Goal: Answer question/provide support: Share knowledge or assist other users

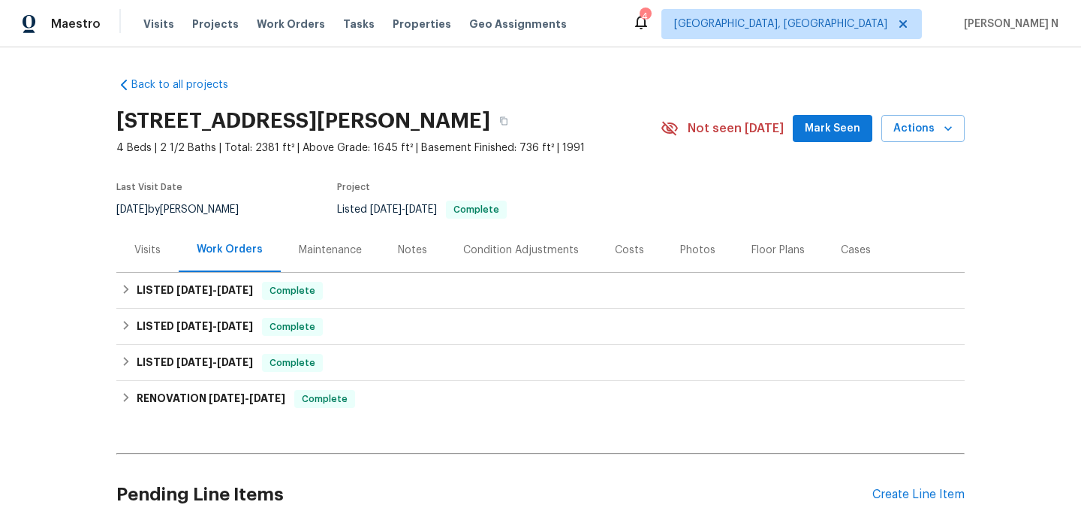
click at [321, 243] on div "Maintenance" at bounding box center [330, 250] width 63 height 15
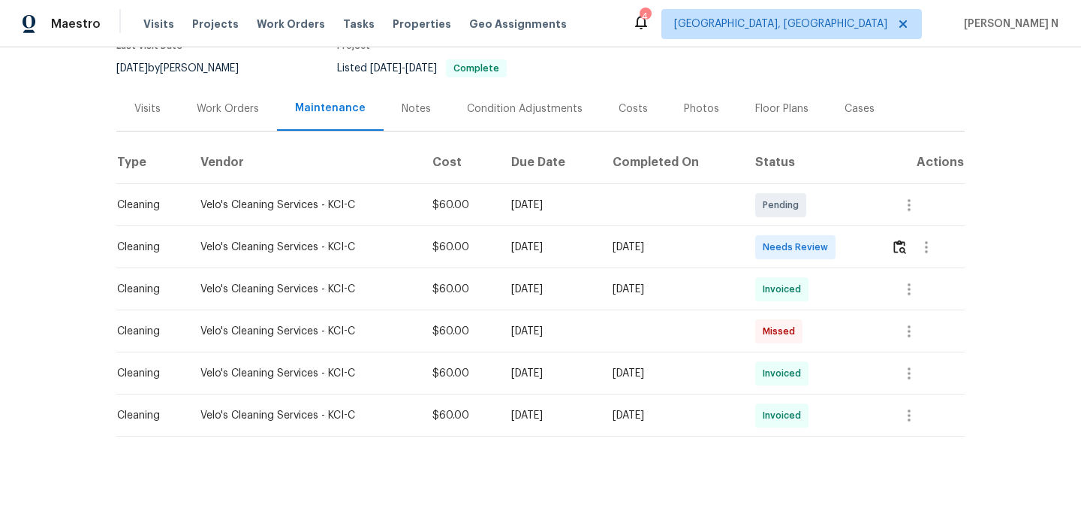
scroll to position [157, 0]
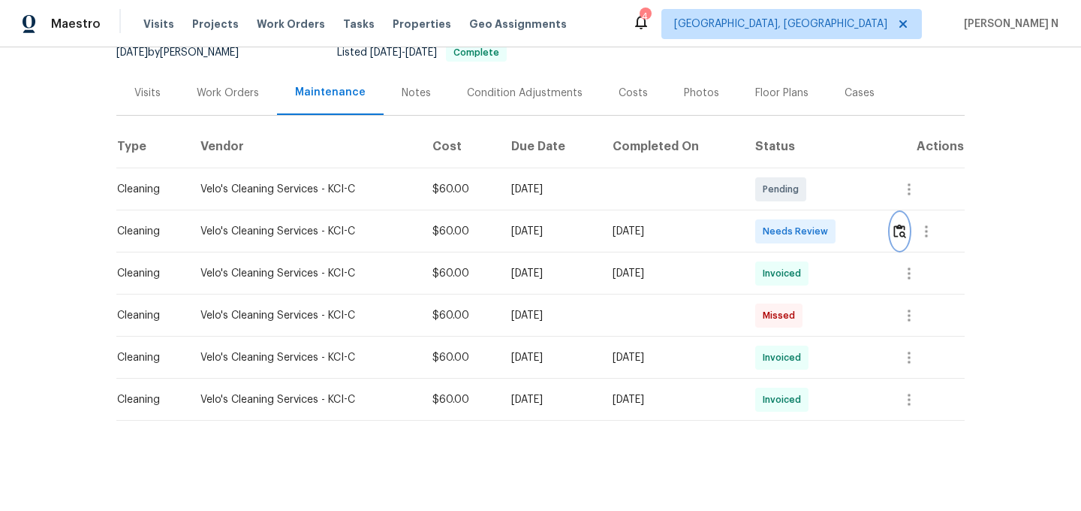
click at [902, 224] on img "button" at bounding box center [900, 231] width 13 height 14
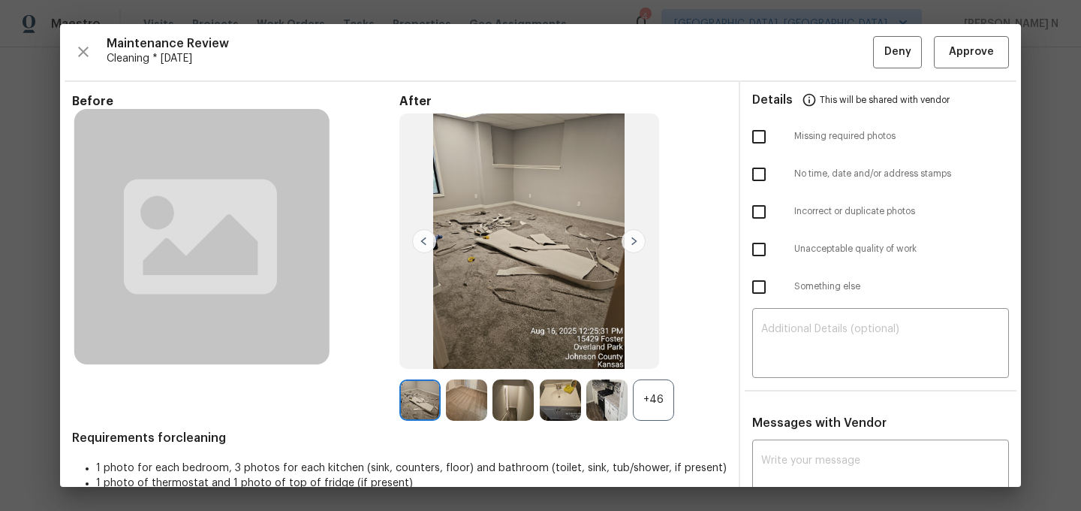
click at [647, 388] on div "+46" at bounding box center [653, 399] width 41 height 41
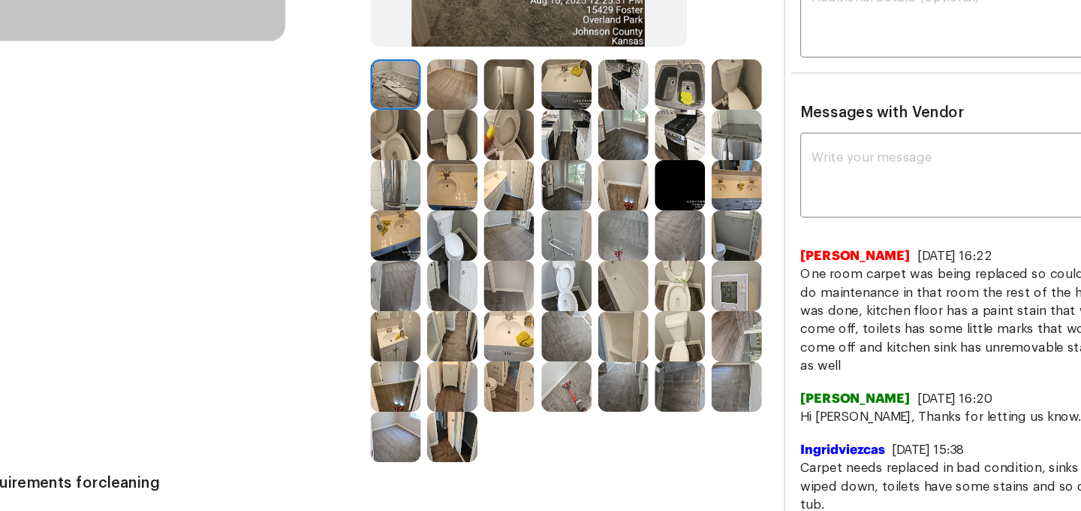
scroll to position [335, 0]
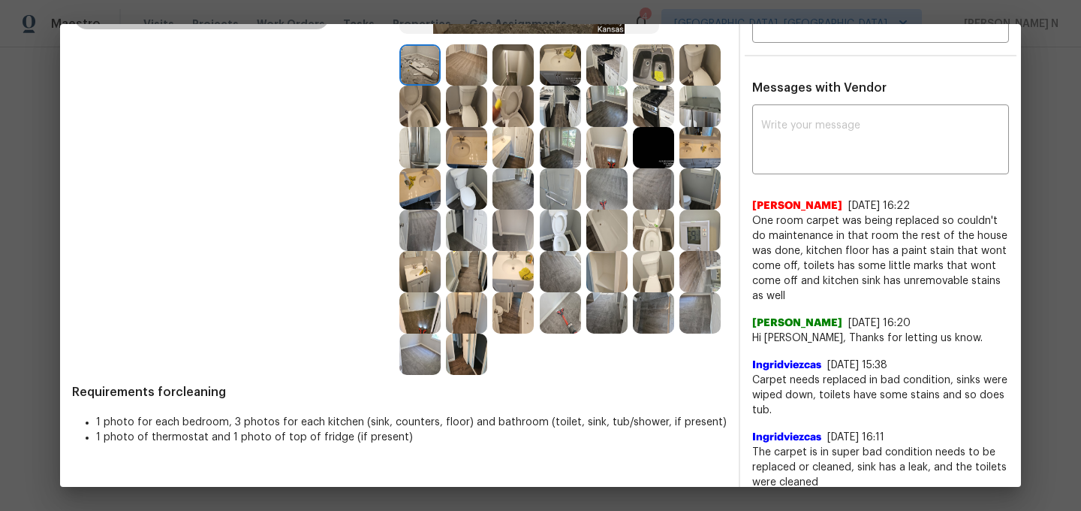
click at [653, 74] on img at bounding box center [653, 64] width 41 height 41
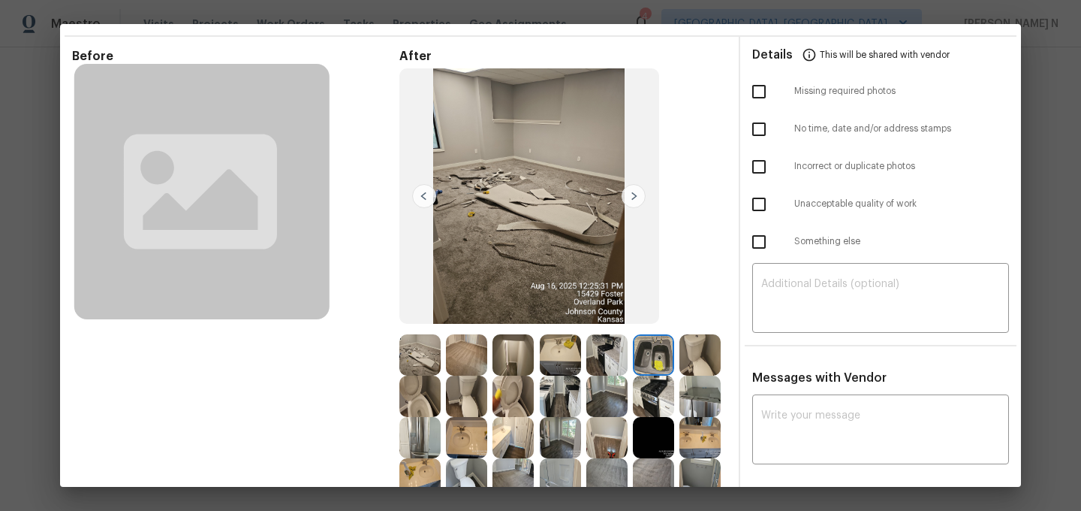
scroll to position [115, 0]
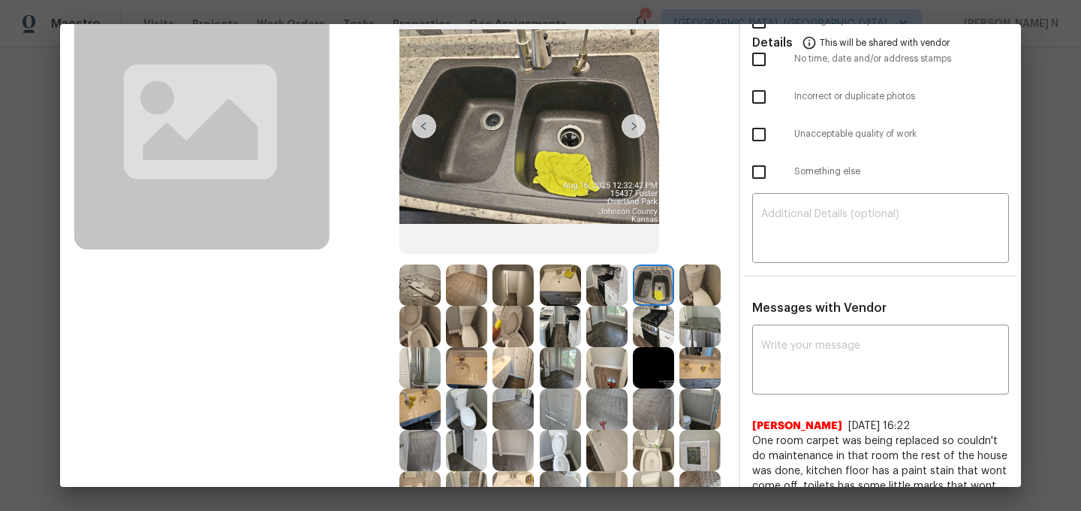
click at [646, 331] on img at bounding box center [653, 326] width 41 height 41
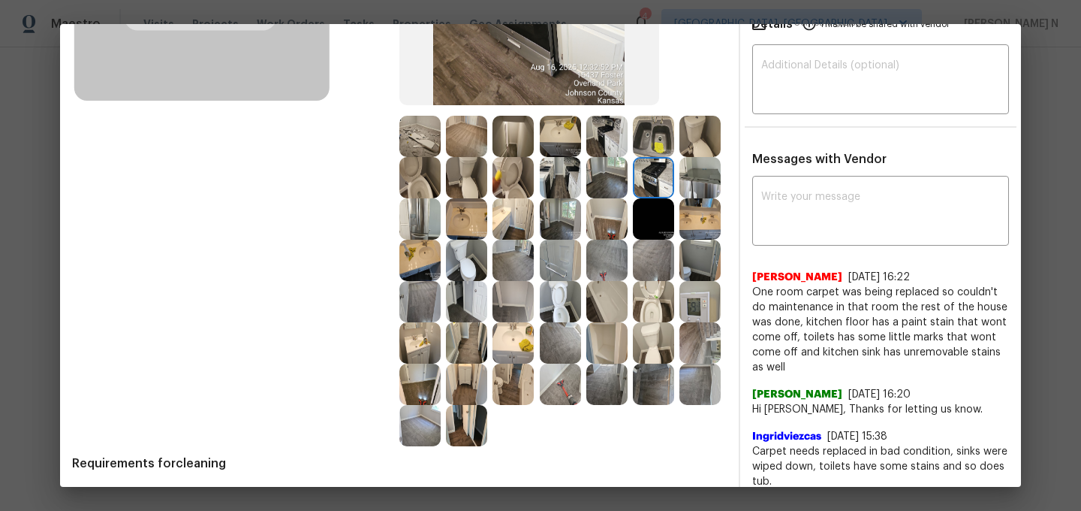
scroll to position [231, 0]
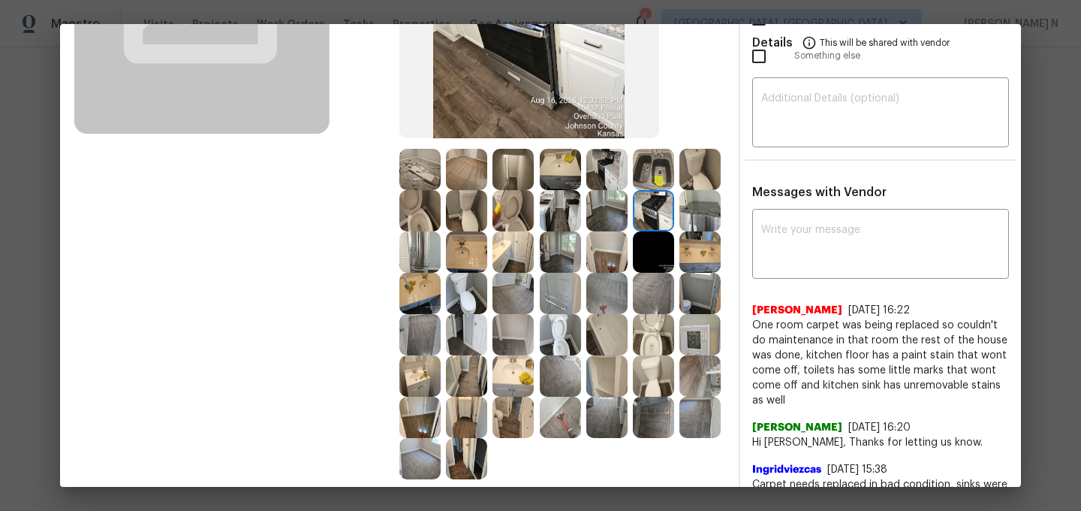
click at [644, 252] on img at bounding box center [653, 251] width 41 height 41
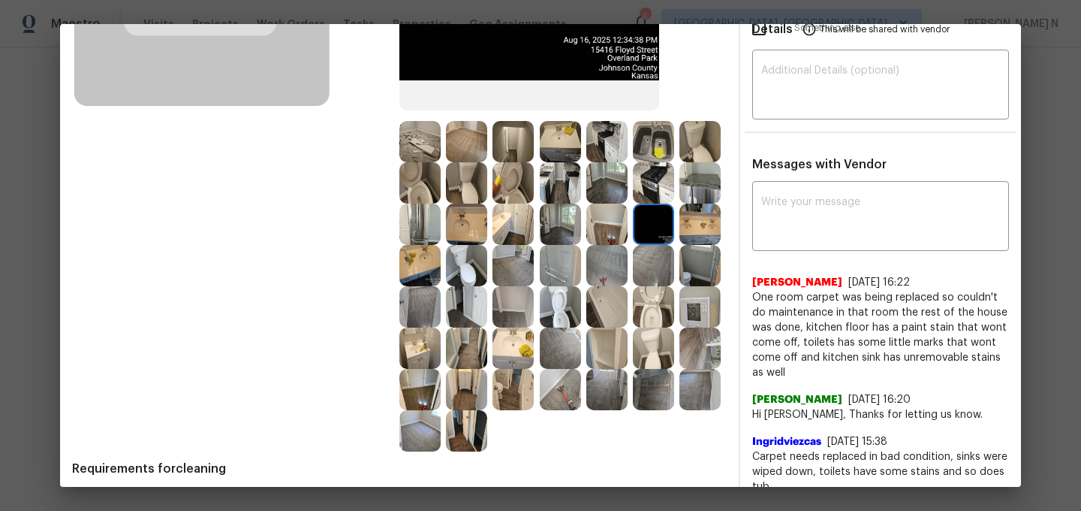
scroll to position [281, 0]
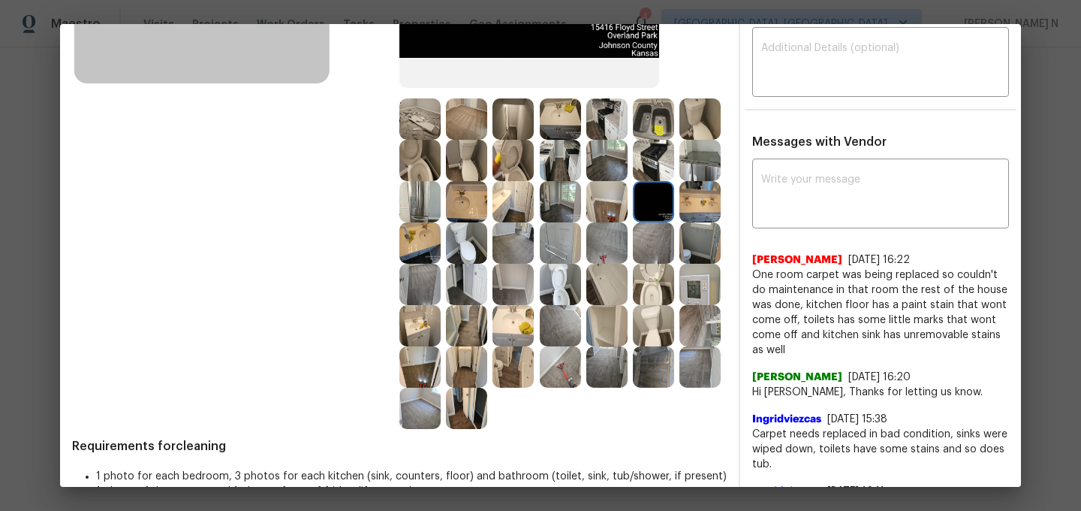
click at [559, 161] on img at bounding box center [560, 160] width 41 height 41
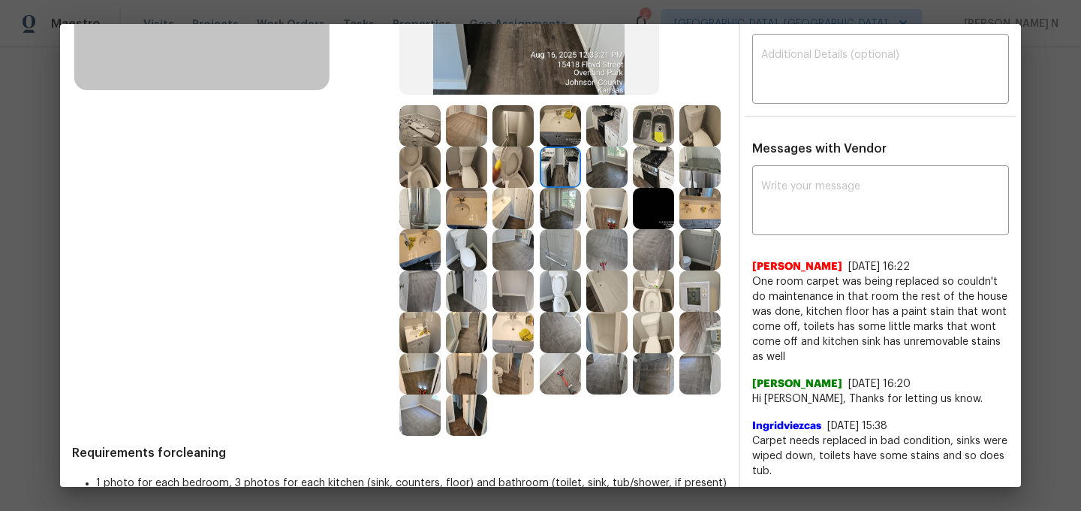
scroll to position [276, 0]
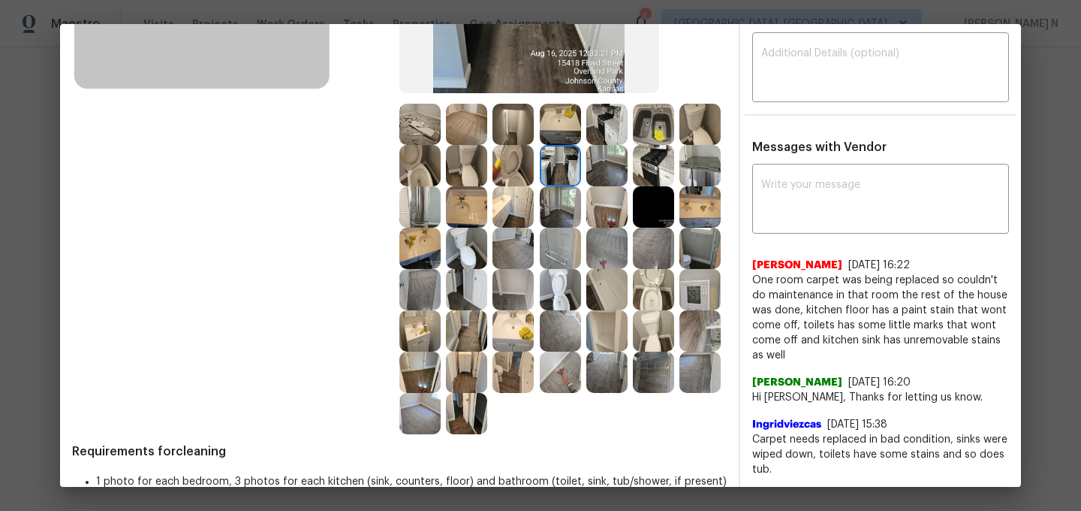
click at [598, 216] on img at bounding box center [606, 206] width 41 height 41
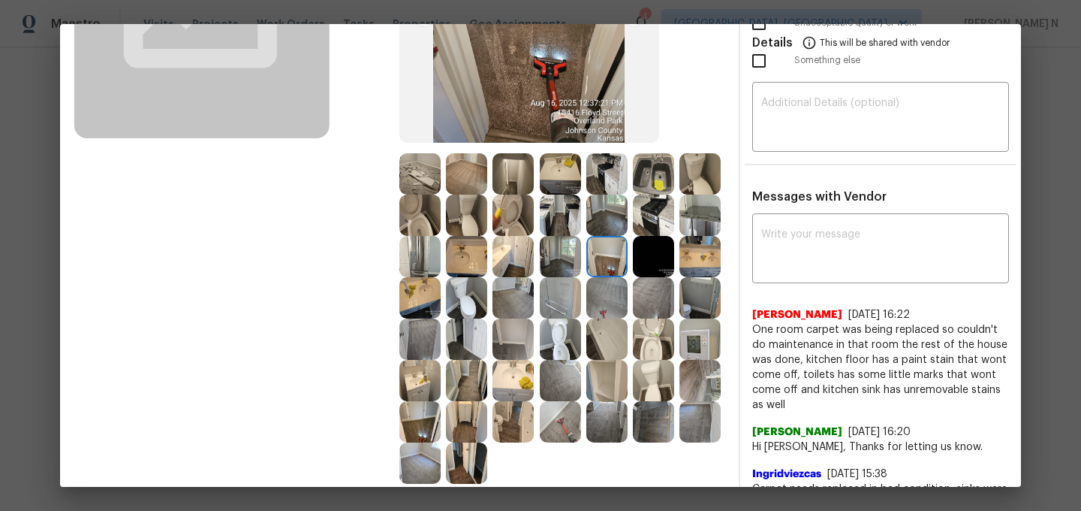
scroll to position [228, 0]
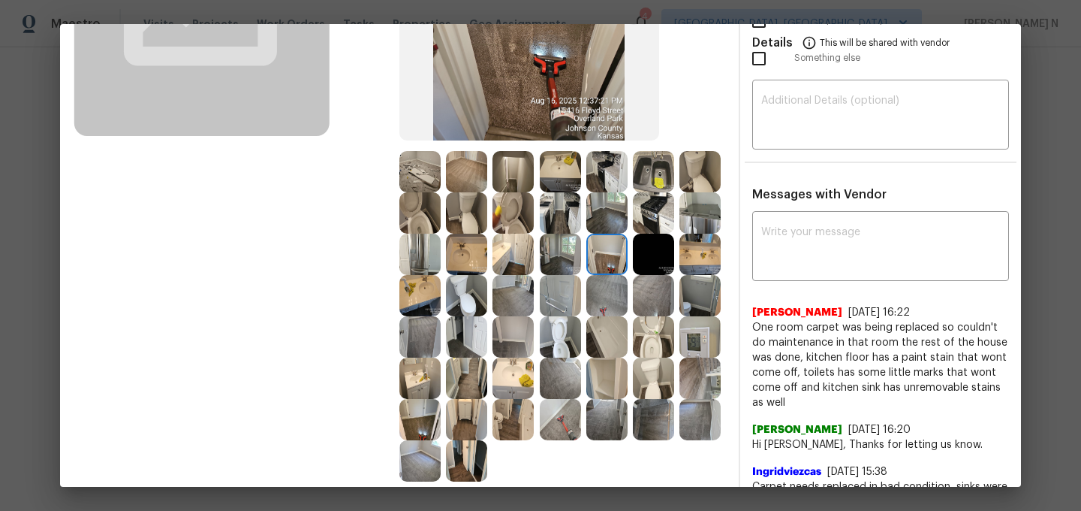
click at [505, 406] on img at bounding box center [513, 419] width 41 height 41
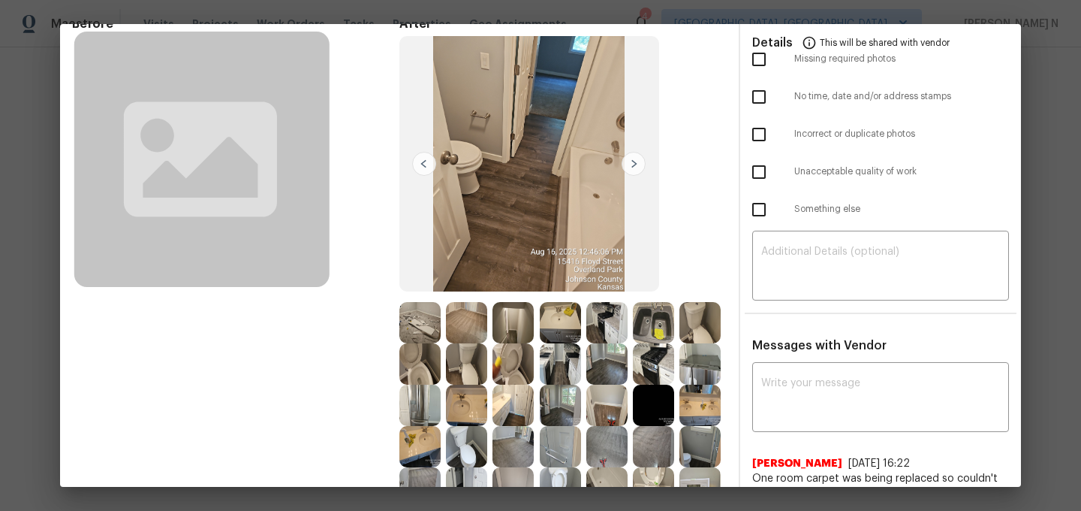
scroll to position [167, 0]
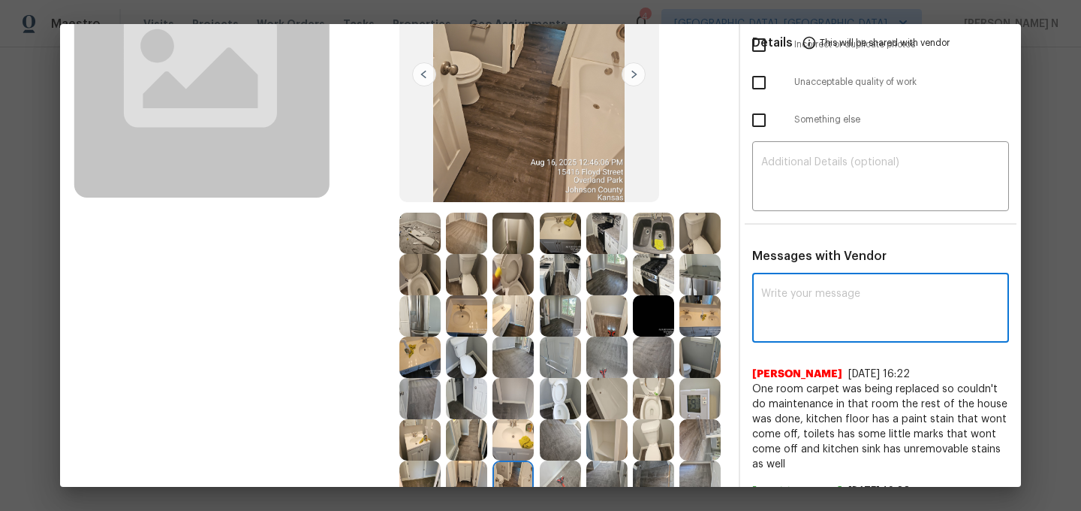
click at [847, 302] on textarea at bounding box center [880, 309] width 239 height 42
paste textarea "Maintenance Audit Team: Hello! Thank you for the feedback after further review …"
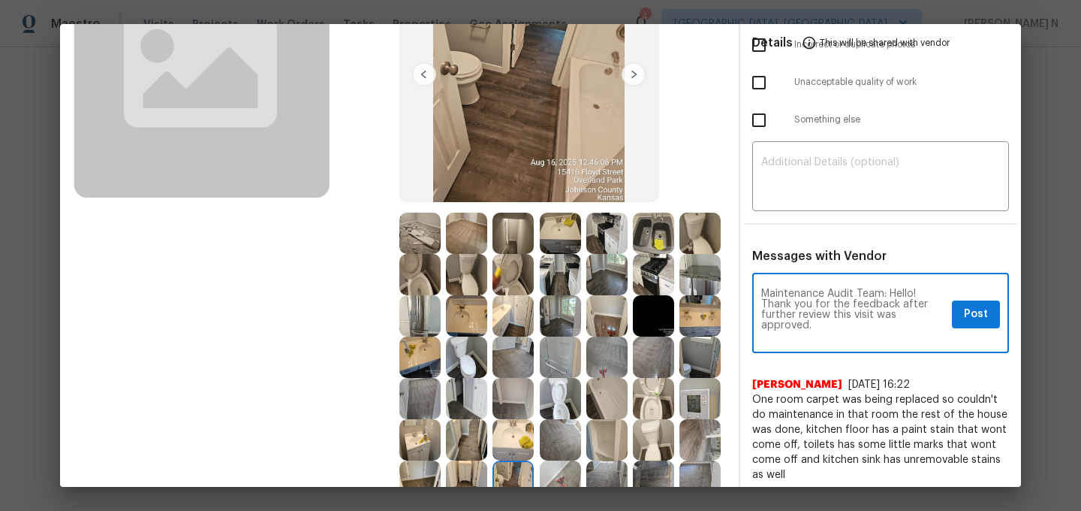
scroll to position [0, 0]
type textarea "Maintenance Audit Team: Hello! Thank you for the feedback after further review …"
click at [960, 328] on div "Maintenance Audit Team: Hello! Thank you for the feedback after further review …" at bounding box center [880, 314] width 257 height 77
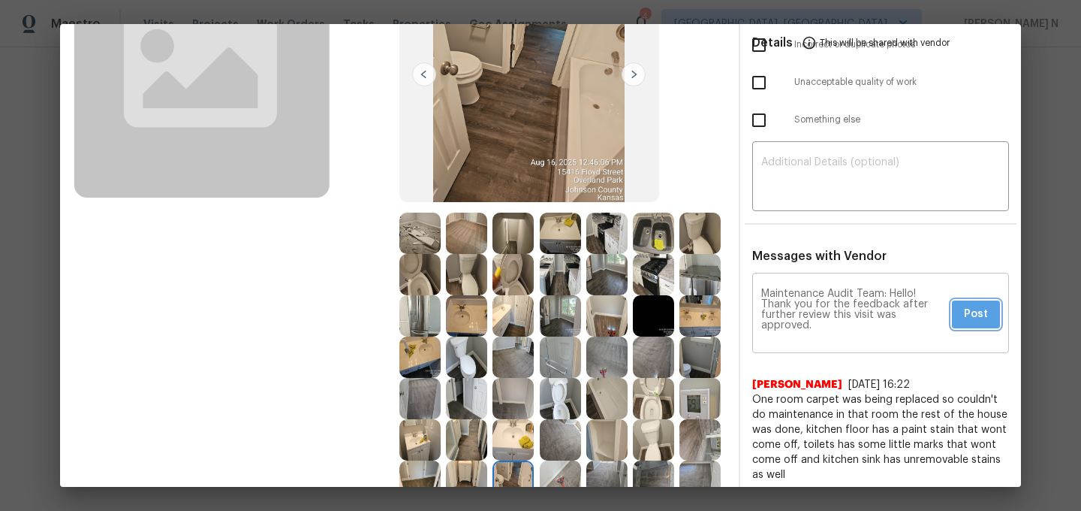
click at [960, 321] on button "Post" at bounding box center [976, 314] width 48 height 28
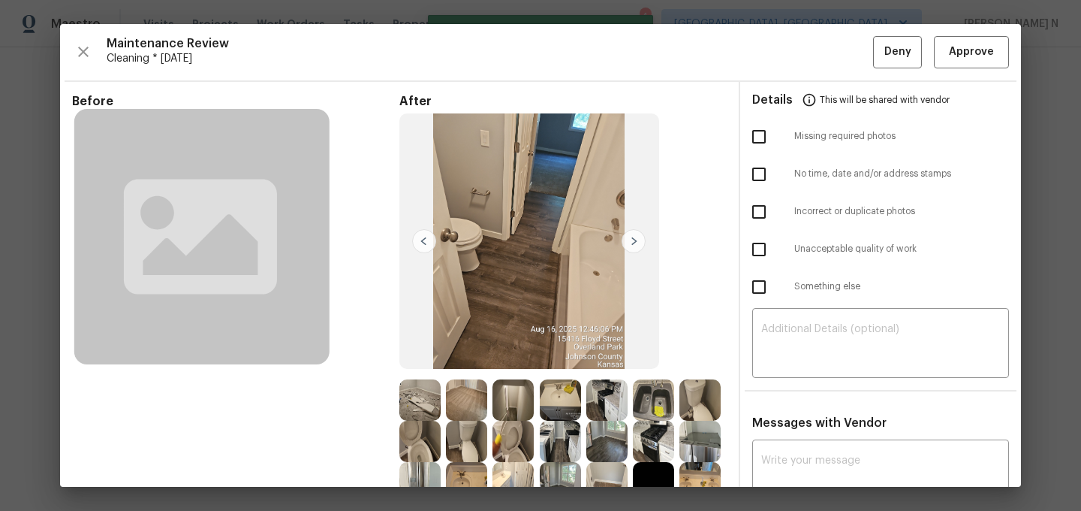
scroll to position [0, 0]
click at [960, 46] on span "Approve" at bounding box center [971, 52] width 45 height 19
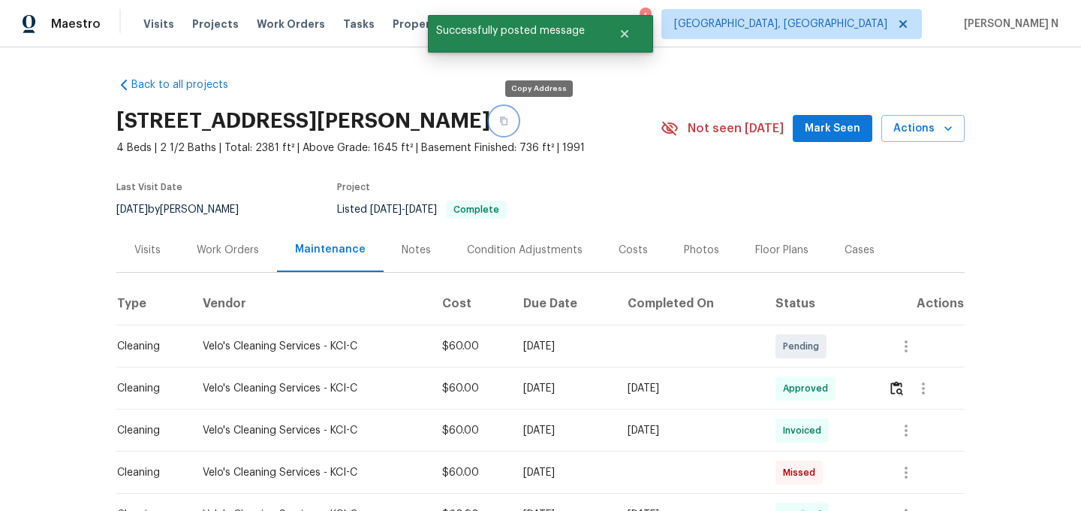
click at [508, 119] on icon "button" at bounding box center [504, 121] width 8 height 8
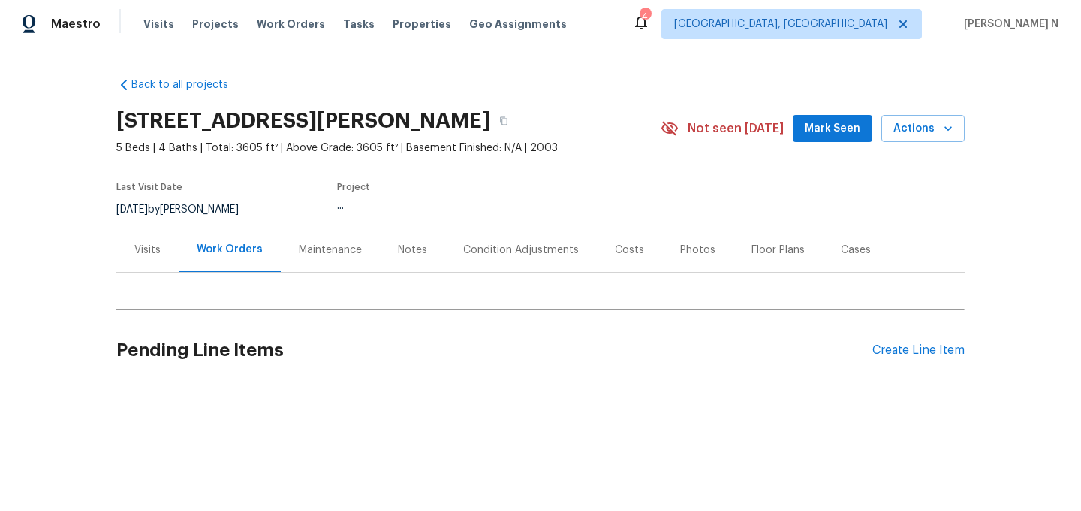
click at [335, 249] on div "Maintenance" at bounding box center [330, 250] width 63 height 15
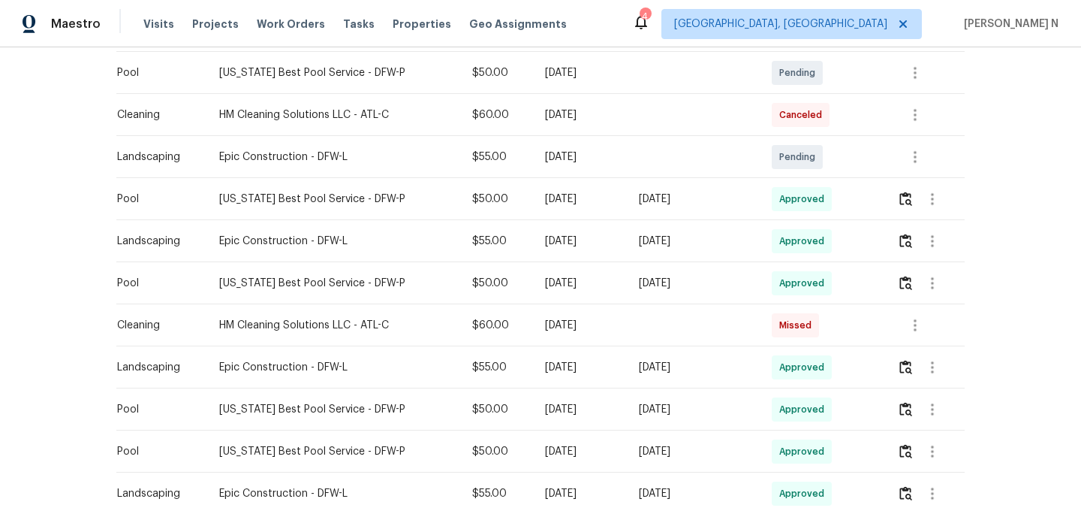
scroll to position [488, 0]
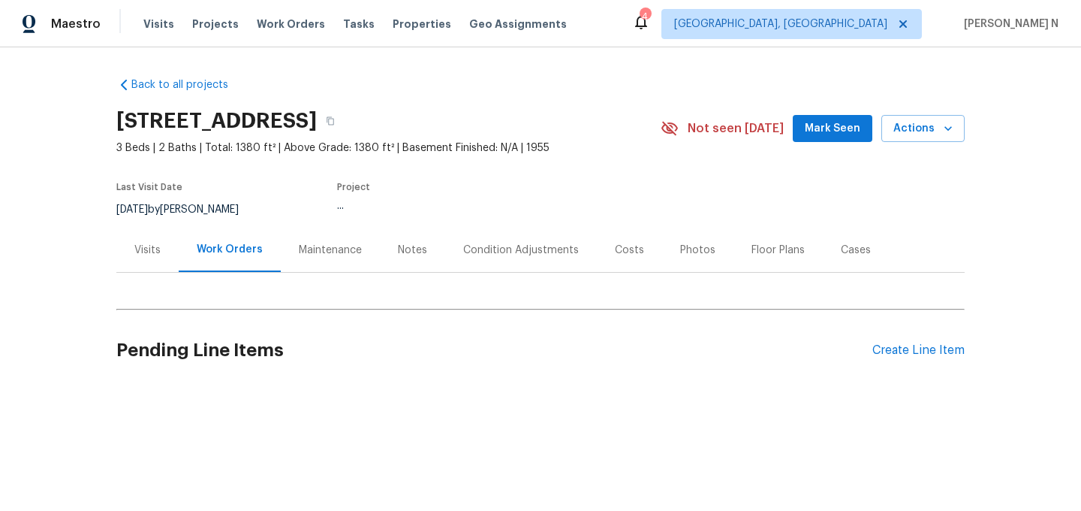
click at [354, 252] on div "Maintenance" at bounding box center [330, 250] width 63 height 15
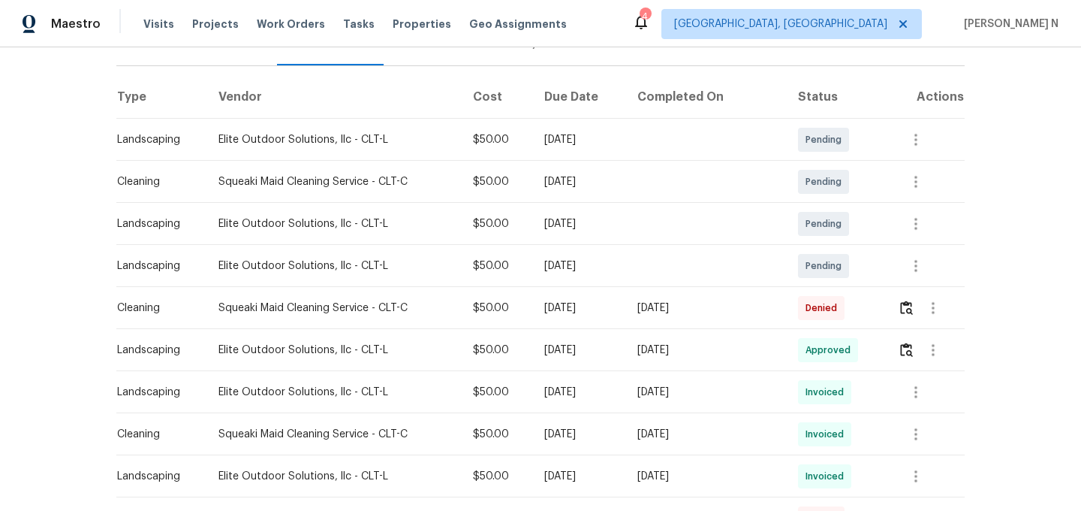
scroll to position [231, 0]
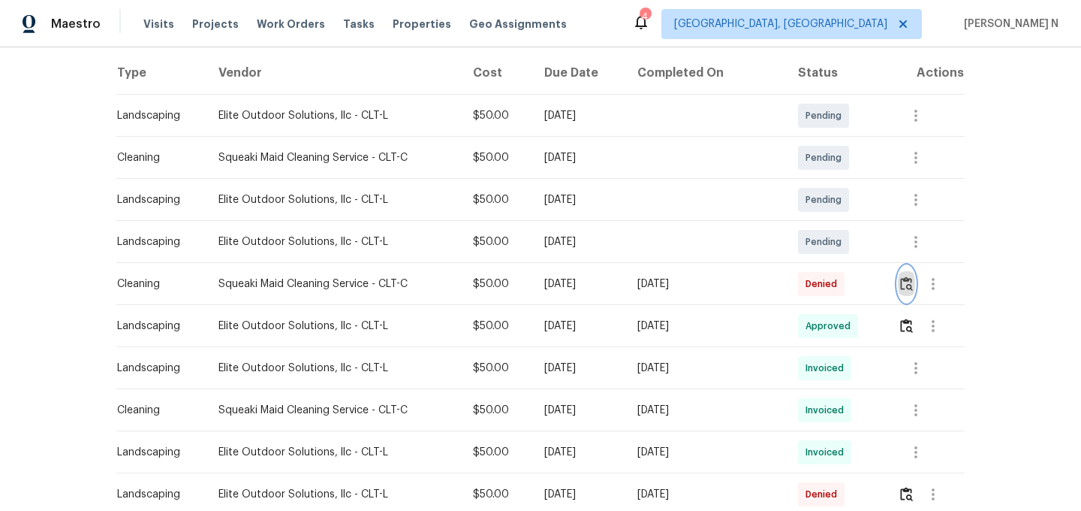
click at [905, 280] on img "button" at bounding box center [906, 283] width 13 height 14
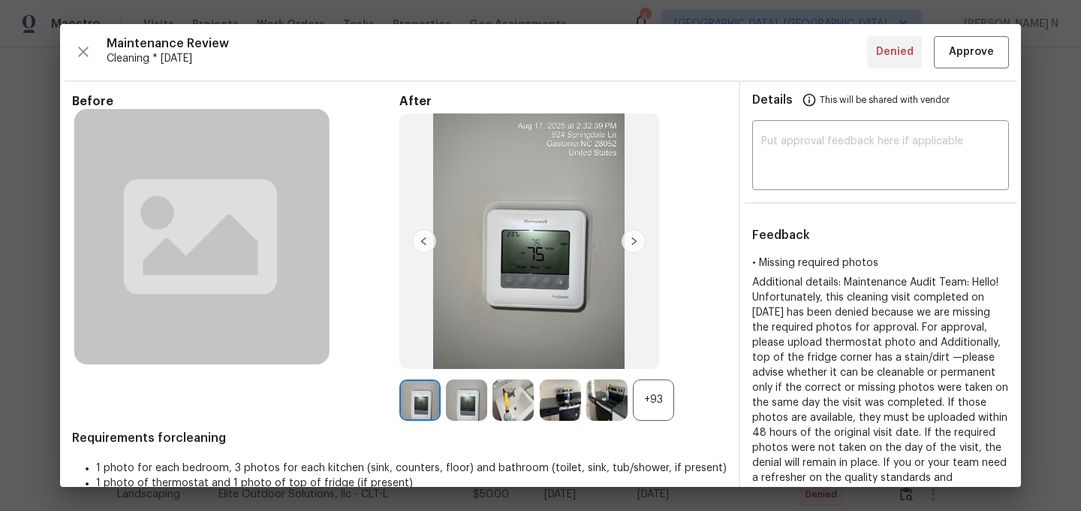
click at [656, 391] on div "+93" at bounding box center [653, 399] width 41 height 41
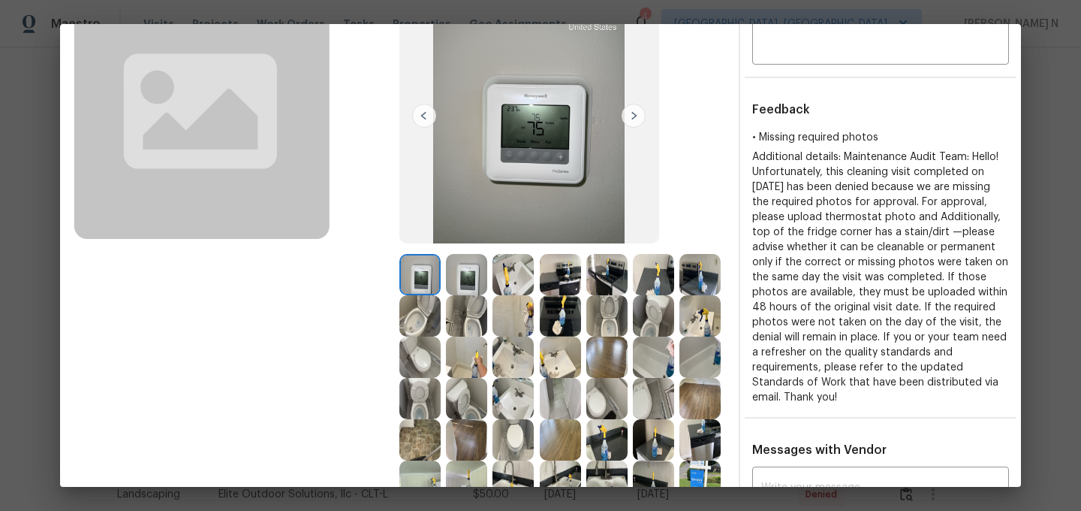
scroll to position [133, 0]
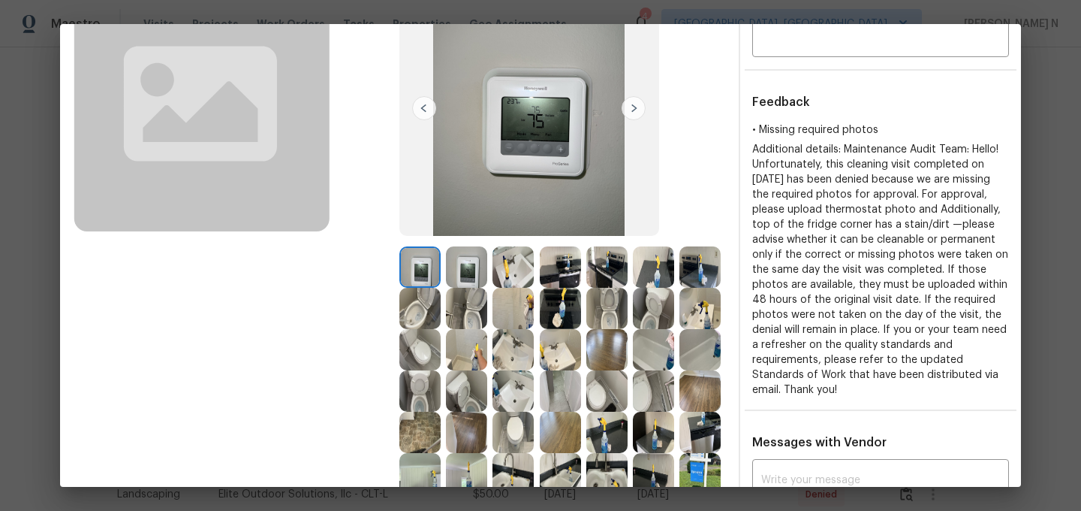
click at [656, 399] on img at bounding box center [653, 390] width 41 height 41
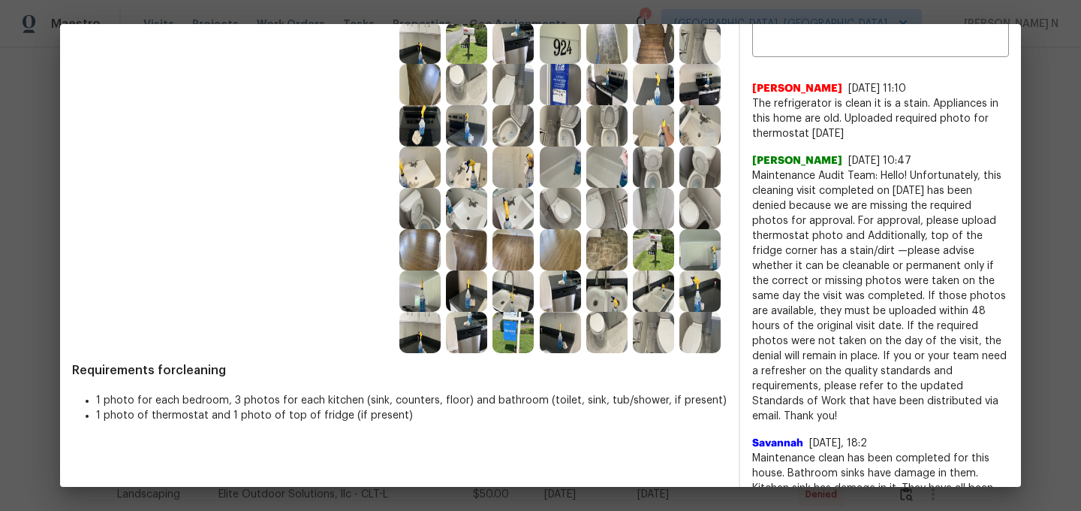
scroll to position [585, 0]
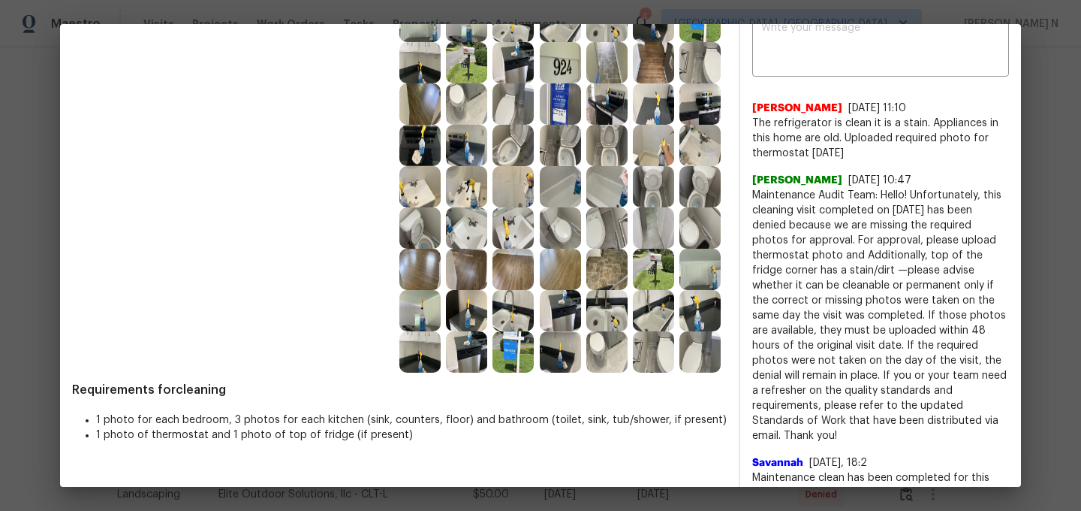
click at [432, 310] on img at bounding box center [419, 310] width 41 height 41
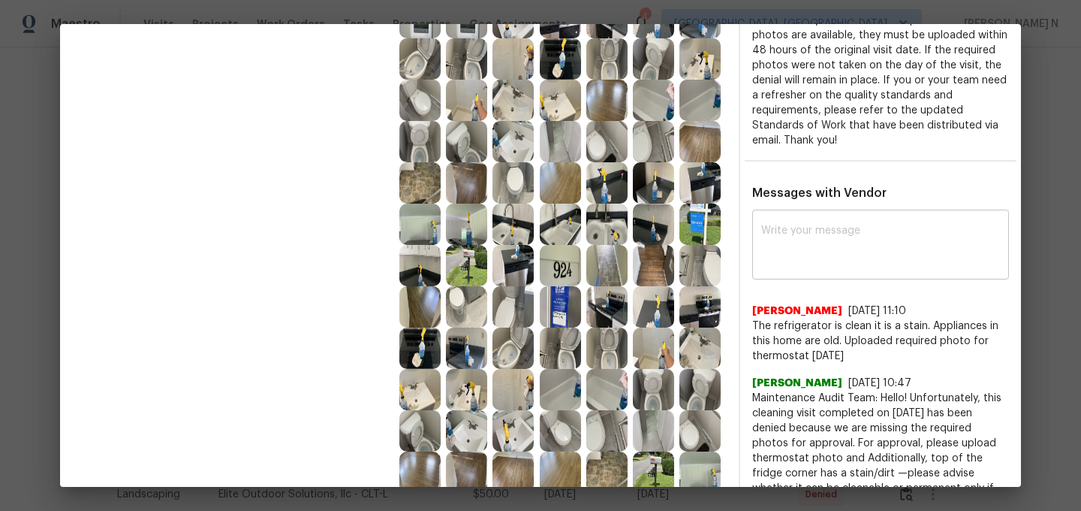
scroll to position [403, 0]
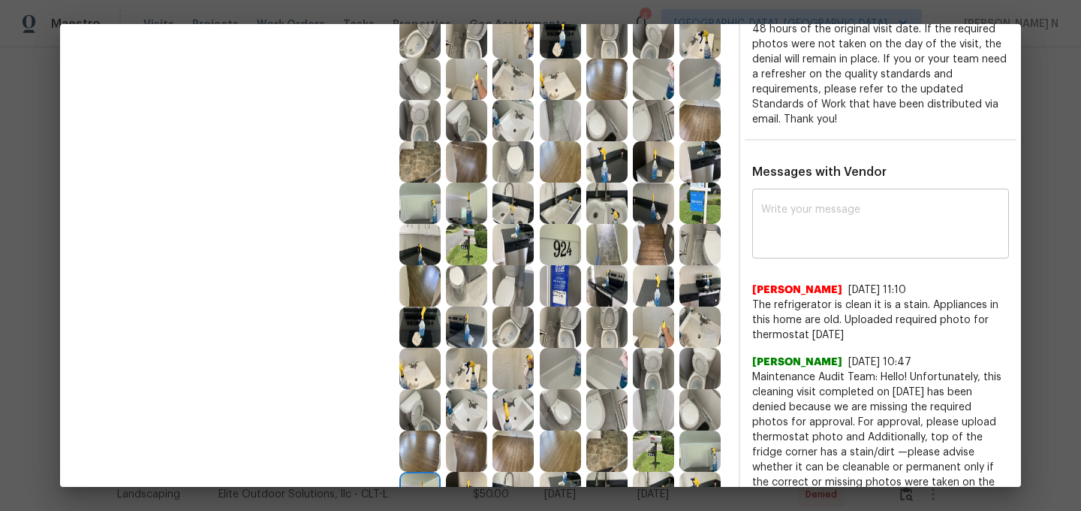
click at [849, 237] on textarea at bounding box center [880, 225] width 239 height 42
paste textarea "Maintenance Audit Team: Hello! Thank you for uploading the photo, after further…"
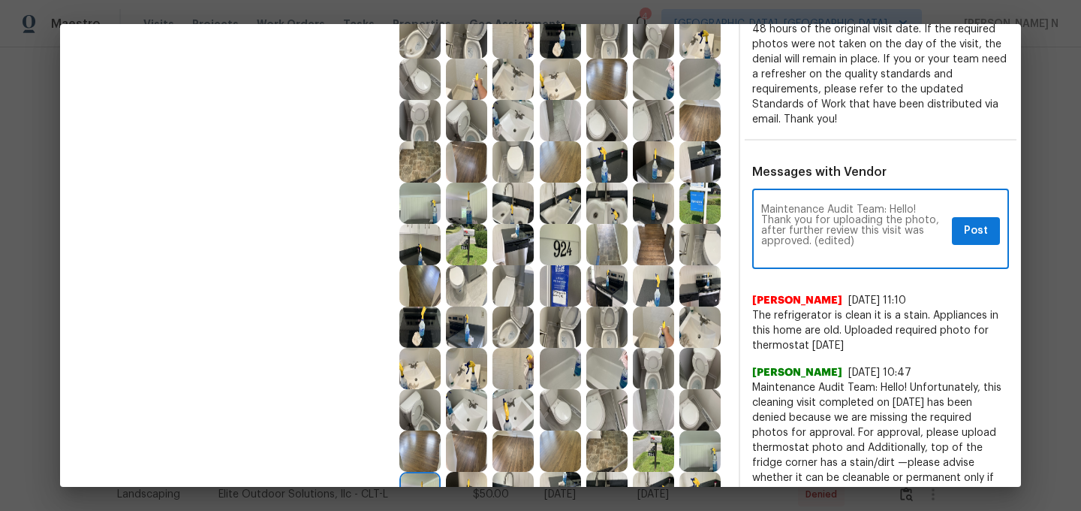
scroll to position [0, 0]
drag, startPoint x: 815, startPoint y: 243, endPoint x: 881, endPoint y: 238, distance: 66.3
click at [879, 241] on textarea "Maintenance Audit Team: Hello! Thank you for uploading the photo, after further…" at bounding box center [853, 230] width 185 height 53
type textarea "Maintenance Audit Team: Hello! Thank you for uploading the photo, after further…"
click at [996, 222] on button "Post" at bounding box center [976, 231] width 48 height 28
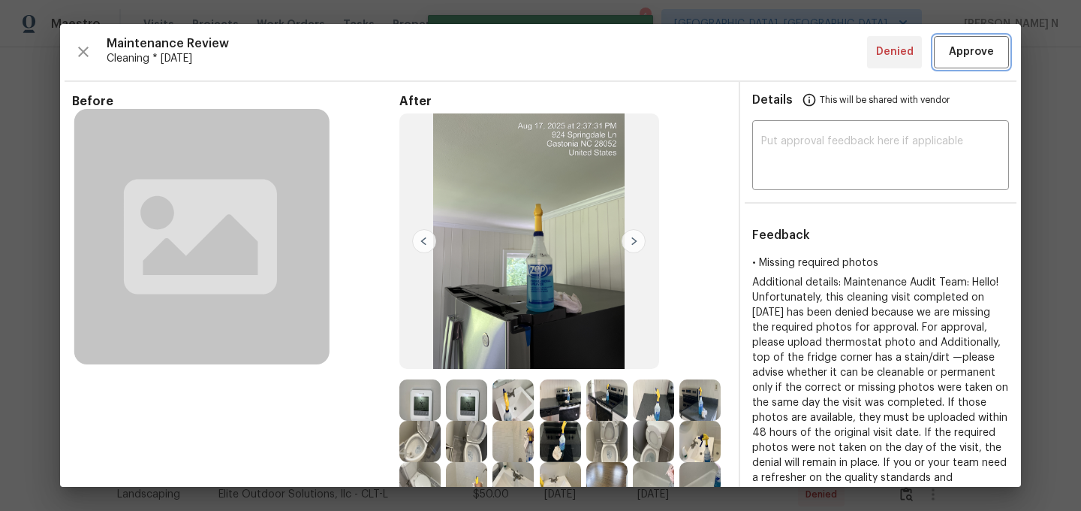
click at [975, 60] on span "Approve" at bounding box center [971, 52] width 45 height 19
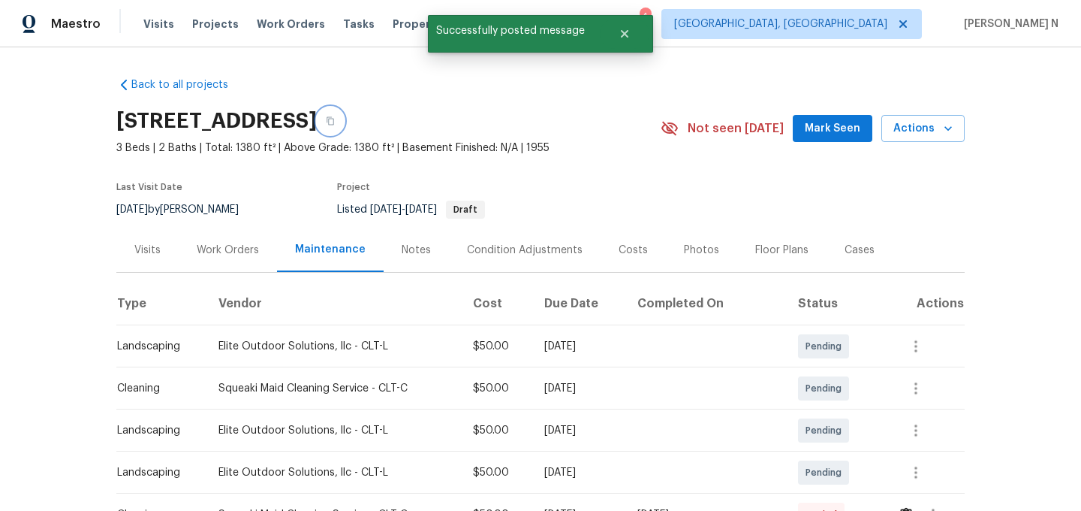
click at [335, 120] on icon "button" at bounding box center [330, 120] width 9 height 9
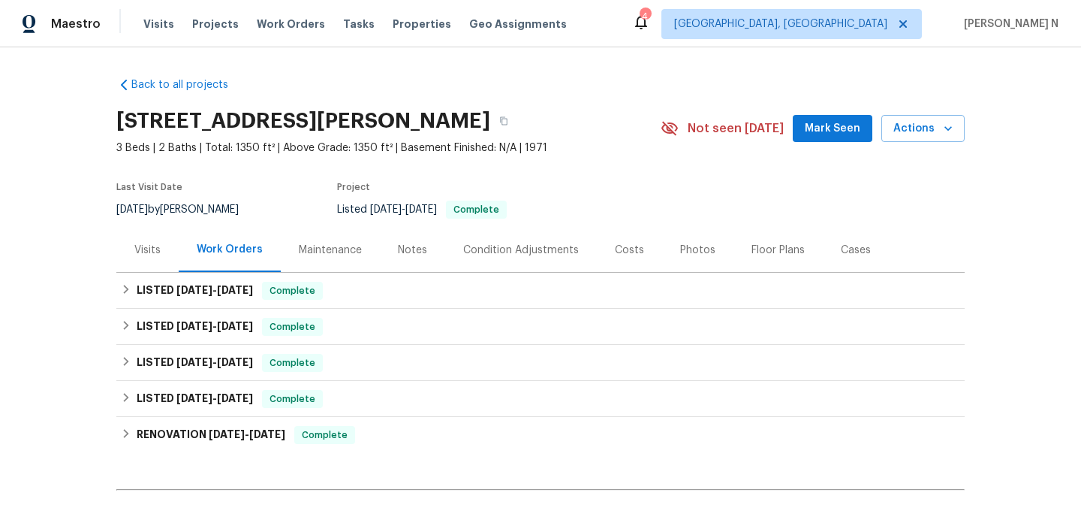
click at [330, 255] on div "Maintenance" at bounding box center [330, 250] width 63 height 15
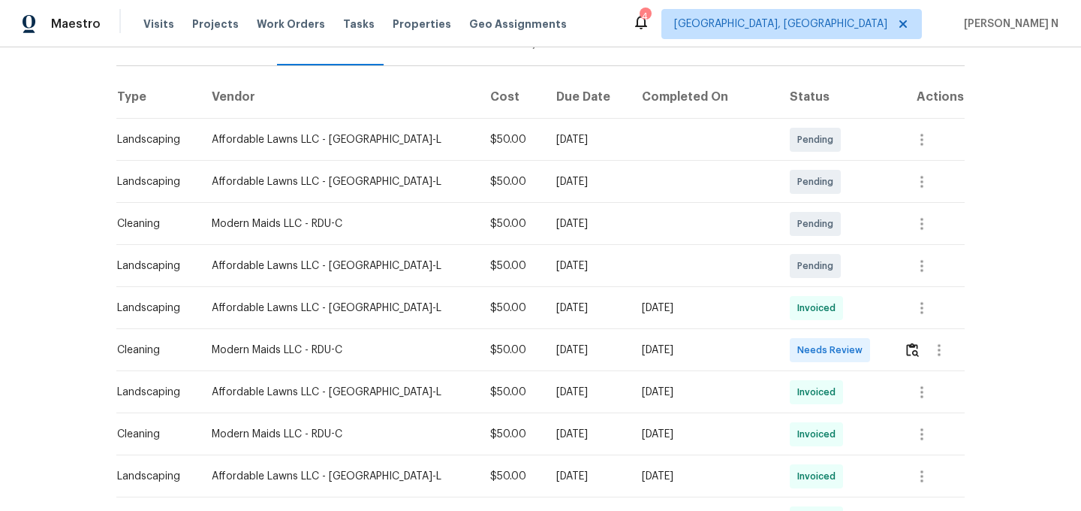
scroll to position [266, 0]
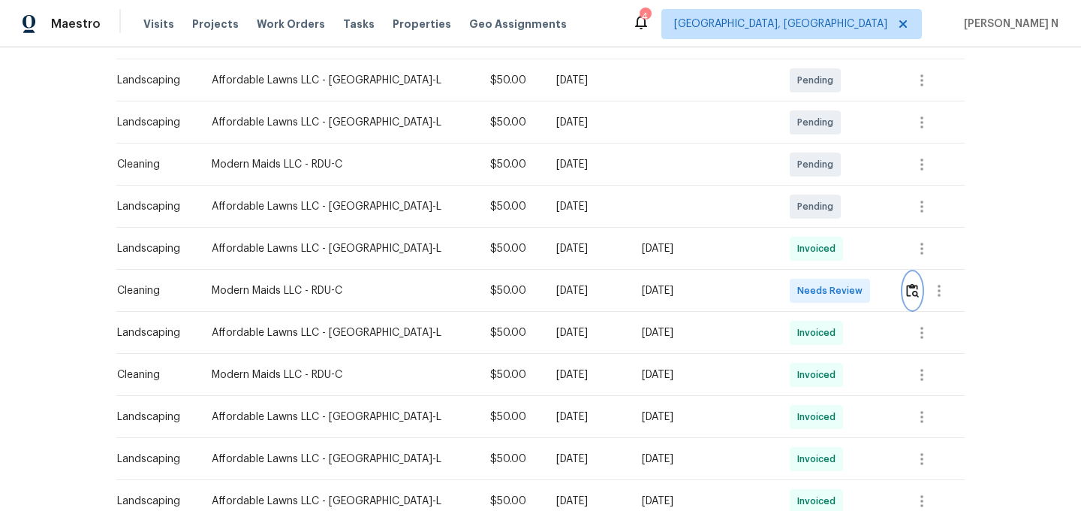
click at [906, 291] on img "button" at bounding box center [912, 290] width 13 height 14
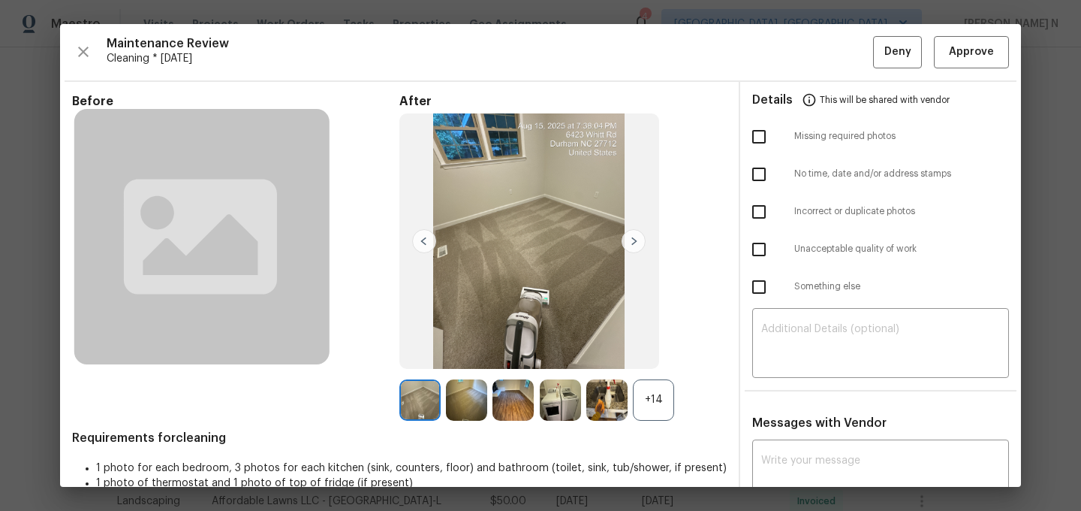
click at [647, 387] on div "+14" at bounding box center [653, 399] width 41 height 41
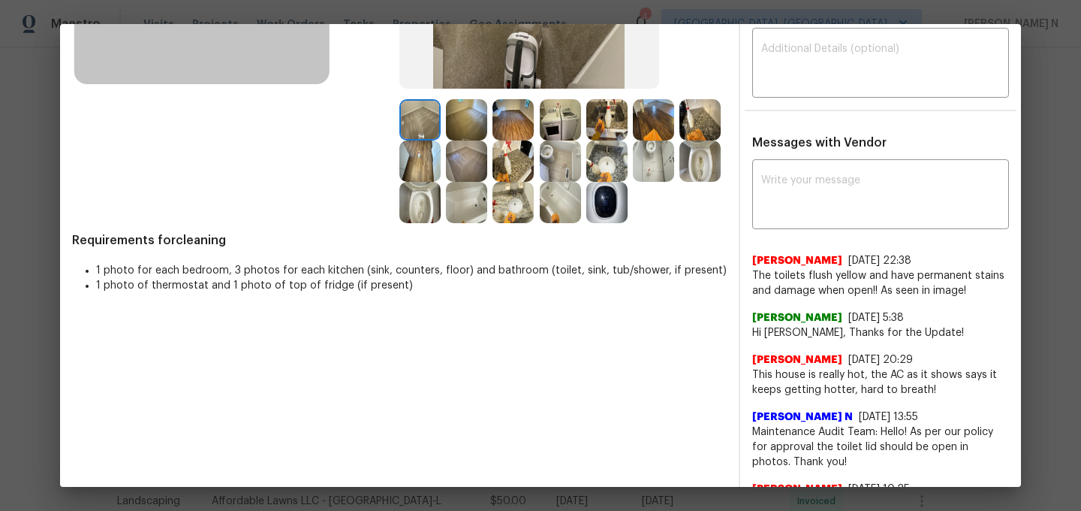
scroll to position [330, 0]
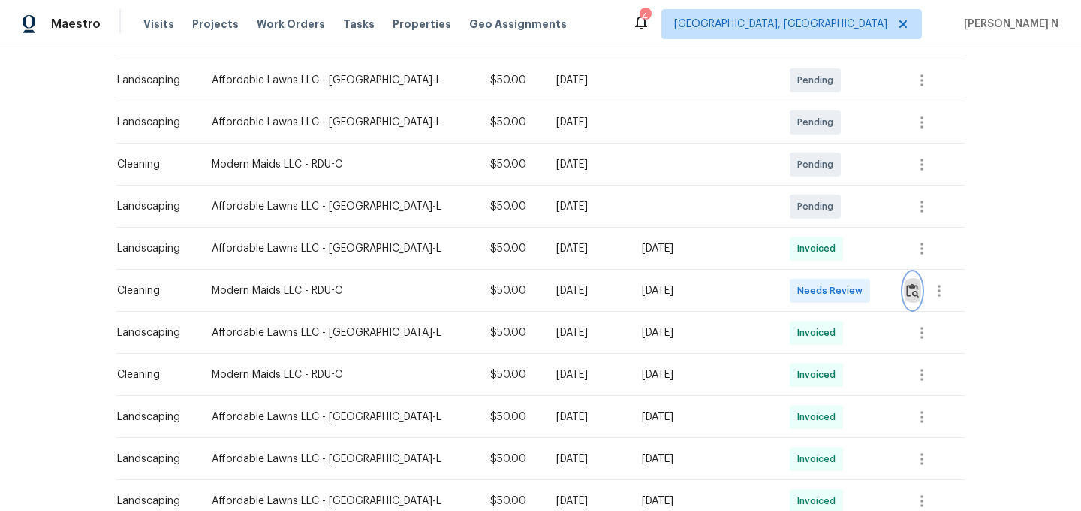
click at [906, 294] on img "button" at bounding box center [912, 290] width 13 height 14
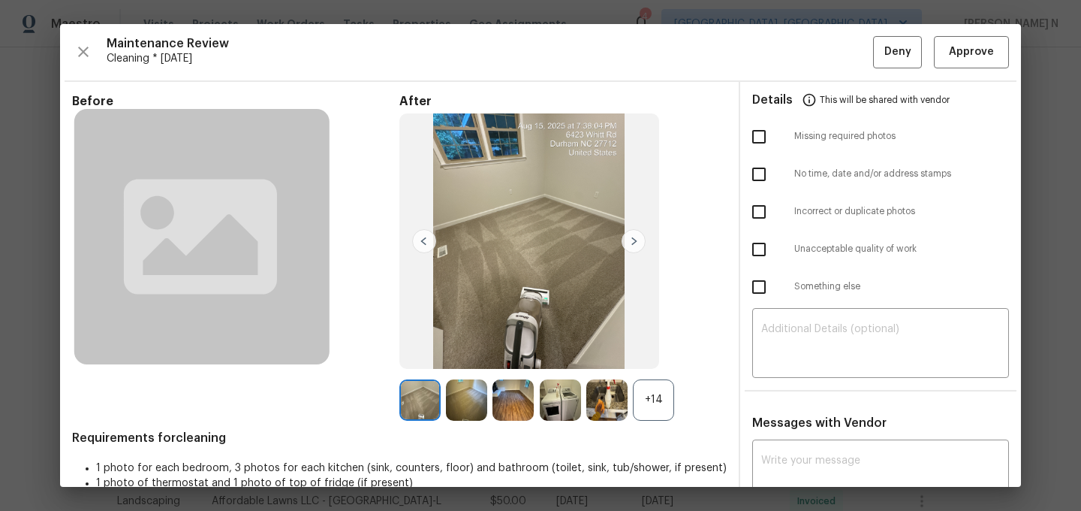
click at [658, 408] on div "+14" at bounding box center [653, 399] width 41 height 41
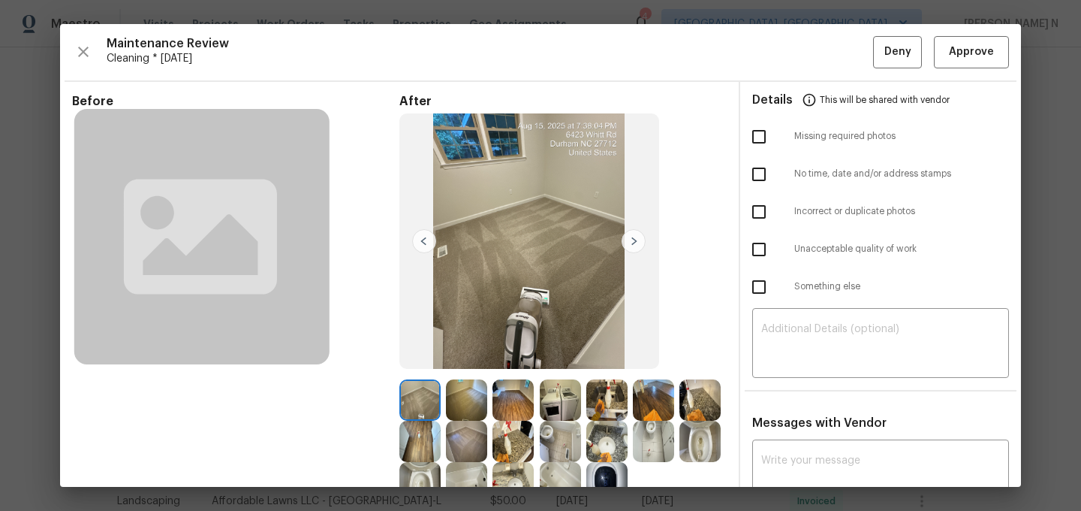
scroll to position [174, 0]
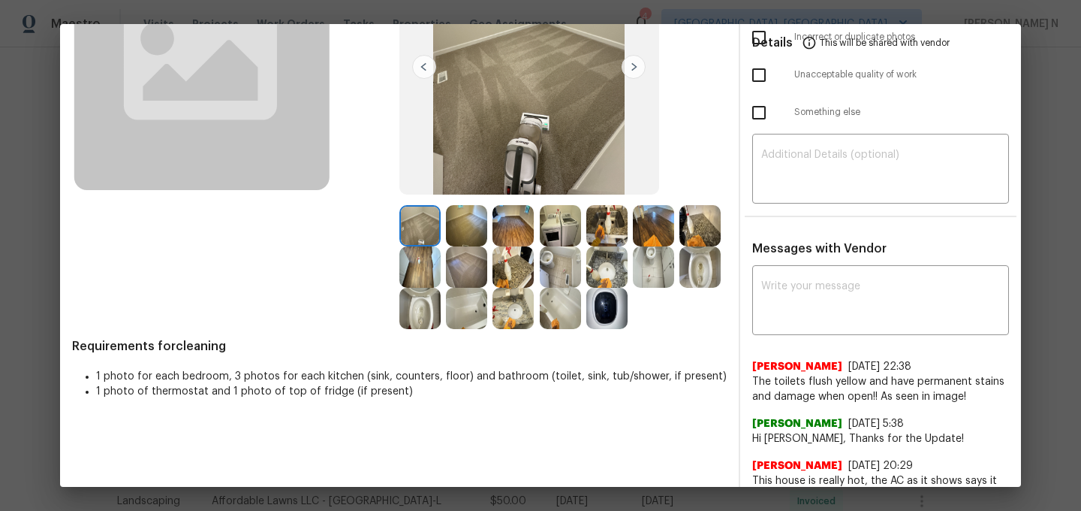
click at [416, 314] on img at bounding box center [419, 308] width 41 height 41
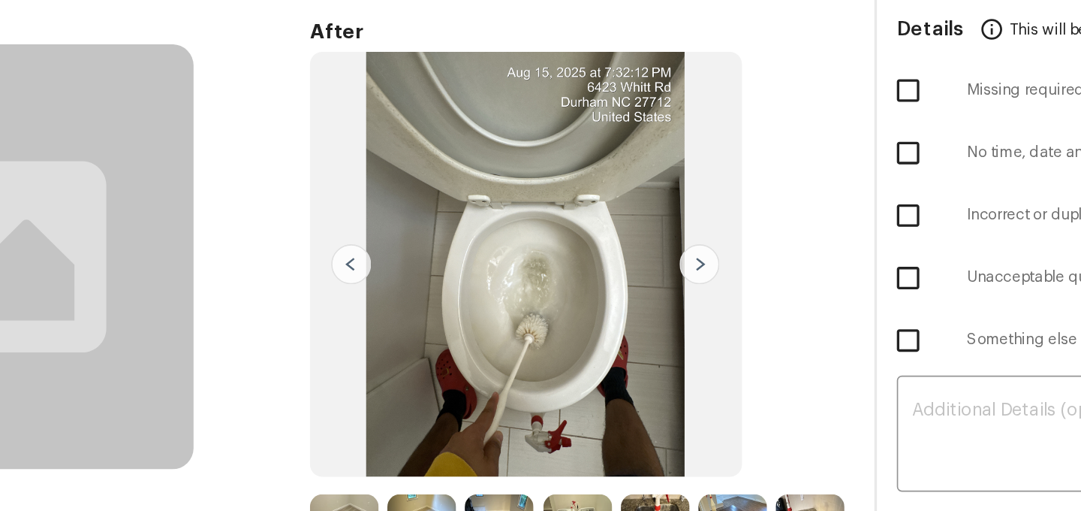
scroll to position [40, 0]
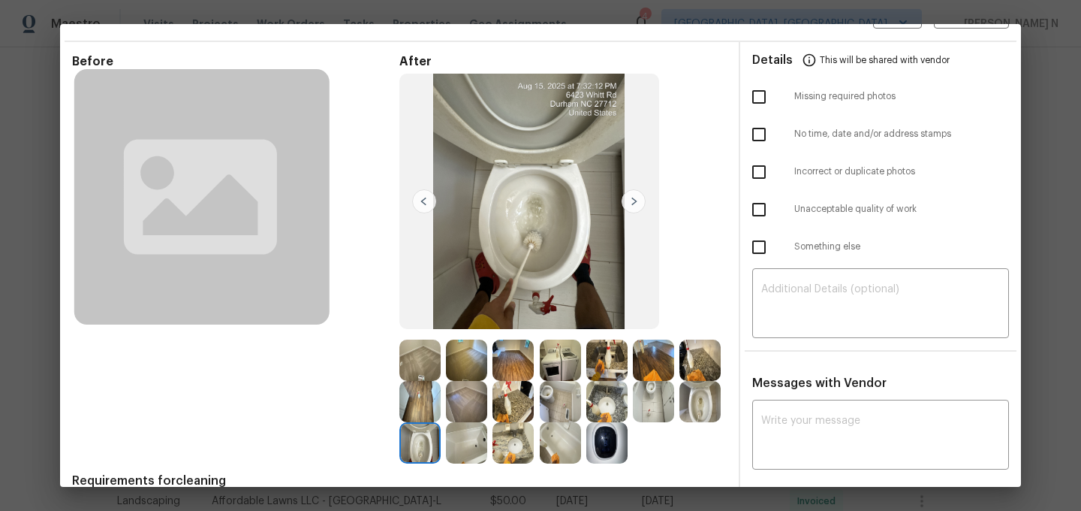
click at [707, 393] on img at bounding box center [700, 401] width 41 height 41
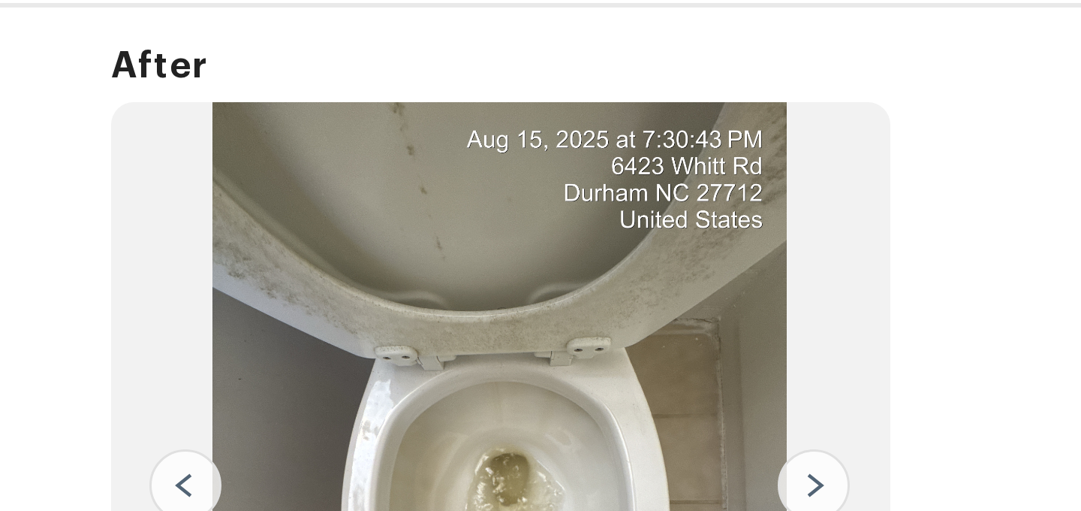
scroll to position [19, 0]
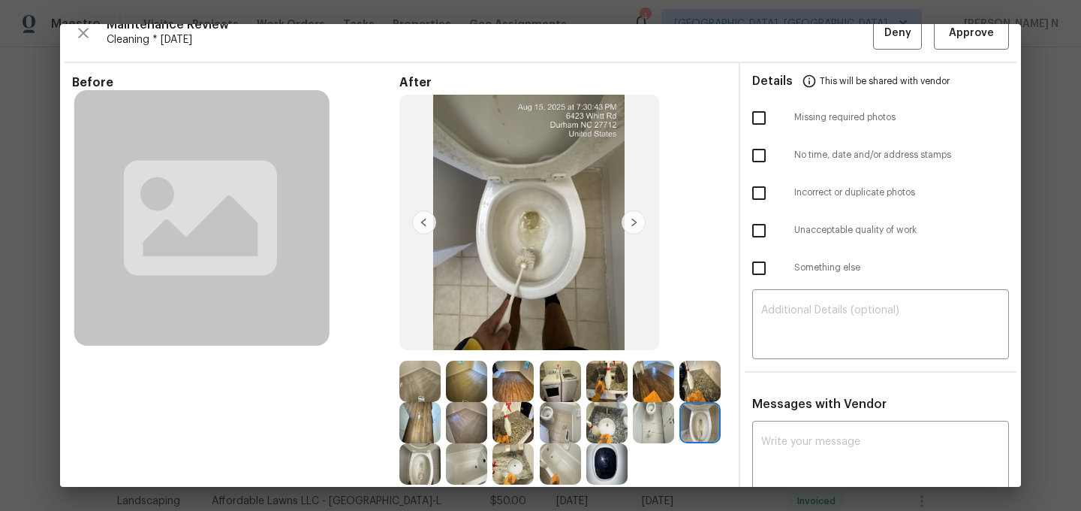
click at [406, 466] on img at bounding box center [419, 463] width 41 height 41
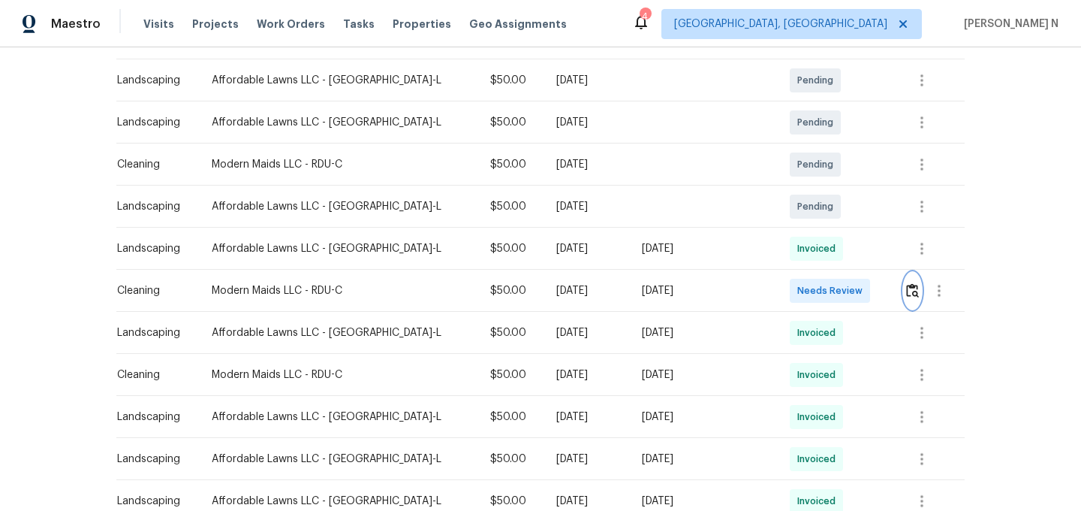
scroll to position [0, 0]
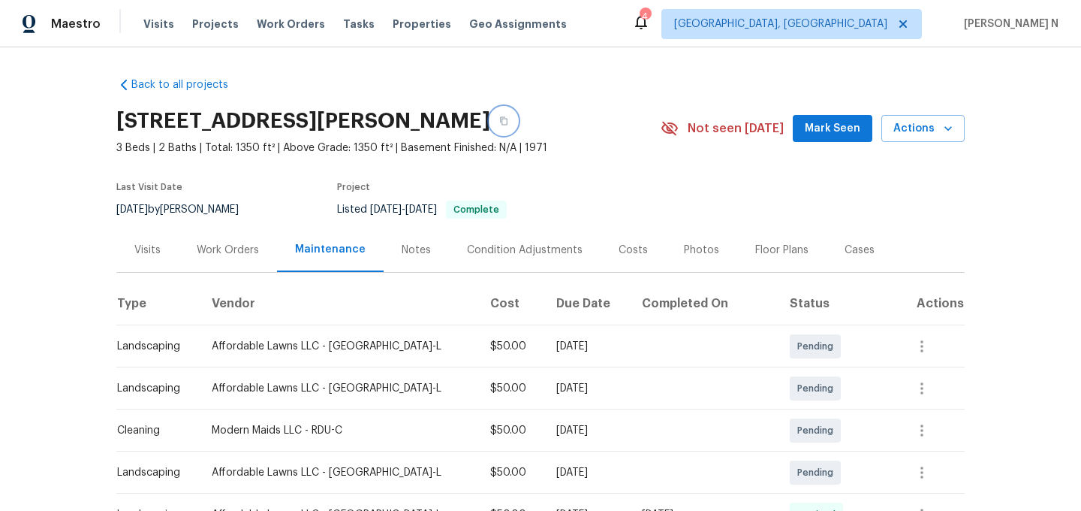
click at [499, 123] on icon "button" at bounding box center [503, 120] width 9 height 9
click at [490, 122] on button "button" at bounding box center [503, 120] width 27 height 27
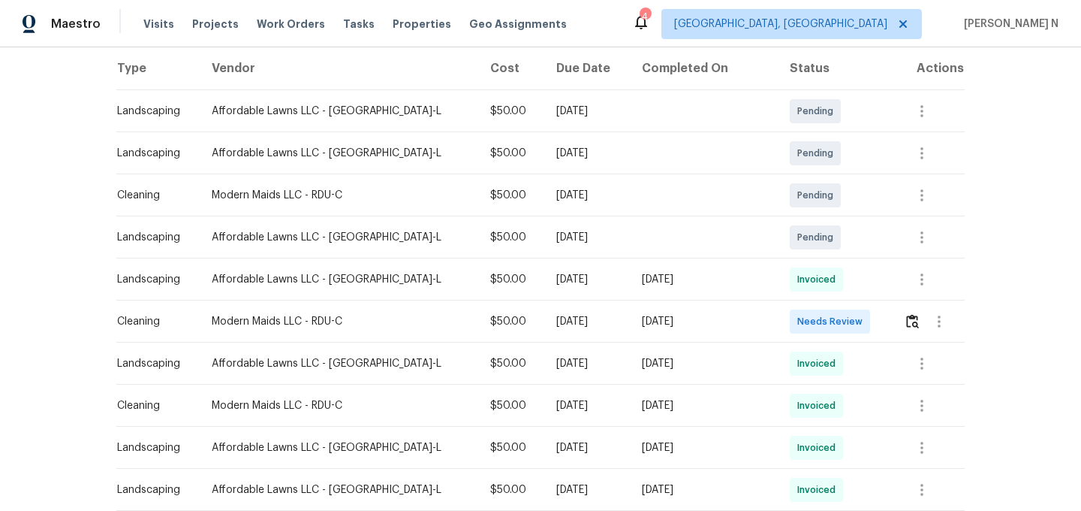
scroll to position [249, 0]
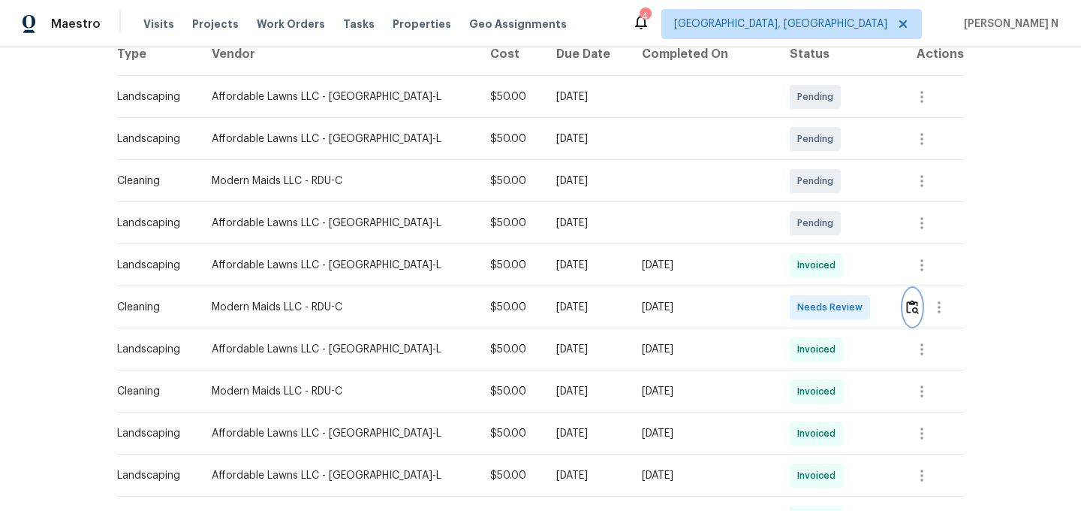
click at [906, 309] on img "button" at bounding box center [912, 307] width 13 height 14
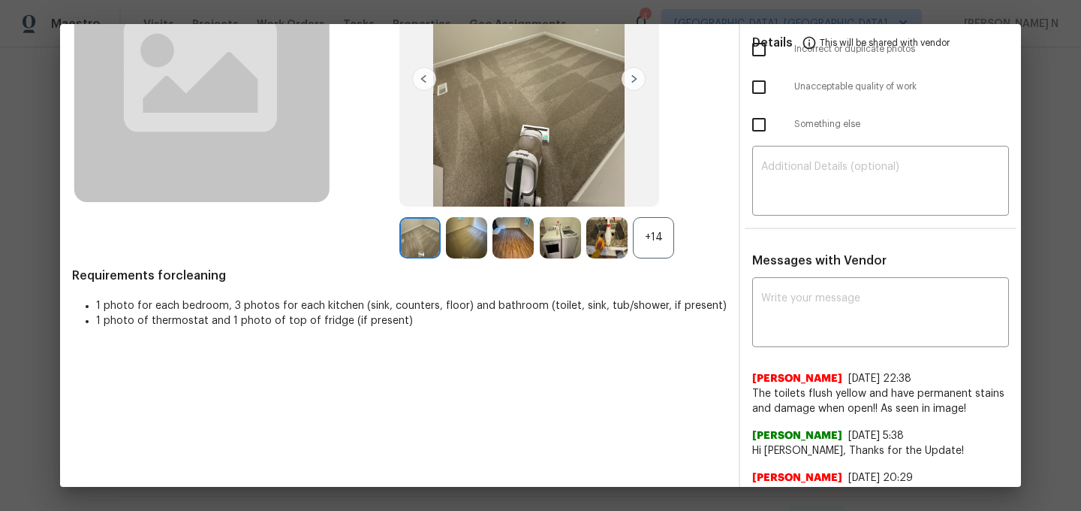
scroll to position [203, 0]
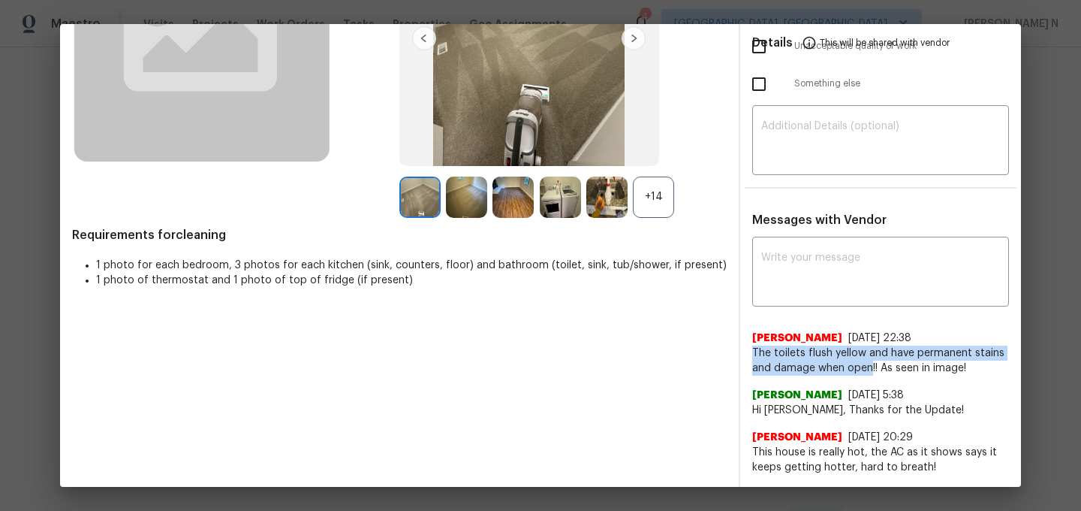
drag, startPoint x: 755, startPoint y: 352, endPoint x: 870, endPoint y: 362, distance: 116.1
click at [870, 362] on span "The toilets flush yellow and have permanent stains and damage when open!! As se…" at bounding box center [880, 360] width 257 height 30
copy span "The toilets flush yellow and have permanent stains and damage when open"
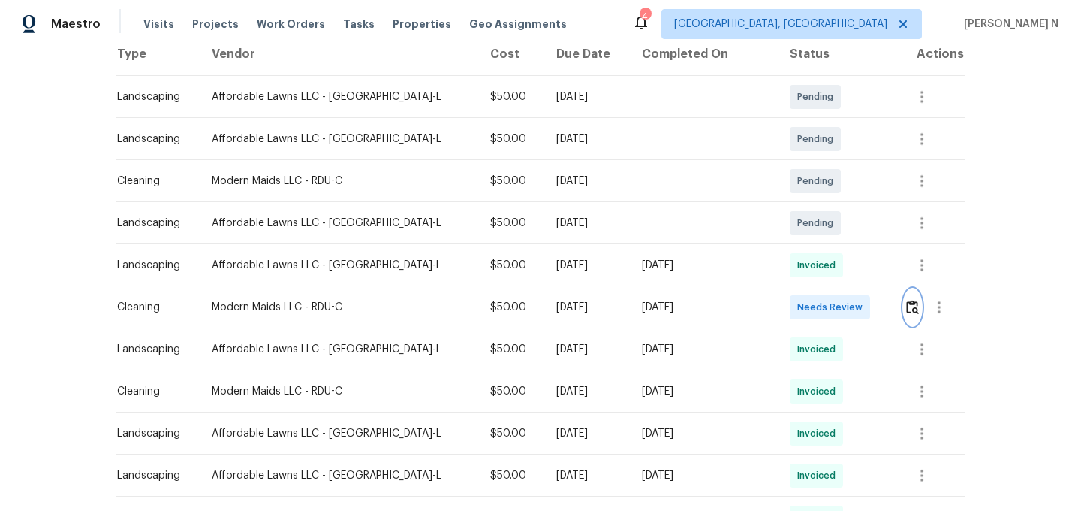
scroll to position [0, 0]
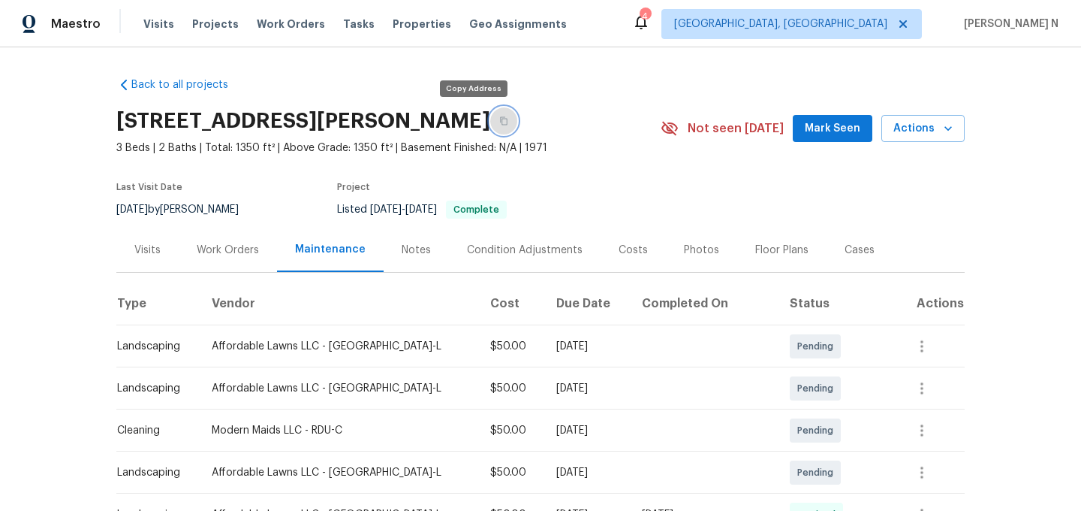
click at [490, 120] on button "button" at bounding box center [503, 120] width 27 height 27
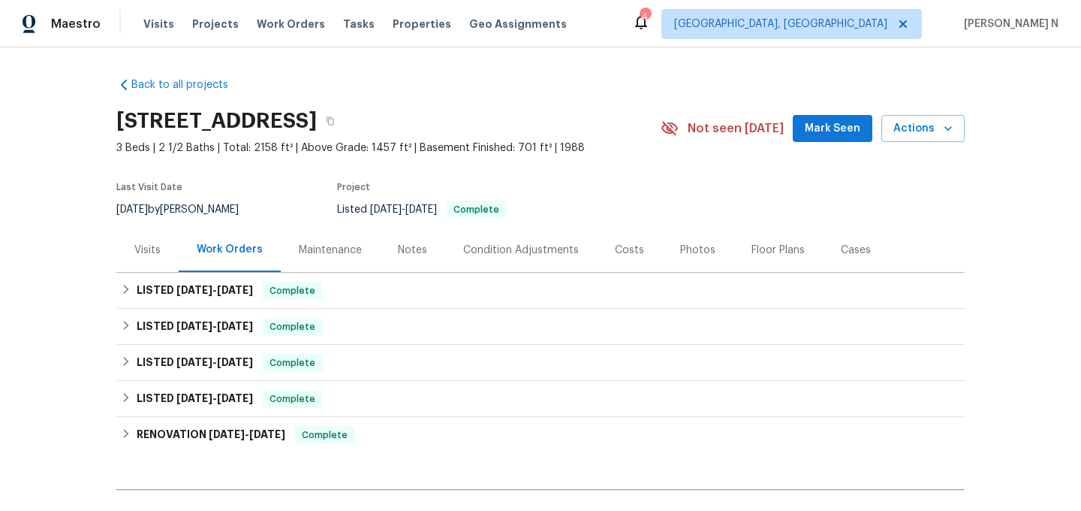
click at [331, 249] on div "Maintenance" at bounding box center [330, 250] width 63 height 15
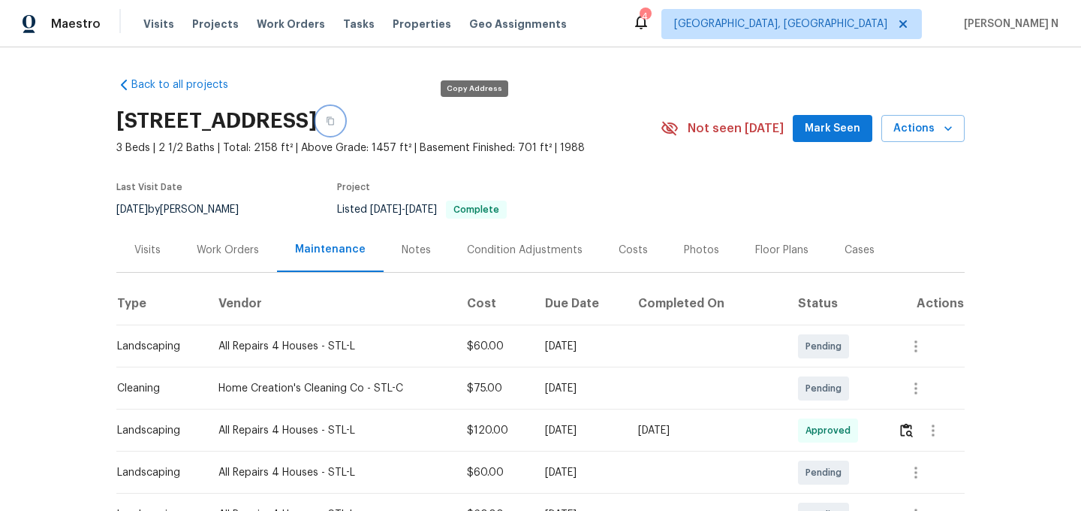
click at [344, 129] on button "button" at bounding box center [330, 120] width 27 height 27
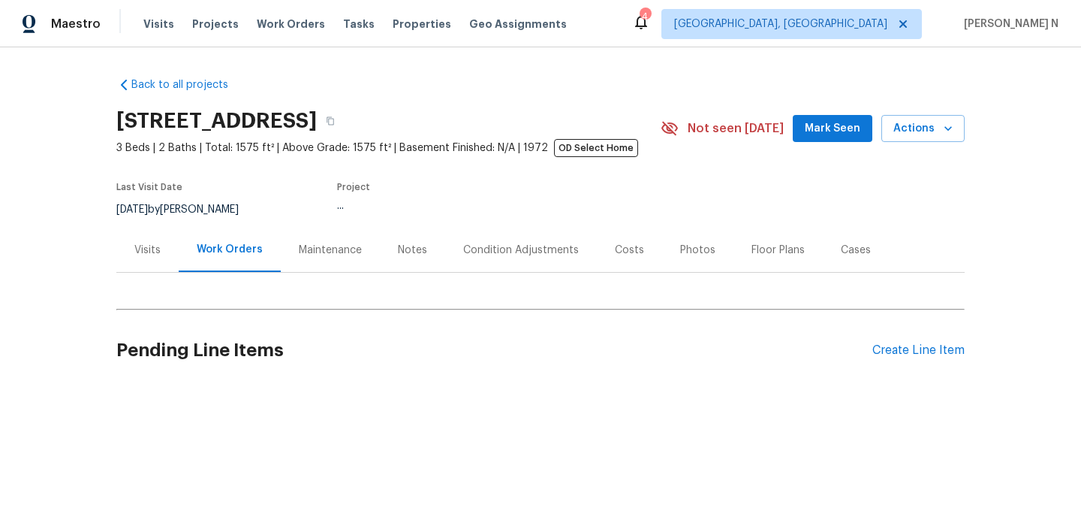
click at [303, 264] on div "Maintenance" at bounding box center [330, 250] width 99 height 44
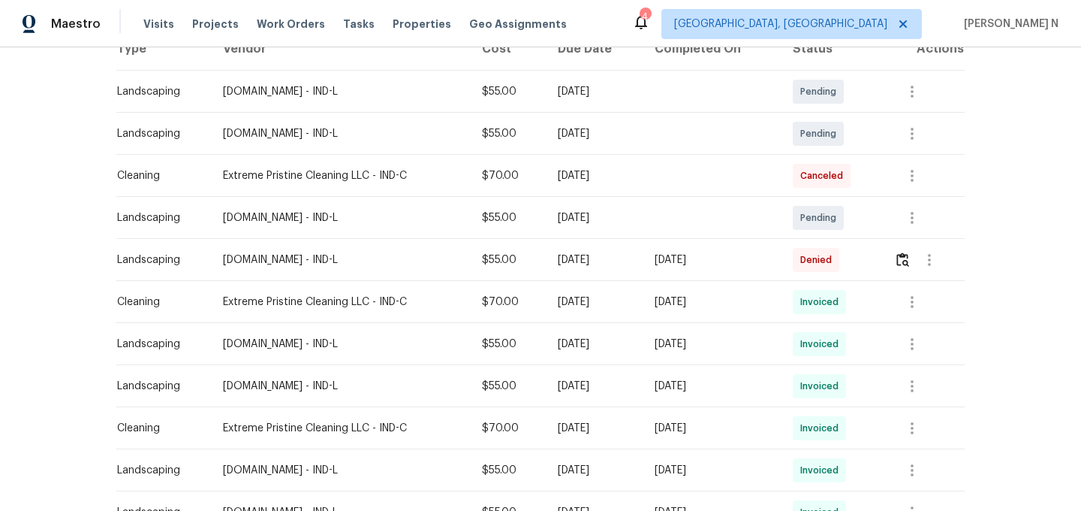
scroll to position [256, 0]
click at [899, 249] on div at bounding box center [929, 258] width 70 height 36
click at [900, 252] on button "button" at bounding box center [902, 258] width 17 height 36
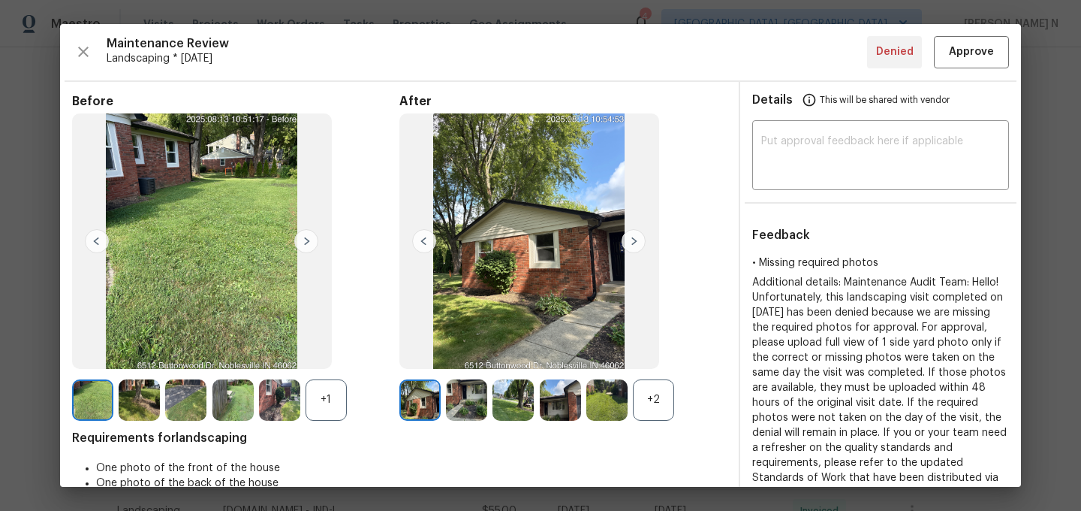
click at [650, 419] on div "+2" at bounding box center [653, 399] width 41 height 41
click at [330, 411] on div "+1" at bounding box center [326, 399] width 41 height 41
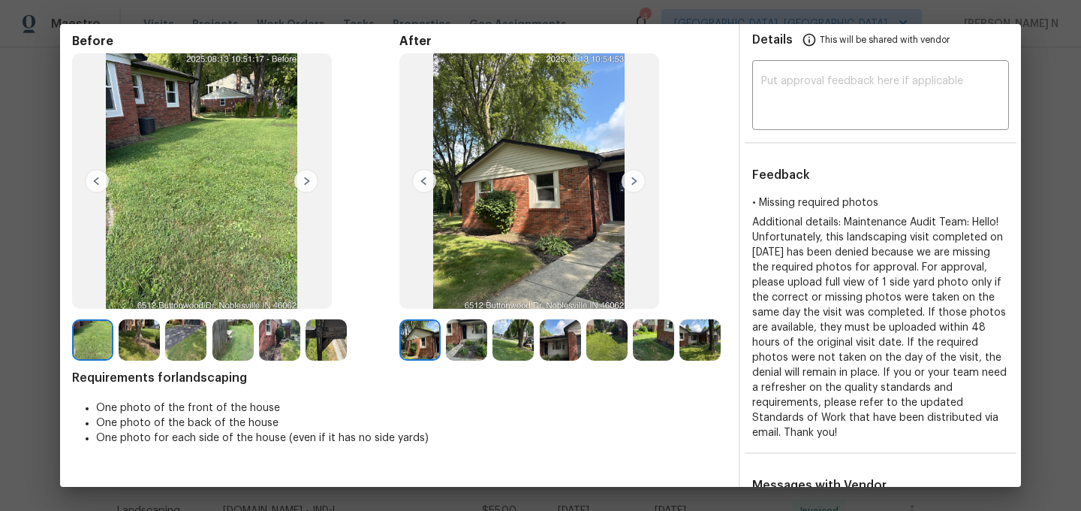
scroll to position [128, 0]
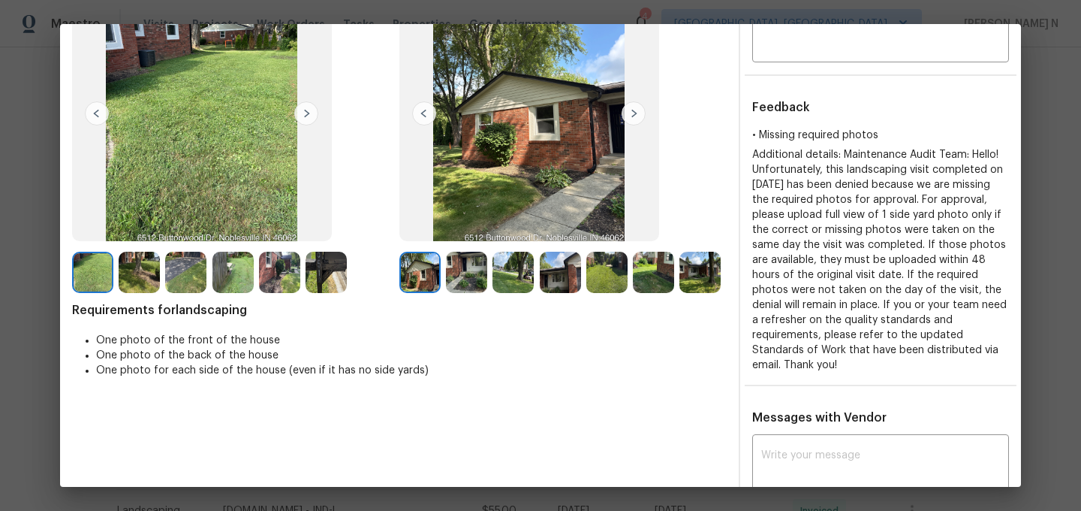
click at [505, 281] on img at bounding box center [513, 272] width 41 height 41
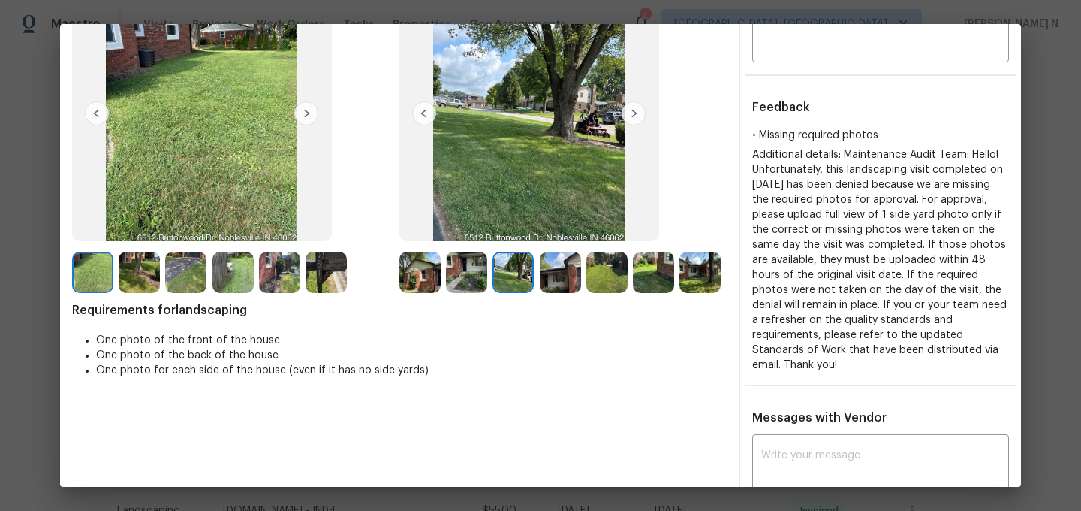
click at [478, 272] on img at bounding box center [466, 272] width 41 height 41
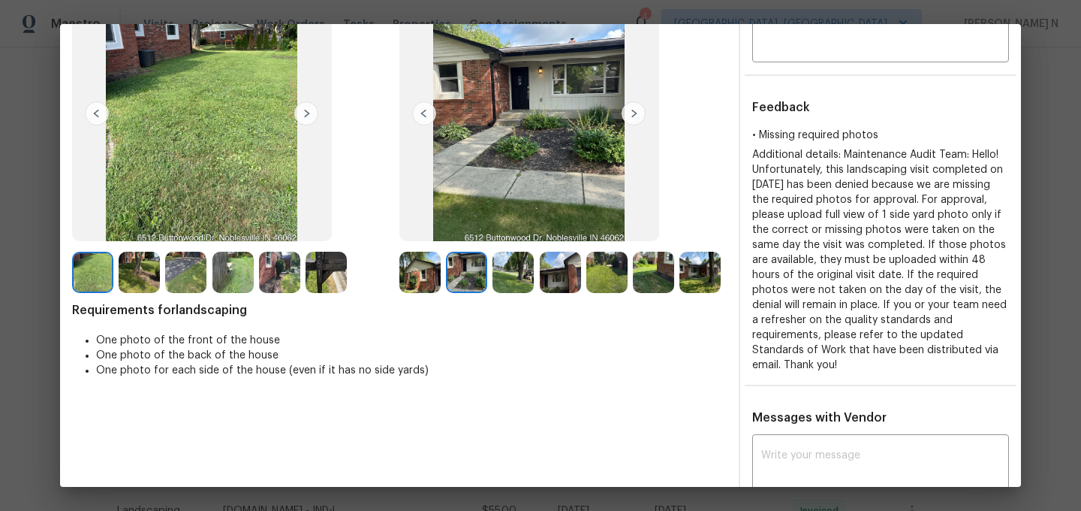
click at [342, 275] on img at bounding box center [326, 272] width 41 height 41
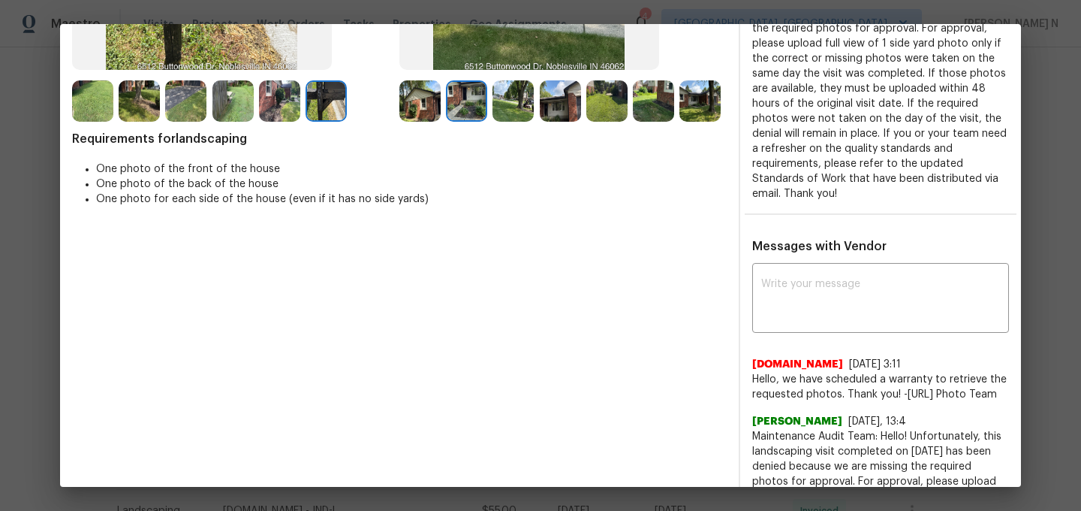
scroll to position [370, 0]
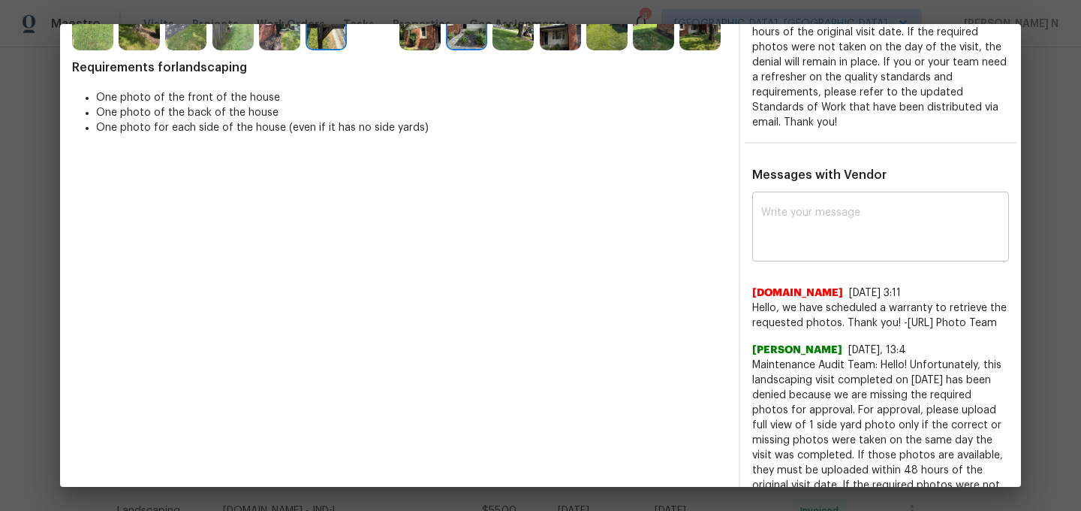
click at [864, 237] on textarea at bounding box center [880, 228] width 239 height 42
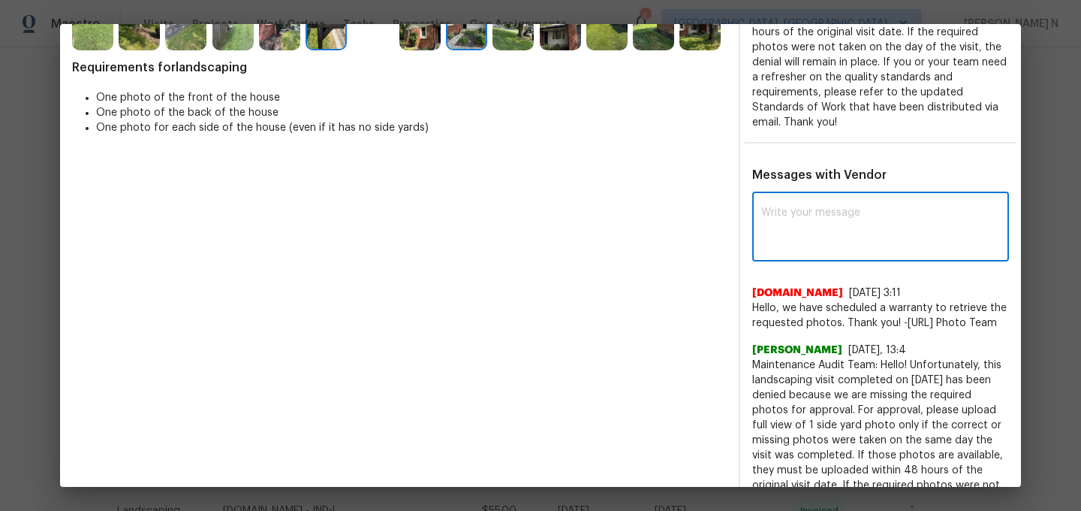
paste textarea "Maintenance Audit Team: Hello! As per our updated SWO the photos must be upload…"
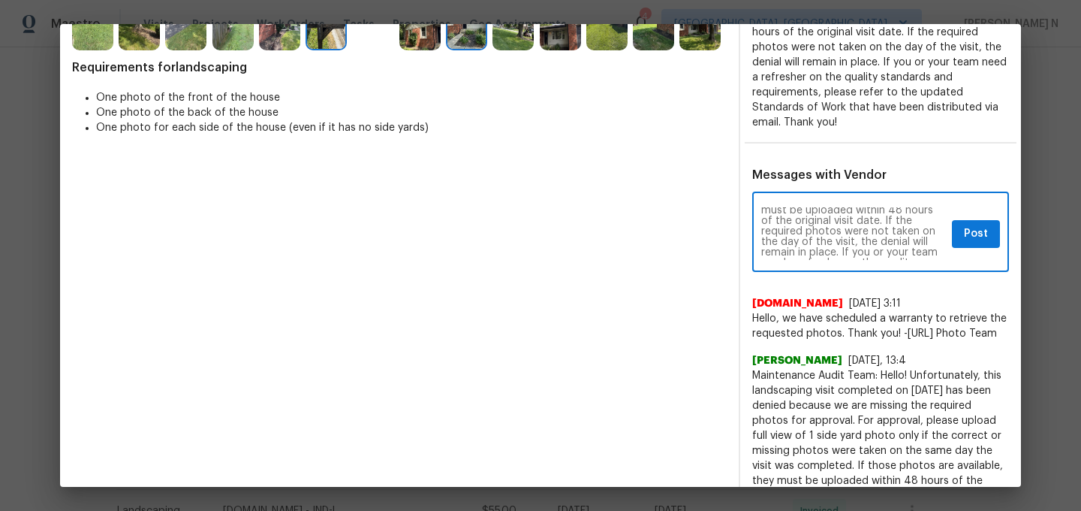
scroll to position [0, 0]
type textarea "Maintenance Audit Team: Hello! As per our updated SWO the photos must be upload…"
click at [990, 236] on button "Post" at bounding box center [976, 234] width 48 height 28
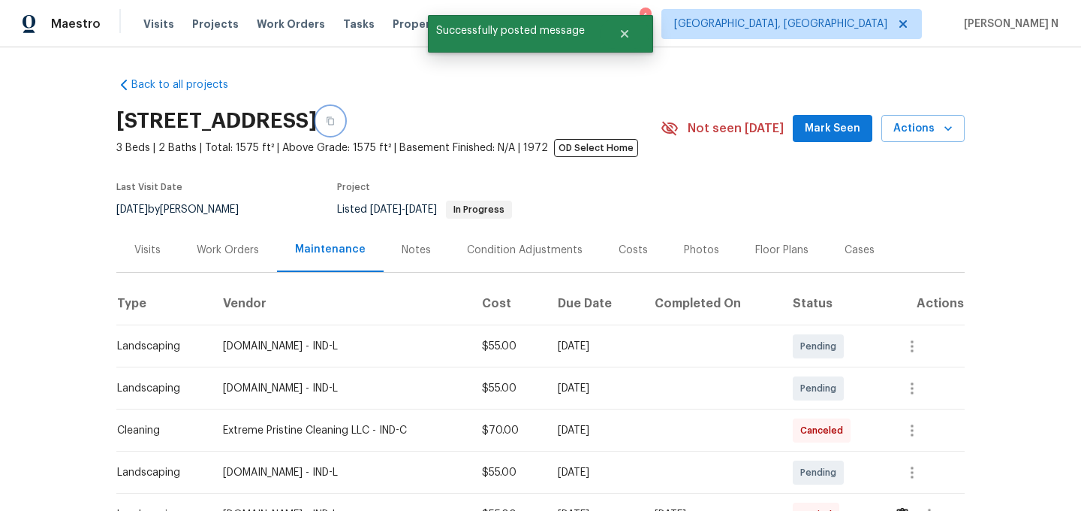
click at [344, 128] on button "button" at bounding box center [330, 120] width 27 height 27
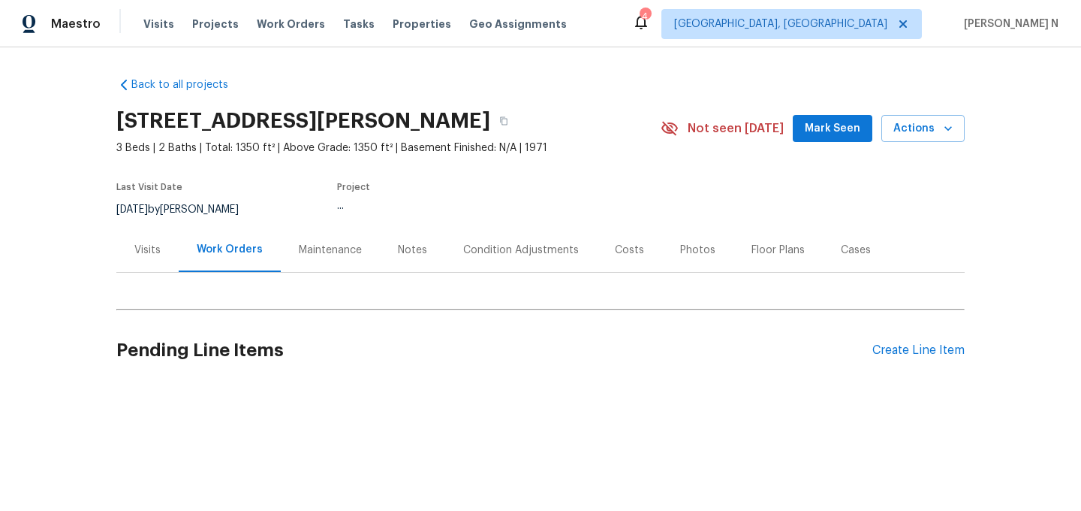
click at [309, 228] on div "Maintenance" at bounding box center [330, 250] width 99 height 44
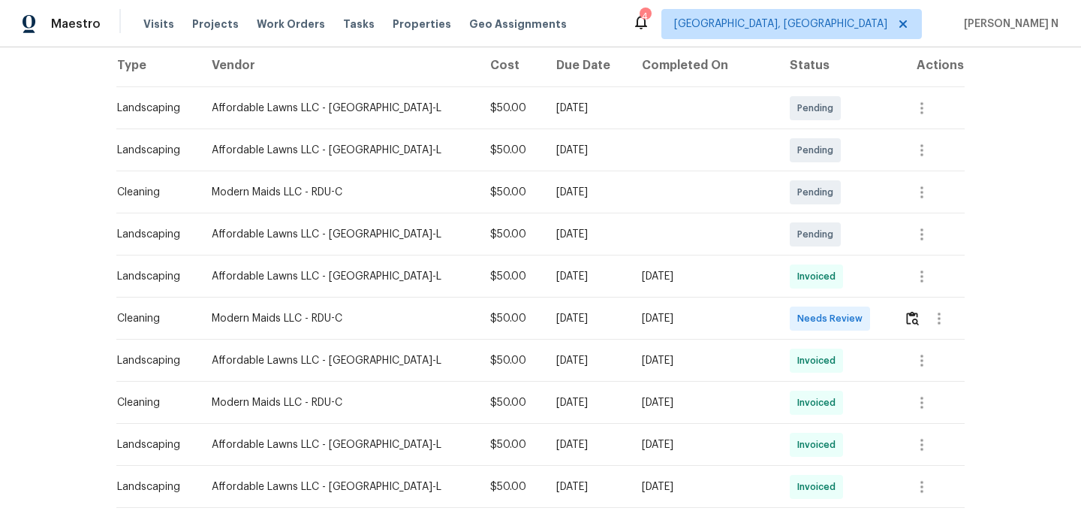
scroll to position [152, 0]
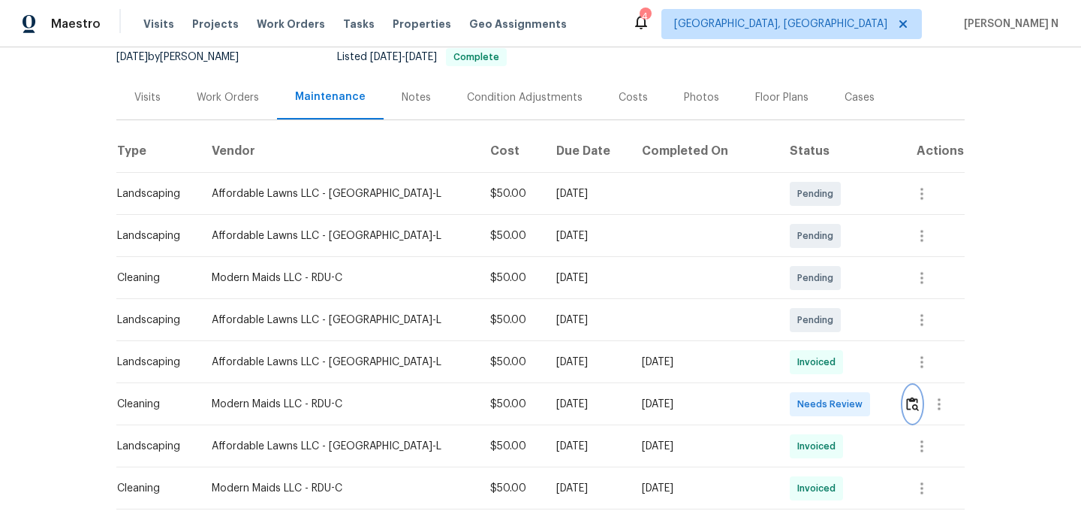
click at [906, 397] on img "button" at bounding box center [912, 403] width 13 height 14
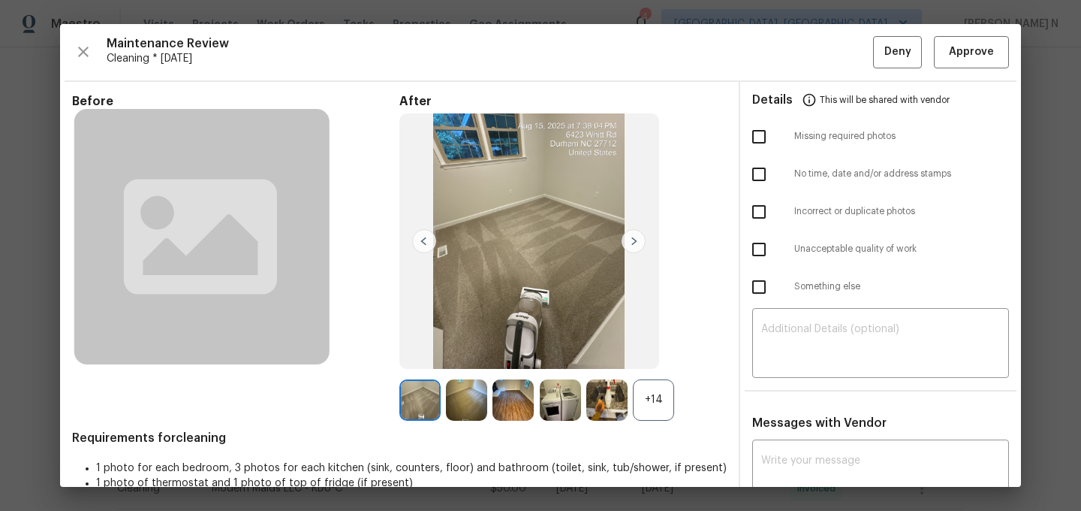
click at [658, 406] on div "+14" at bounding box center [653, 399] width 41 height 41
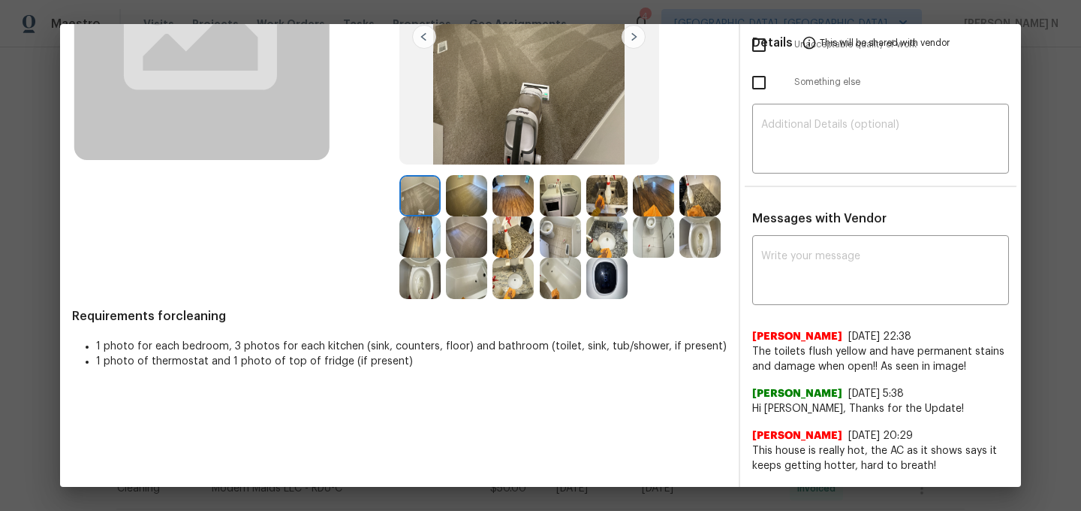
scroll to position [213, 0]
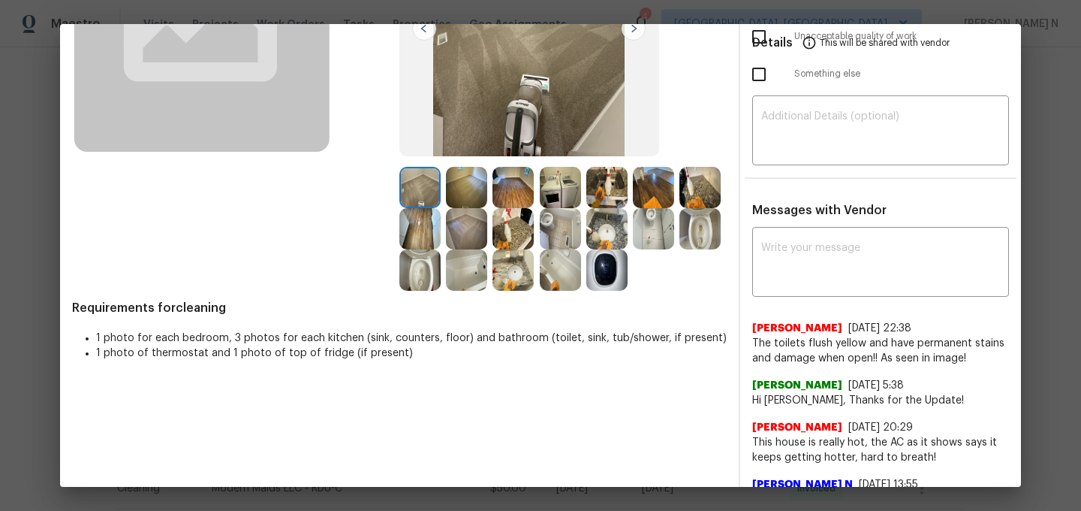
click at [431, 273] on img at bounding box center [419, 269] width 41 height 41
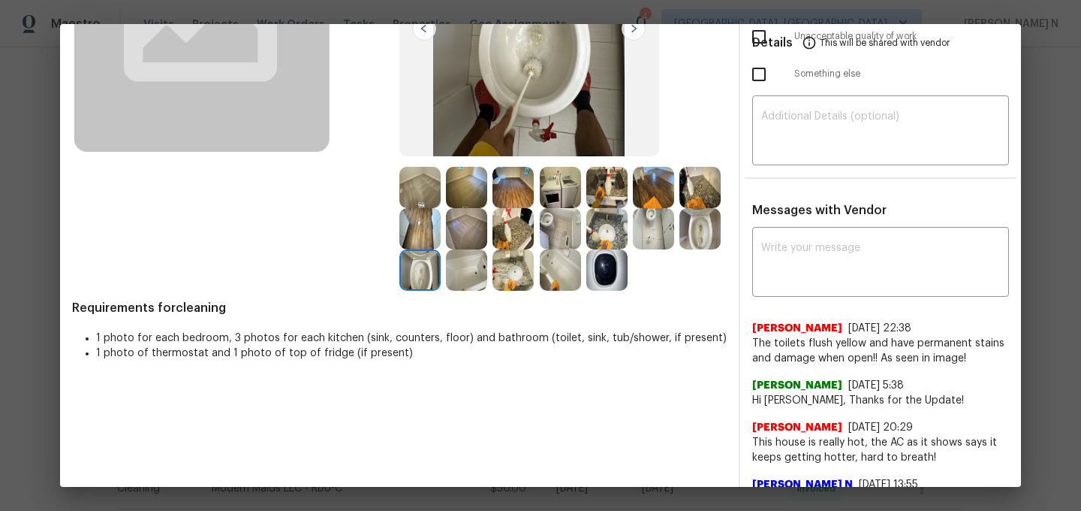
scroll to position [113, 0]
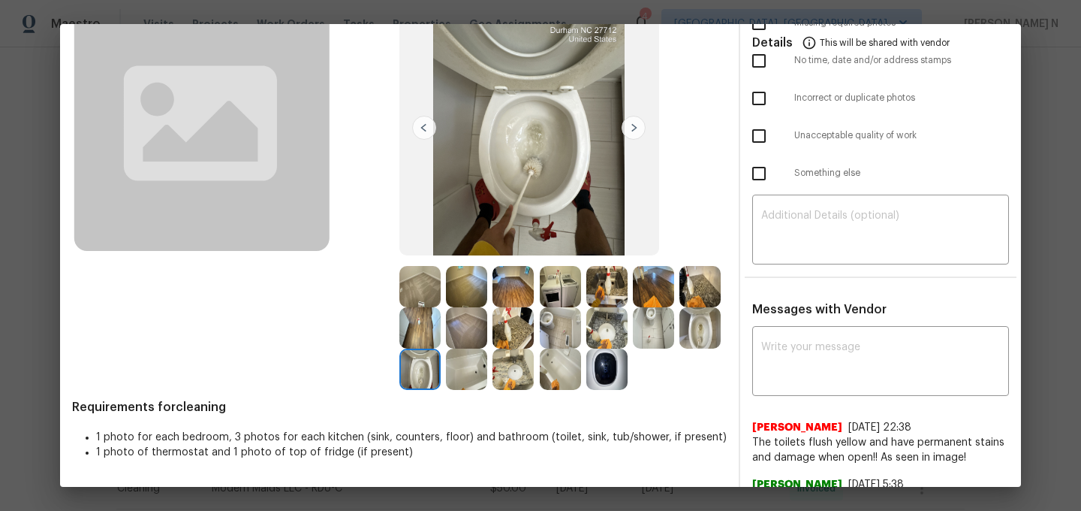
click at [555, 137] on img at bounding box center [529, 127] width 260 height 255
click at [704, 330] on img at bounding box center [700, 327] width 41 height 41
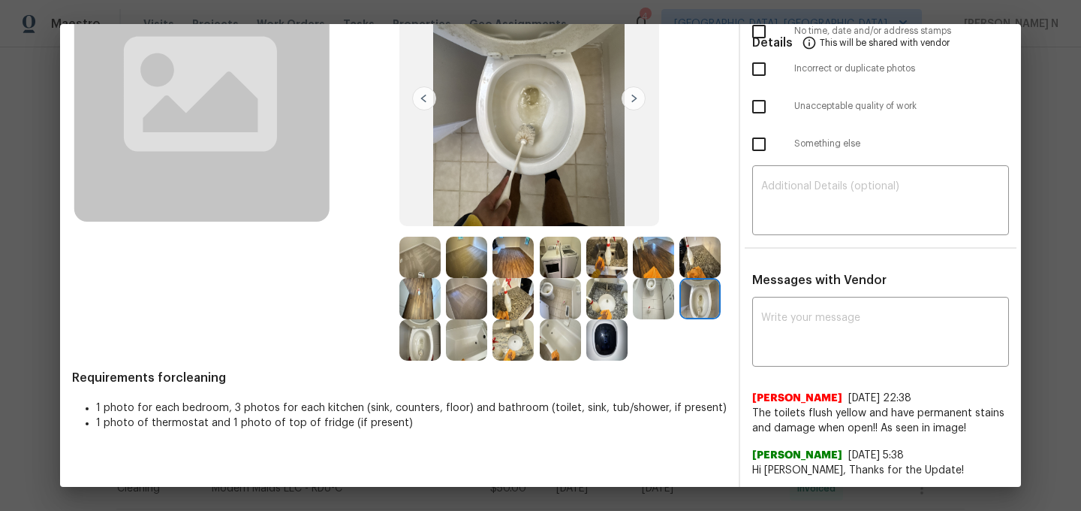
scroll to position [191, 0]
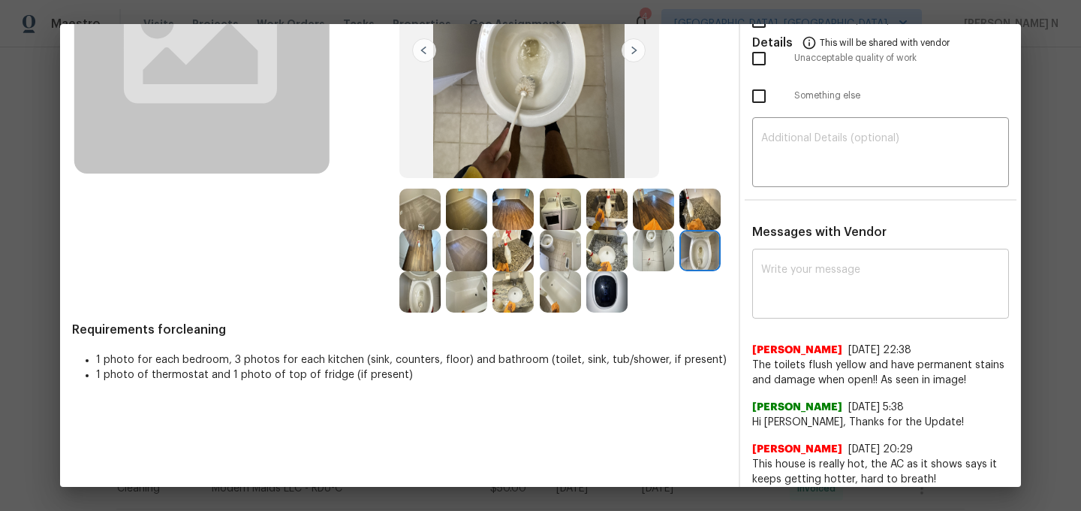
click at [809, 291] on textarea at bounding box center [880, 285] width 239 height 42
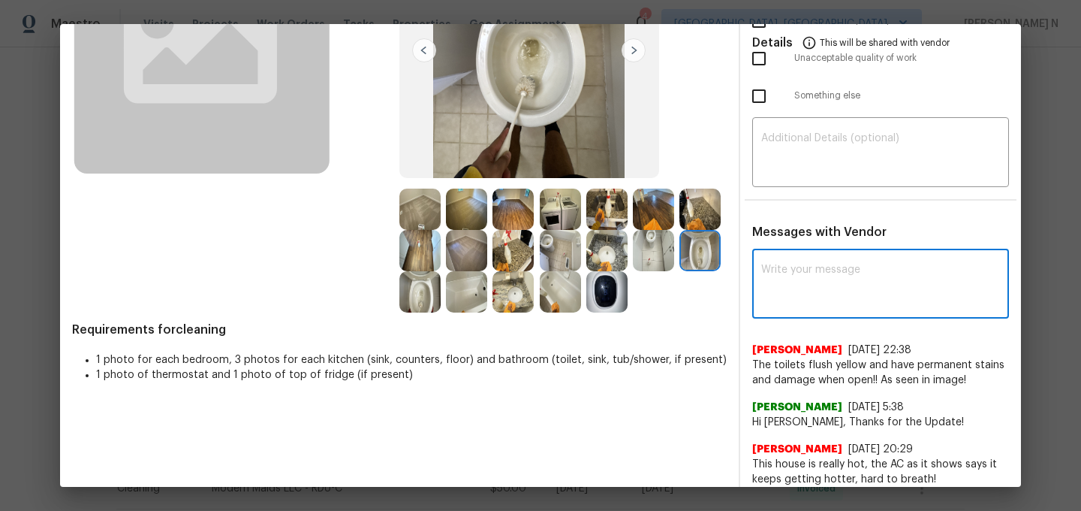
paste textarea "1834 Willie Mays Pkwy, Orlando, FL 32811"
type textarea "1834 Willie Mays Pkwy, Orlando, FL 32811"
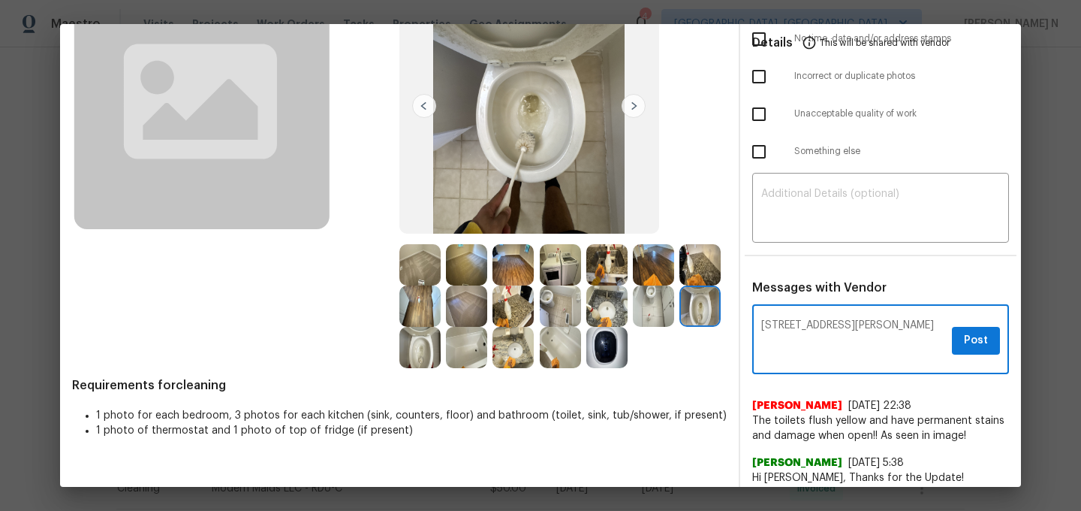
scroll to position [154, 0]
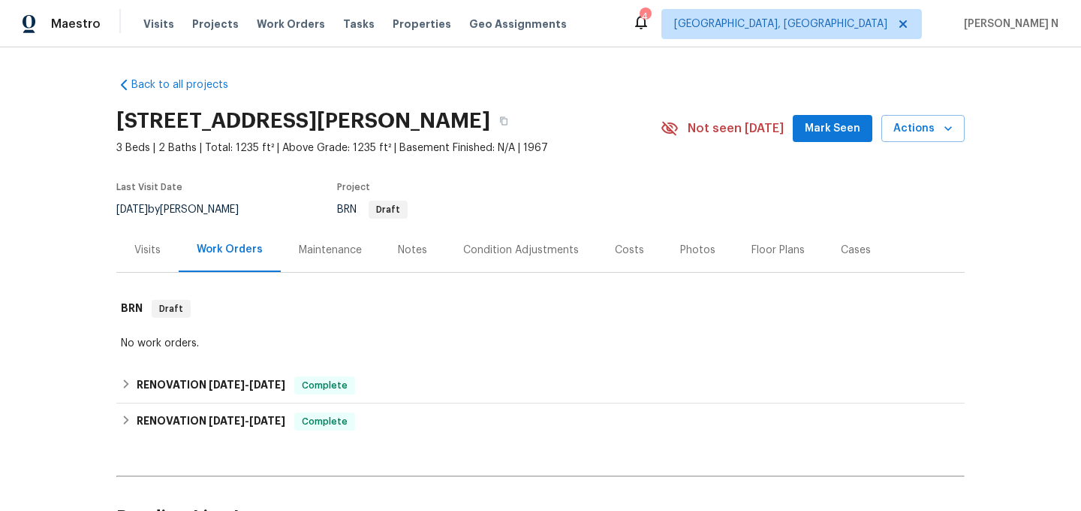
click at [357, 238] on div "Maintenance" at bounding box center [330, 250] width 99 height 44
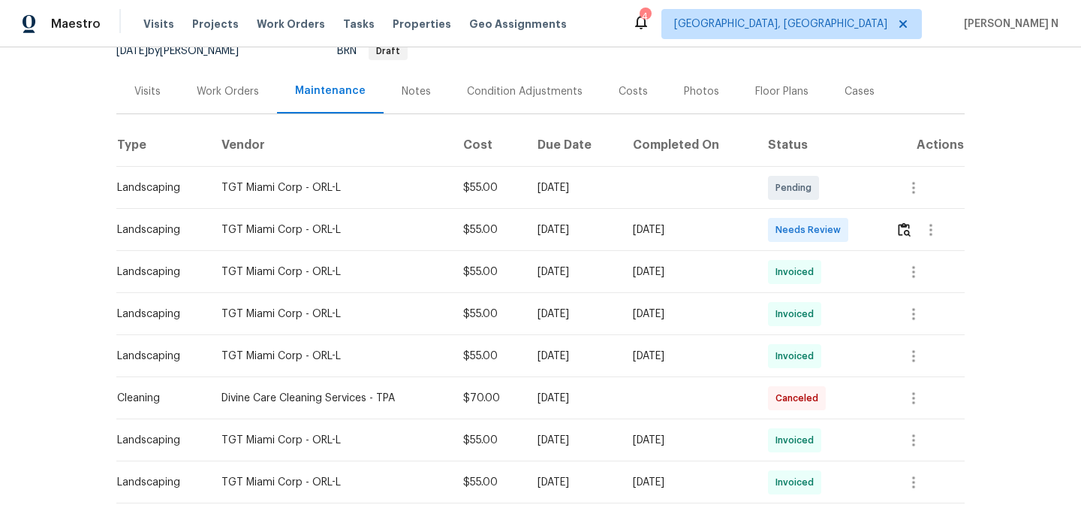
scroll to position [166, 0]
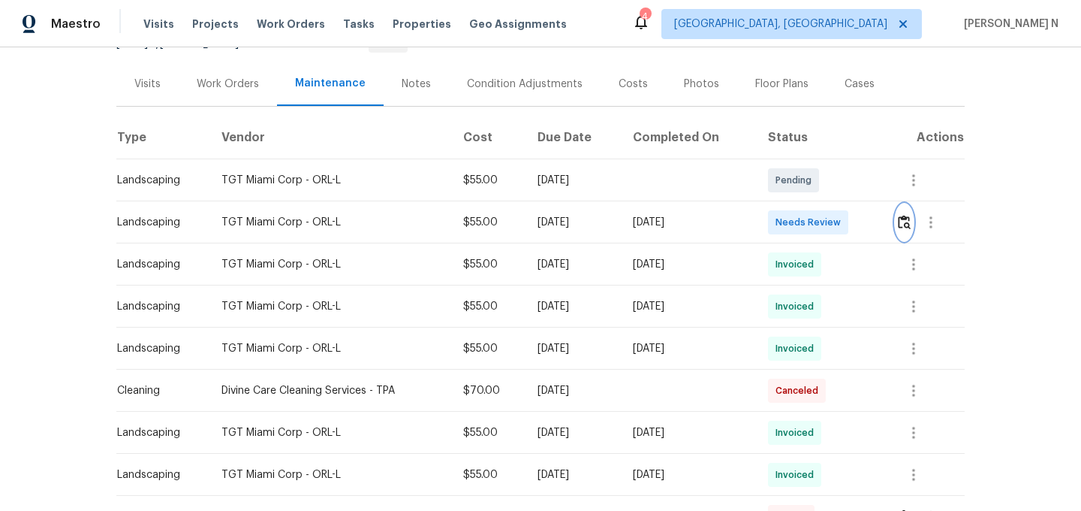
click at [906, 223] on img "button" at bounding box center [904, 222] width 13 height 14
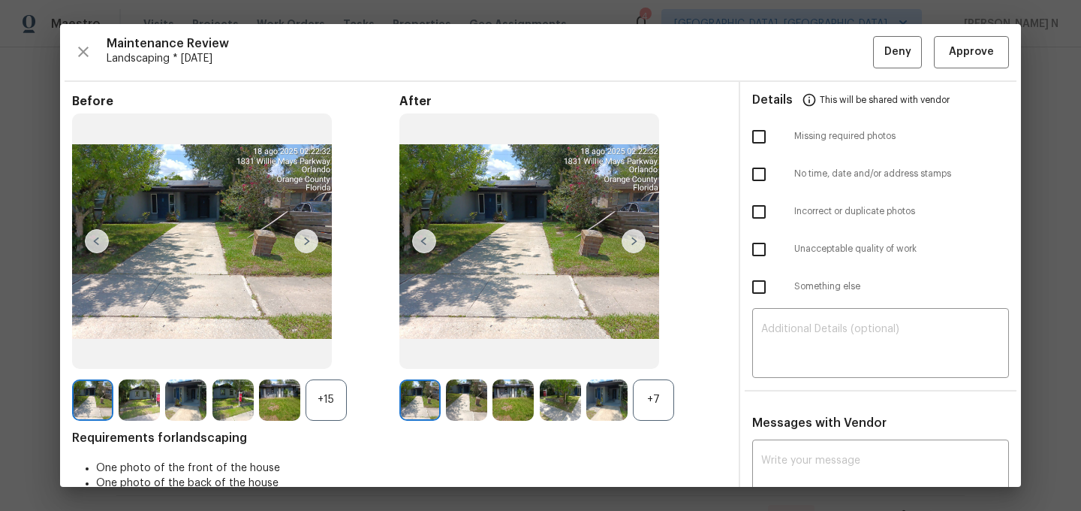
click at [651, 403] on div "+7" at bounding box center [653, 399] width 41 height 41
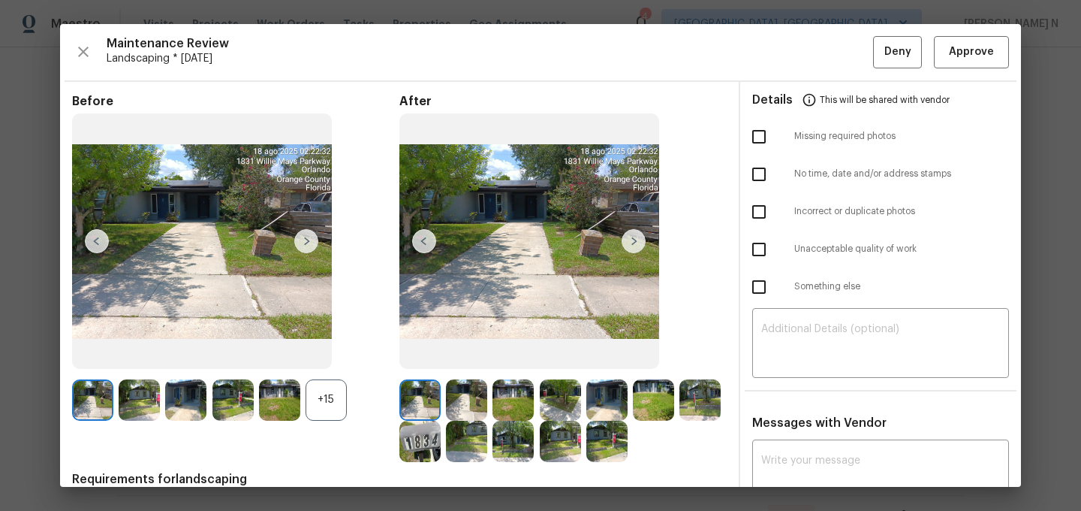
click at [333, 396] on div "+15" at bounding box center [326, 399] width 41 height 41
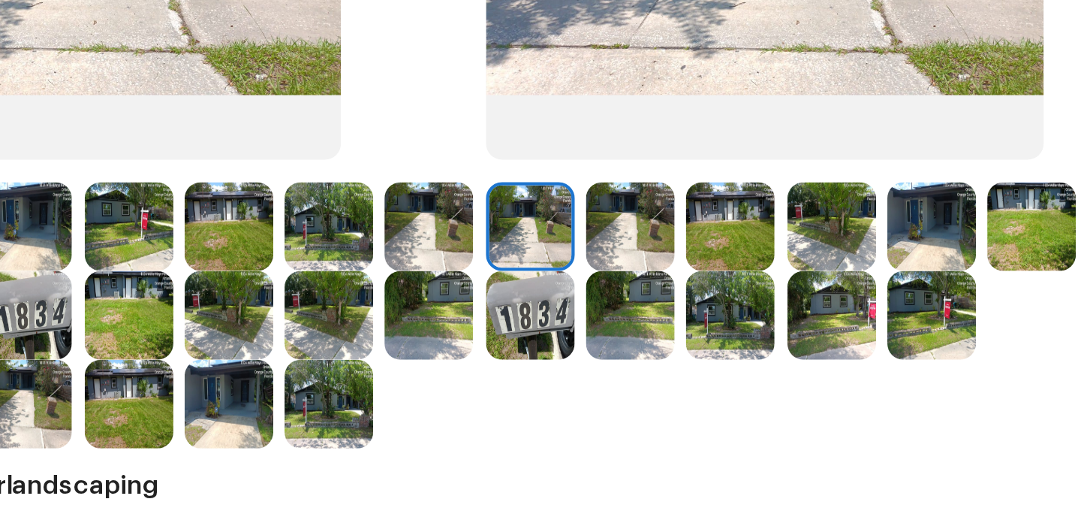
scroll to position [130, 0]
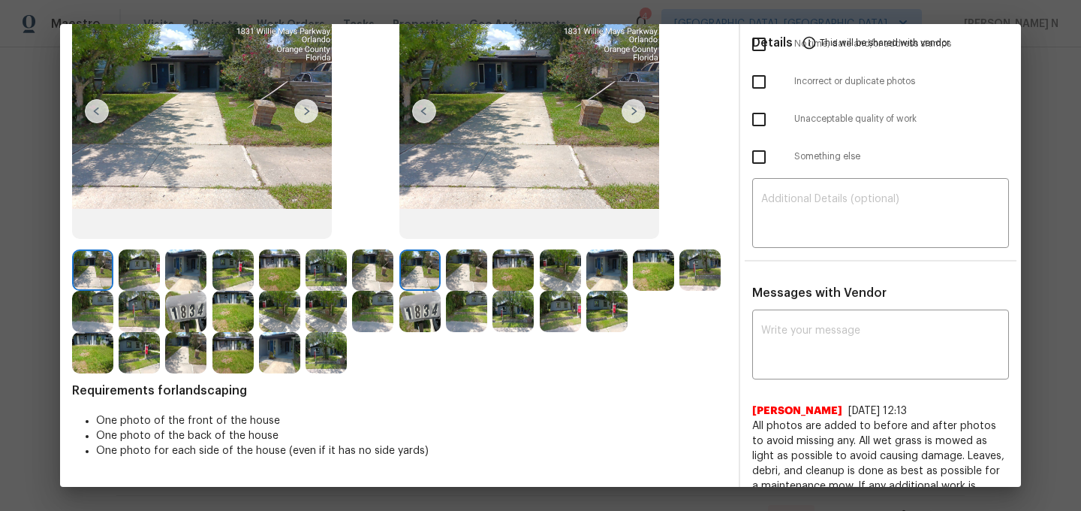
click at [502, 270] on img at bounding box center [513, 269] width 41 height 41
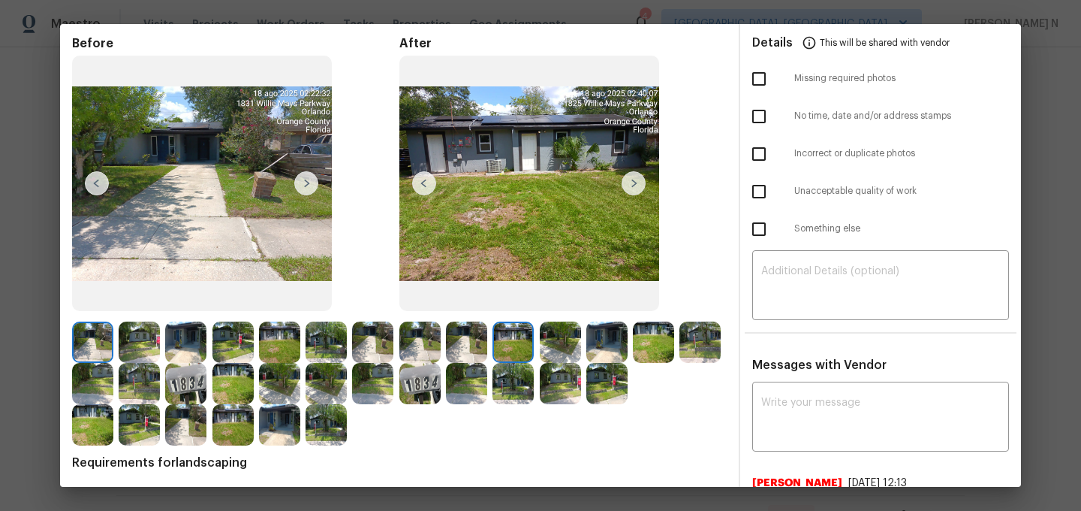
scroll to position [2, 0]
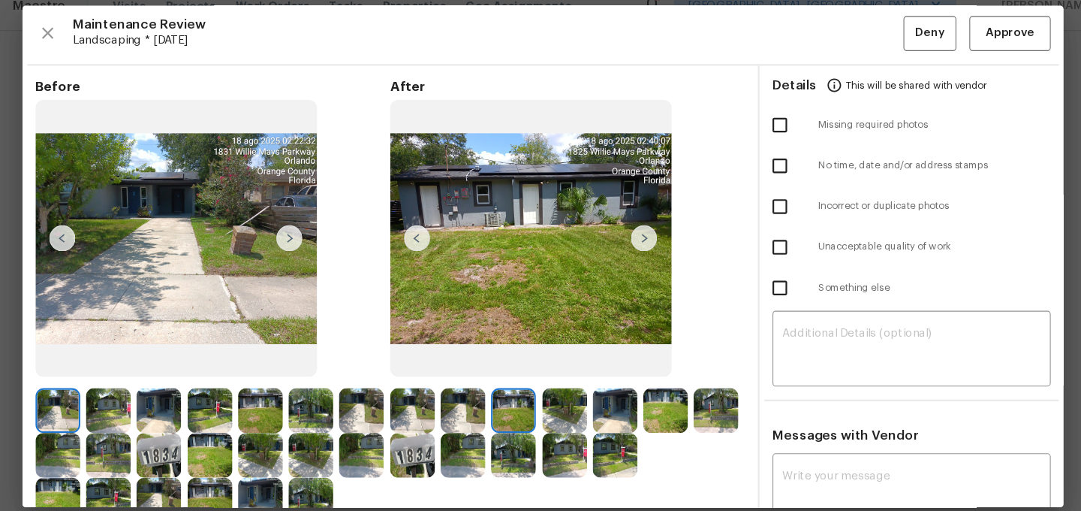
click at [645, 396] on img at bounding box center [653, 397] width 41 height 41
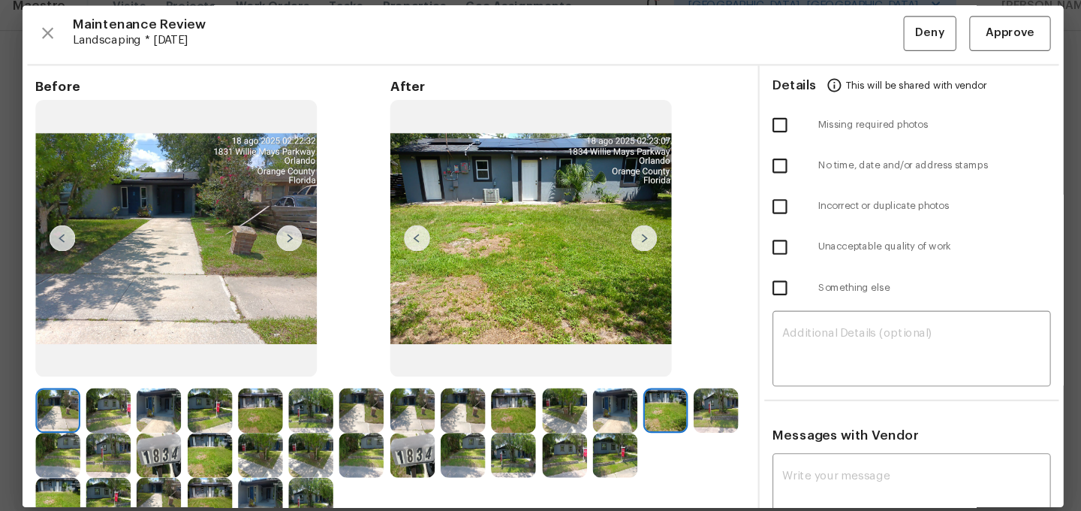
click at [466, 399] on img at bounding box center [466, 397] width 41 height 41
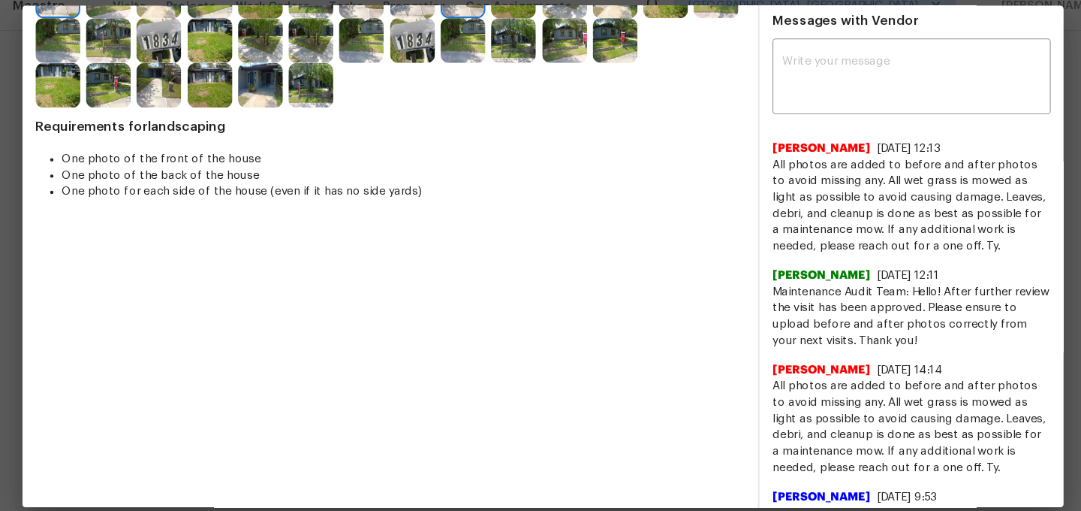
scroll to position [75, 0]
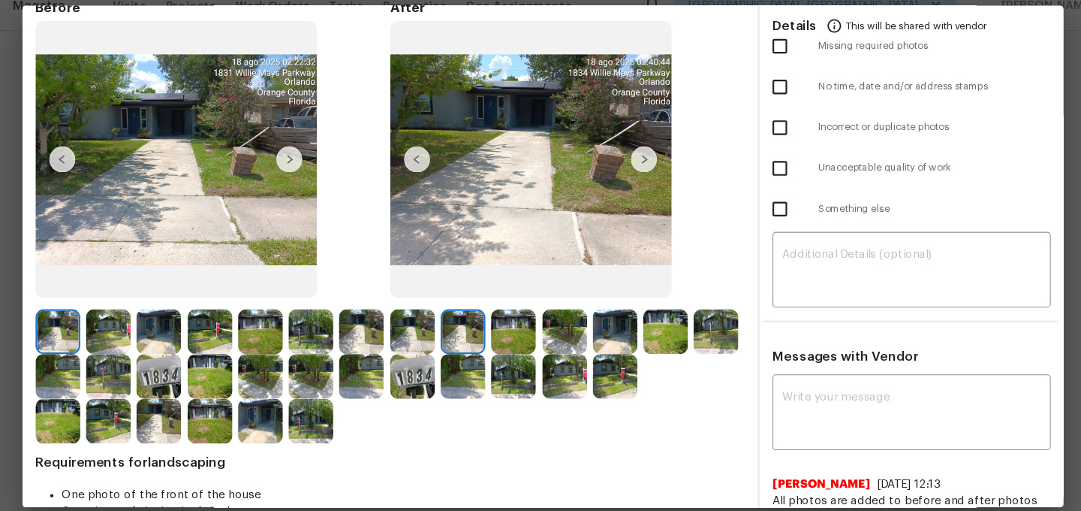
click at [475, 363] on img at bounding box center [466, 365] width 41 height 41
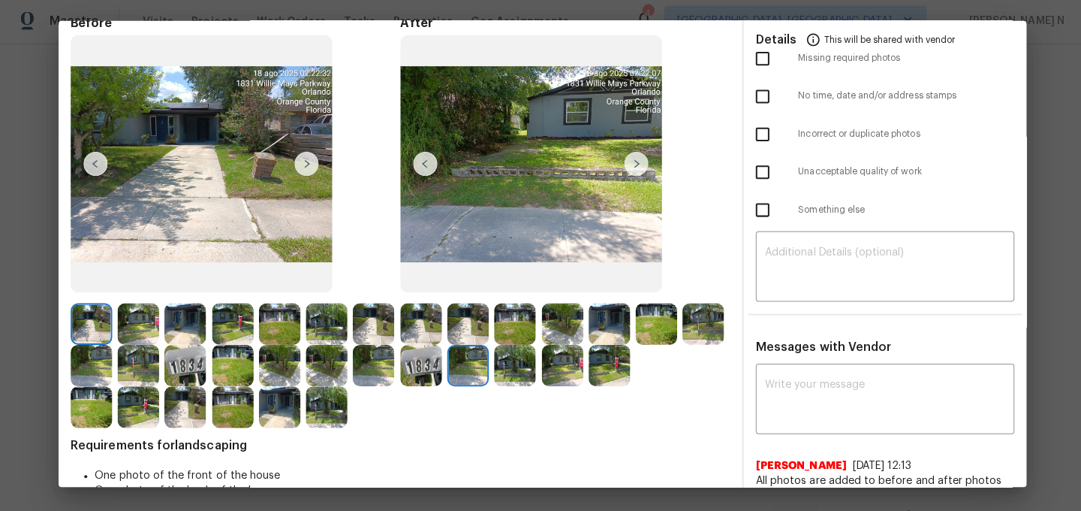
scroll to position [0, 0]
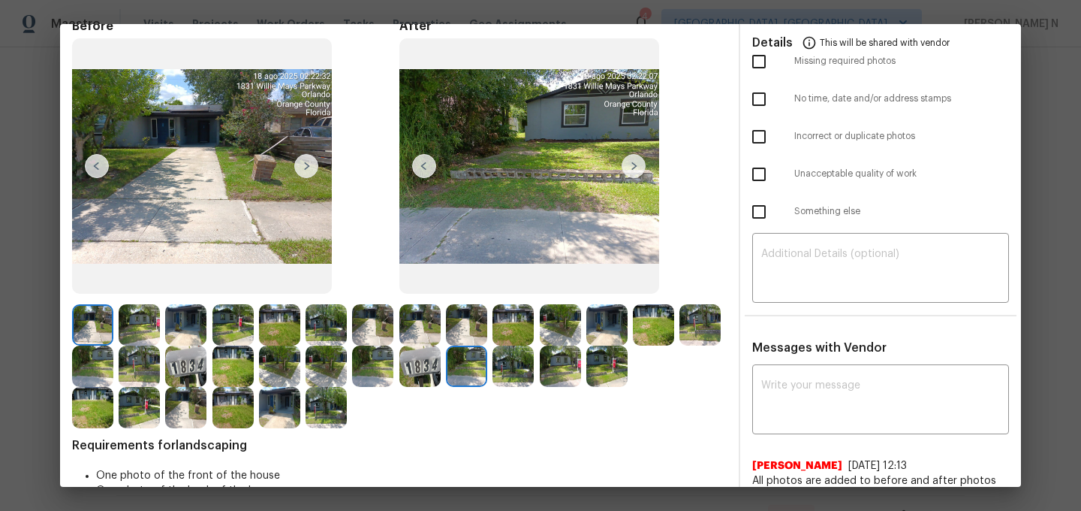
click at [617, 333] on img at bounding box center [606, 324] width 41 height 41
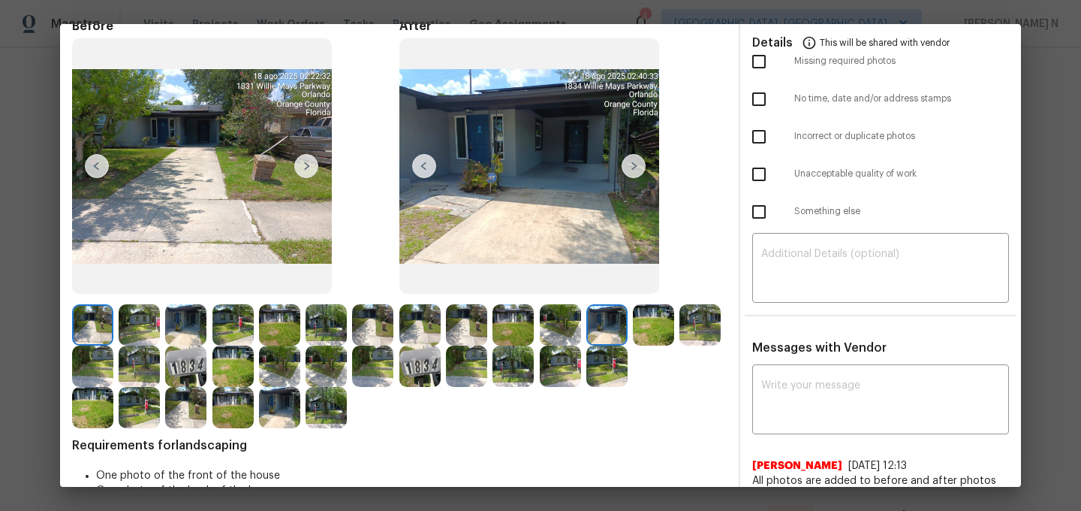
click at [427, 326] on img at bounding box center [419, 324] width 41 height 41
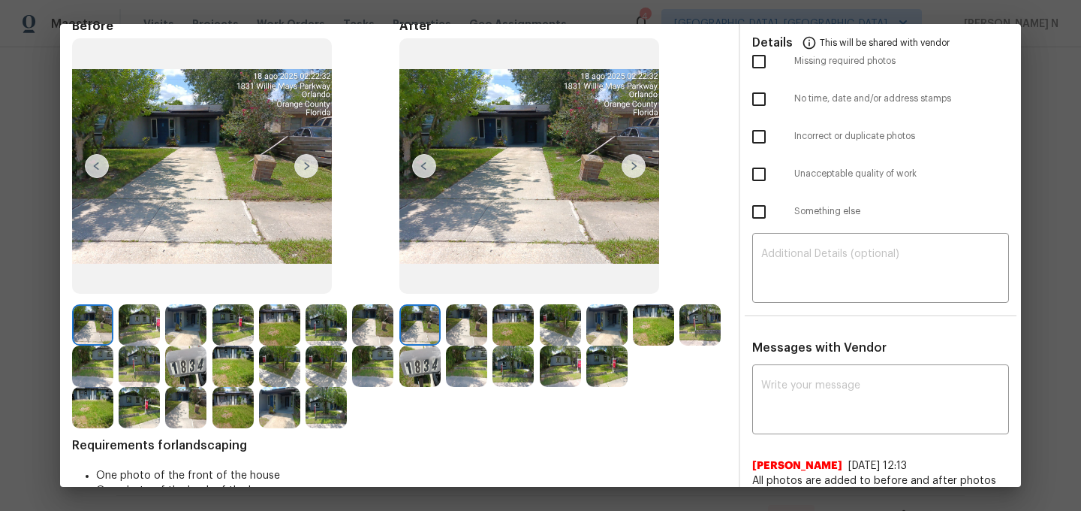
click at [385, 324] on img at bounding box center [372, 324] width 41 height 41
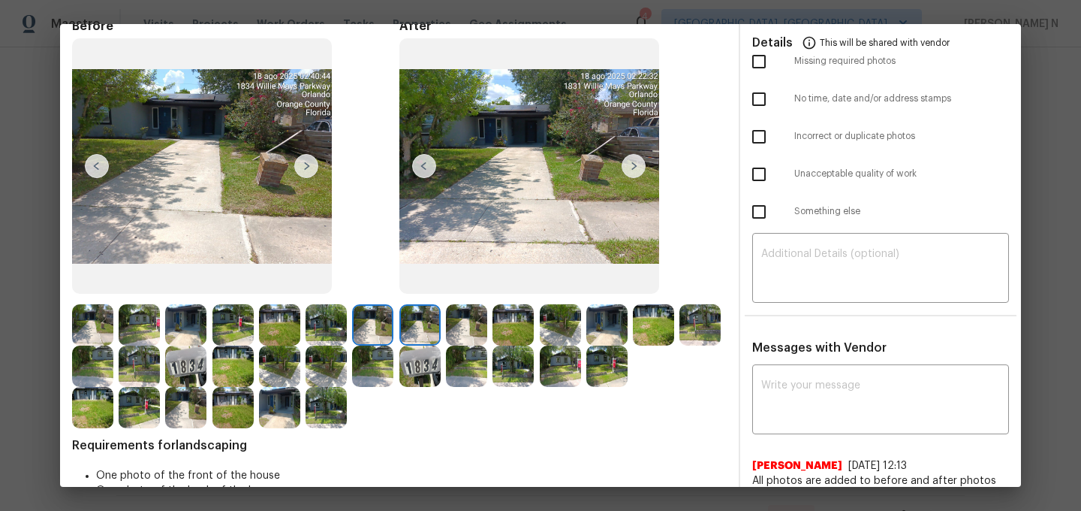
click at [644, 330] on img at bounding box center [653, 324] width 41 height 41
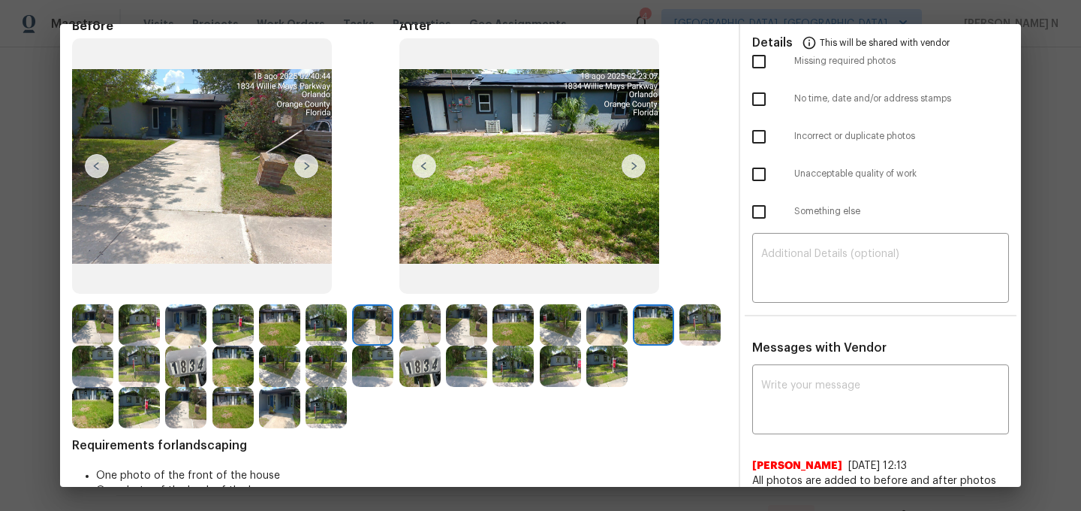
click at [698, 328] on img at bounding box center [700, 324] width 41 height 41
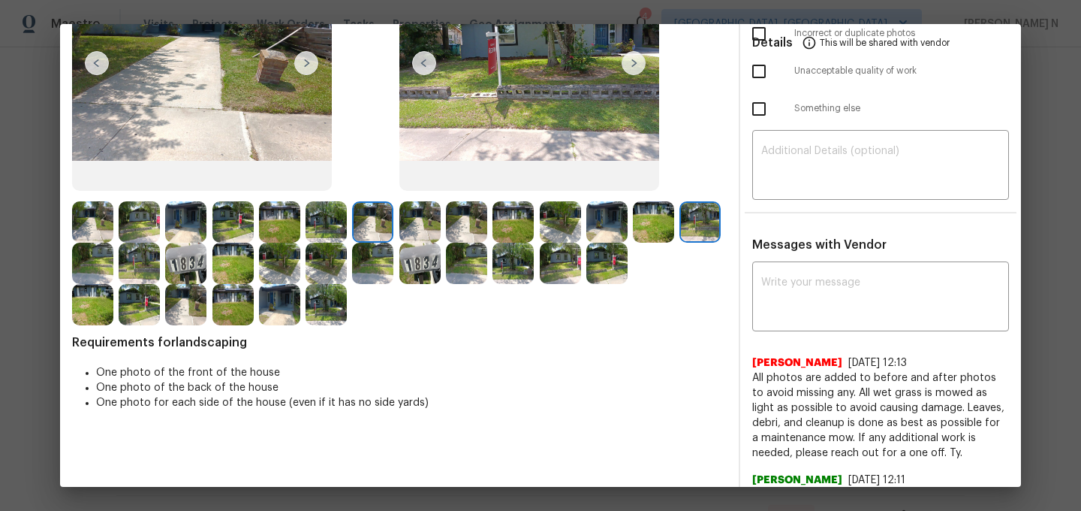
scroll to position [227, 0]
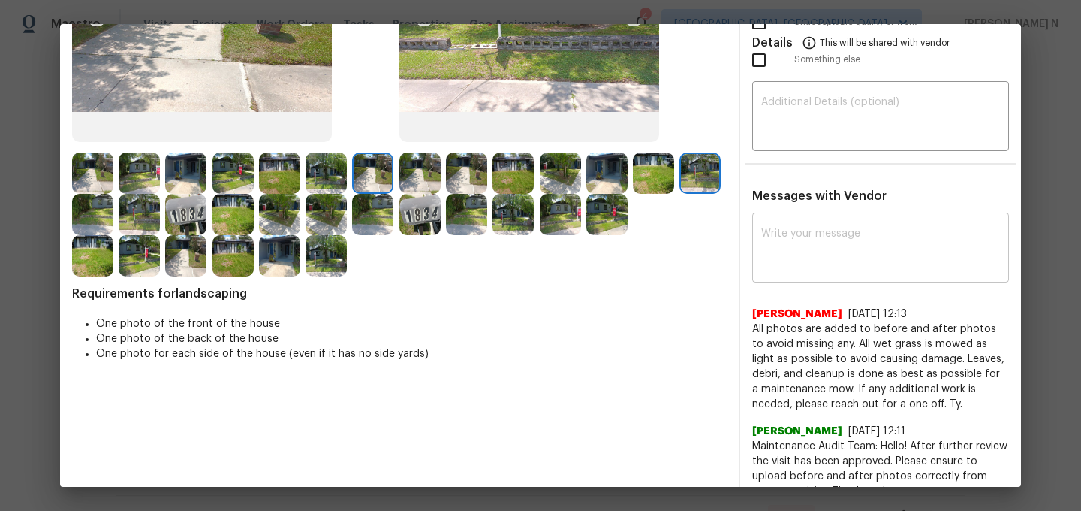
click at [867, 243] on textarea at bounding box center [880, 249] width 239 height 42
paste textarea "Maintenance Audit Team: Hello! Thank you for the feedback after further review …"
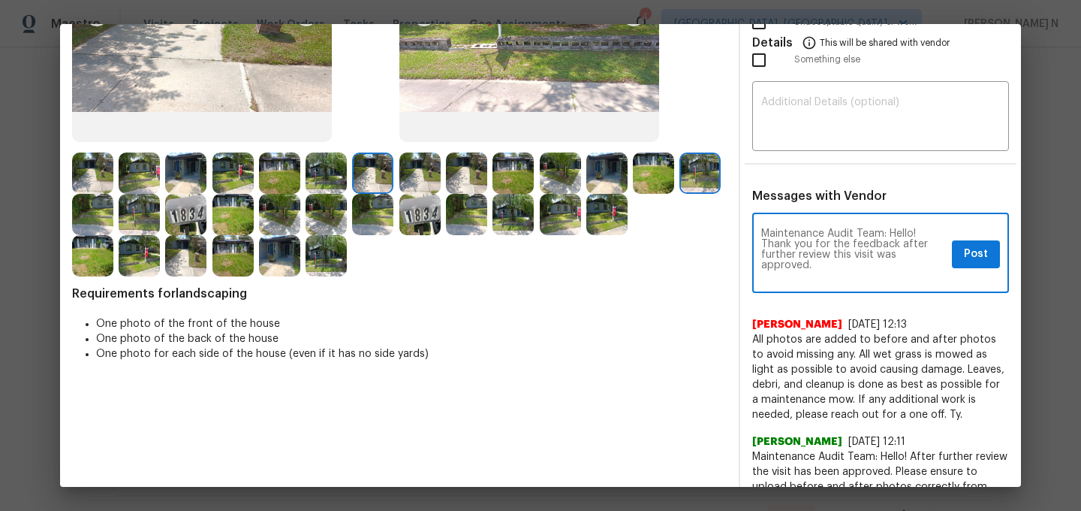
scroll to position [0, 0]
type textarea "Maintenance Audit Team: Hello! Thank you for the feedback after further review …"
click at [999, 257] on button "Post" at bounding box center [976, 254] width 48 height 28
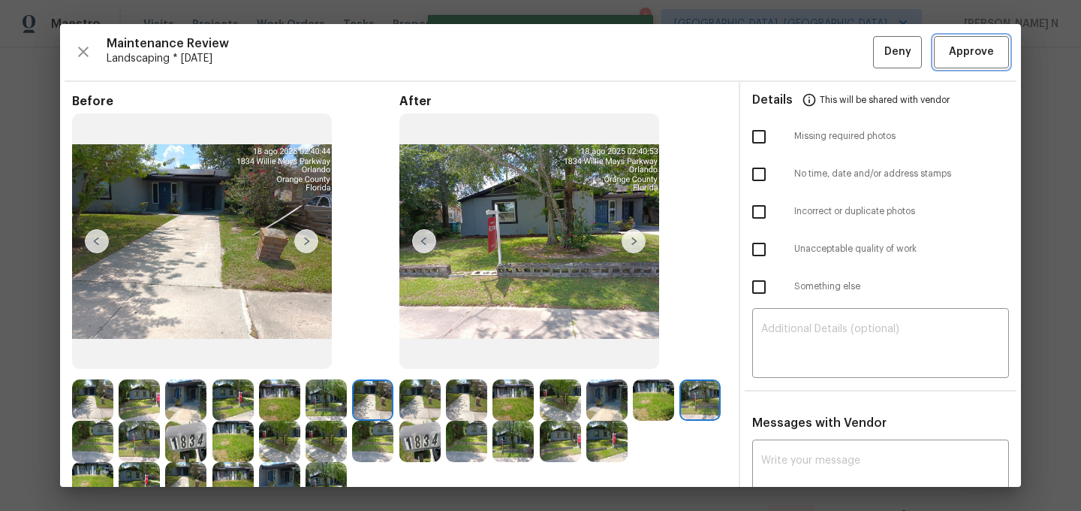
click at [978, 39] on button "Approve" at bounding box center [971, 52] width 75 height 32
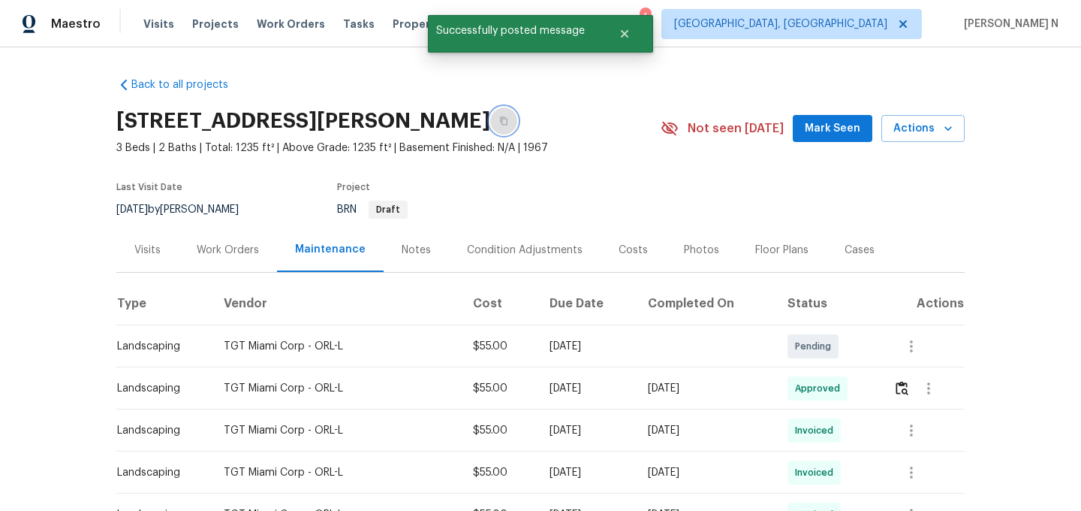
click at [508, 122] on icon "button" at bounding box center [503, 120] width 9 height 9
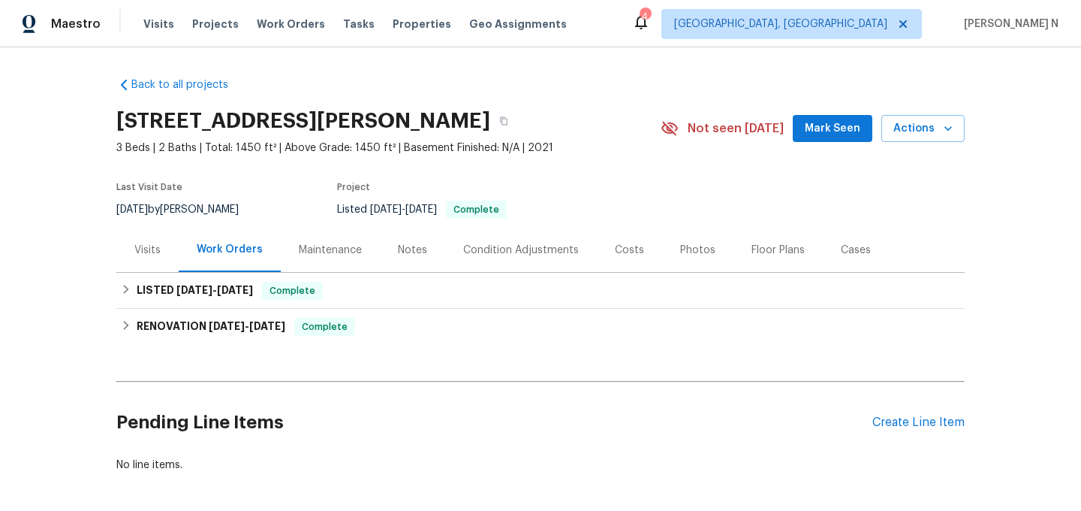
click at [358, 261] on div "Maintenance" at bounding box center [330, 250] width 99 height 44
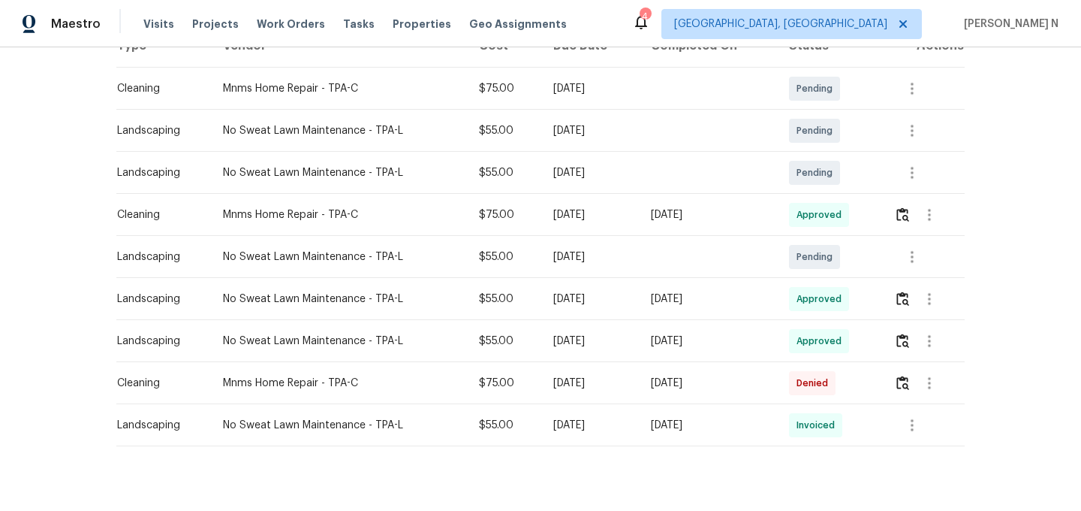
scroll to position [283, 0]
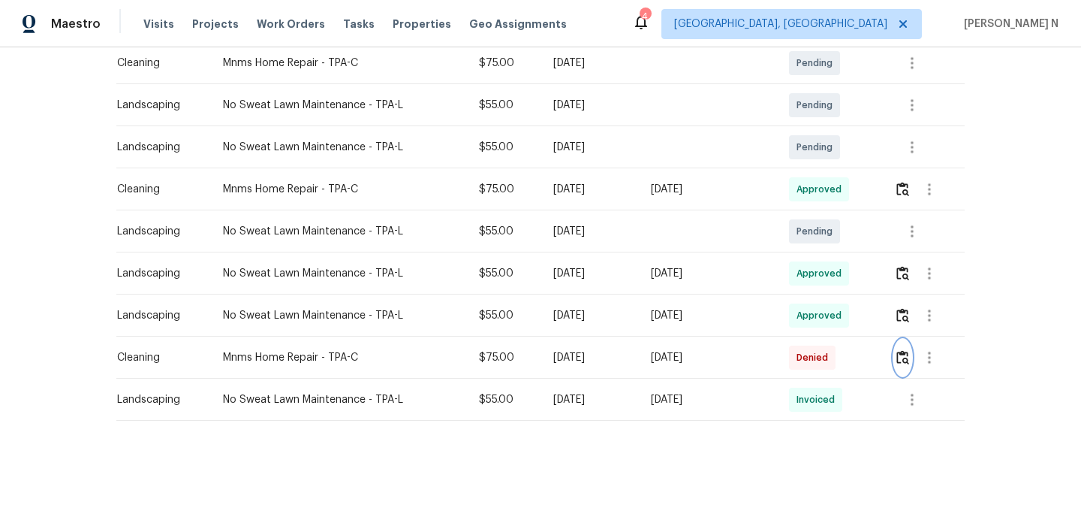
click at [909, 363] on img "button" at bounding box center [903, 357] width 13 height 14
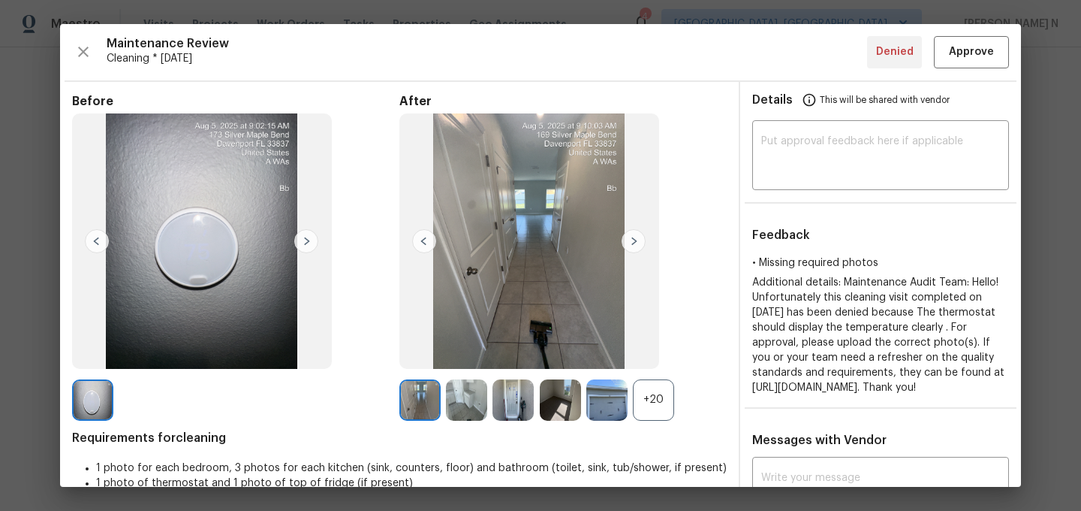
click at [670, 416] on div "+20" at bounding box center [653, 399] width 41 height 41
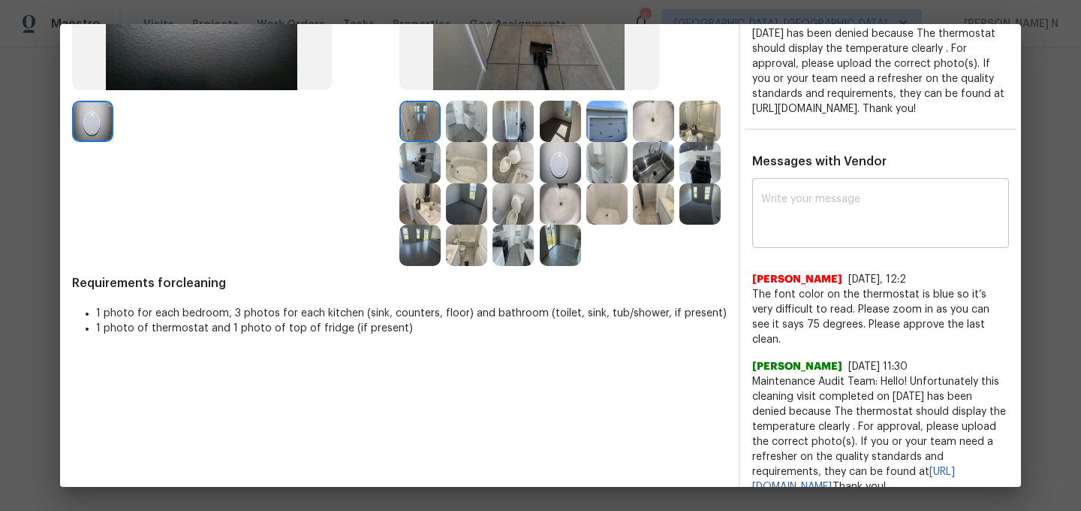
scroll to position [312, 0]
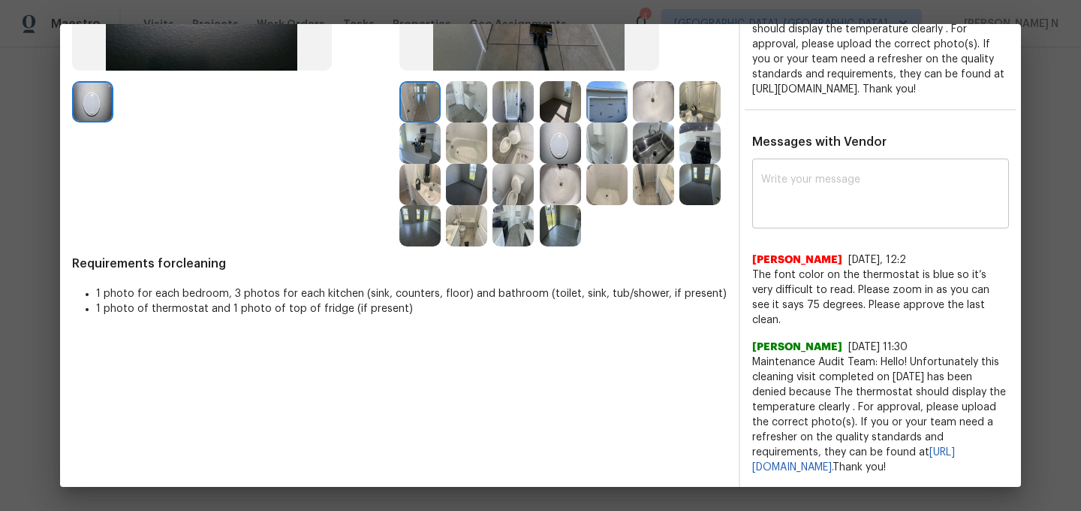
click at [818, 188] on textarea at bounding box center [880, 195] width 239 height 42
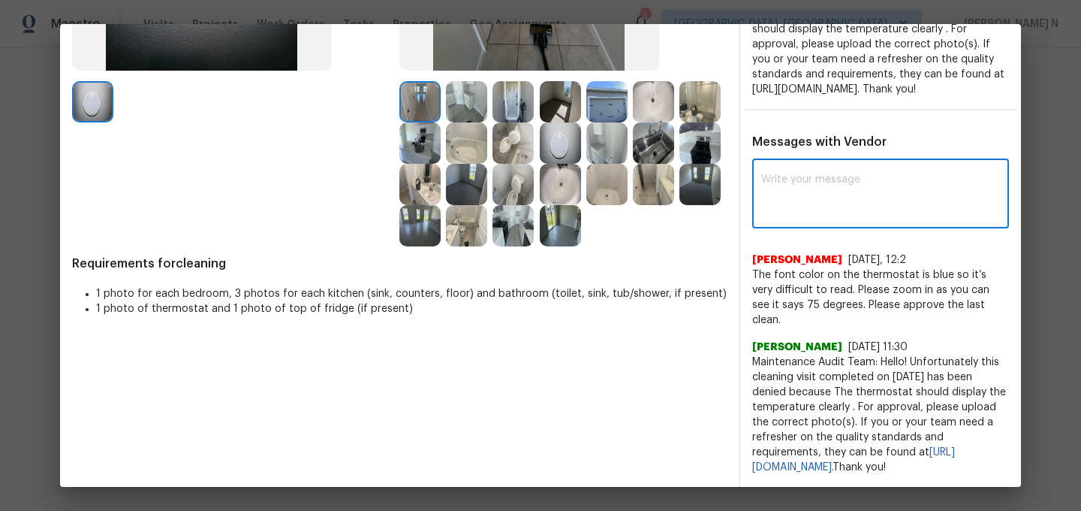
paste textarea "Maintenance Audit Team: Hello! Thank you for the feedback after further review …"
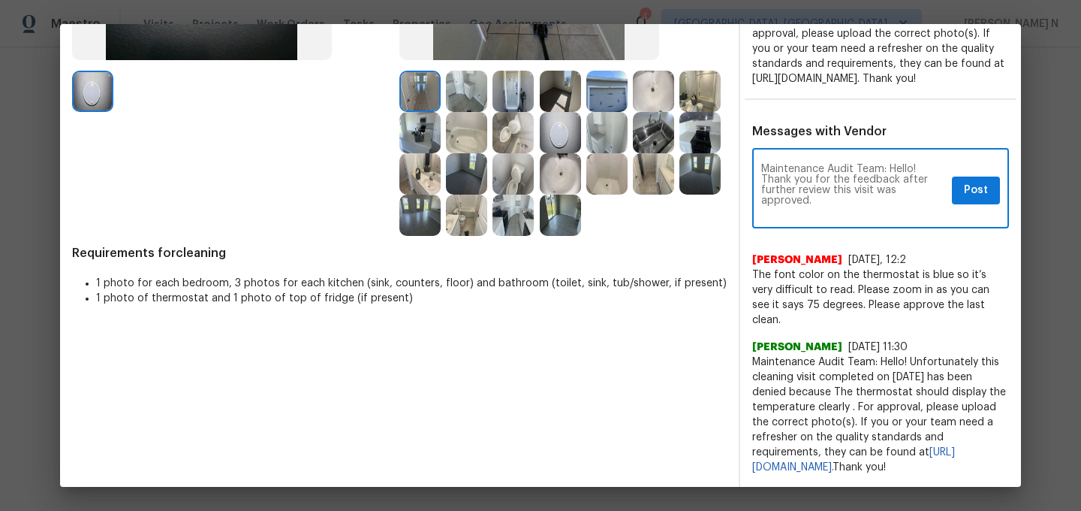
scroll to position [0, 0]
type textarea "Maintenance Audit Team: Hello! Thank you for the feedback after further review …"
click at [964, 200] on span "Post" at bounding box center [976, 190] width 24 height 19
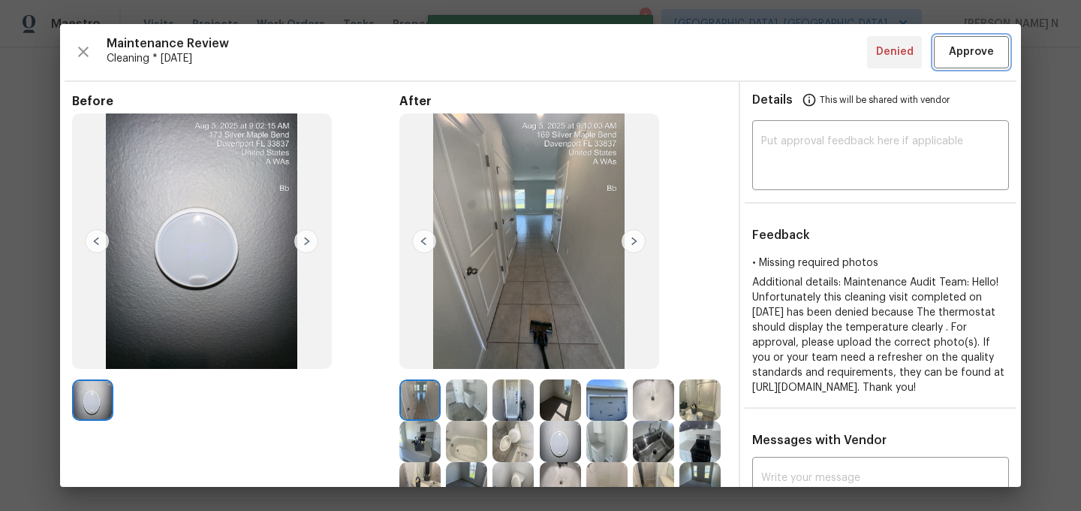
click at [974, 60] on span "Approve" at bounding box center [971, 52] width 45 height 19
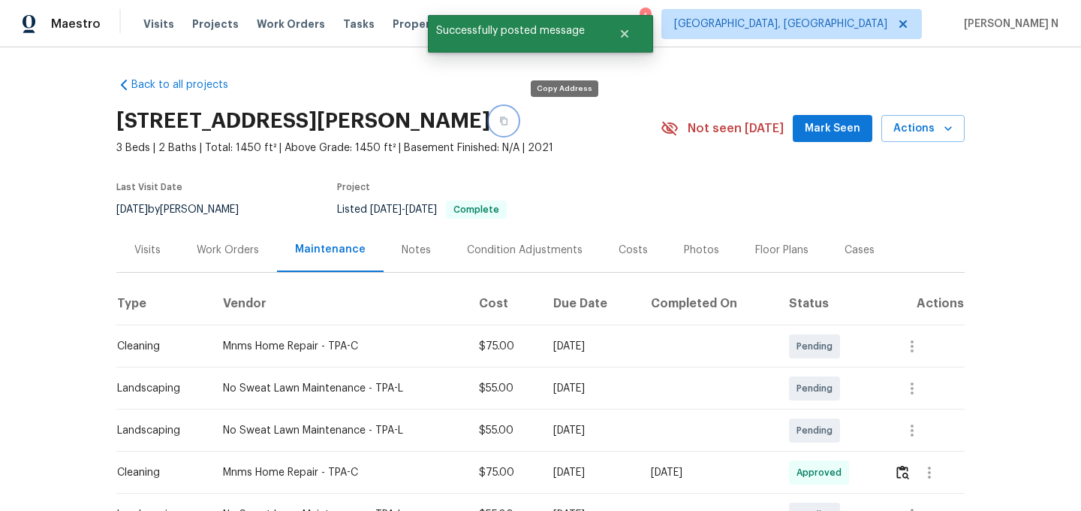
click at [517, 126] on button "button" at bounding box center [503, 120] width 27 height 27
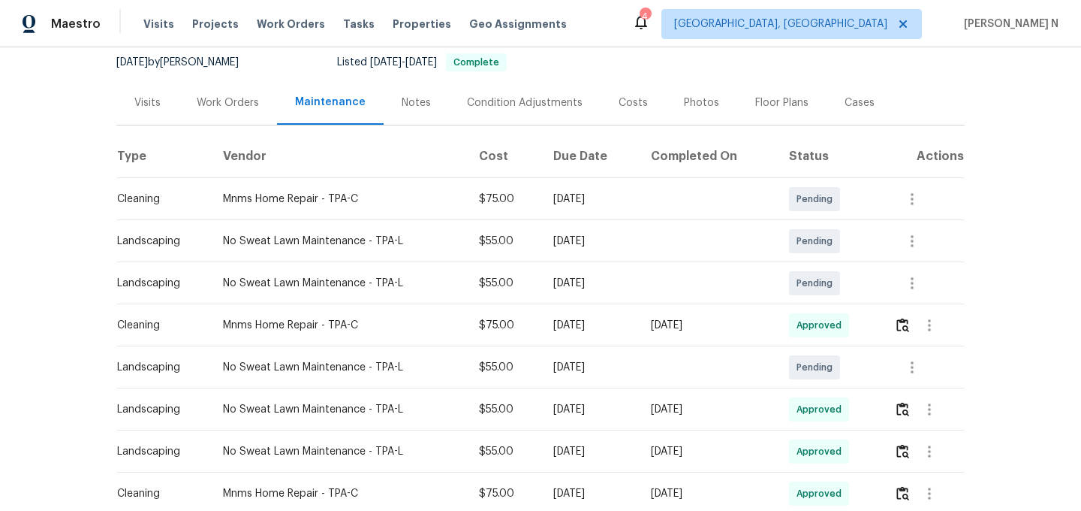
scroll to position [283, 0]
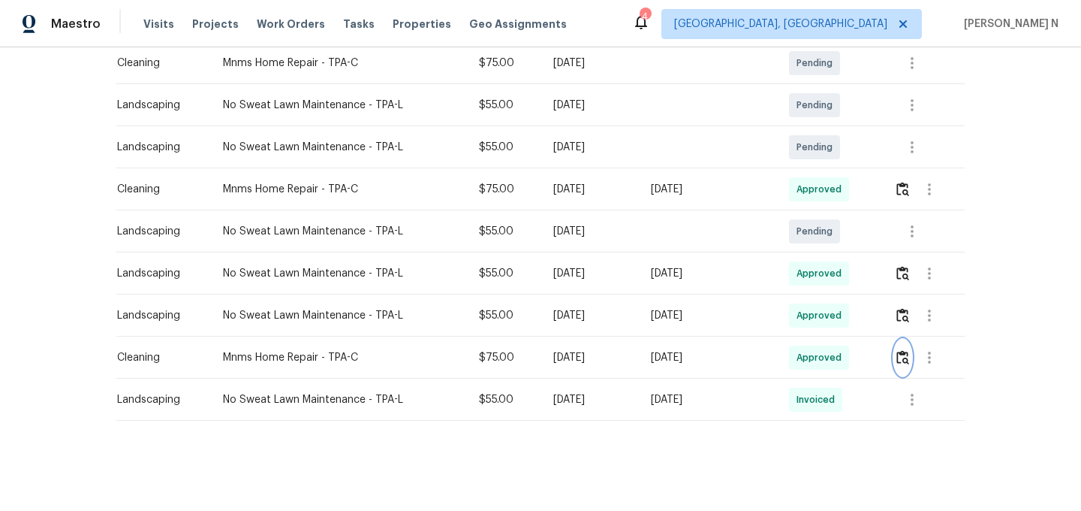
click at [909, 360] on img "button" at bounding box center [903, 357] width 13 height 14
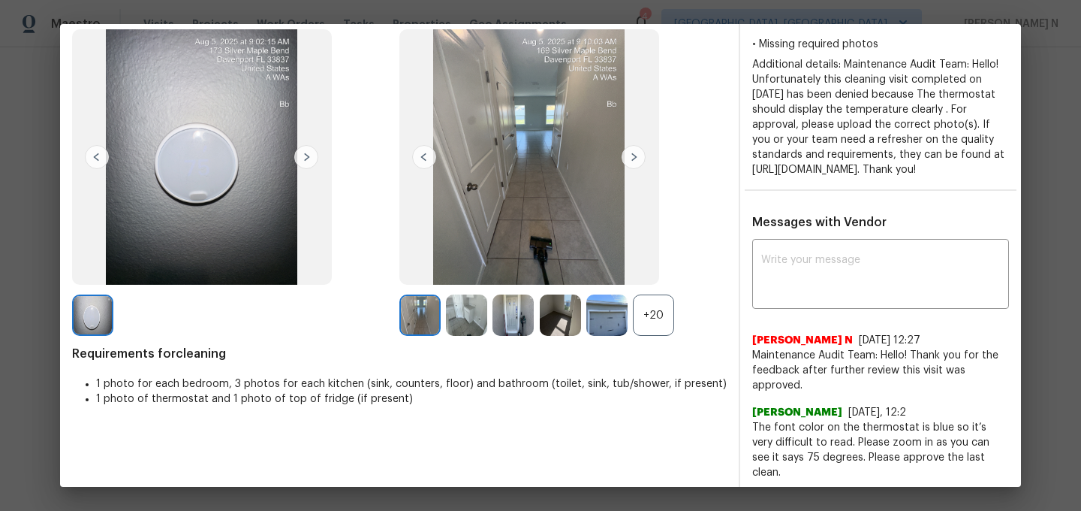
scroll to position [75, 0]
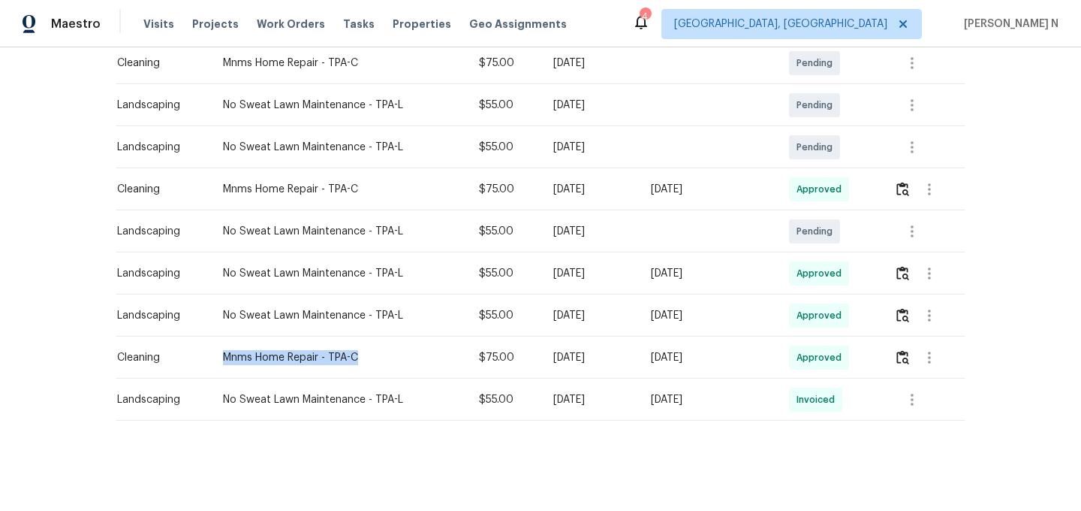
drag, startPoint x: 220, startPoint y: 356, endPoint x: 360, endPoint y: 357, distance: 140.4
click at [360, 357] on div "Mnms Home Repair - TPA-C" at bounding box center [338, 357] width 231 height 15
copy div "Mnms Home Repair - TPA-C"
click at [901, 360] on img "button" at bounding box center [903, 357] width 13 height 14
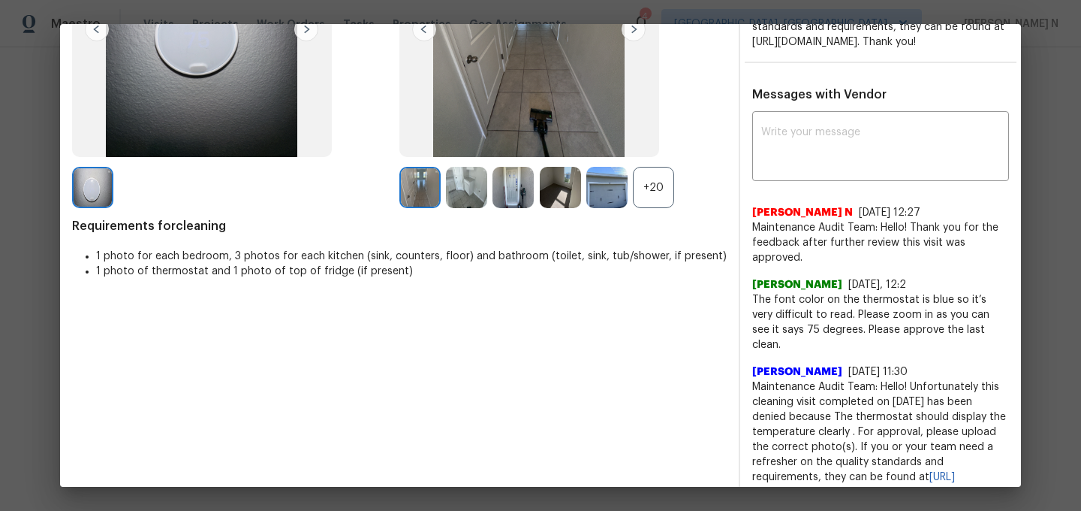
scroll to position [251, 0]
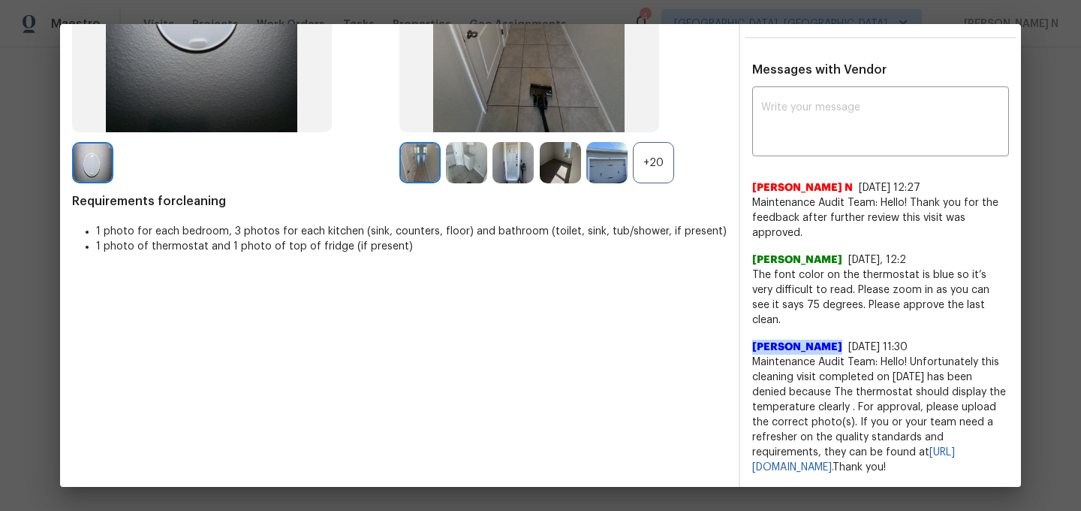
drag, startPoint x: 754, startPoint y: 333, endPoint x: 881, endPoint y: 331, distance: 126.9
click at [881, 339] on div "Abirami Radhakrishnan 8/6/25, 11:30" at bounding box center [880, 346] width 257 height 15
copy span "[PERSON_NAME]"
click at [802, 354] on span "Maintenance Audit Team: Hello! Unfortunately this cleaning visit completed on 0…" at bounding box center [880, 414] width 257 height 120
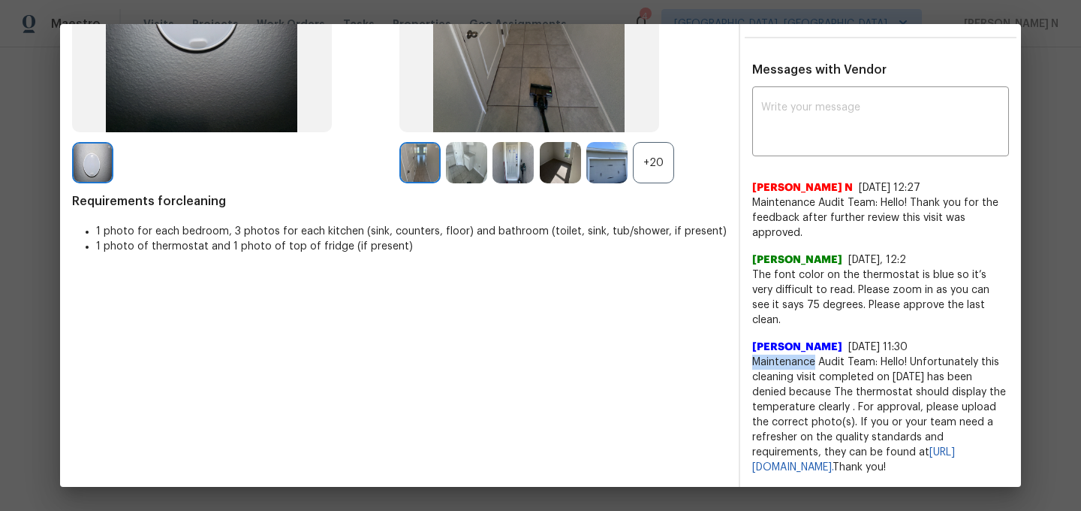
click at [802, 354] on span "Maintenance Audit Team: Hello! Unfortunately this cleaning visit completed on 0…" at bounding box center [880, 414] width 257 height 120
copy span "Maintenance Audit Team: Hello! Unfortunately this cleaning visit completed on 0…"
click at [865, 304] on span "The font color on the thermostat is blue so it’s very difficult to read. Please…" at bounding box center [880, 297] width 257 height 60
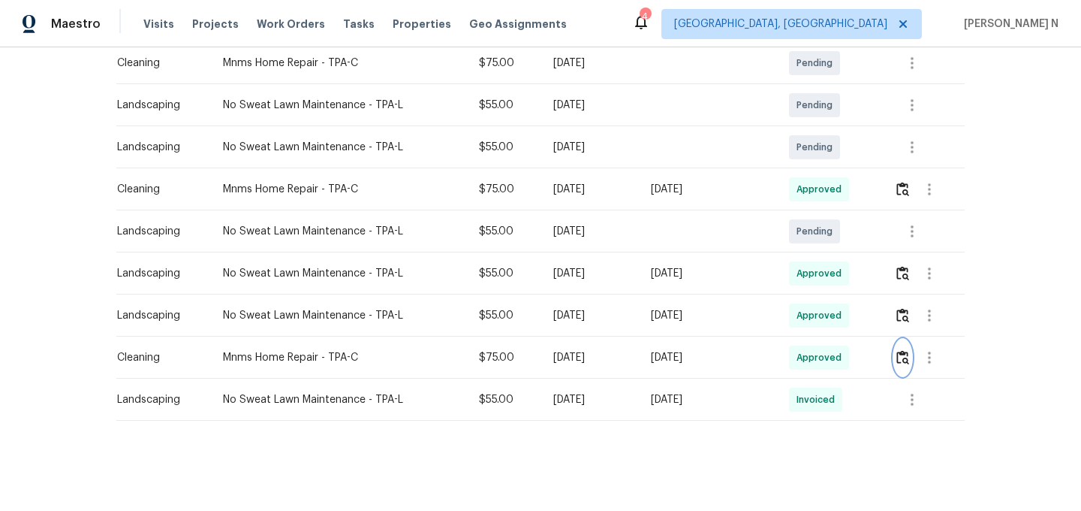
scroll to position [0, 0]
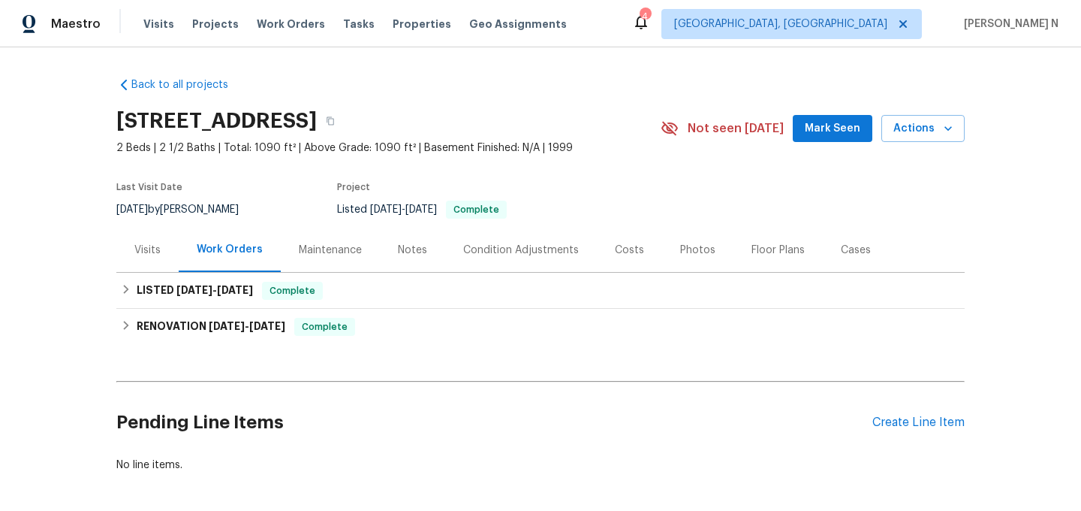
click at [353, 246] on div "Maintenance" at bounding box center [330, 250] width 63 height 15
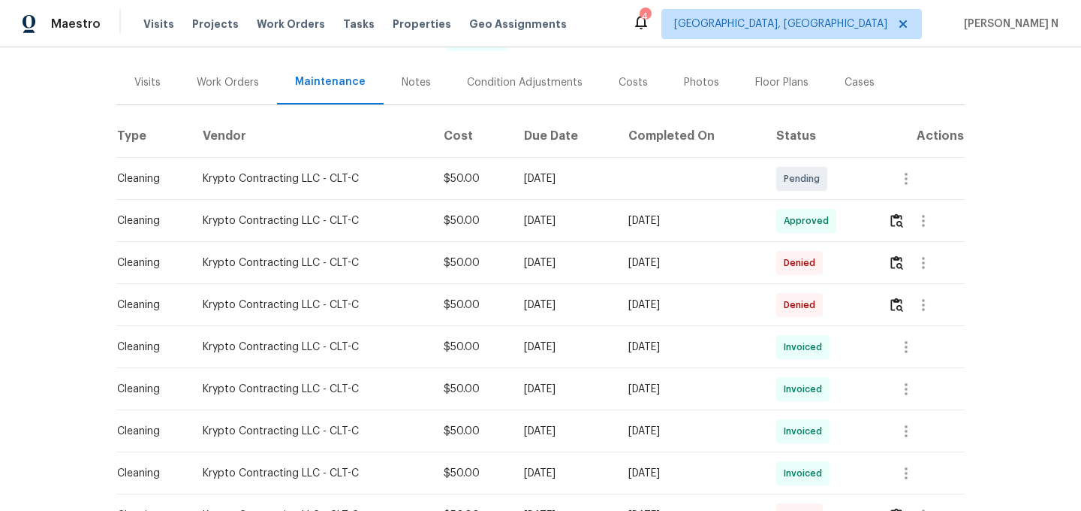
scroll to position [190, 0]
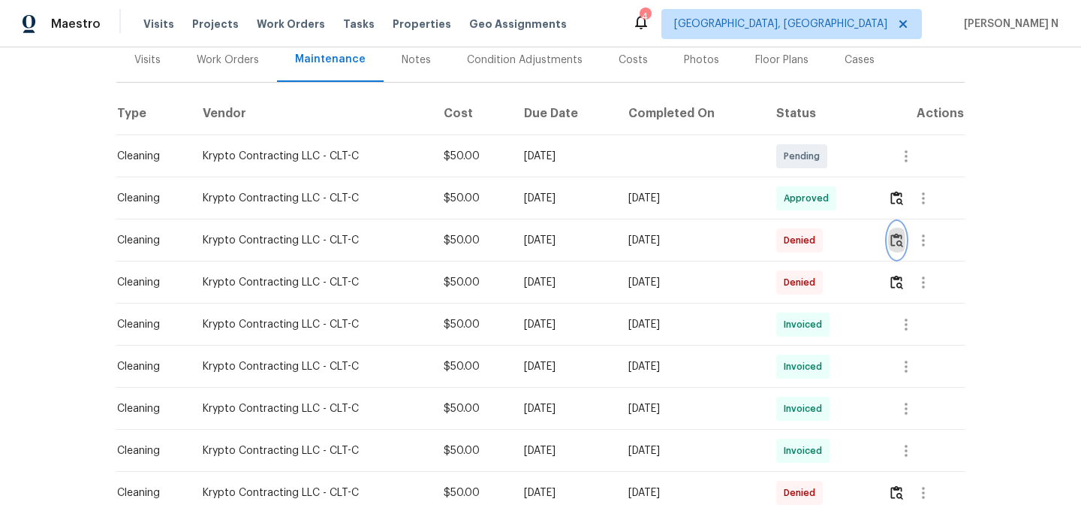
click at [902, 246] on img "button" at bounding box center [897, 240] width 13 height 14
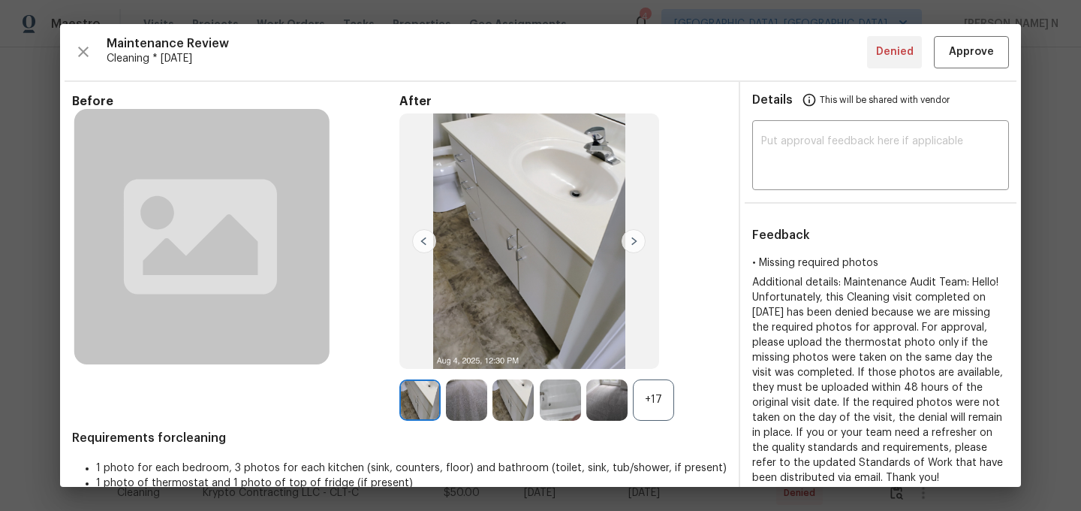
click at [662, 402] on div "+17" at bounding box center [653, 399] width 41 height 41
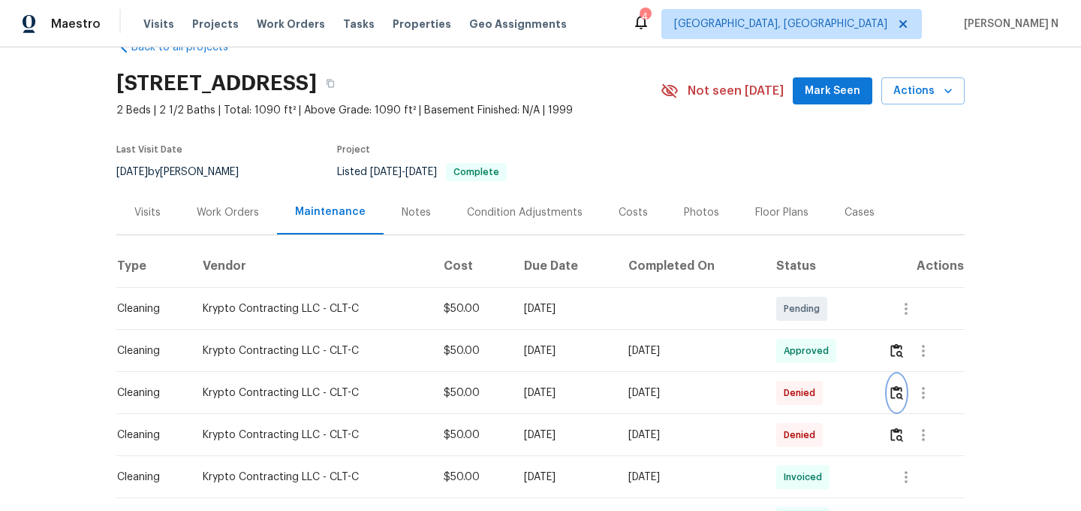
scroll to position [14, 0]
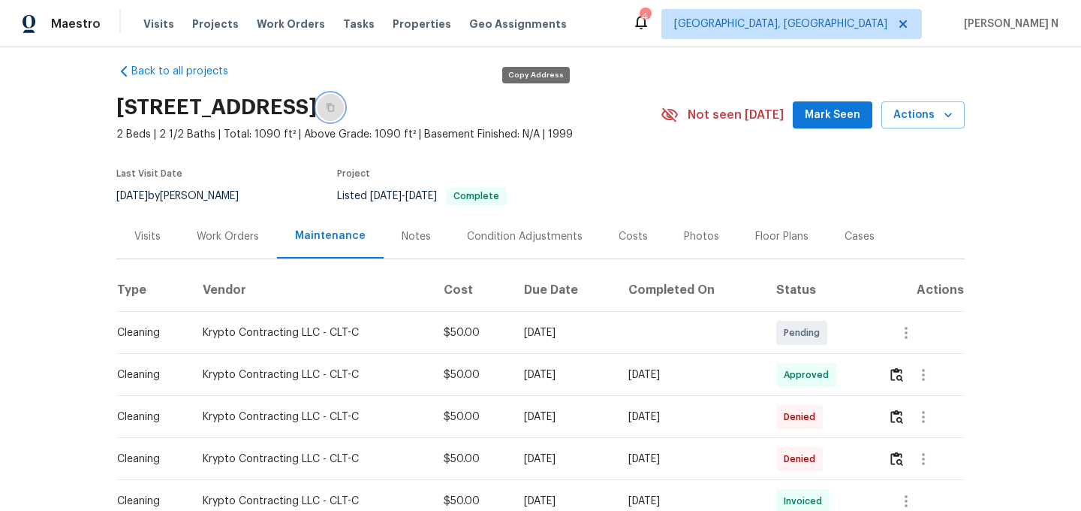
click at [344, 100] on button "button" at bounding box center [330, 107] width 27 height 27
click at [902, 418] on img "button" at bounding box center [897, 416] width 13 height 14
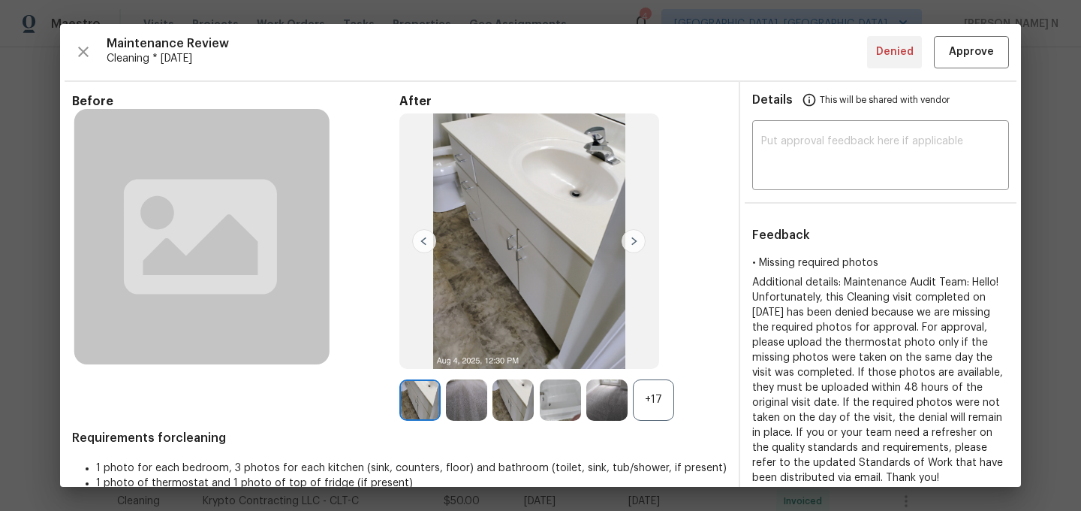
click at [653, 411] on div "+17" at bounding box center [653, 399] width 41 height 41
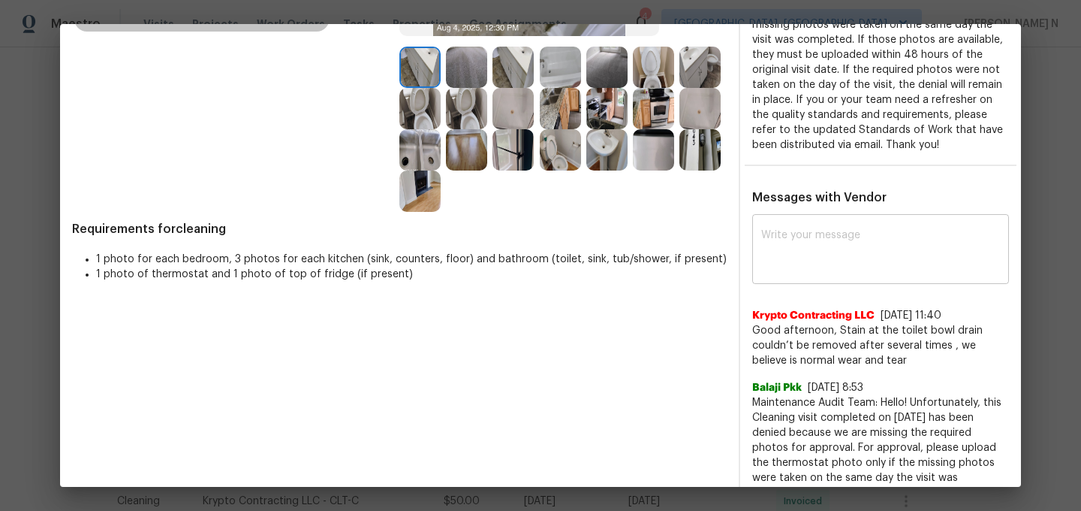
scroll to position [337, 0]
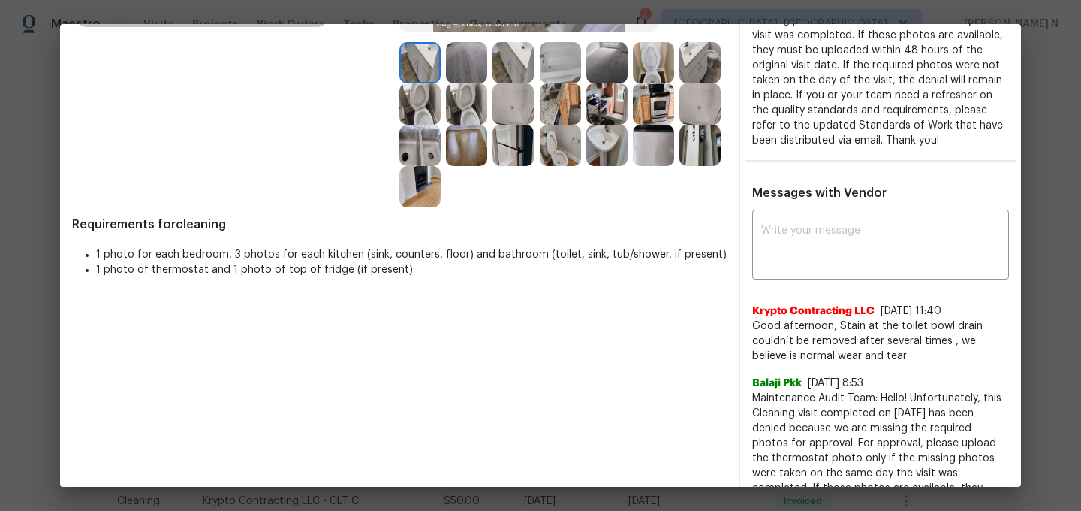
click at [765, 410] on span "Maintenance Audit Team: Hello! Unfortunately, this Cleaning visit completed on …" at bounding box center [880, 495] width 257 height 210
drag, startPoint x: 765, startPoint y: 410, endPoint x: 888, endPoint y: 405, distance: 123.3
click at [888, 405] on span "Maintenance Audit Team: Hello! Unfortunately, this Cleaning visit completed on …" at bounding box center [880, 495] width 257 height 210
copy span "Maintenance Audit Team: Hello!"
click at [828, 240] on textarea at bounding box center [880, 246] width 239 height 42
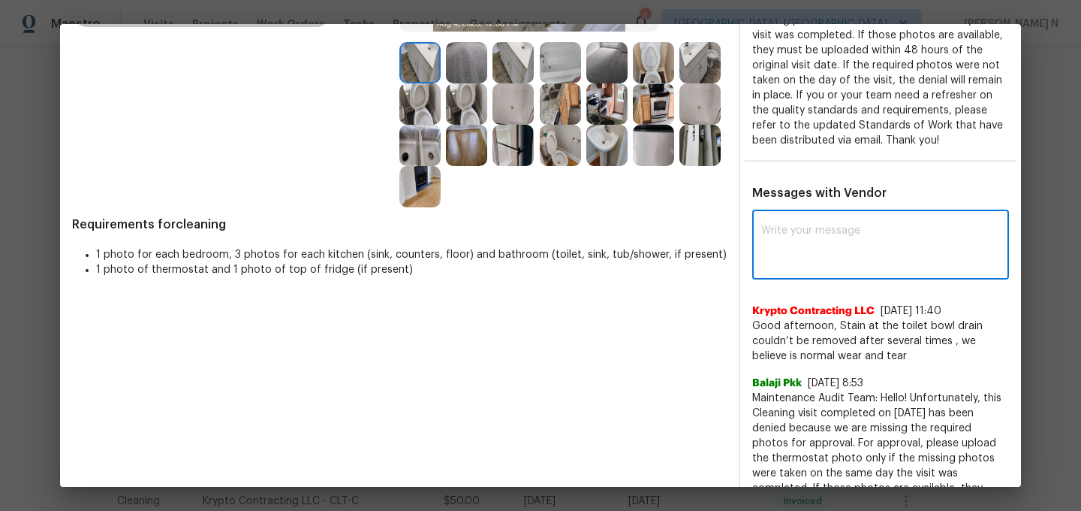
paste textarea "Maintenance Audit Team: Hello!"
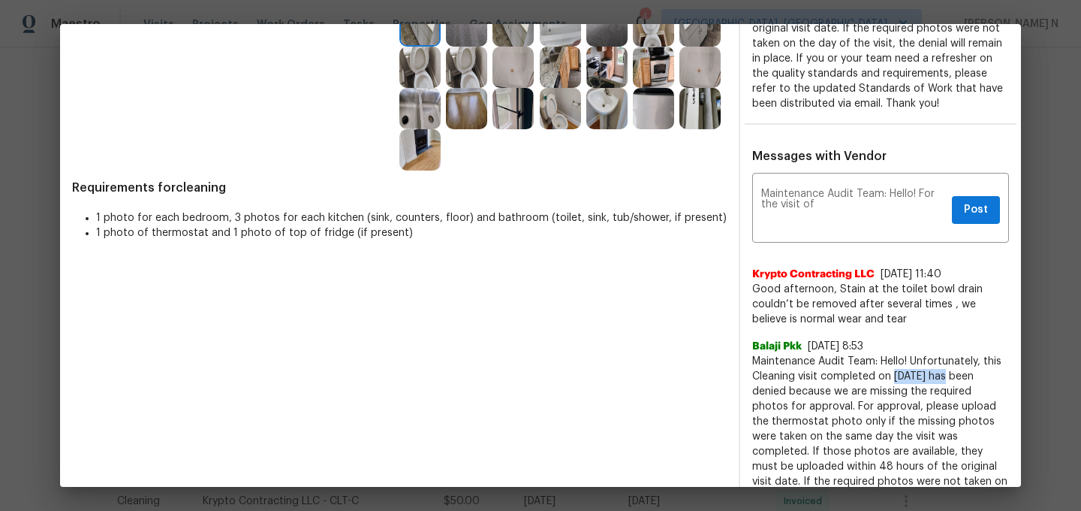
drag, startPoint x: 894, startPoint y: 390, endPoint x: 952, endPoint y: 390, distance: 57.8
click at [952, 390] on span "Maintenance Audit Team: Hello! Unfortunately, this Cleaning visit completed on …" at bounding box center [880, 459] width 257 height 210
copy span "08/04/2025"
click at [830, 220] on textarea "Maintenance Audit Team: Hello! For the visit of" at bounding box center [853, 209] width 185 height 42
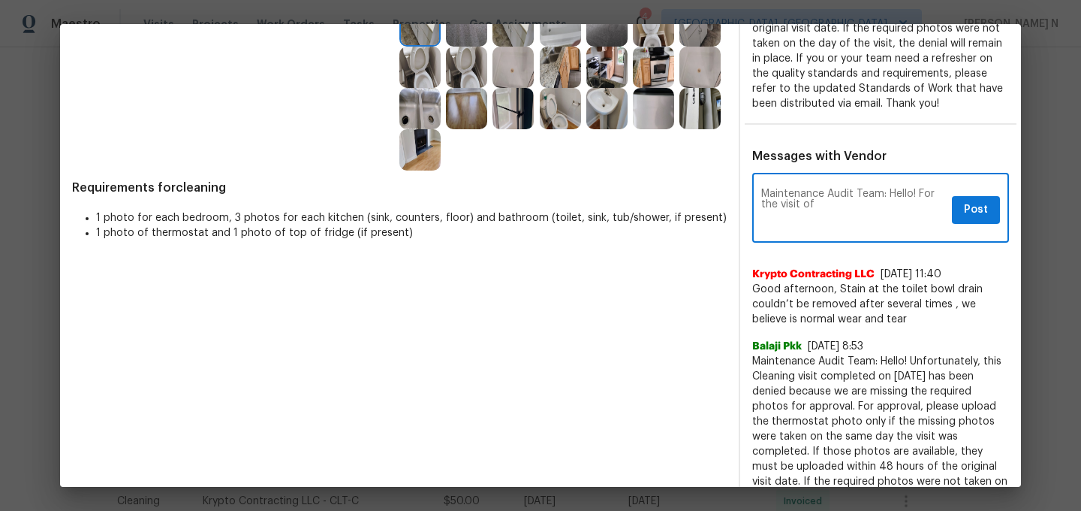
paste textarea "08/04/2025"
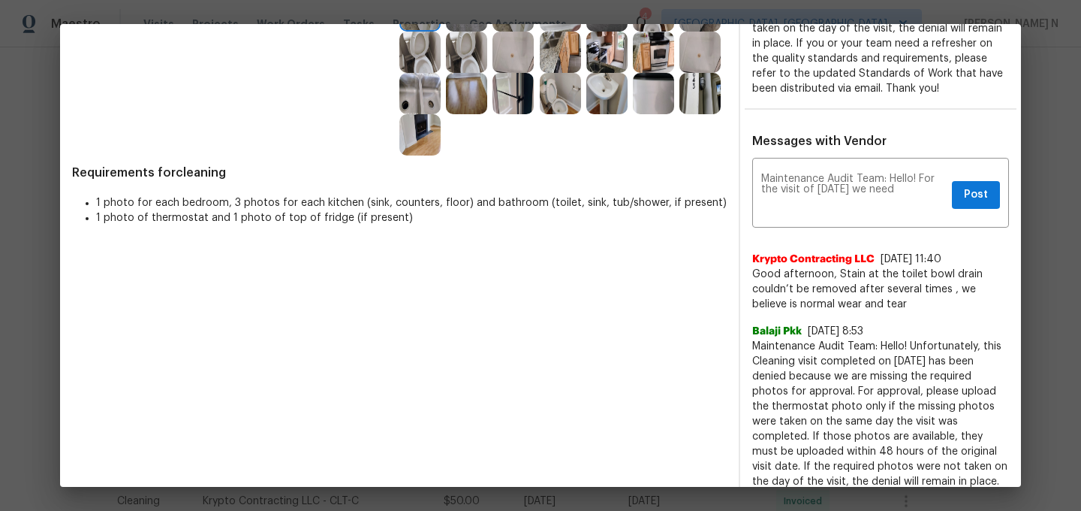
click at [784, 421] on span "Maintenance Audit Team: Hello! Unfortunately, this Cleaning visit completed on …" at bounding box center [880, 444] width 257 height 210
click at [781, 421] on span "Maintenance Audit Team: Hello! Unfortunately, this Cleaning visit completed on …" at bounding box center [880, 444] width 257 height 210
drag, startPoint x: 781, startPoint y: 421, endPoint x: 818, endPoint y: 421, distance: 36.8
click at [818, 421] on span "Maintenance Audit Team: Hello! Unfortunately, this Cleaning visit completed on …" at bounding box center [880, 444] width 257 height 210
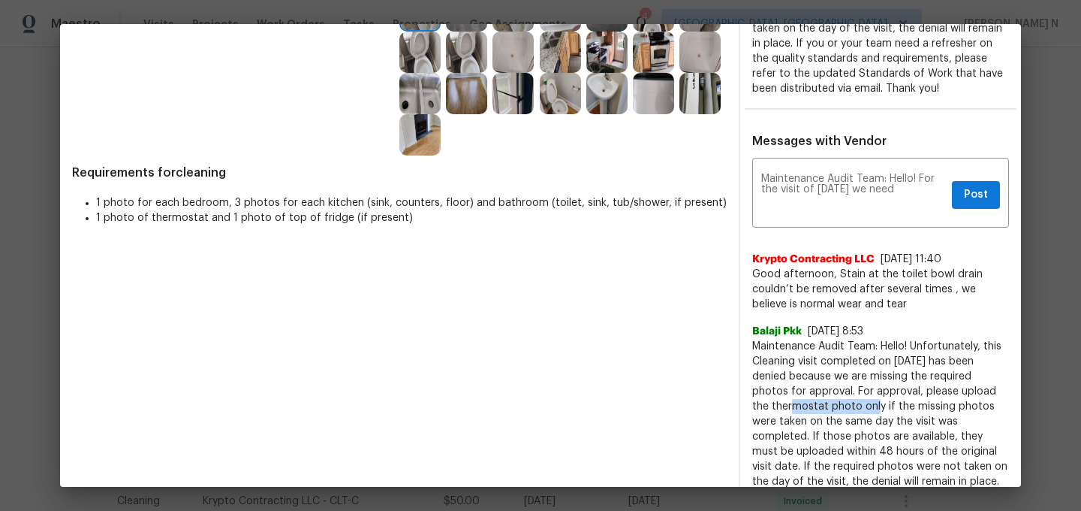
copy span "thermostat photo"
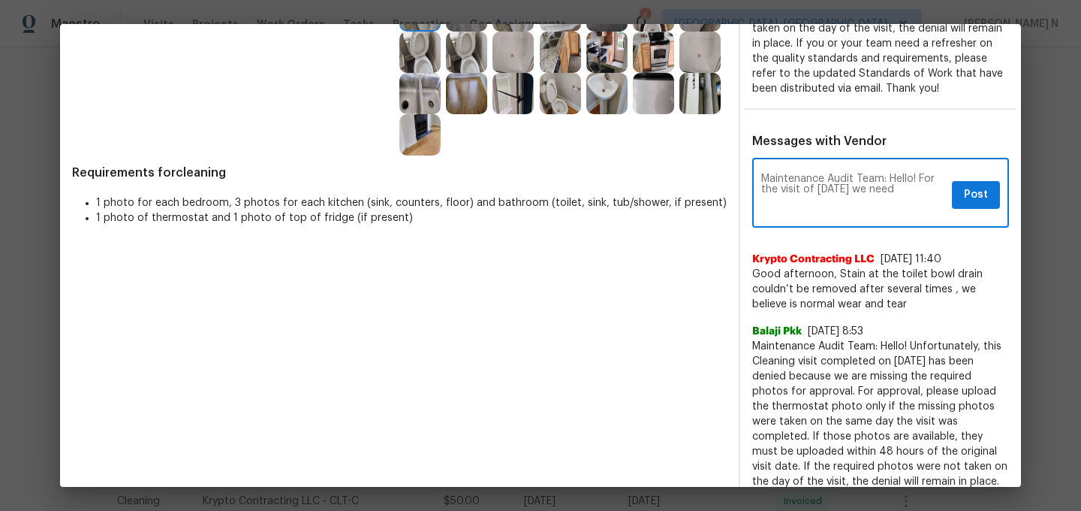
click at [927, 200] on textarea "Maintenance Audit Team: Hello! For the visit of 08/04/2025 we need" at bounding box center [853, 194] width 185 height 42
paste textarea "thermostat photo"
paste textarea "As per our updated SWO the photos must be uploaded within 48 hours of the origi…"
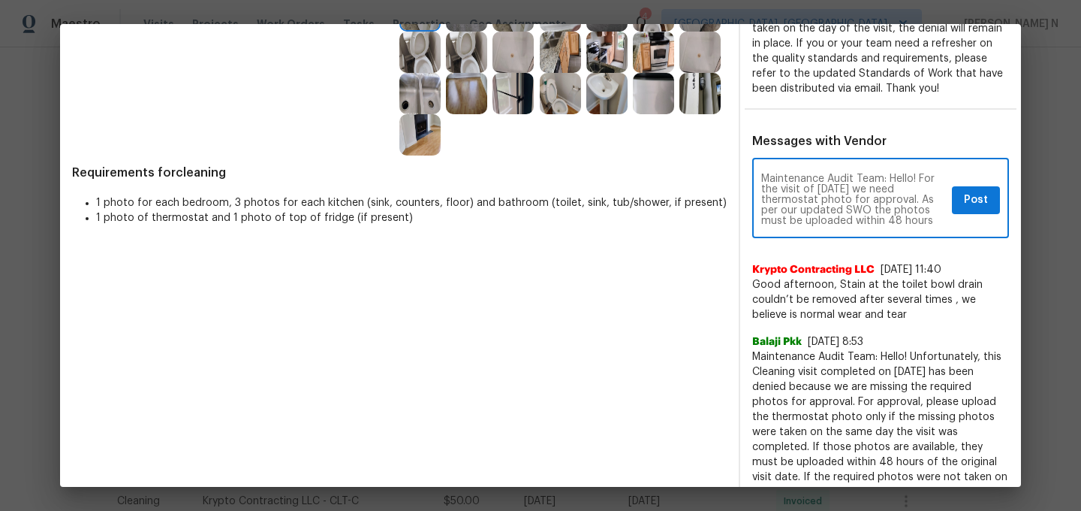
scroll to position [84, 0]
type textarea "Maintenance Audit Team: Hello! For the visit of 08/04/2025 we need thermostat p…"
click at [969, 210] on span "Post" at bounding box center [976, 200] width 24 height 19
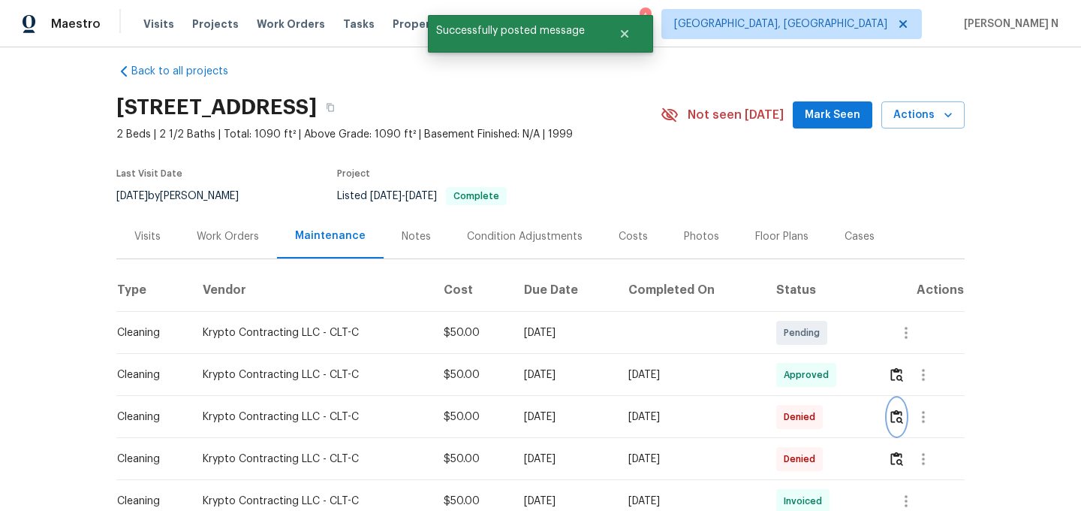
scroll to position [0, 0]
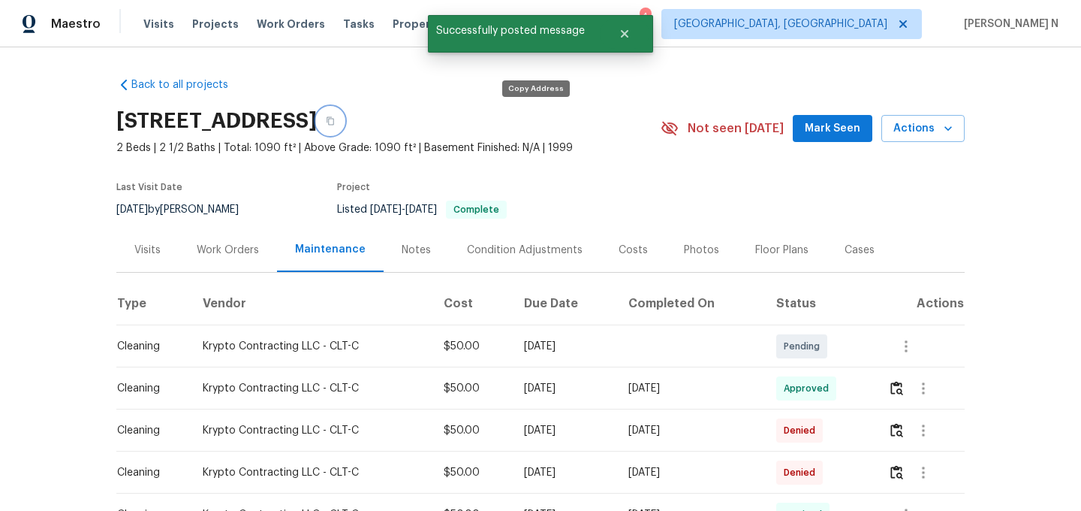
click at [344, 125] on button "button" at bounding box center [330, 120] width 27 height 27
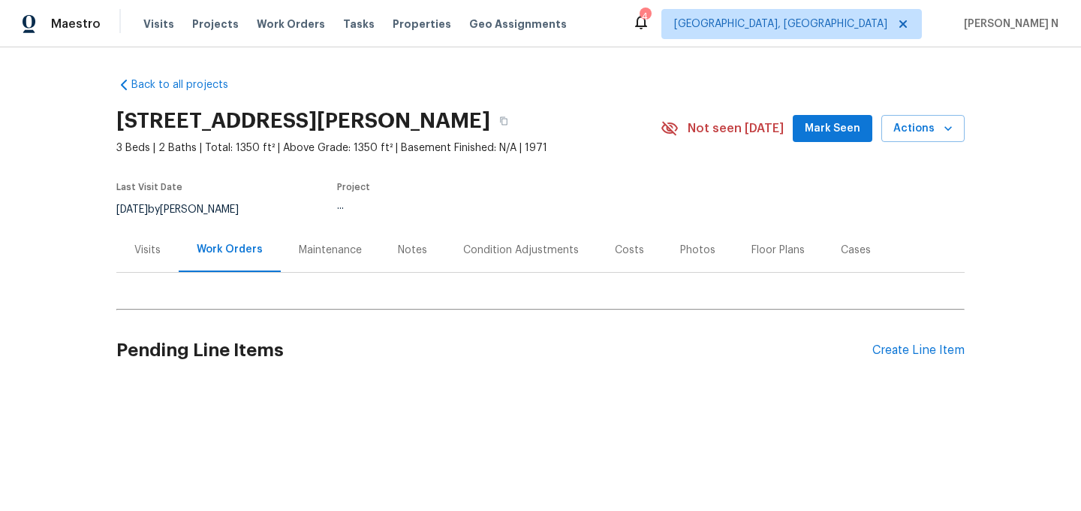
click at [316, 245] on div "Maintenance" at bounding box center [330, 250] width 63 height 15
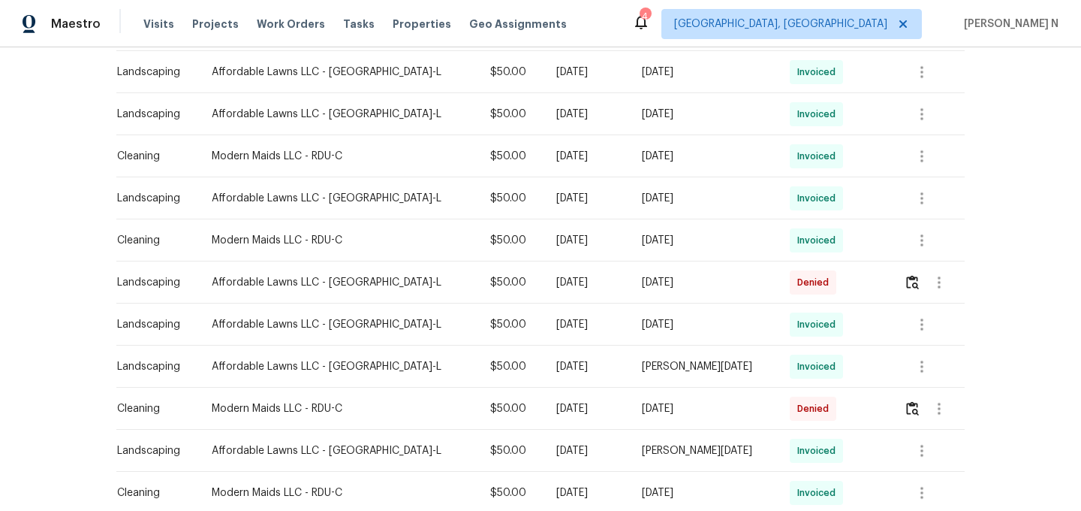
scroll to position [662, 0]
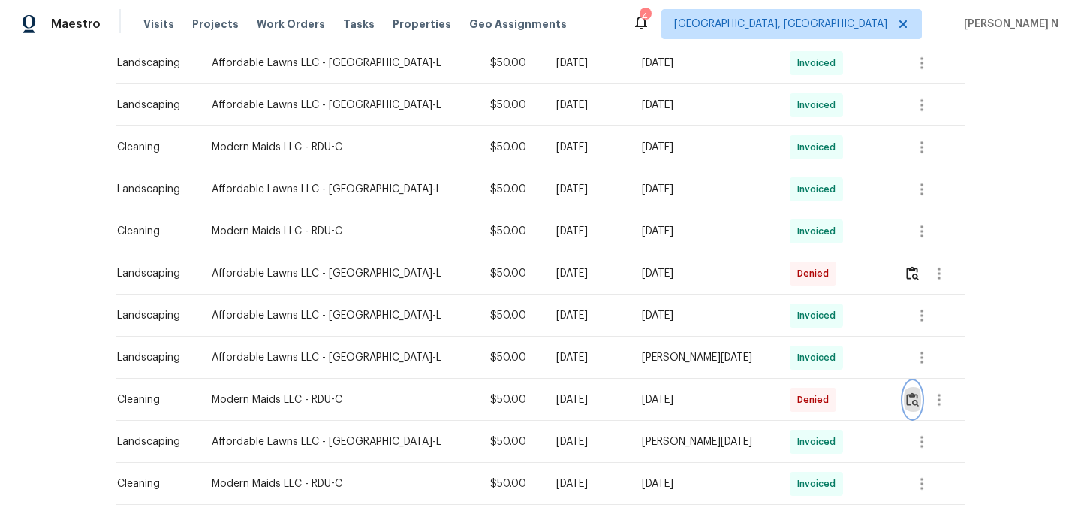
click at [909, 402] on img "button" at bounding box center [912, 399] width 13 height 14
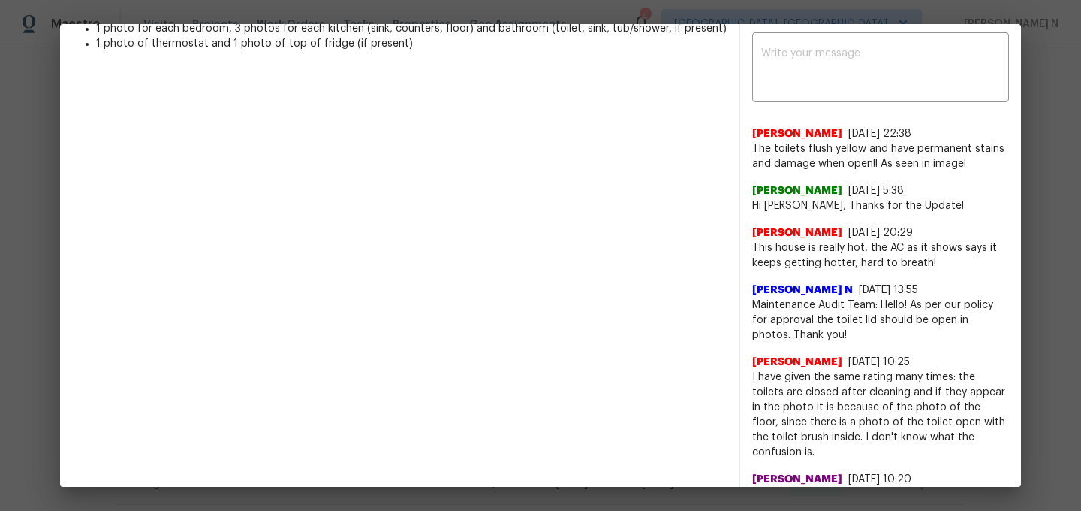
scroll to position [422, 0]
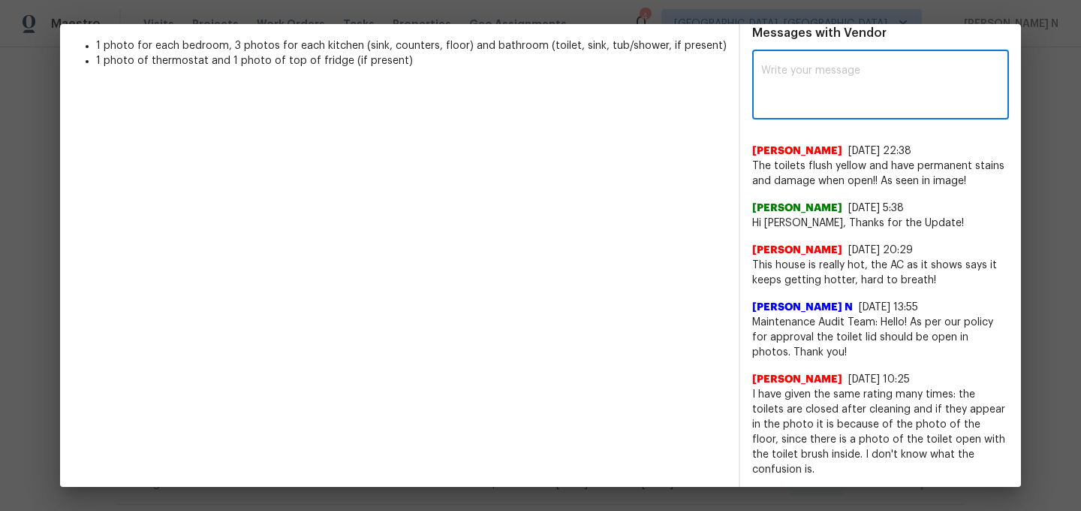
click at [867, 83] on textarea at bounding box center [880, 86] width 239 height 42
paste textarea "Maintenance Audit Team: Hello! Thank you for the feedback after further review …"
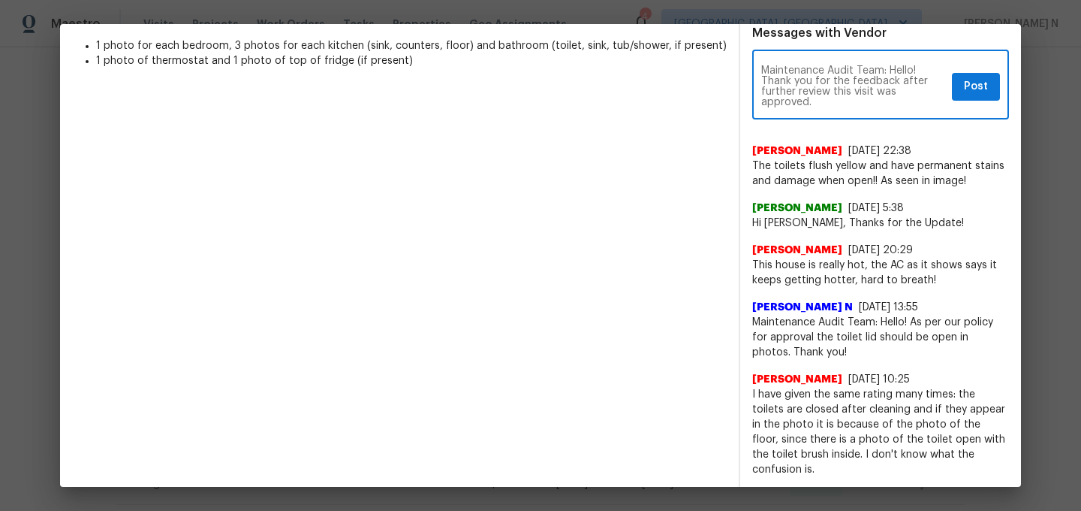
type textarea "Maintenance Audit Team: Hello! Thank you for the feedback after further review …"
click at [975, 101] on button "Post" at bounding box center [976, 87] width 48 height 28
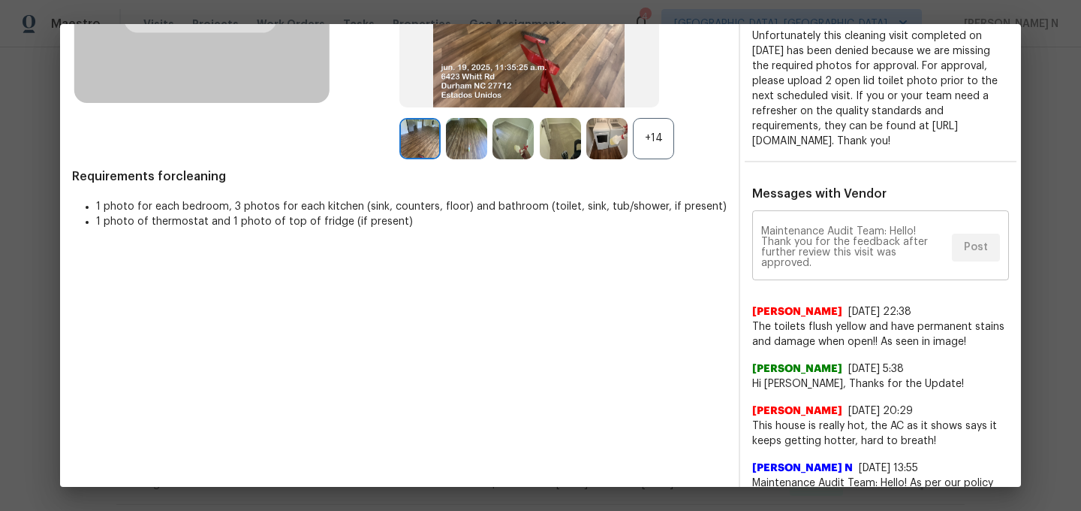
scroll to position [0, 0]
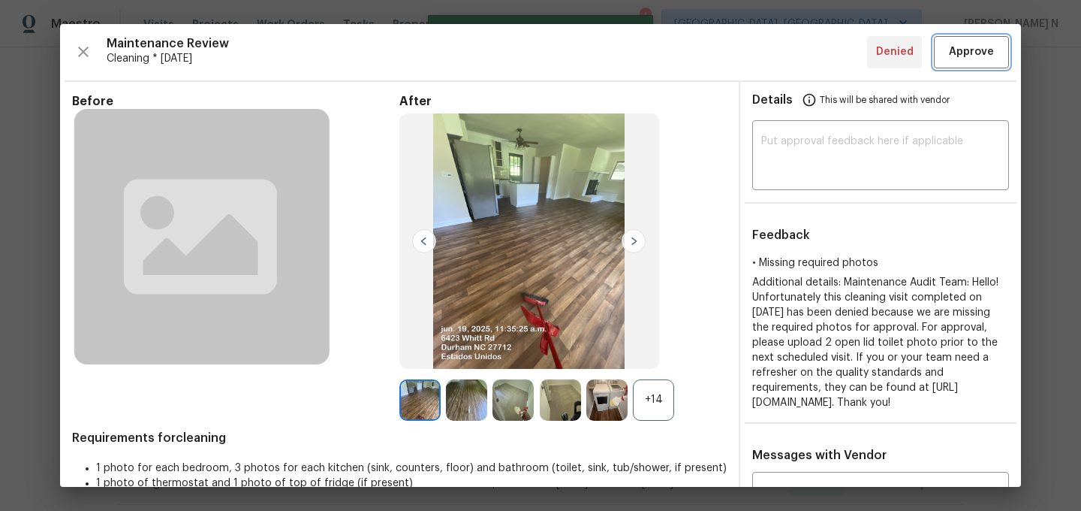
click at [978, 57] on span "Approve" at bounding box center [971, 52] width 45 height 19
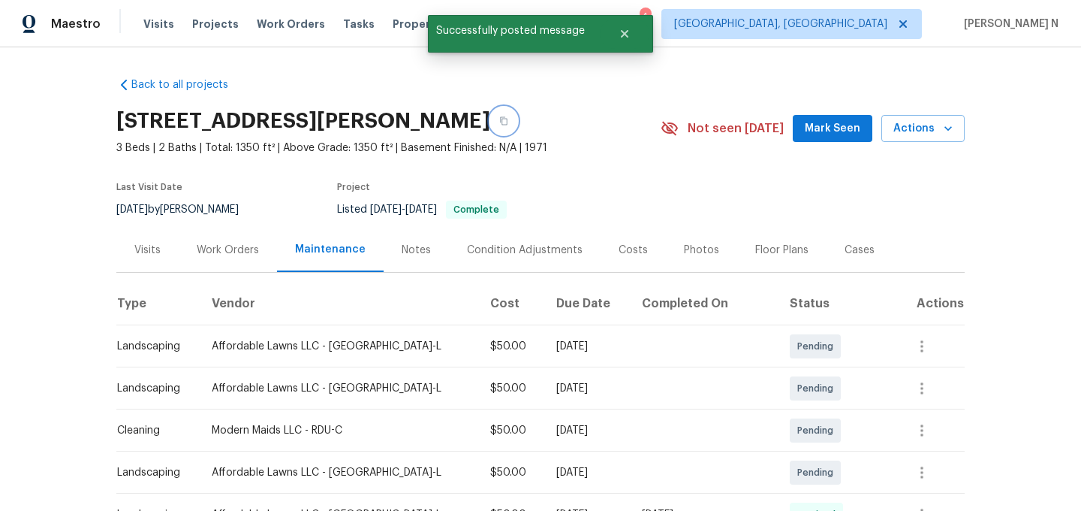
click at [490, 127] on button "button" at bounding box center [503, 120] width 27 height 27
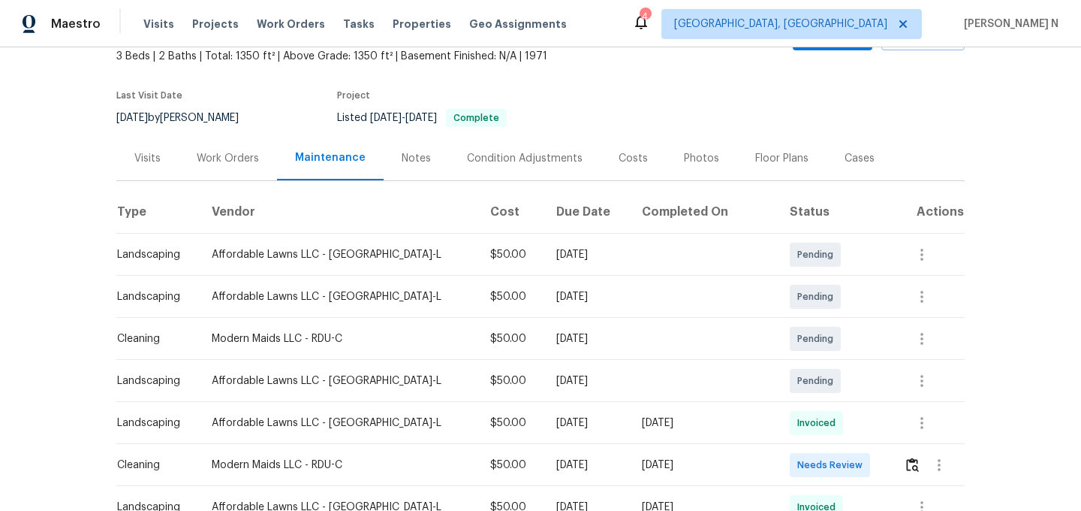
scroll to position [199, 0]
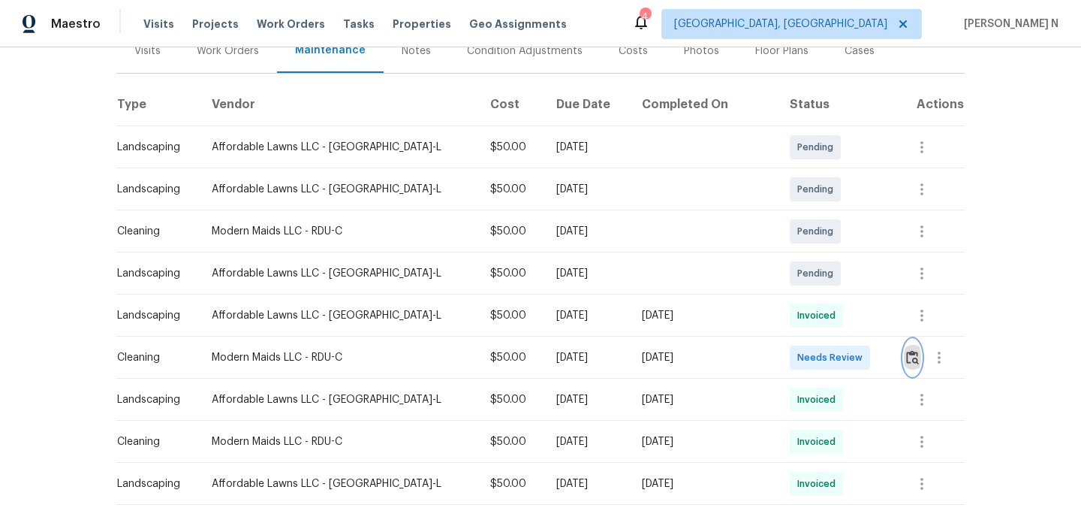
click at [906, 359] on img "button" at bounding box center [912, 357] width 13 height 14
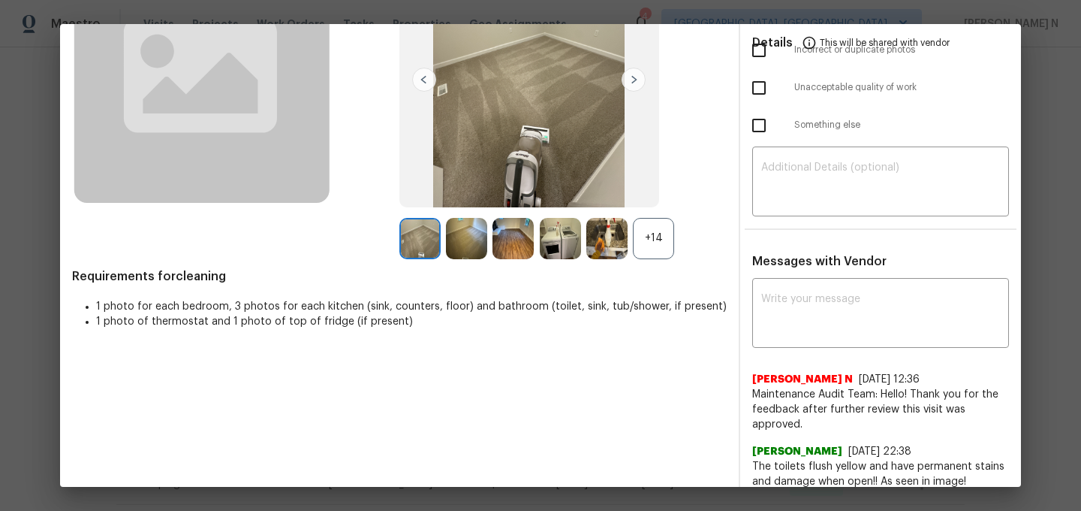
scroll to position [182, 0]
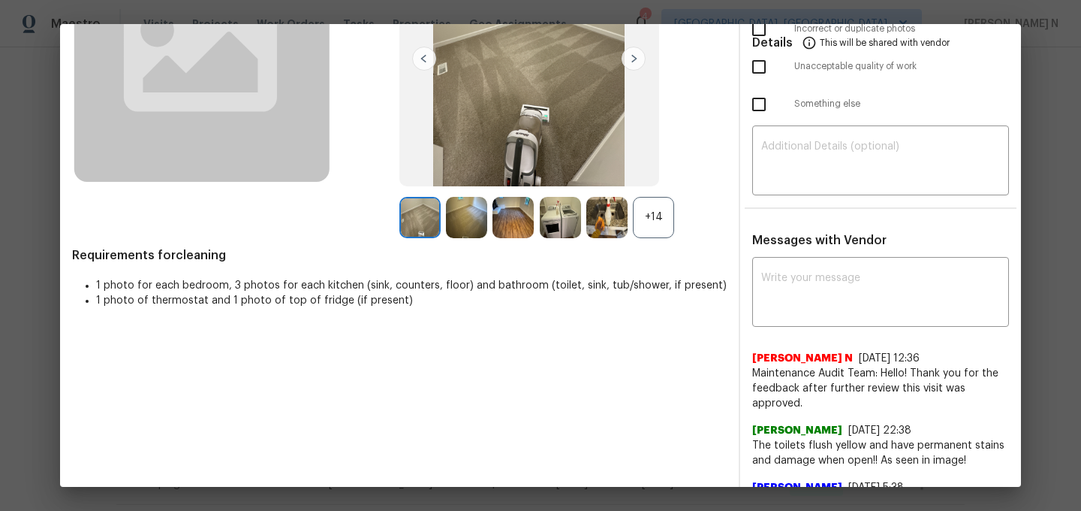
click at [652, 223] on div "+14" at bounding box center [653, 217] width 41 height 41
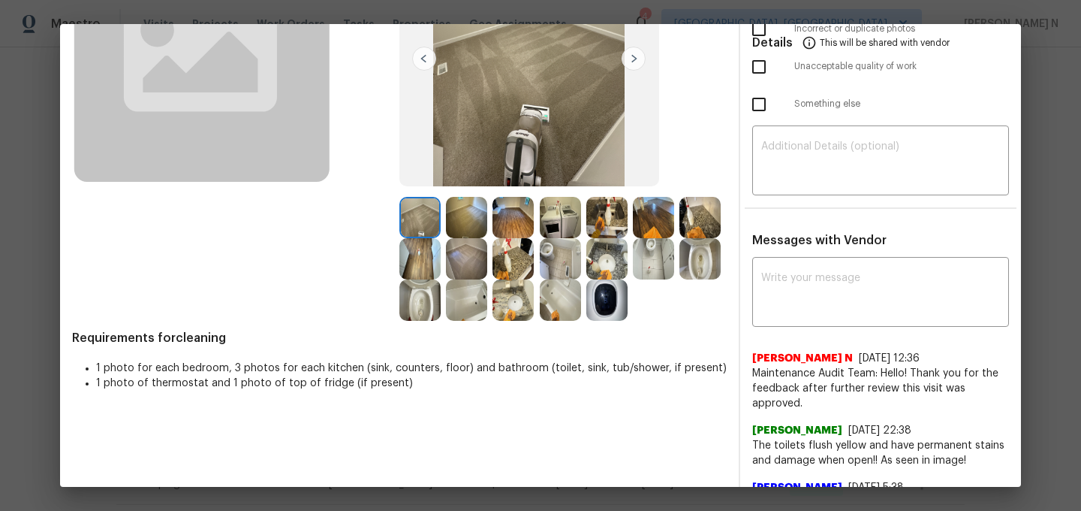
scroll to position [0, 0]
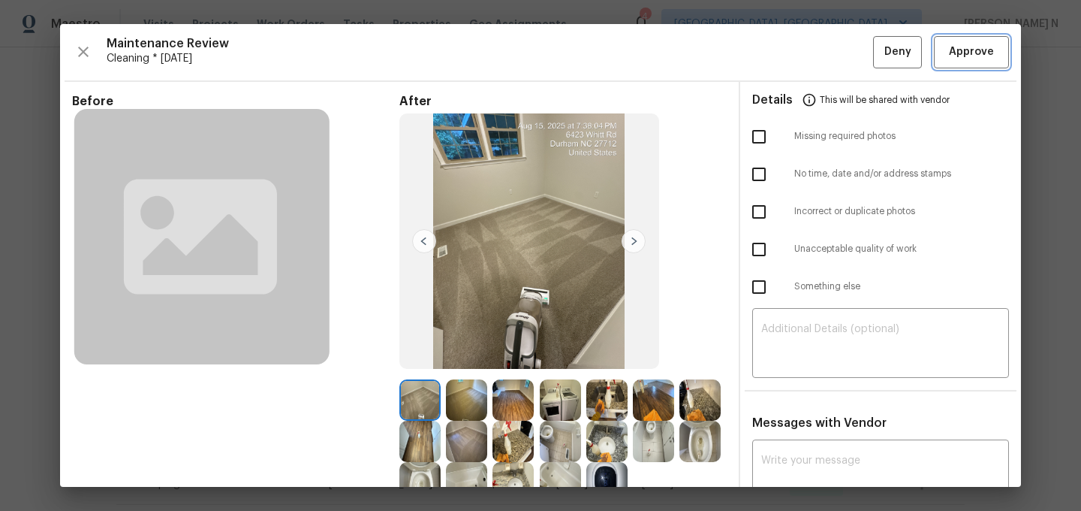
click at [954, 44] on span "Approve" at bounding box center [971, 52] width 45 height 19
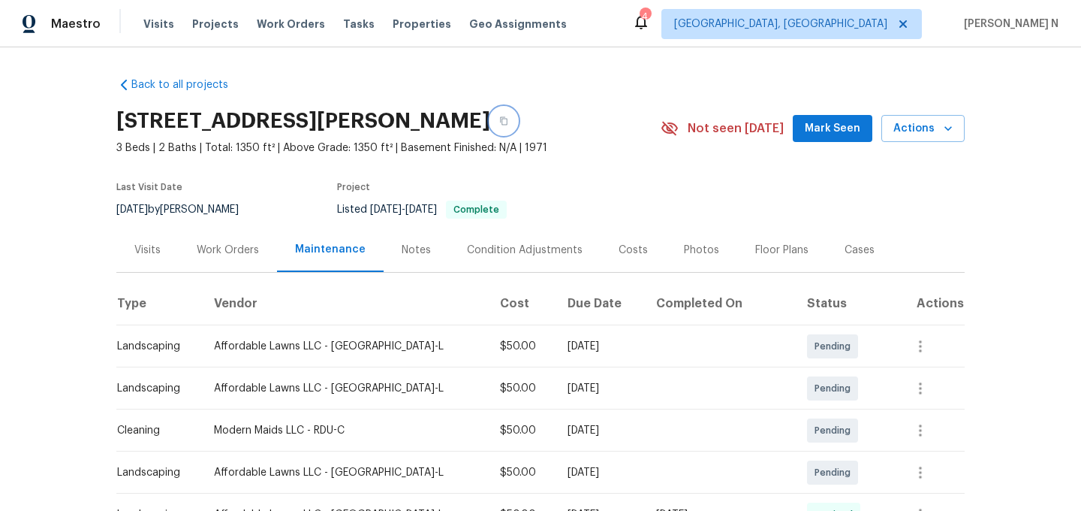
click at [490, 125] on button "button" at bounding box center [503, 120] width 27 height 27
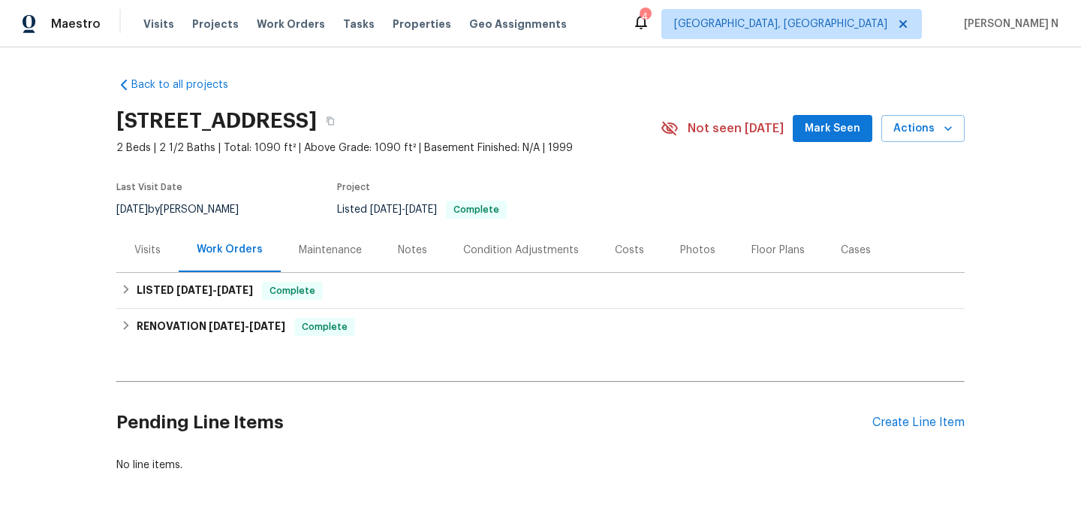
click at [303, 245] on div "Maintenance" at bounding box center [330, 250] width 63 height 15
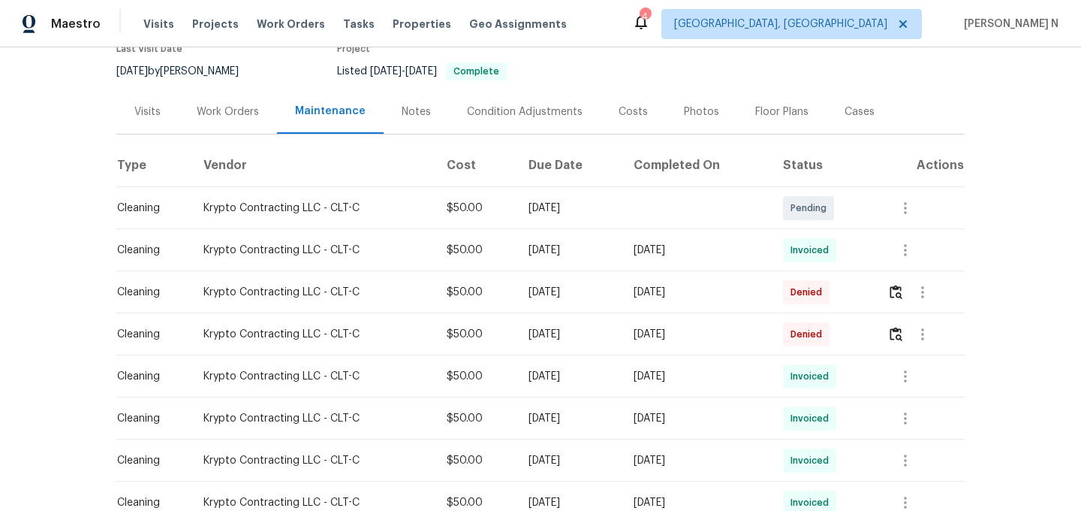
scroll to position [152, 0]
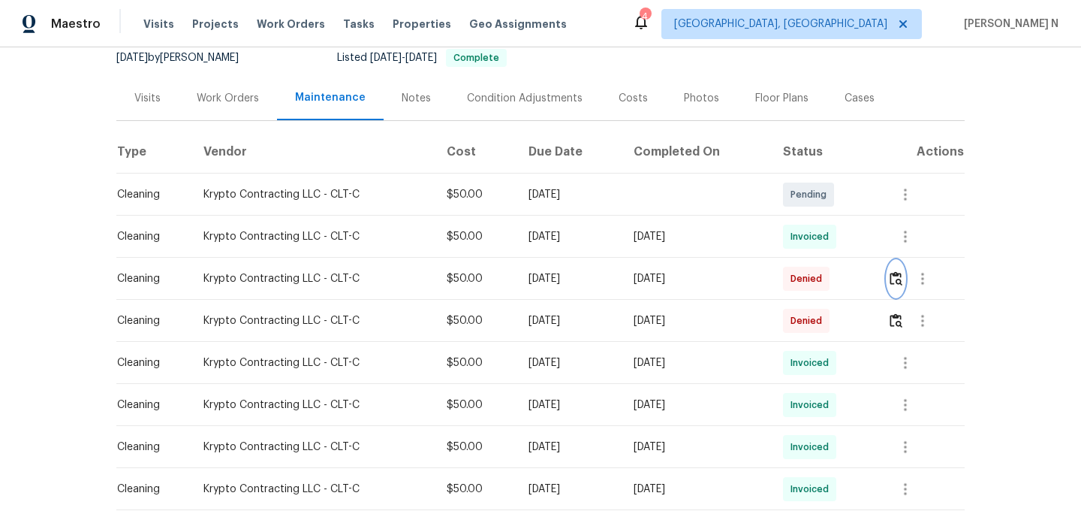
click at [897, 275] on img "button" at bounding box center [896, 278] width 13 height 14
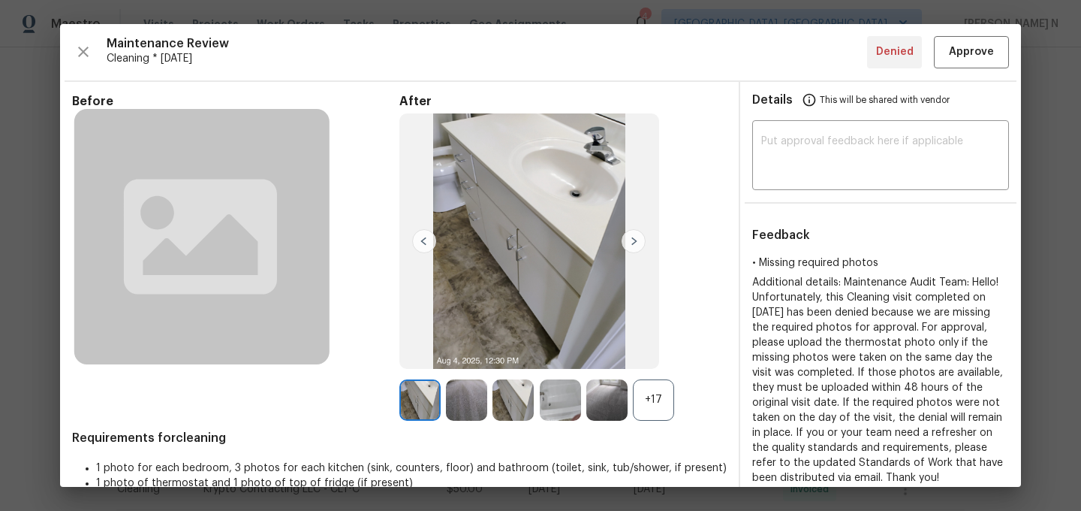
click at [651, 391] on div "+17" at bounding box center [653, 399] width 41 height 41
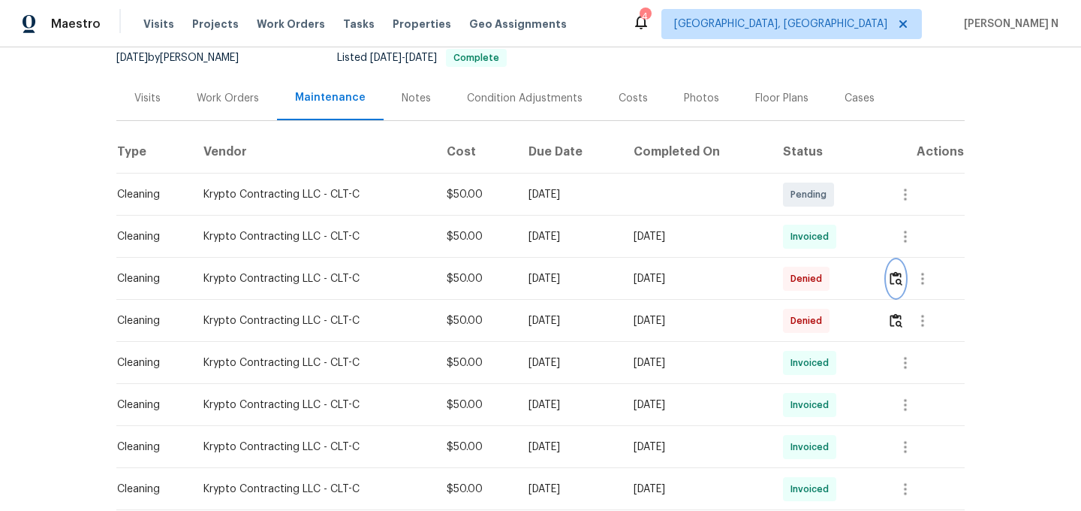
scroll to position [0, 0]
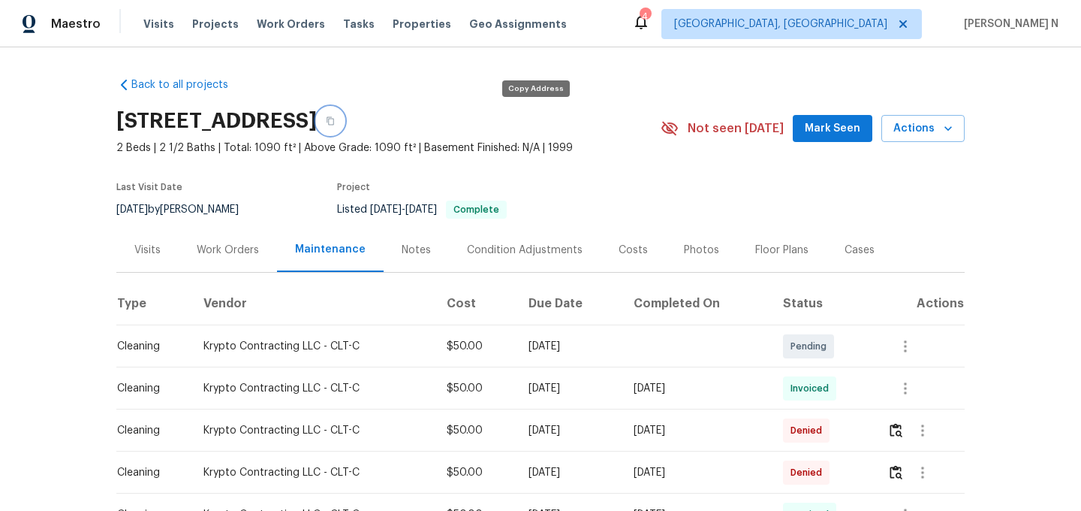
click at [344, 125] on button "button" at bounding box center [330, 120] width 27 height 27
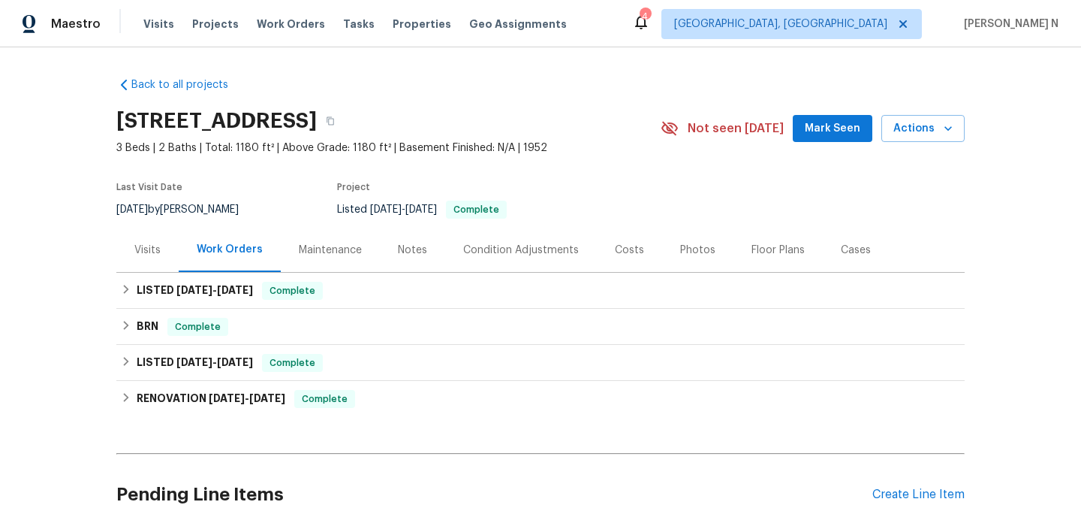
click at [318, 260] on div "Maintenance" at bounding box center [330, 250] width 99 height 44
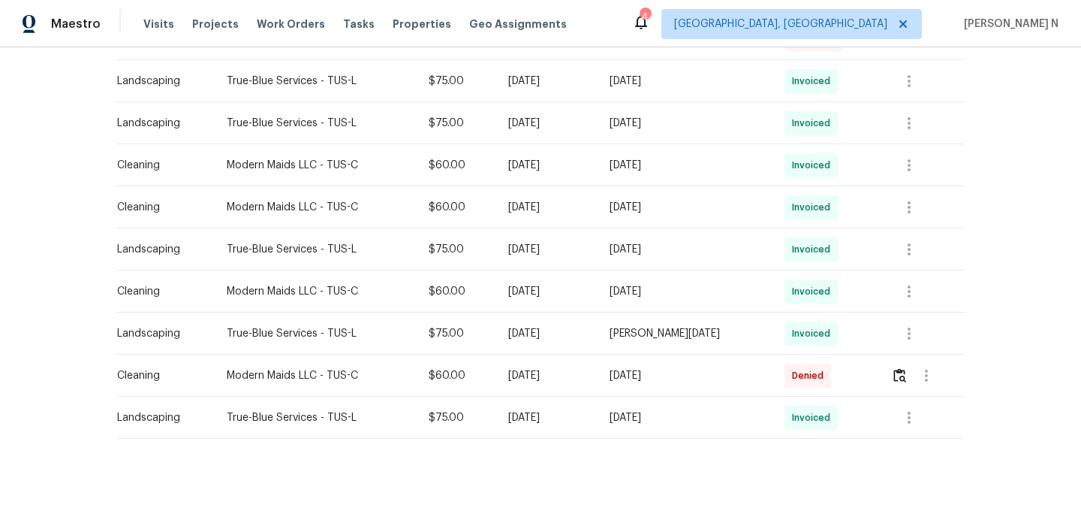
scroll to position [451, 0]
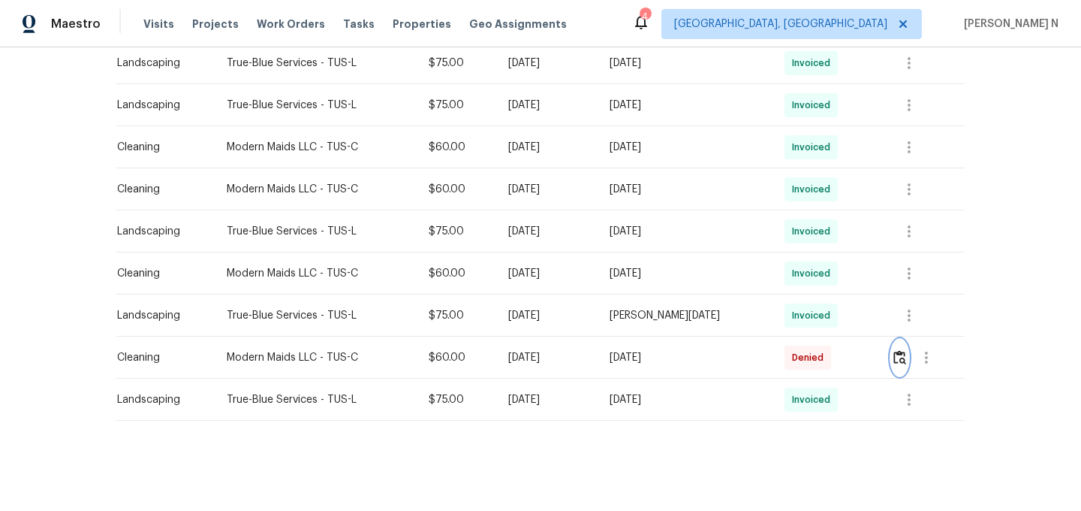
click at [908, 357] on button "button" at bounding box center [899, 357] width 17 height 36
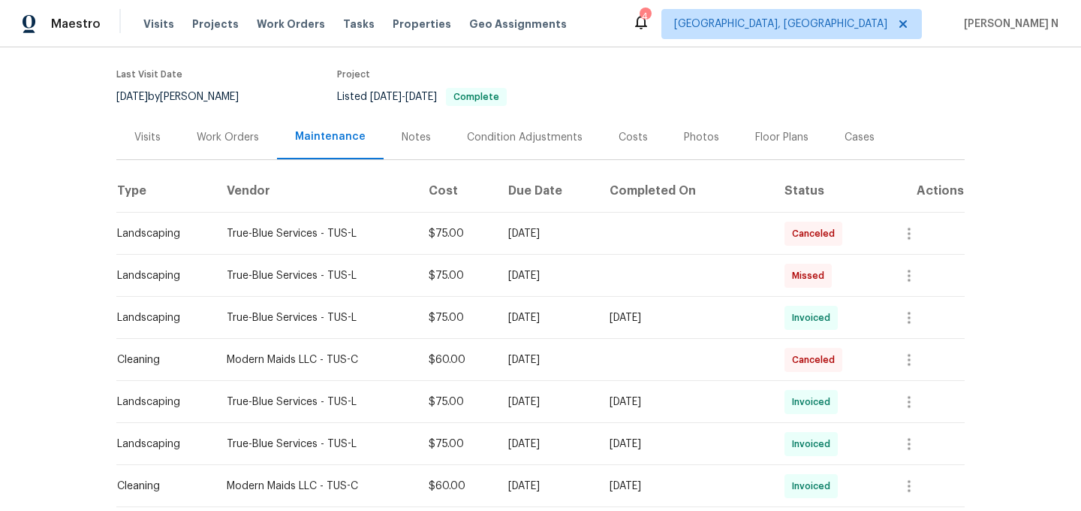
scroll to position [0, 0]
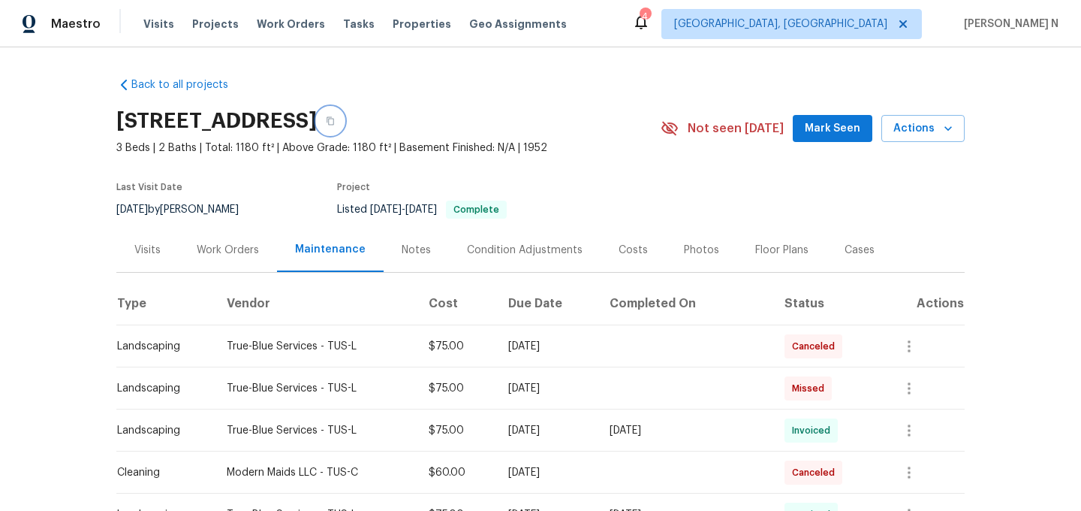
click at [344, 125] on button "button" at bounding box center [330, 120] width 27 height 27
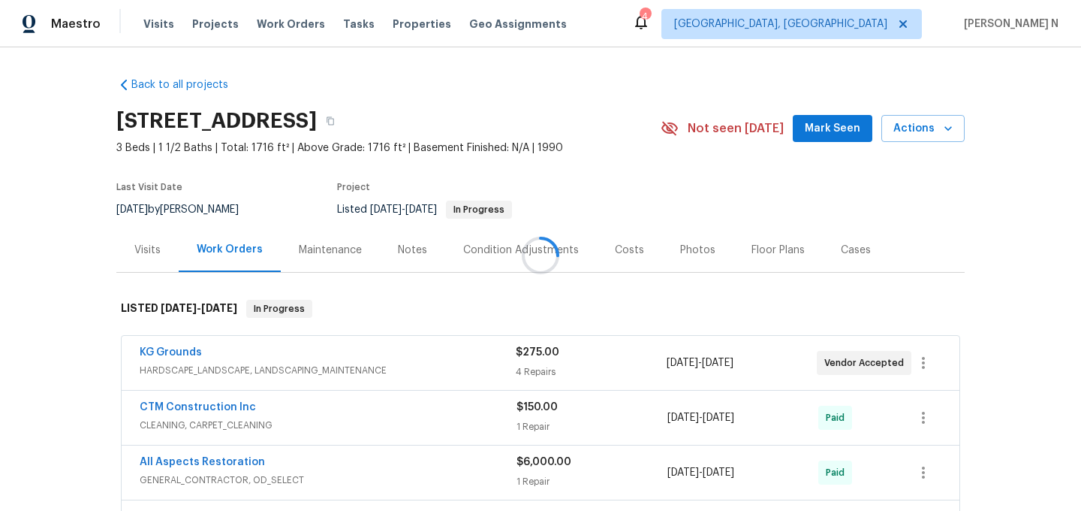
click at [327, 249] on div at bounding box center [540, 255] width 1081 height 511
click at [348, 253] on div "Maintenance" at bounding box center [330, 250] width 63 height 15
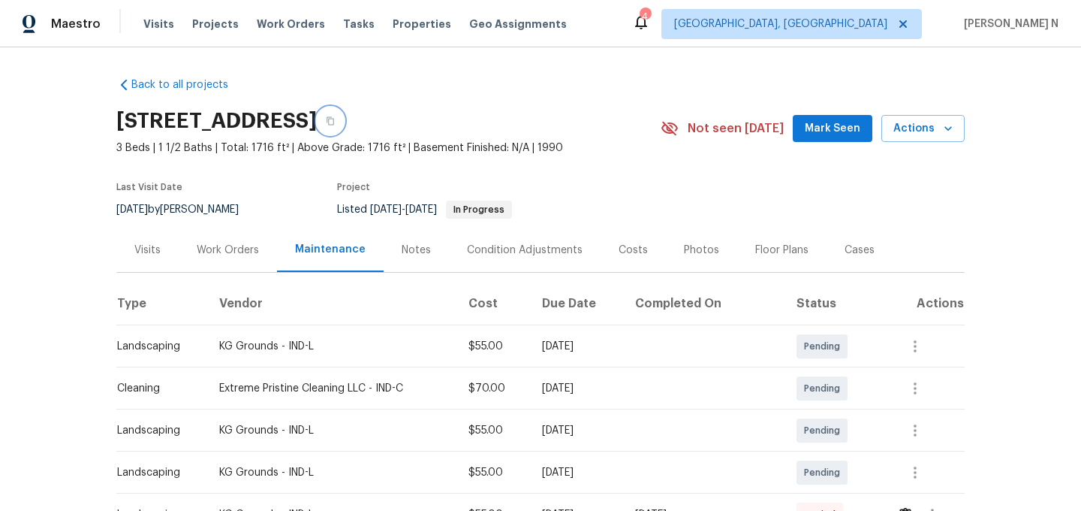
click at [335, 121] on icon "button" at bounding box center [330, 120] width 9 height 9
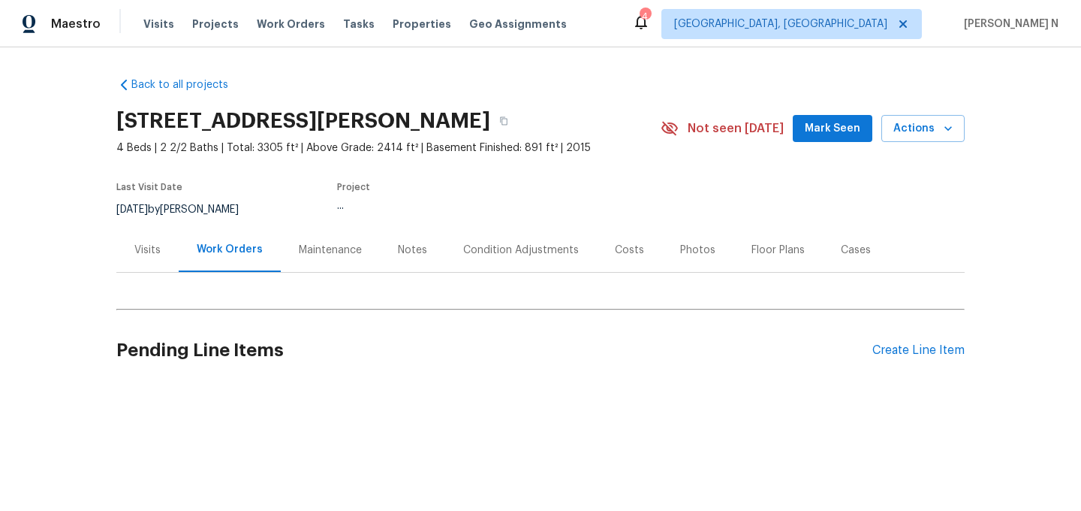
click at [329, 262] on div "Maintenance" at bounding box center [330, 250] width 99 height 44
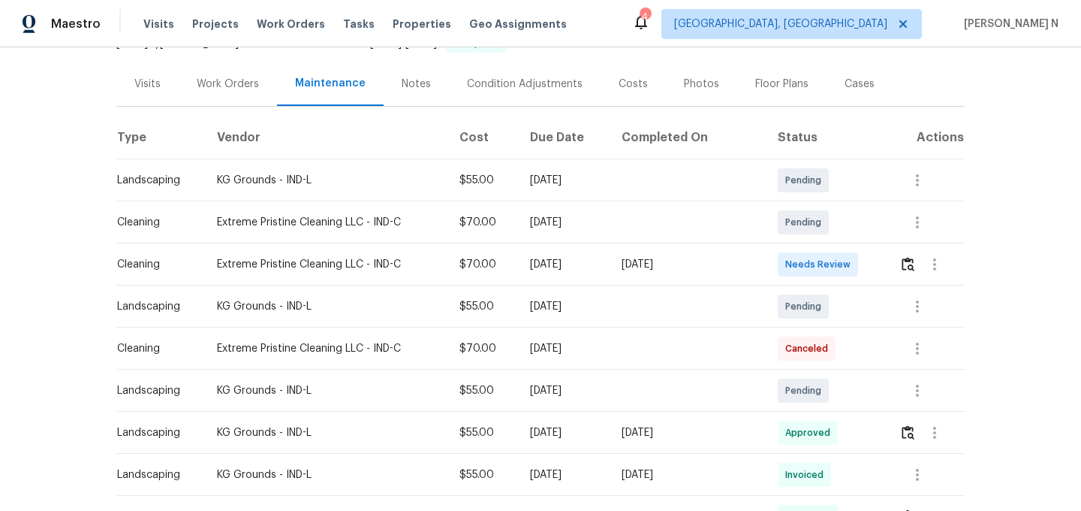
scroll to position [224, 0]
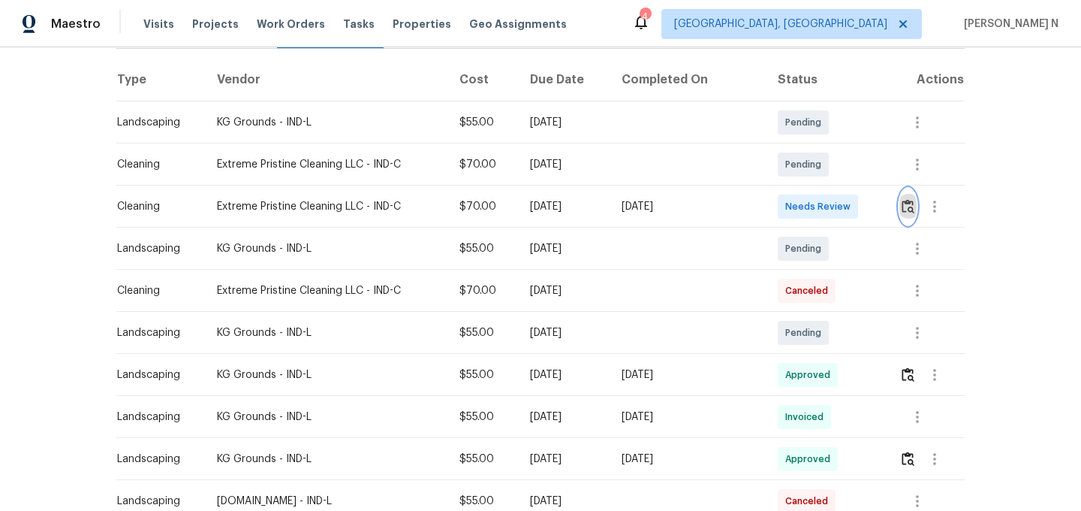
click at [911, 207] on img "button" at bounding box center [908, 206] width 13 height 14
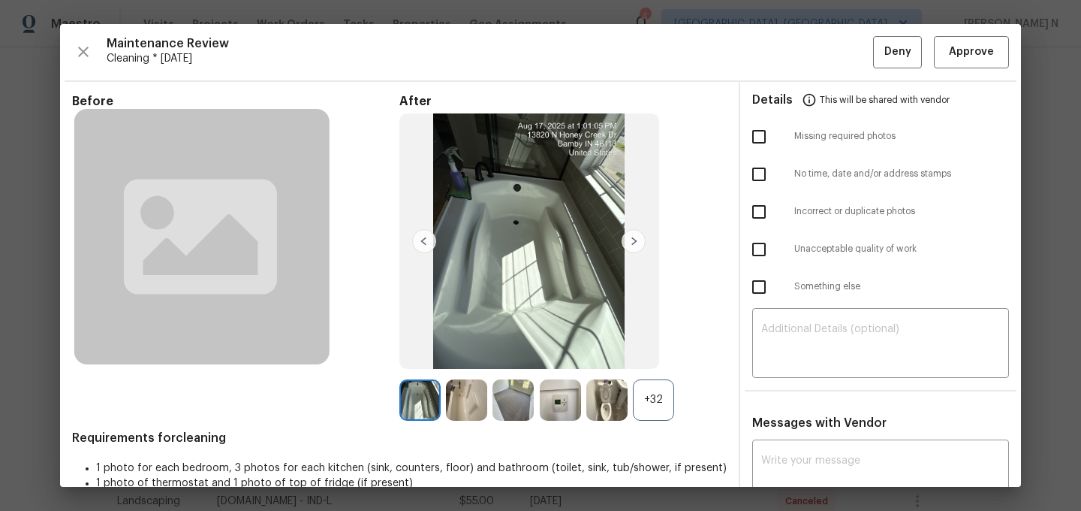
click at [668, 395] on div "+32" at bounding box center [653, 399] width 41 height 41
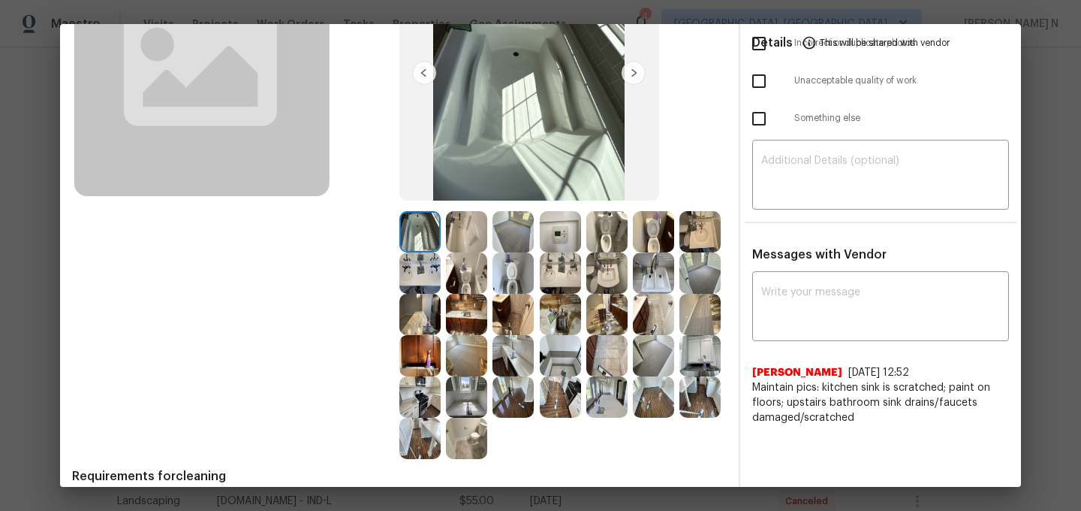
scroll to position [162, 0]
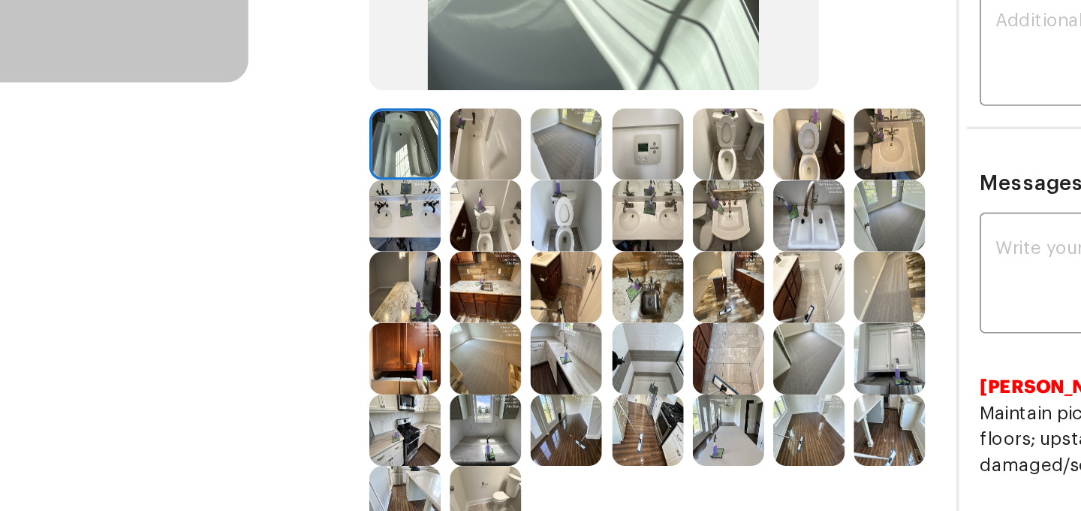
click at [660, 282] on img at bounding box center [653, 278] width 41 height 41
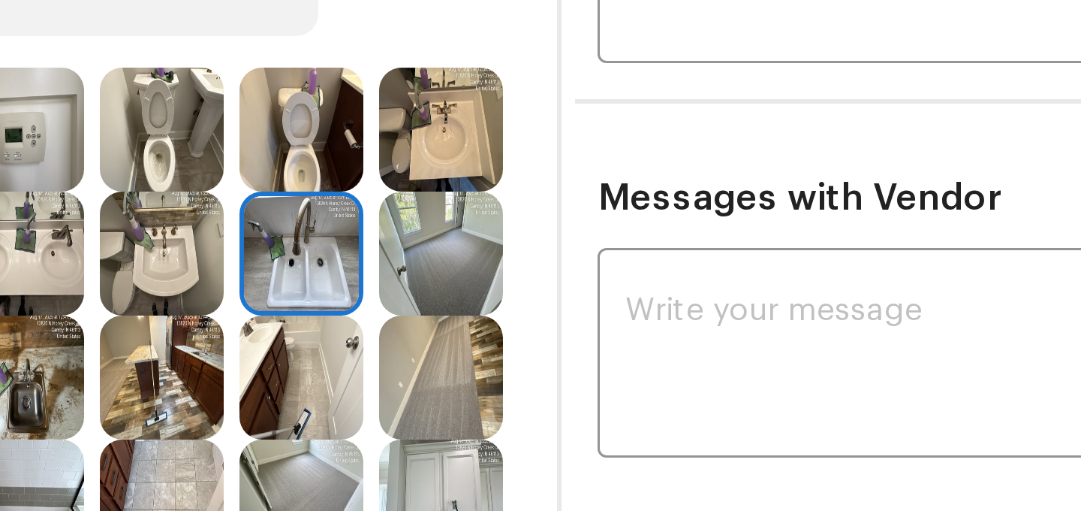
scroll to position [231, 0]
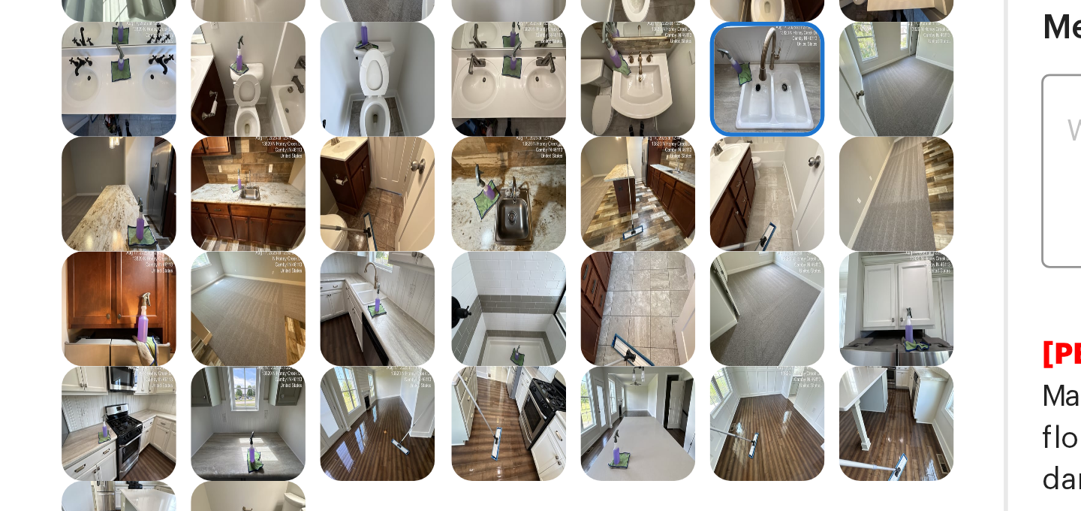
click at [710, 338] on img at bounding box center [700, 333] width 41 height 41
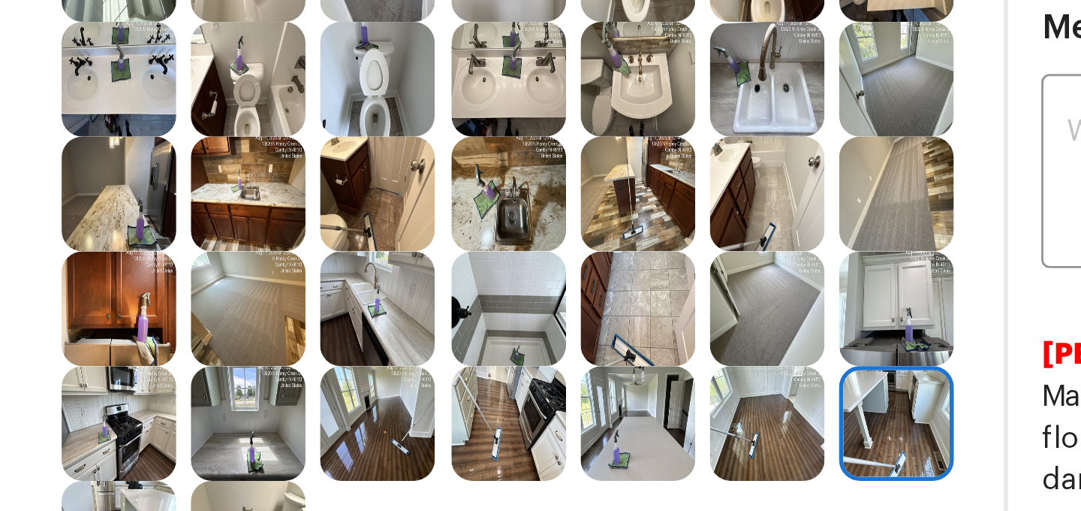
click at [562, 342] on img at bounding box center [560, 333] width 41 height 41
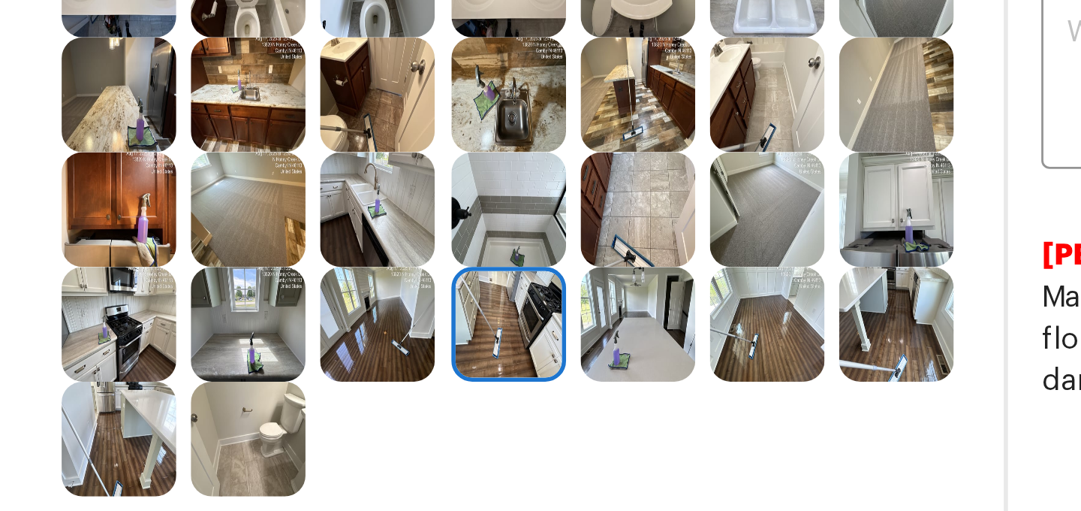
click at [433, 366] on img at bounding box center [419, 374] width 41 height 41
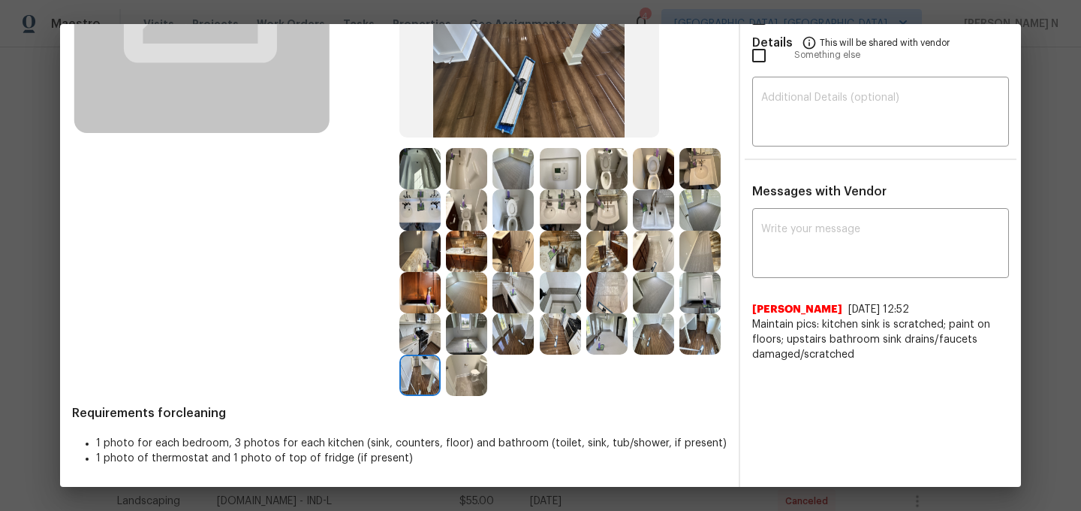
click at [518, 225] on img at bounding box center [513, 209] width 41 height 41
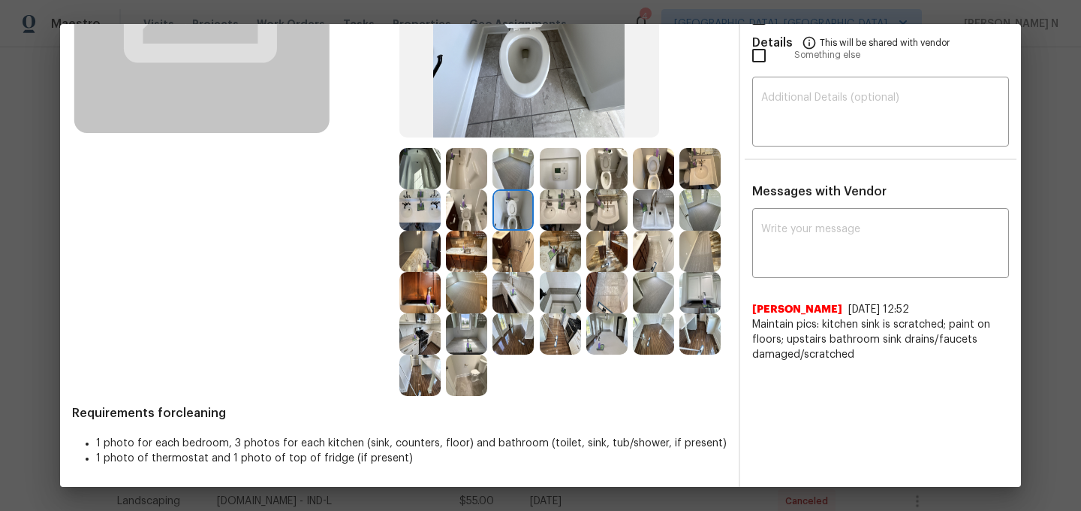
click at [479, 208] on img at bounding box center [466, 209] width 41 height 41
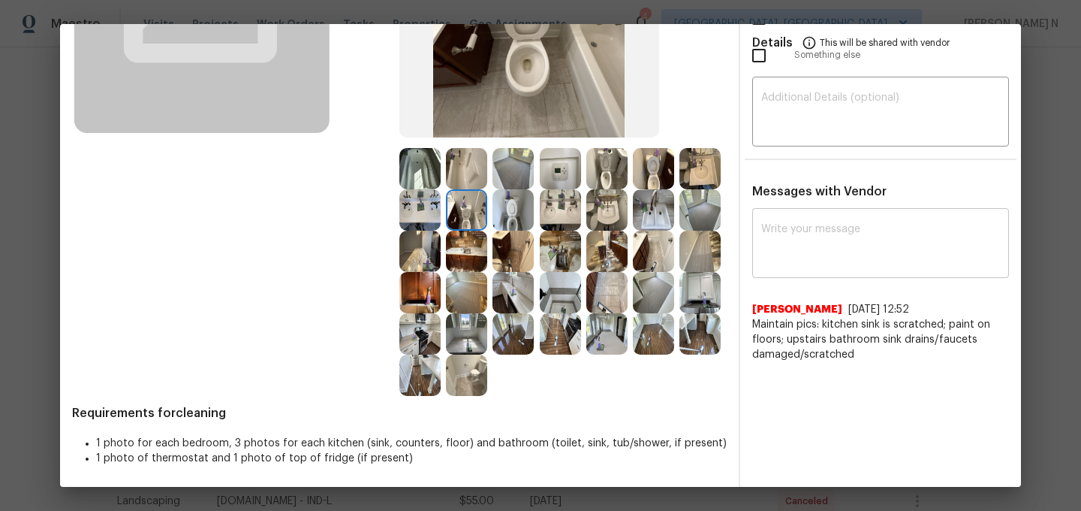
click at [806, 239] on textarea at bounding box center [880, 245] width 239 height 42
paste textarea "Maintenance Audit Team: Hello! Thank you for the feedback after further review …"
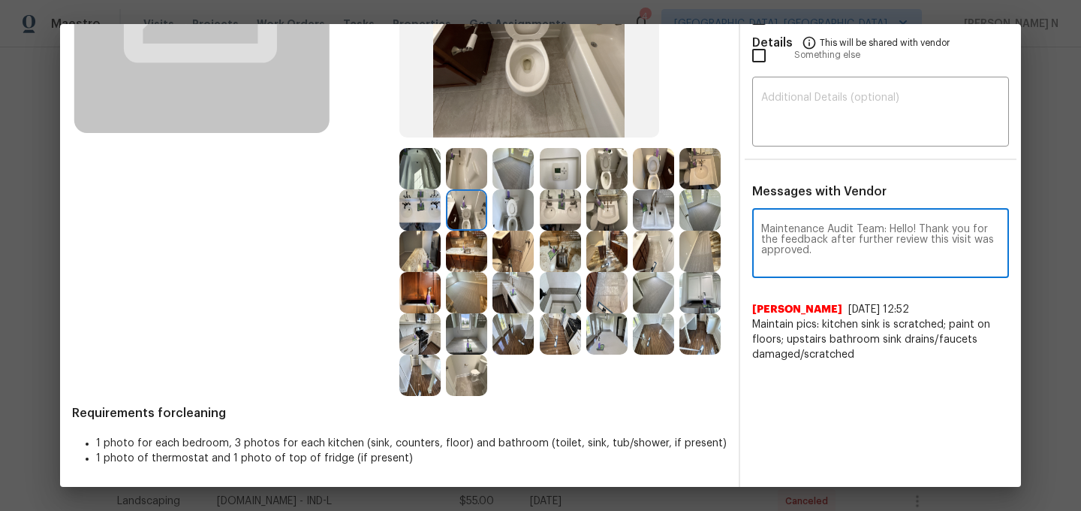
scroll to position [0, 0]
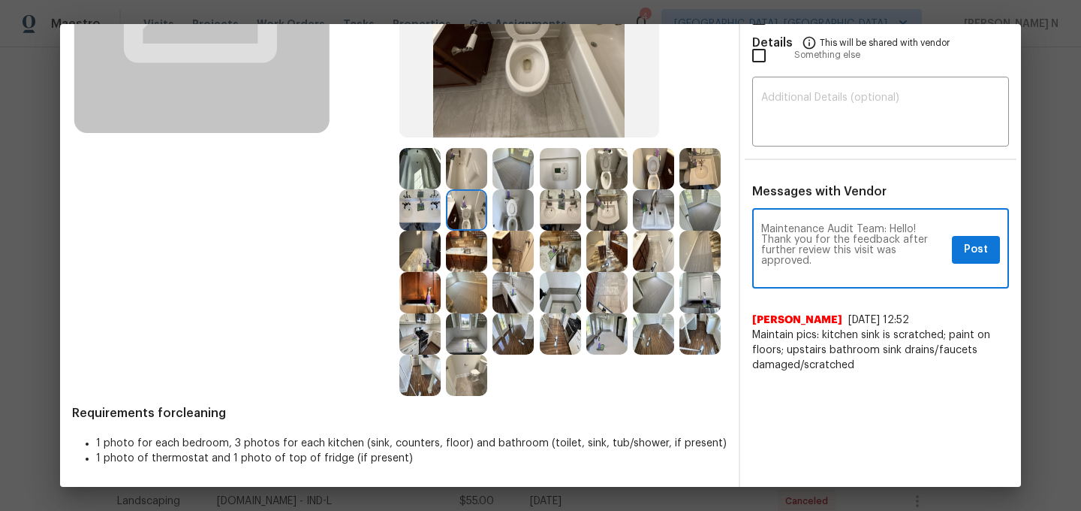
type textarea "Maintenance Audit Team: Hello! Thank you for the feedback after further review …"
click at [984, 252] on span "Post" at bounding box center [976, 249] width 24 height 19
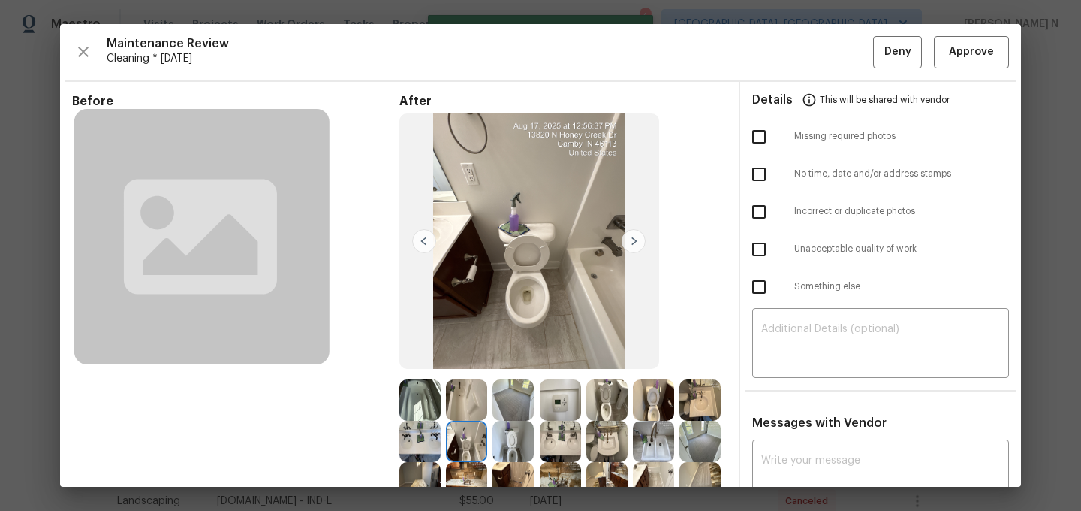
click at [965, 68] on div "Maintenance Review Cleaning * [DATE] Deny Approve Before After Requirements for…" at bounding box center [540, 255] width 961 height 463
click at [965, 66] on button "Approve" at bounding box center [971, 52] width 75 height 32
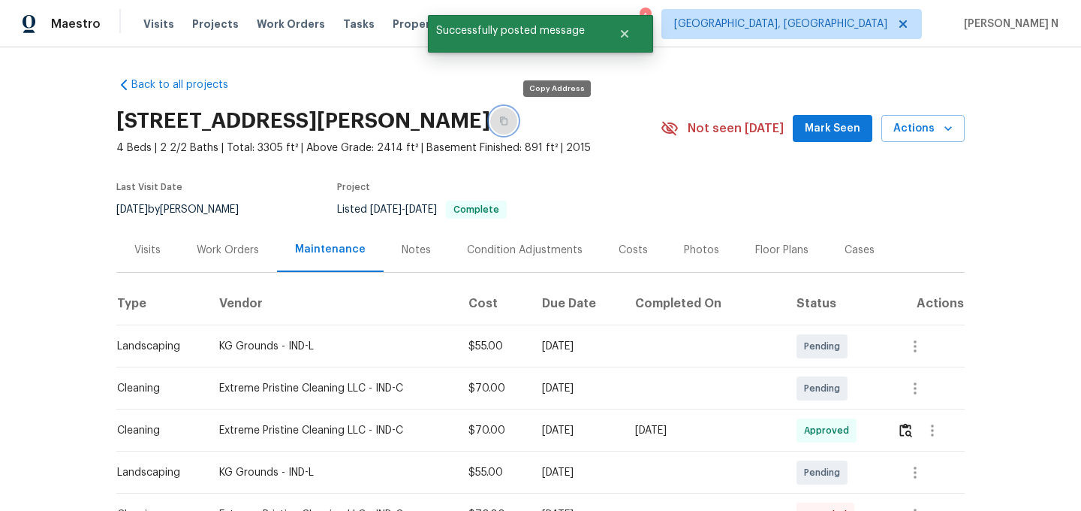
click at [517, 125] on button "button" at bounding box center [503, 120] width 27 height 27
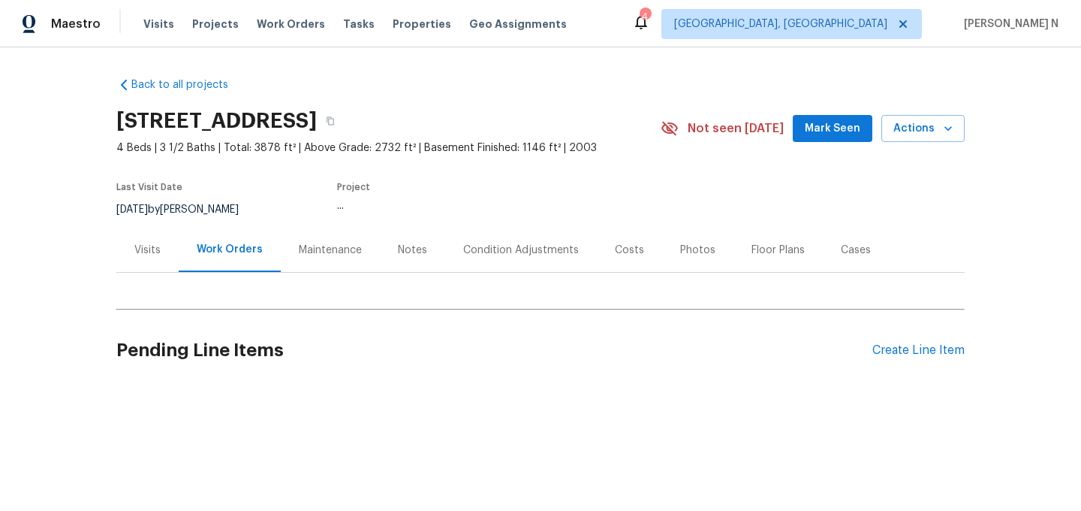
click at [324, 251] on div "Maintenance" at bounding box center [330, 250] width 63 height 15
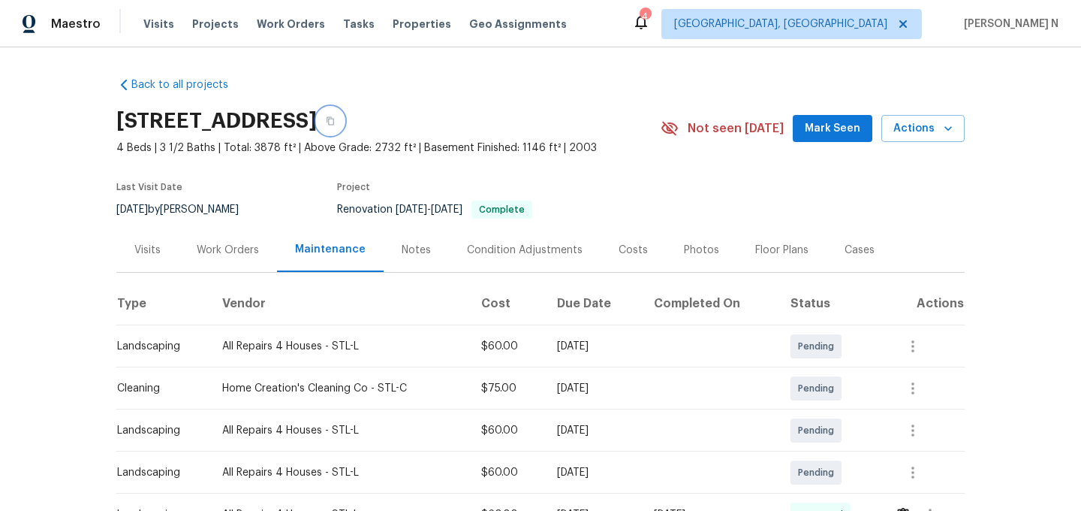
click at [344, 125] on button "button" at bounding box center [330, 120] width 27 height 27
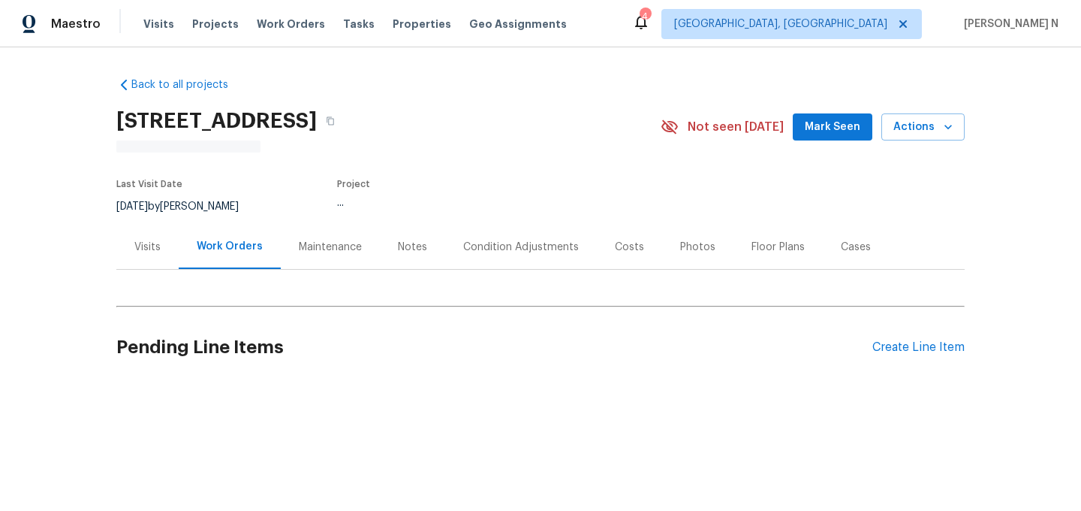
click at [332, 243] on div "Maintenance" at bounding box center [330, 247] width 63 height 15
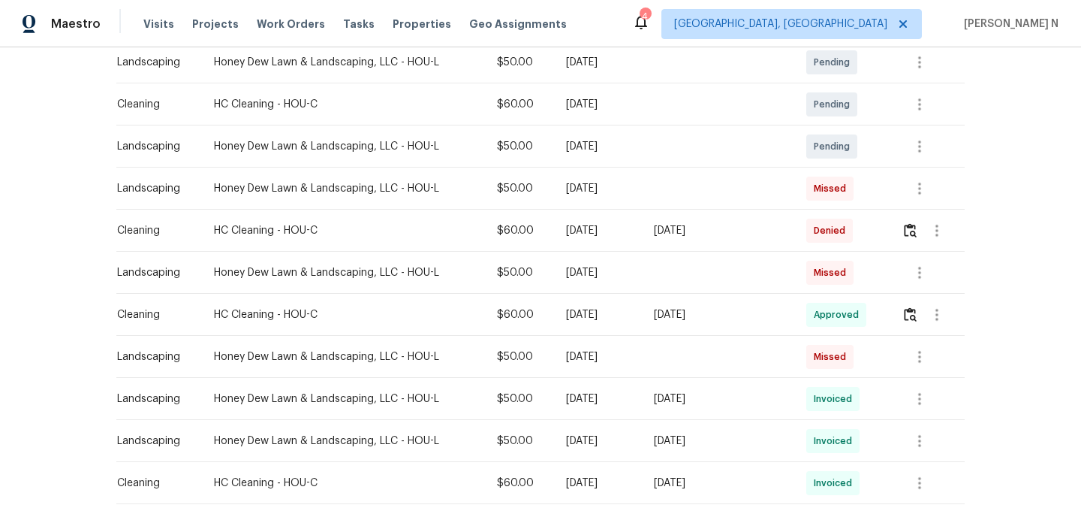
scroll to position [321, 0]
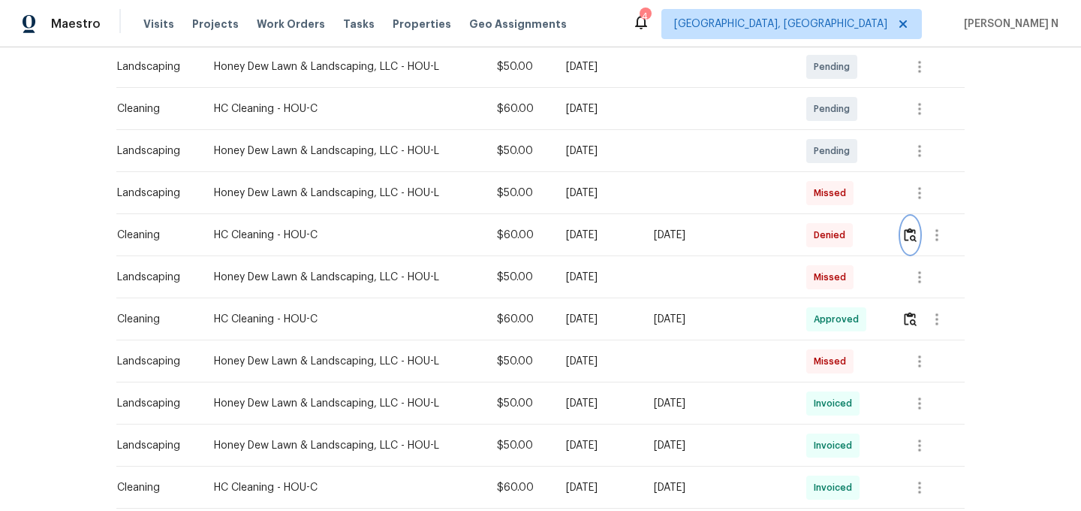
click at [915, 246] on button "button" at bounding box center [910, 235] width 17 height 36
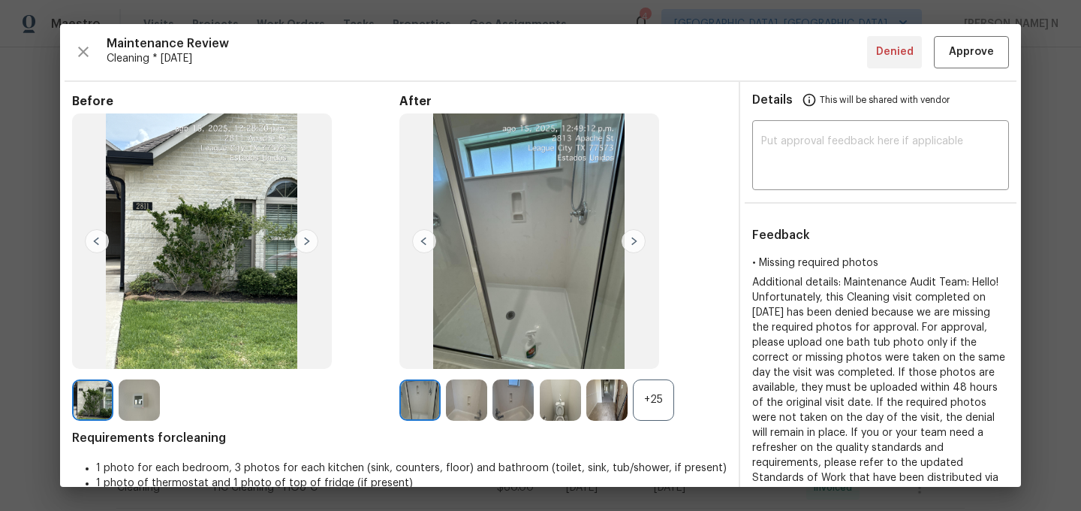
click at [668, 396] on div "+25" at bounding box center [653, 399] width 41 height 41
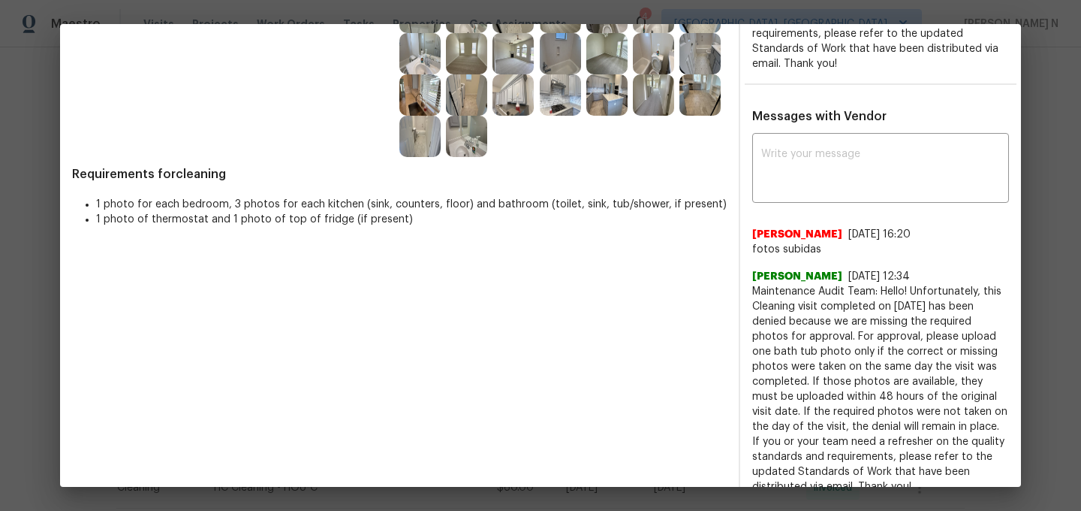
scroll to position [441, 0]
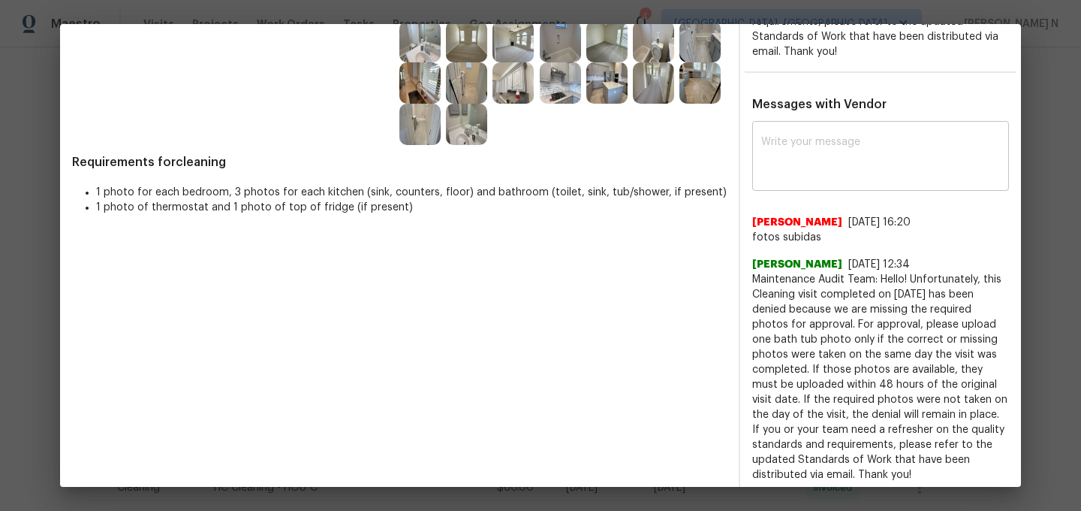
click at [803, 183] on div "x ​" at bounding box center [880, 158] width 257 height 66
paste textarea "Maintenance Audit Team: Hello! Thank you for uploading the photo, after further…"
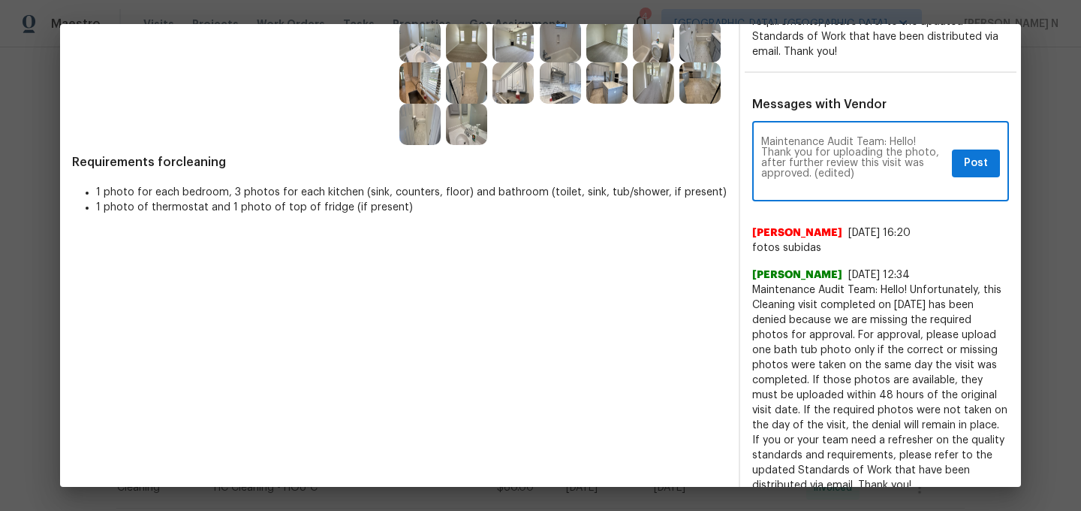
scroll to position [0, 0]
drag, startPoint x: 815, startPoint y: 171, endPoint x: 870, endPoint y: 170, distance: 54.8
click at [869, 171] on textarea "Maintenance Audit Team: Hello! Thank you for uploading the photo, after further…" at bounding box center [853, 163] width 185 height 53
type textarea "Maintenance Audit Team: Hello! Thank you for uploading the photo, after further…"
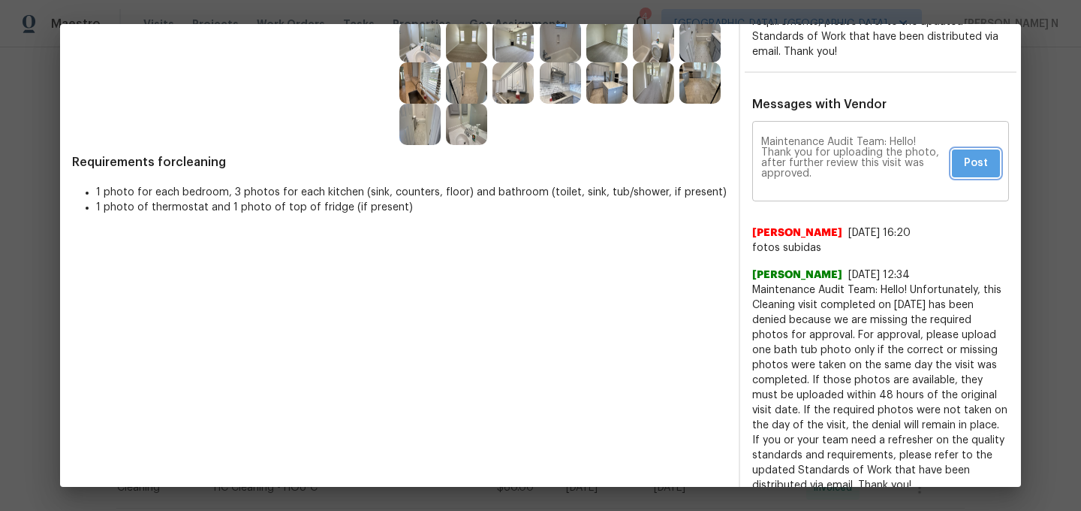
click at [973, 162] on span "Post" at bounding box center [976, 163] width 24 height 19
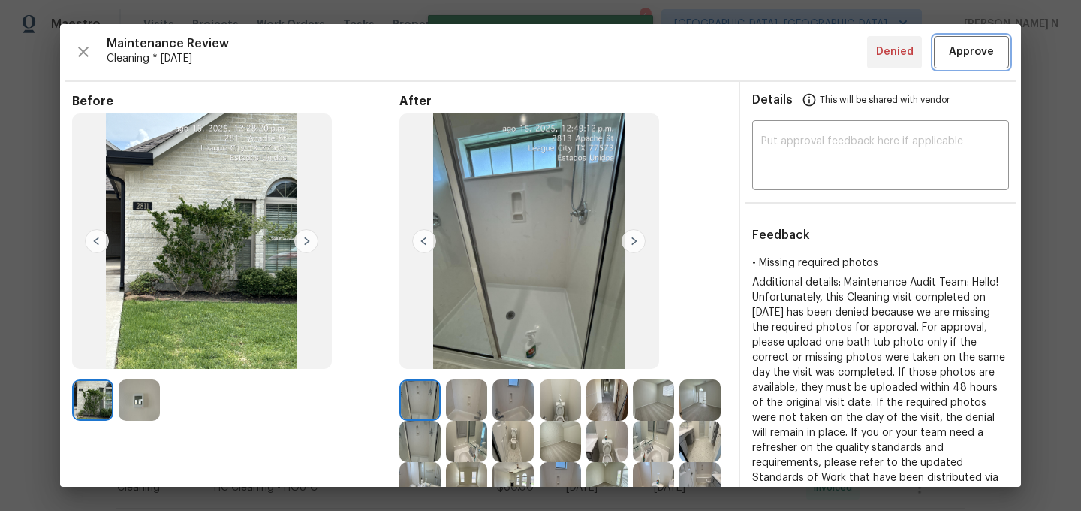
click at [977, 62] on button "Approve" at bounding box center [971, 52] width 75 height 32
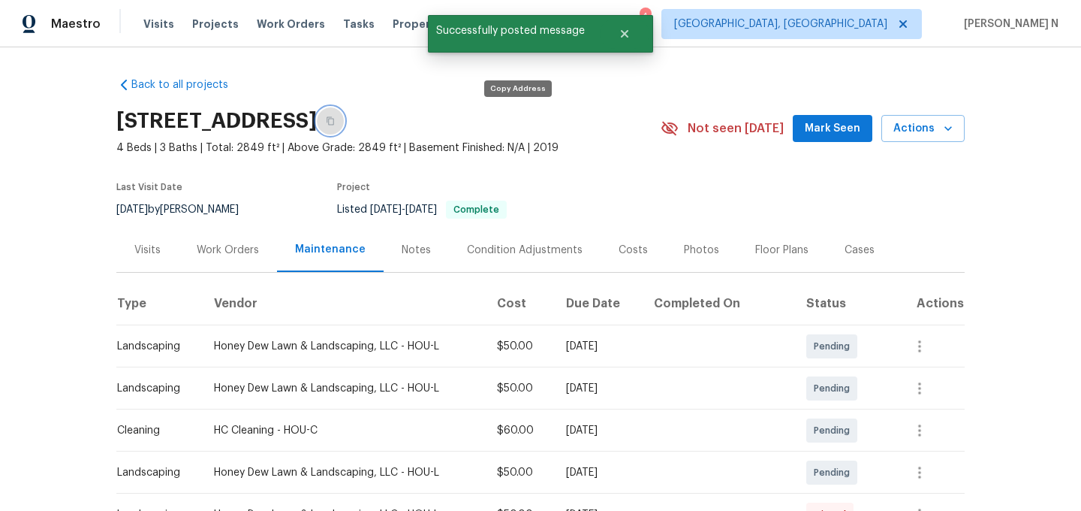
click at [344, 131] on button "button" at bounding box center [330, 120] width 27 height 27
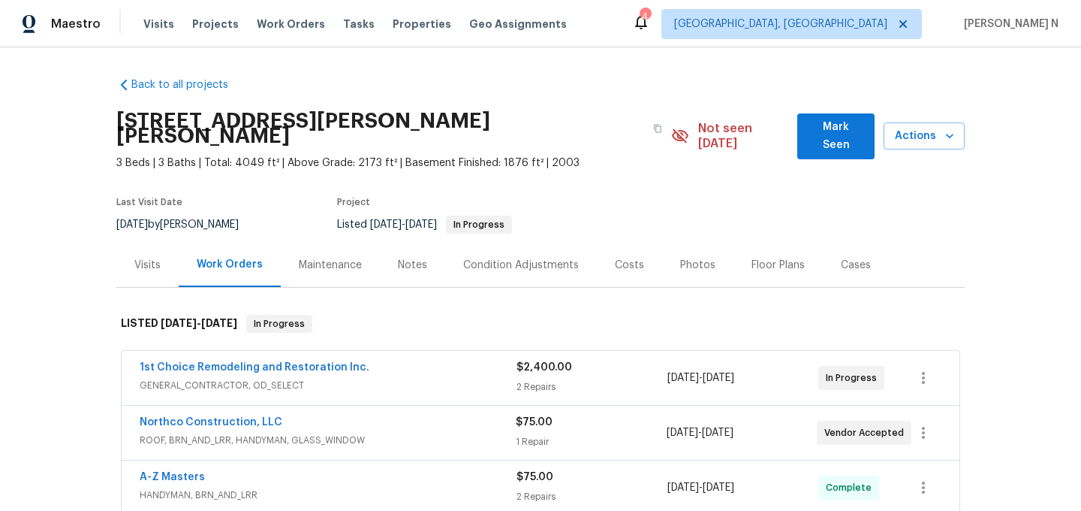
click at [297, 243] on div "Maintenance" at bounding box center [330, 265] width 99 height 44
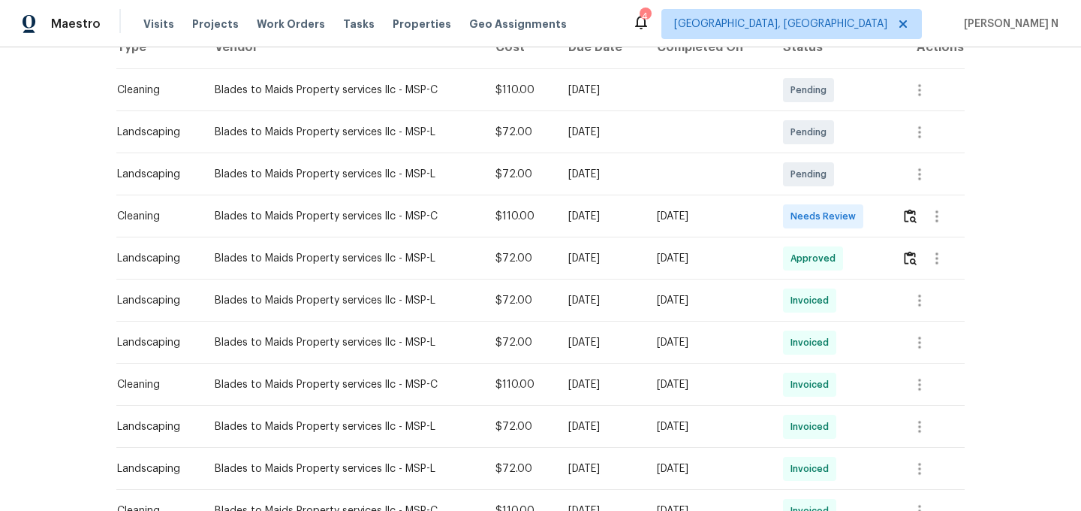
scroll to position [188, 0]
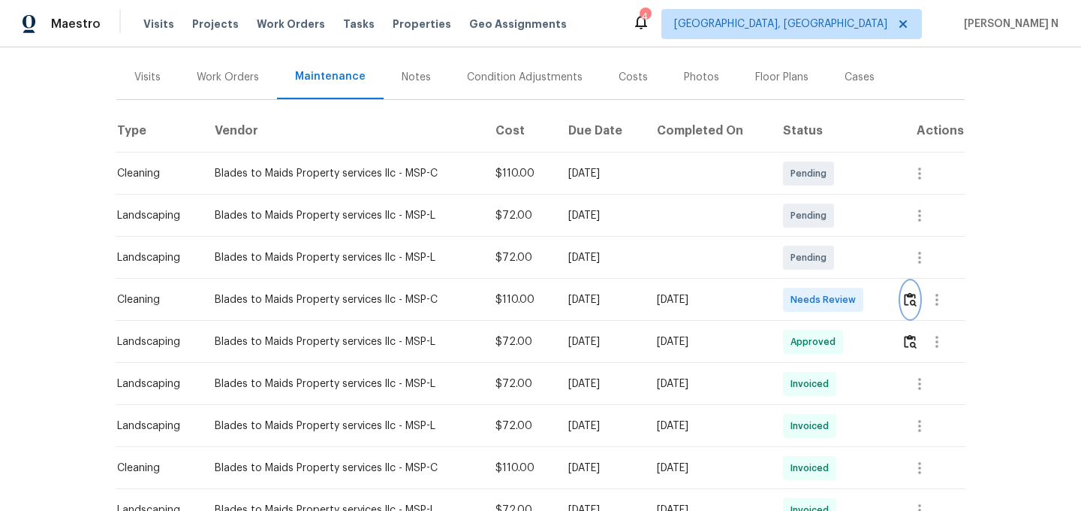
click at [917, 282] on button "button" at bounding box center [910, 300] width 17 height 36
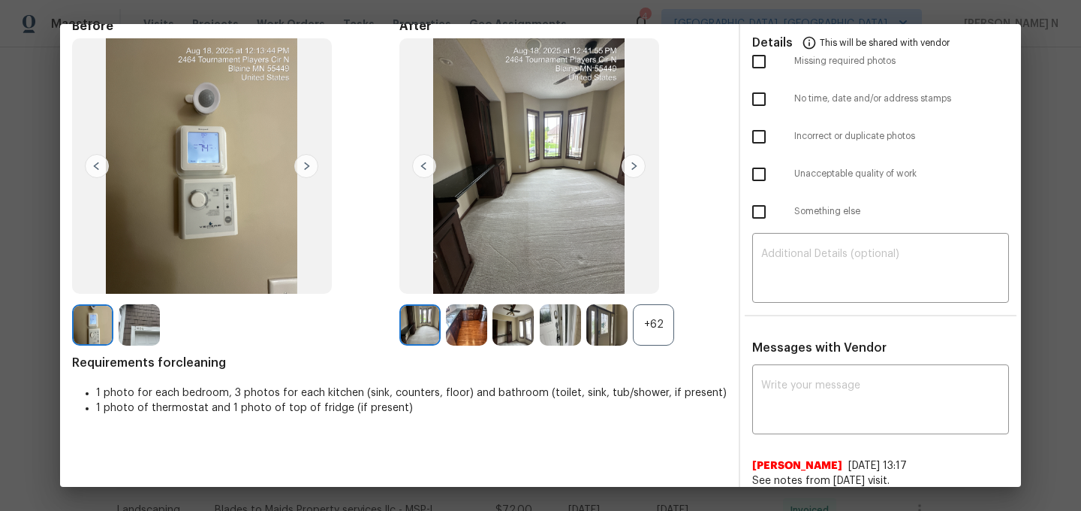
click at [661, 319] on div "+62" at bounding box center [653, 324] width 41 height 41
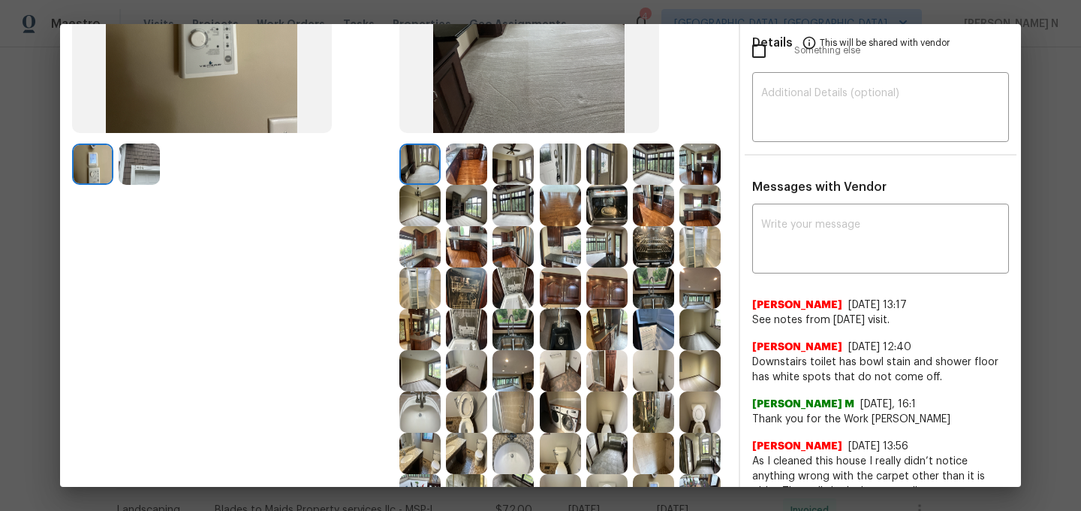
scroll to position [318, 0]
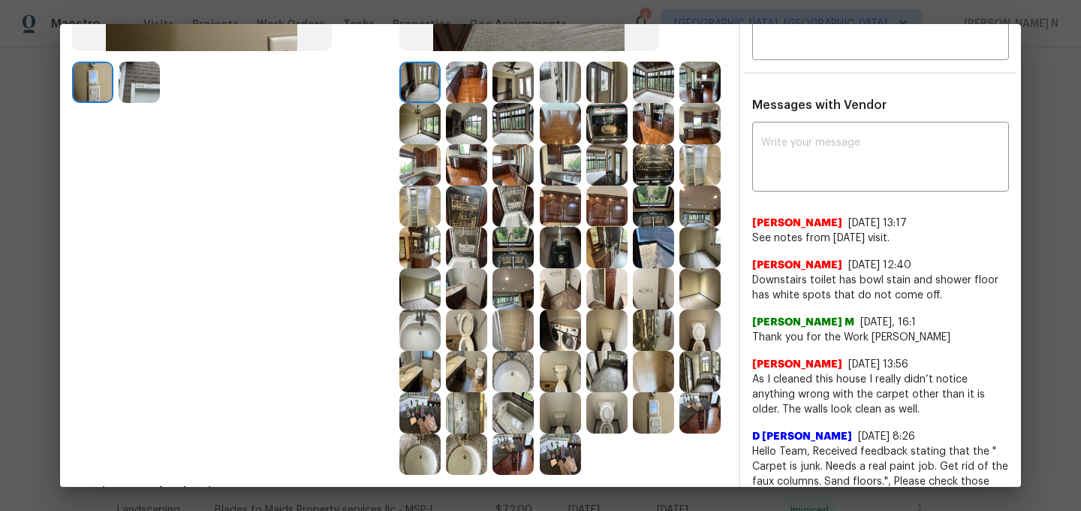
click at [620, 415] on img at bounding box center [606, 412] width 41 height 41
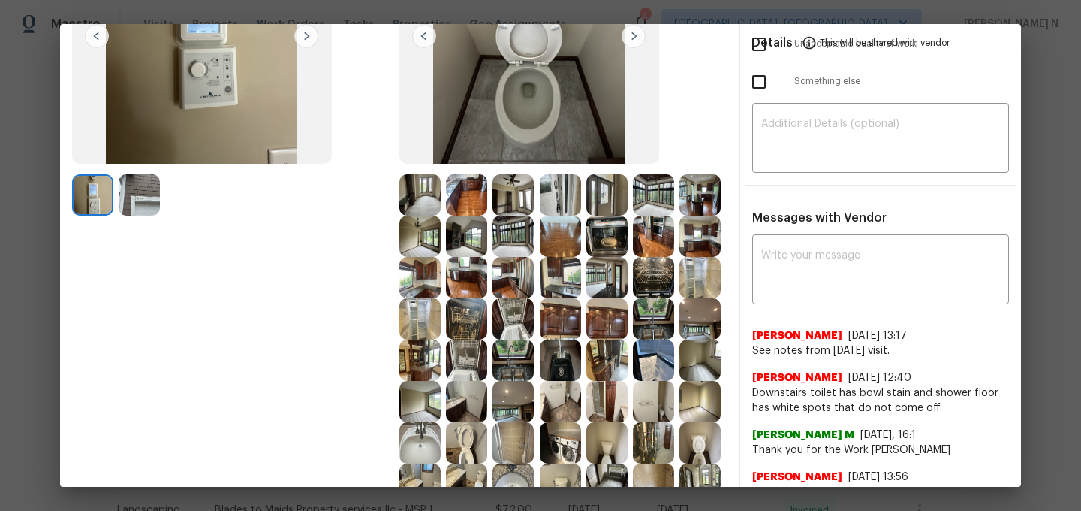
scroll to position [307, 0]
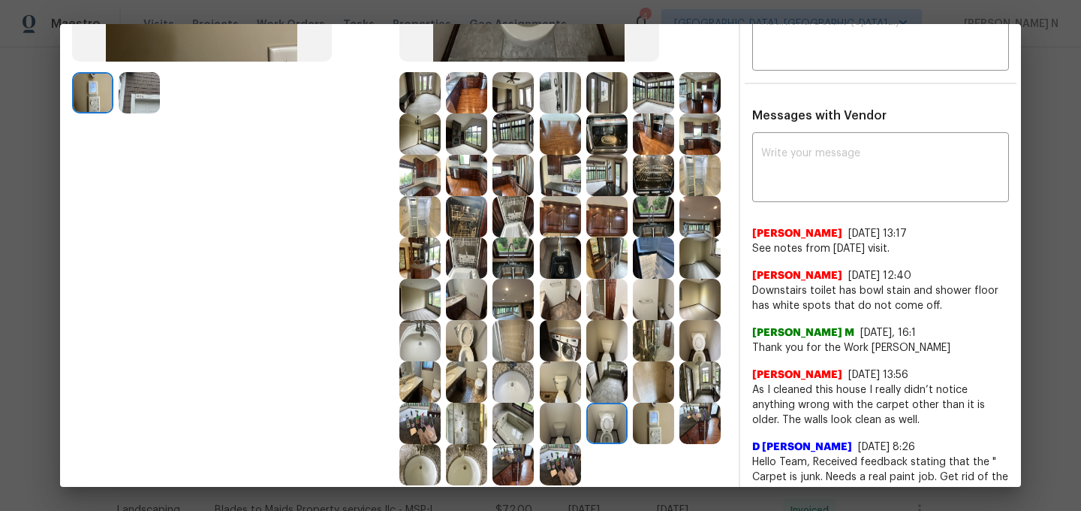
click at [464, 349] on img at bounding box center [466, 340] width 41 height 41
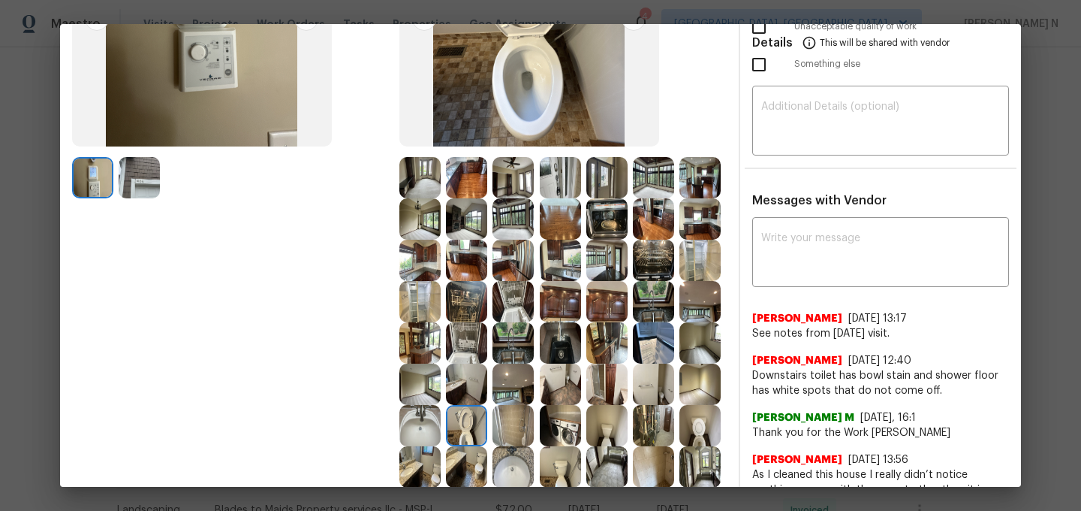
scroll to position [226, 0]
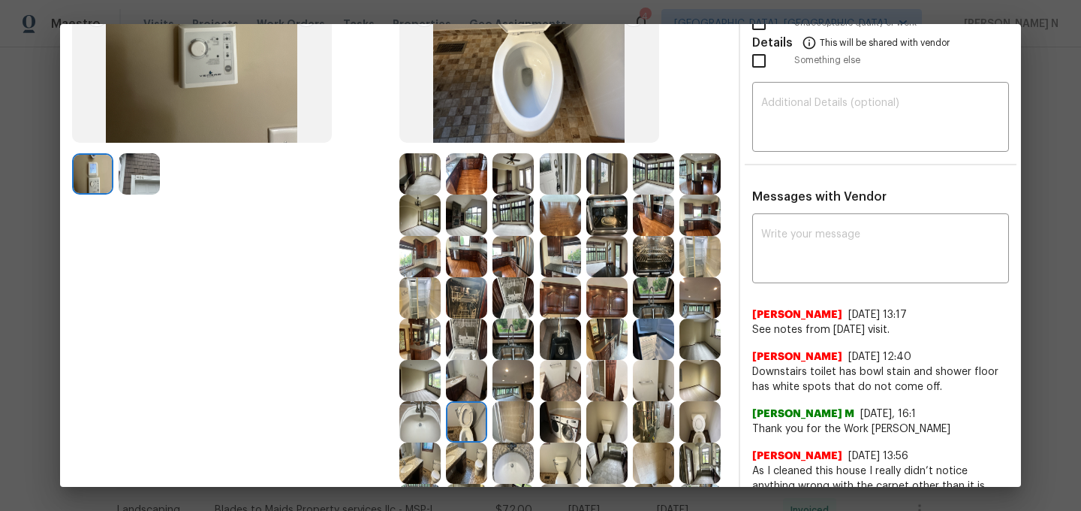
click at [699, 428] on img at bounding box center [700, 421] width 41 height 41
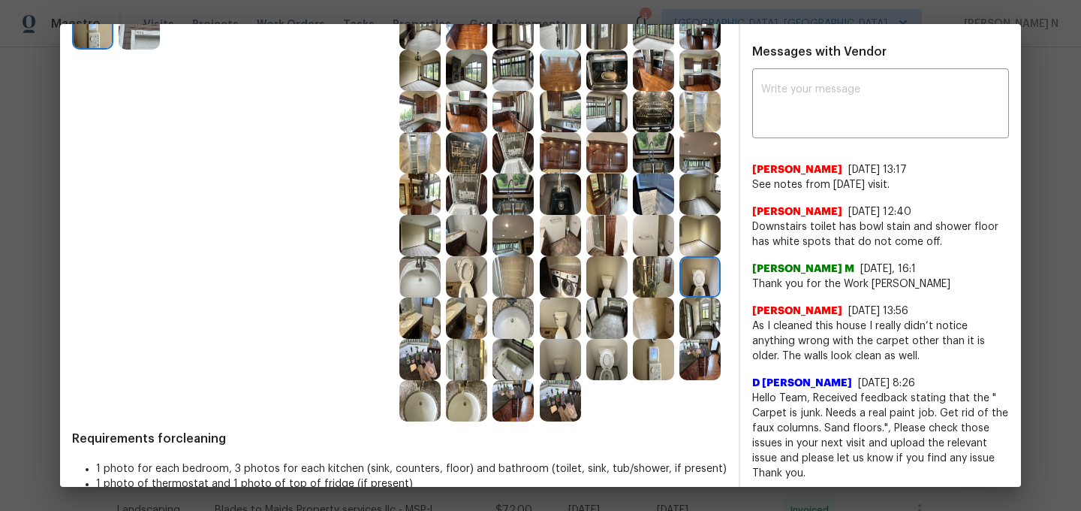
scroll to position [396, 0]
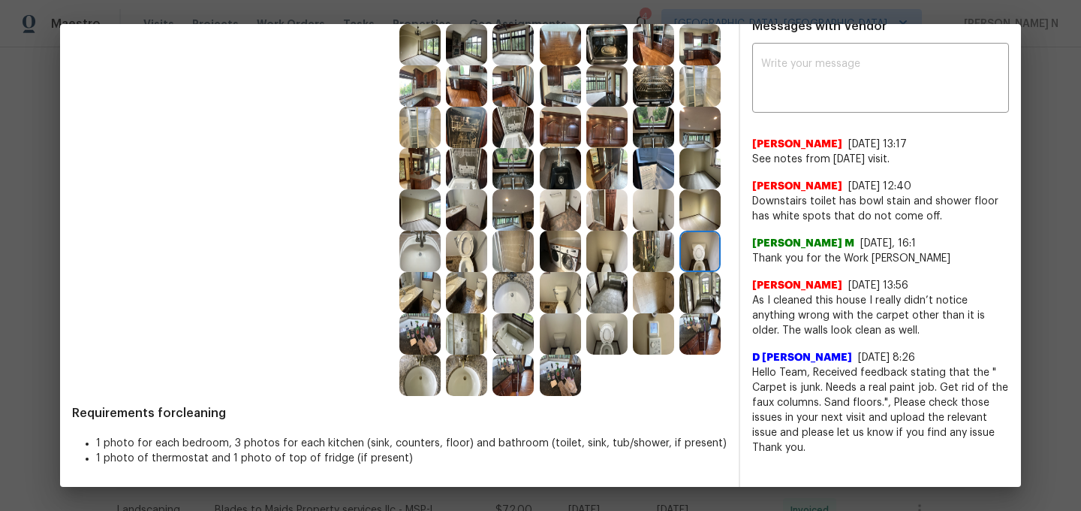
click at [614, 343] on img at bounding box center [606, 333] width 41 height 41
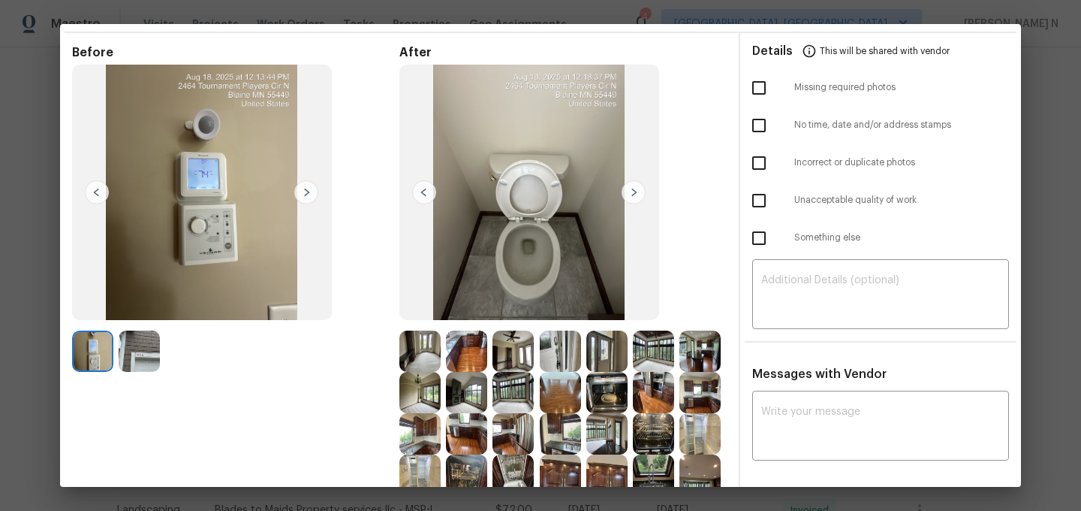
scroll to position [228, 0]
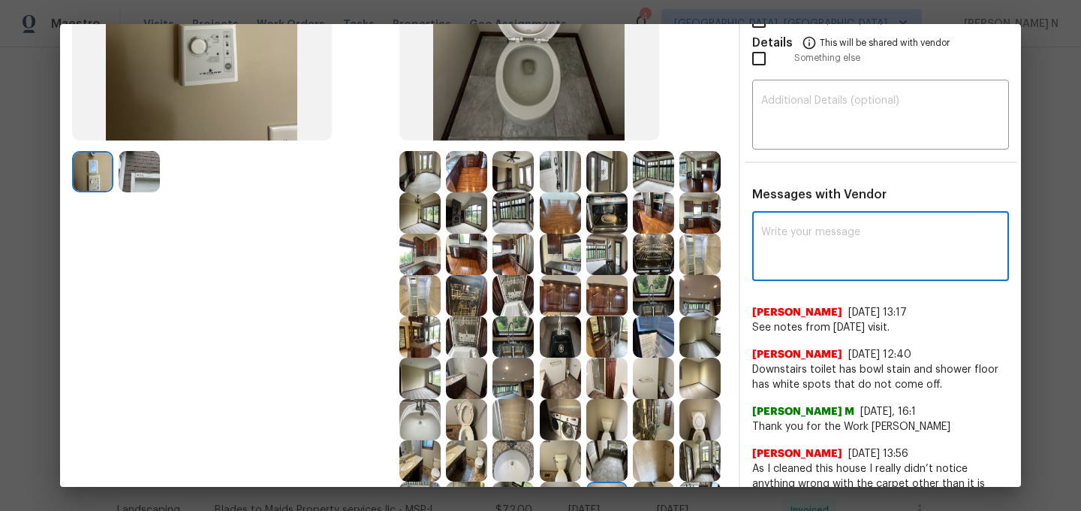
click at [794, 245] on textarea at bounding box center [880, 248] width 239 height 42
paste textarea "Maintenance Audit Team: Hello! Thank you for the feedback after further review …"
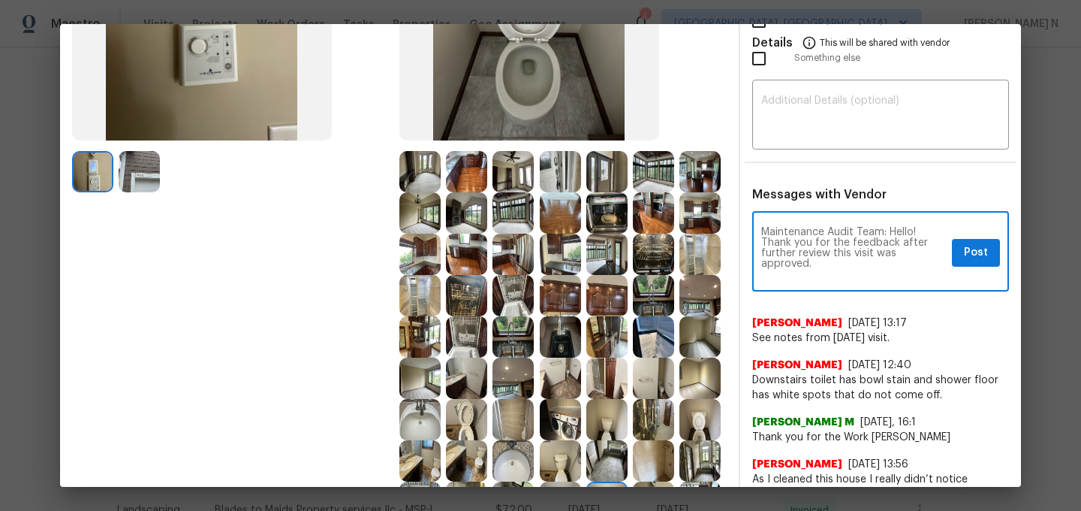
scroll to position [0, 0]
type textarea "Maintenance Audit Team: Hello! Thank you for the feedback after further review …"
click at [988, 258] on button "Post" at bounding box center [976, 253] width 48 height 28
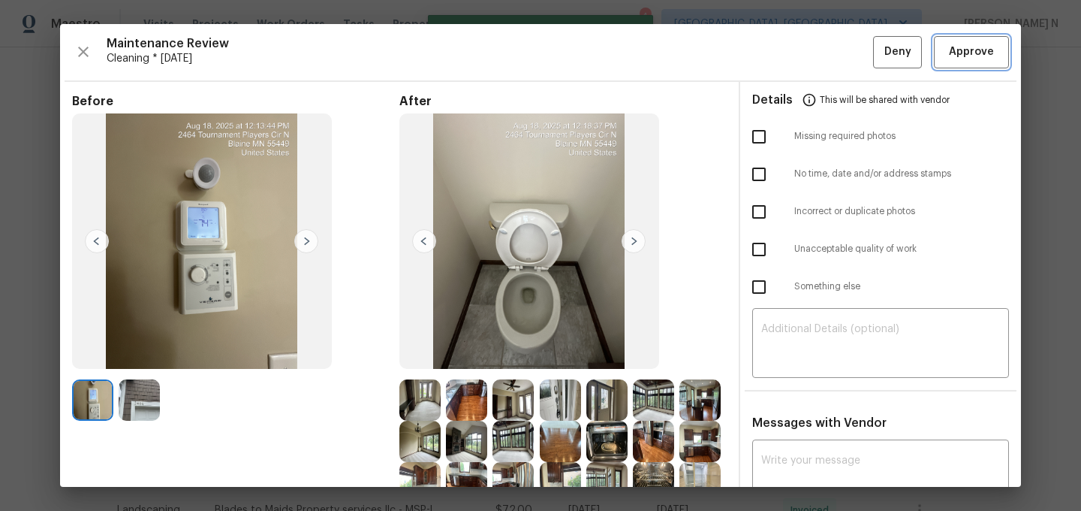
click at [984, 68] on button "Approve" at bounding box center [971, 52] width 75 height 32
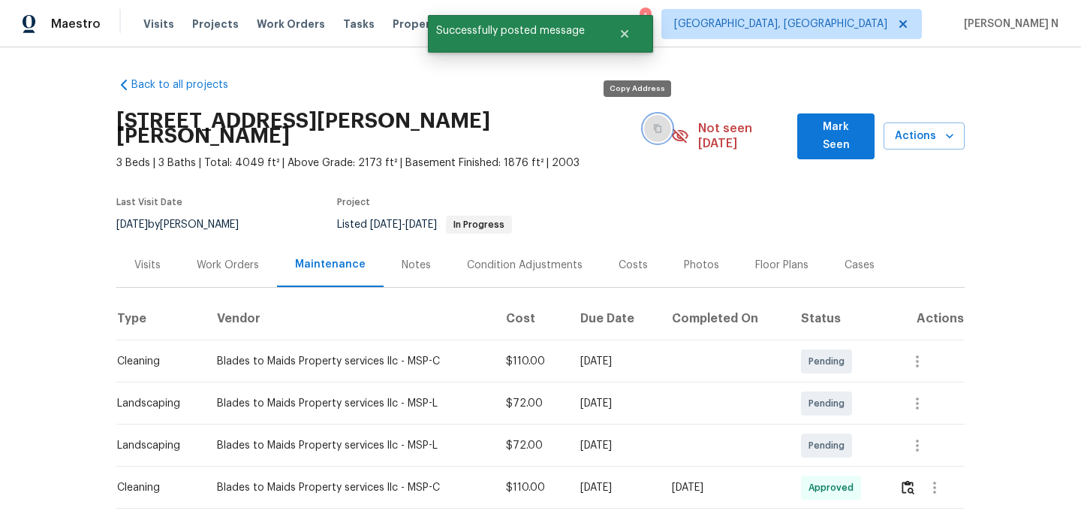
click at [644, 115] on button "button" at bounding box center [657, 128] width 27 height 27
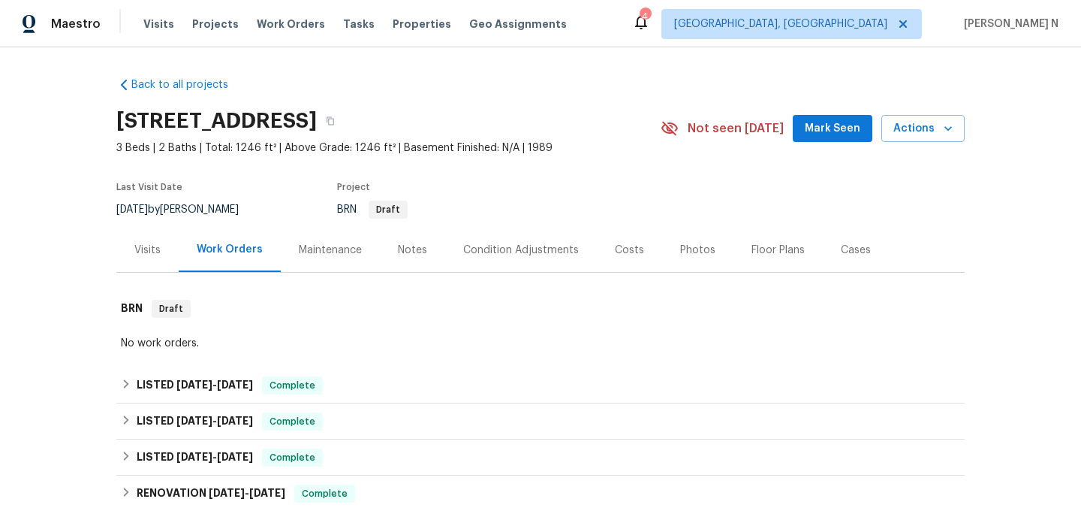
click at [338, 243] on div "Maintenance" at bounding box center [330, 250] width 63 height 15
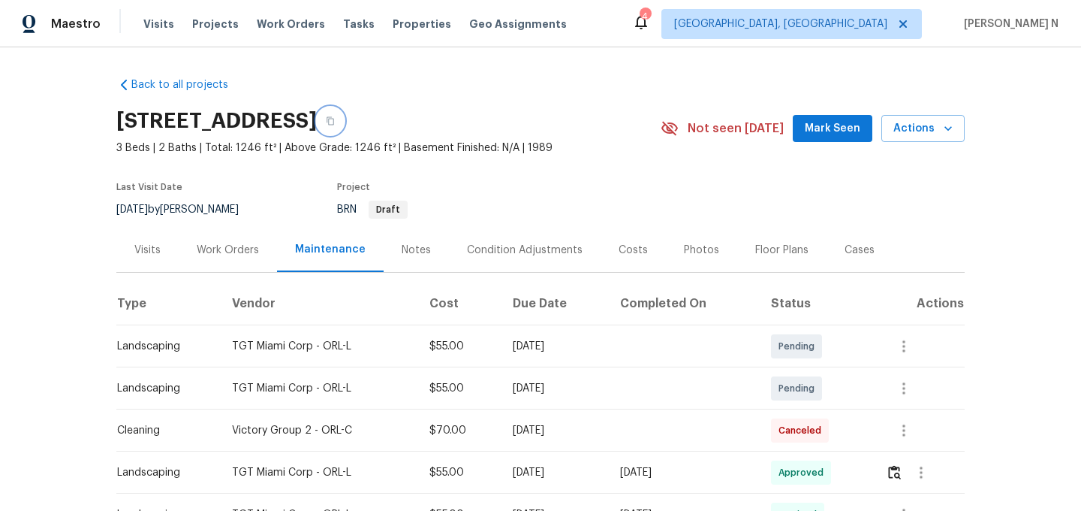
click at [335, 121] on icon "button" at bounding box center [330, 120] width 9 height 9
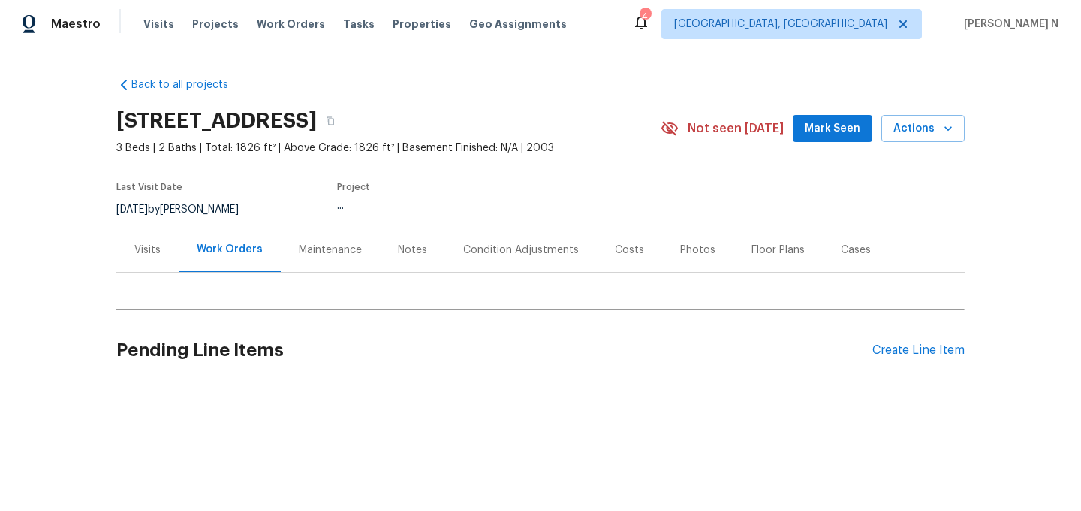
click at [319, 246] on div "Maintenance" at bounding box center [330, 250] width 63 height 15
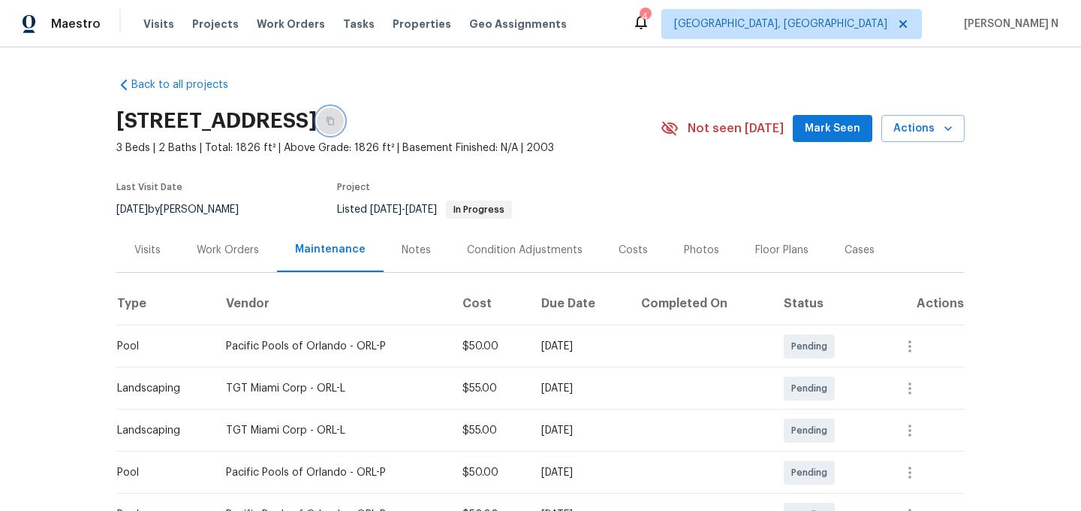
click at [334, 119] on icon "button" at bounding box center [331, 121] width 8 height 8
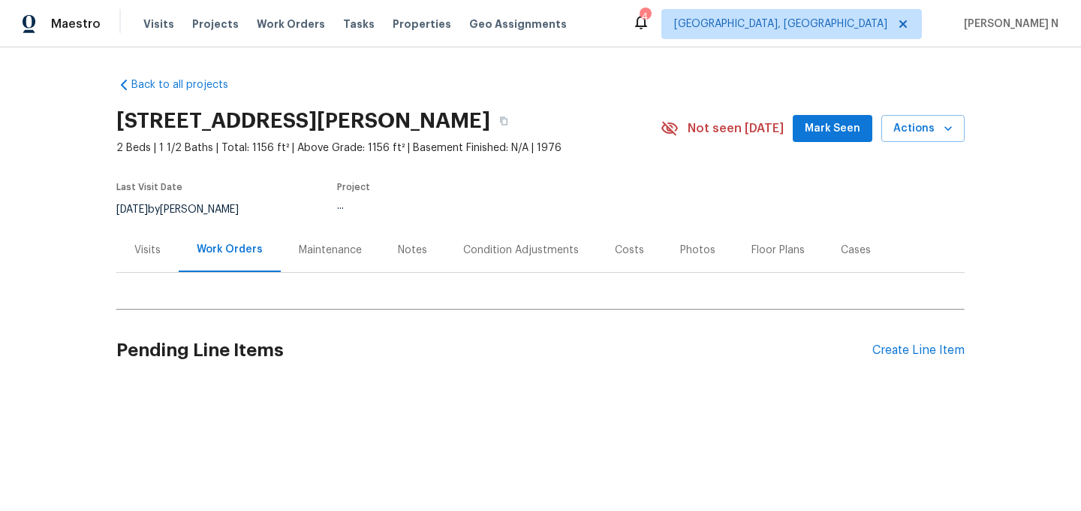
click at [333, 252] on div "Maintenance" at bounding box center [330, 250] width 63 height 15
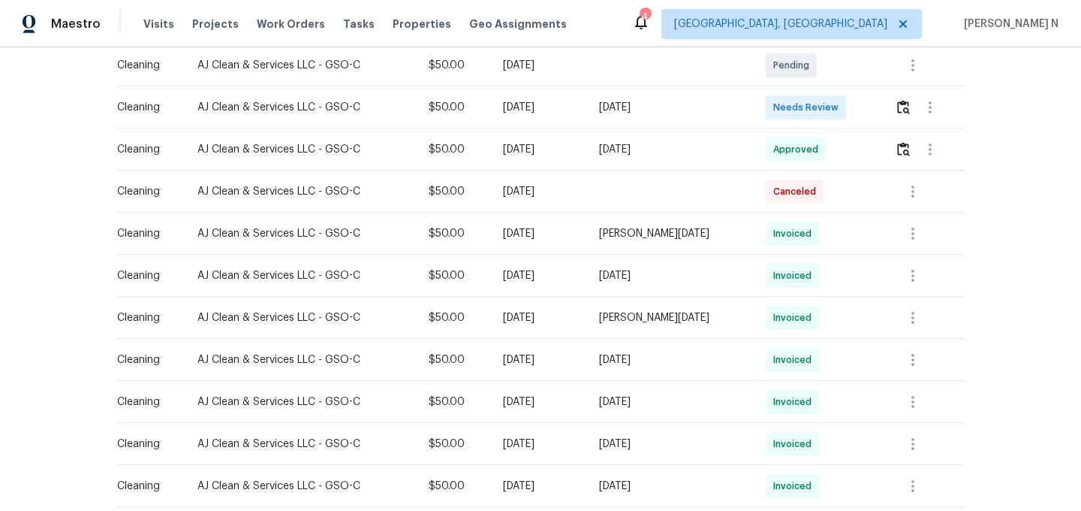
scroll to position [174, 0]
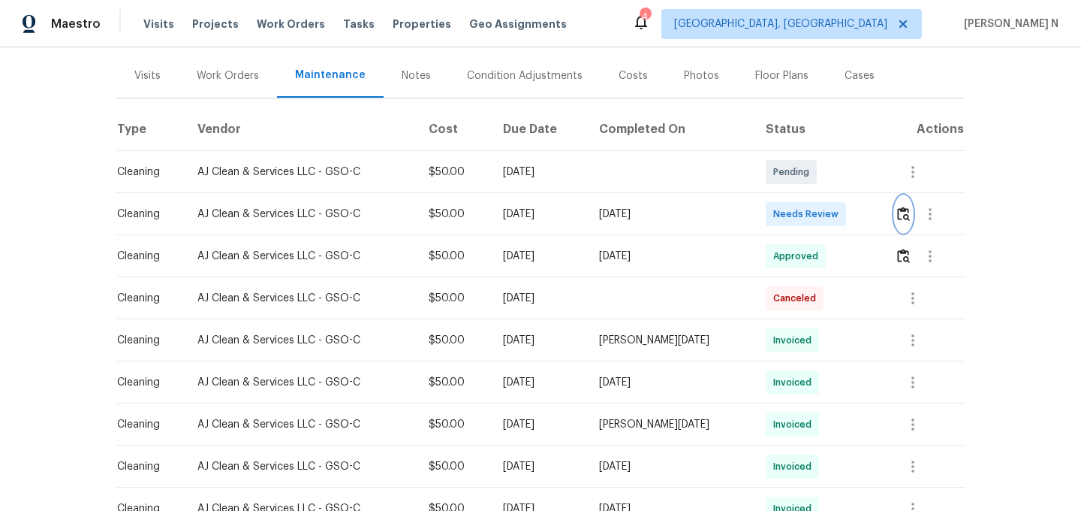
click at [908, 219] on img "button" at bounding box center [903, 214] width 13 height 14
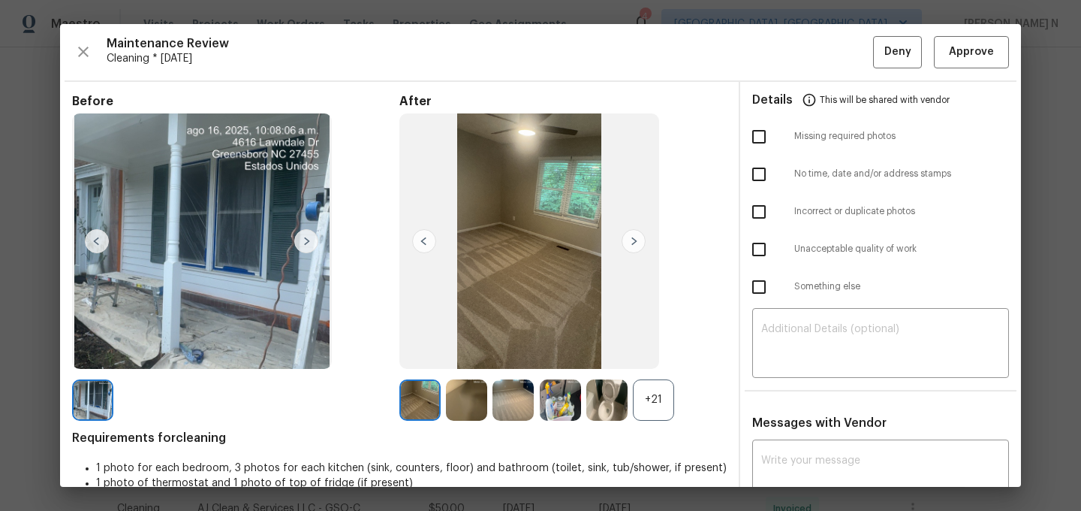
click at [656, 403] on div "+21" at bounding box center [653, 399] width 41 height 41
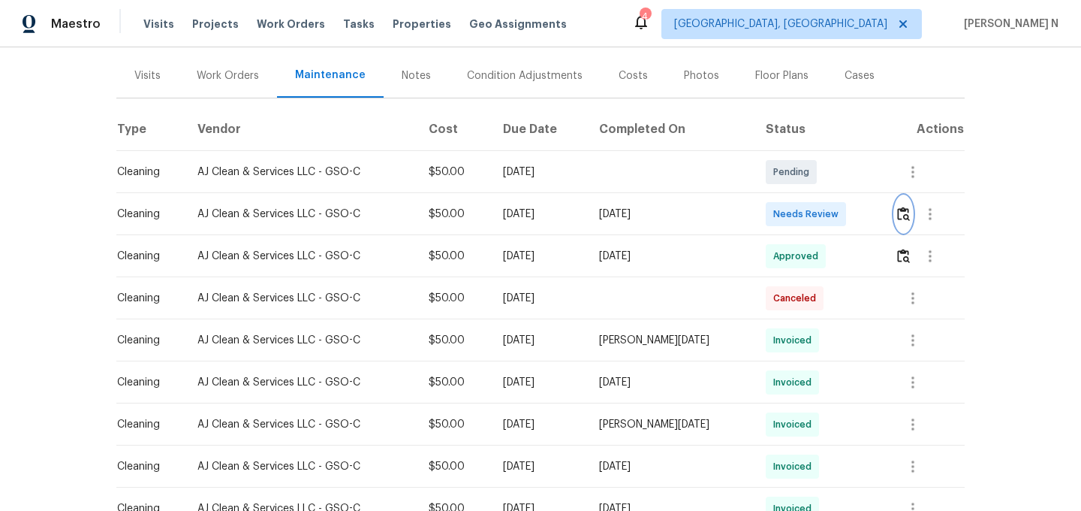
scroll to position [0, 0]
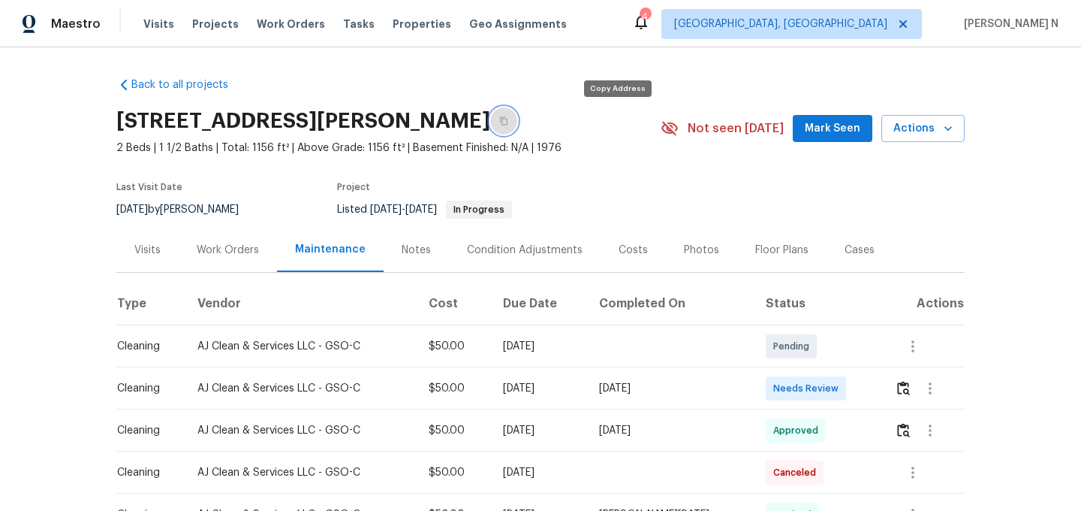
click at [517, 123] on button "button" at bounding box center [503, 120] width 27 height 27
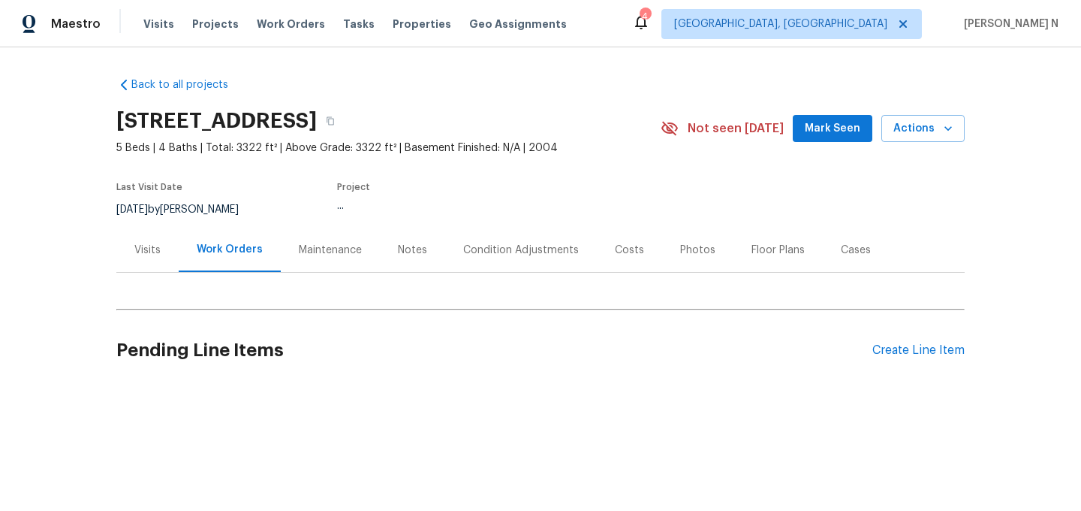
click at [314, 252] on div "Maintenance" at bounding box center [330, 250] width 63 height 15
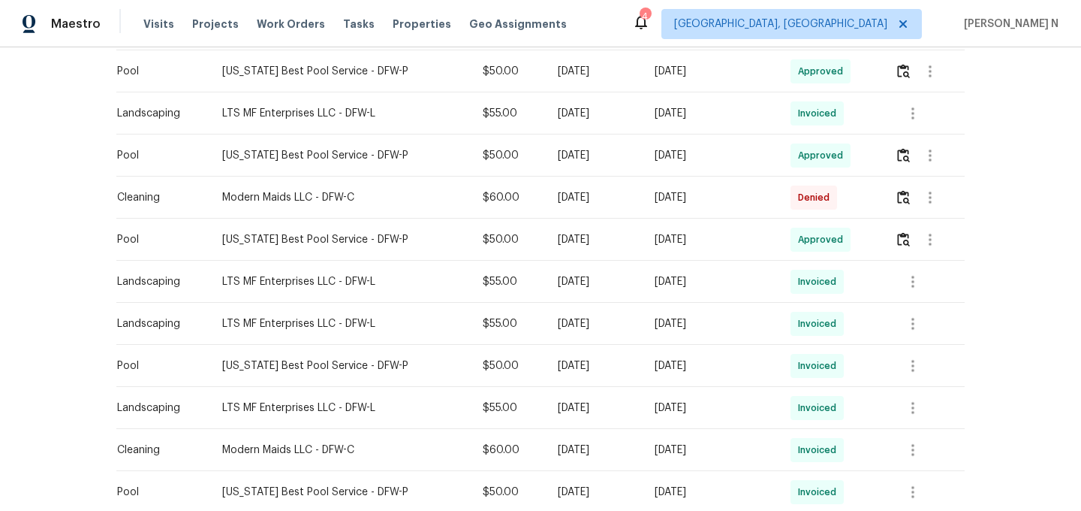
scroll to position [654, 0]
click at [903, 199] on img "button" at bounding box center [903, 196] width 13 height 14
click at [897, 201] on button "button" at bounding box center [903, 197] width 17 height 36
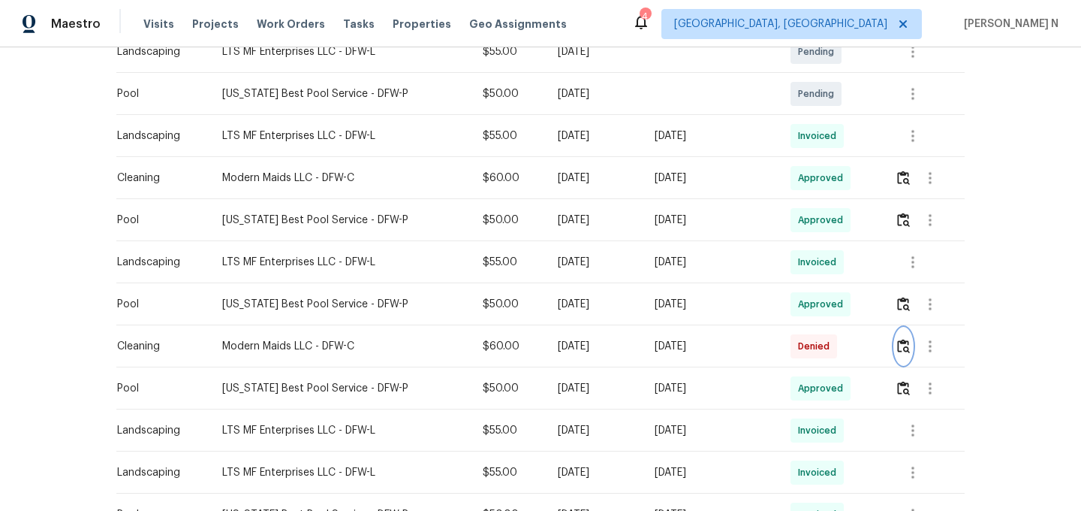
scroll to position [416, 0]
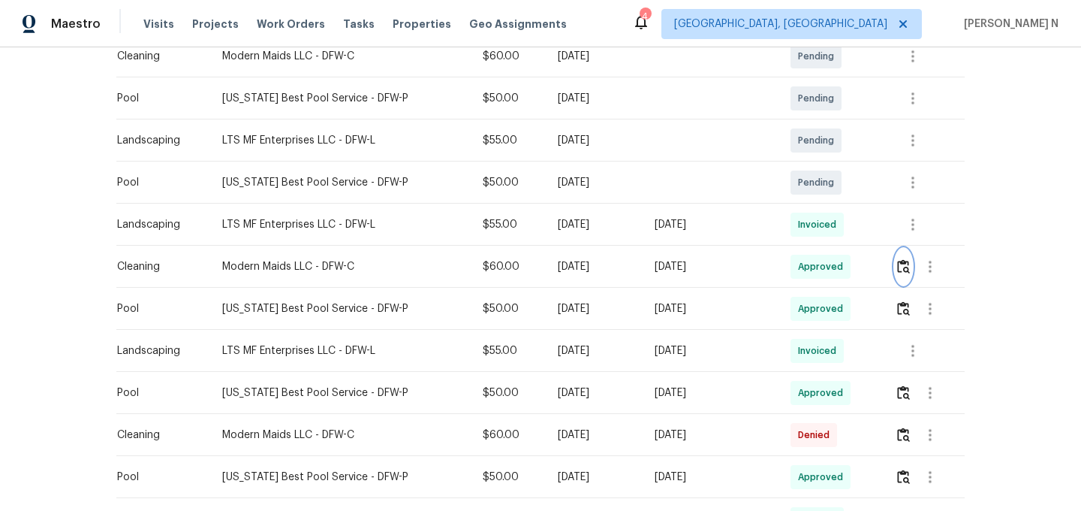
click at [905, 268] on img "button" at bounding box center [903, 266] width 13 height 14
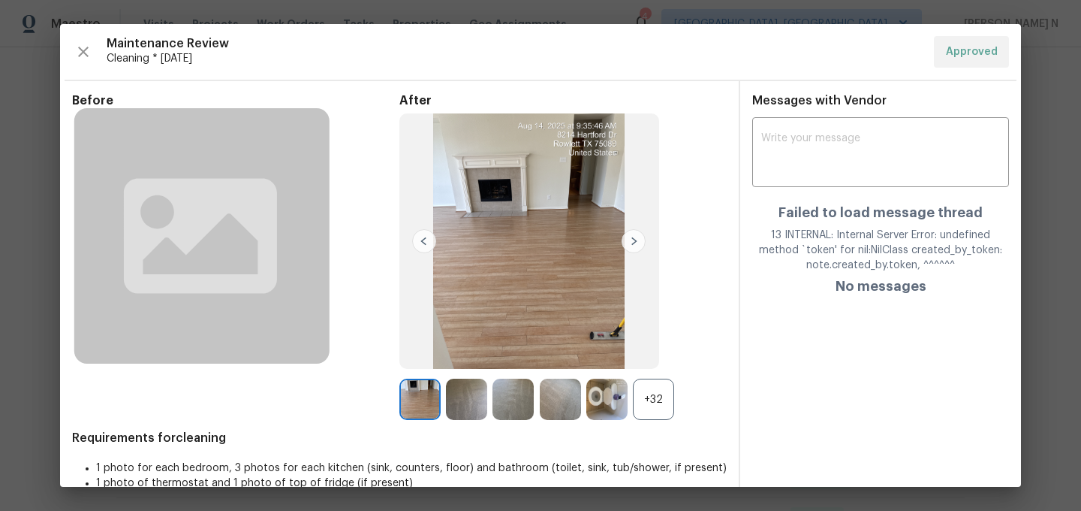
click at [668, 387] on div "+32" at bounding box center [653, 398] width 41 height 41
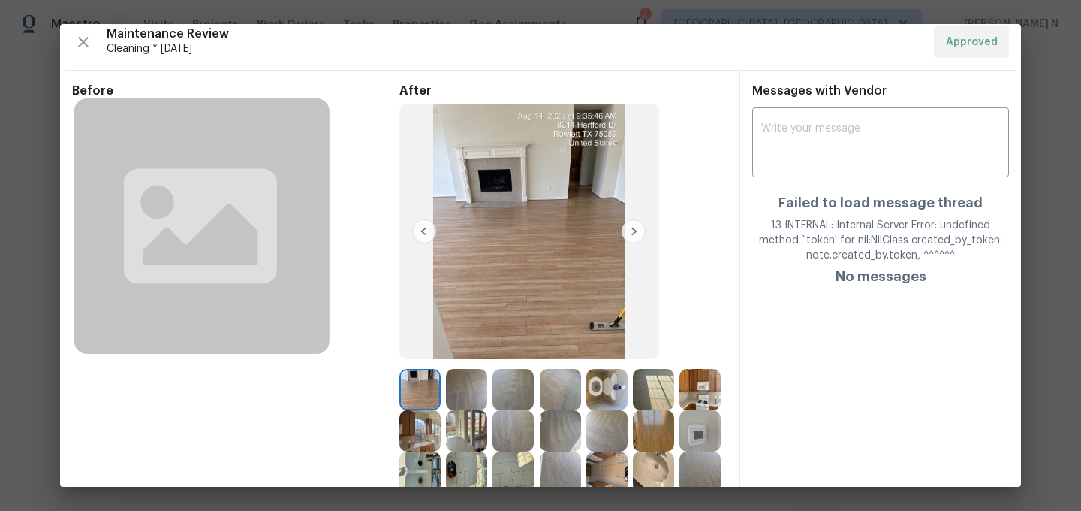
scroll to position [0, 0]
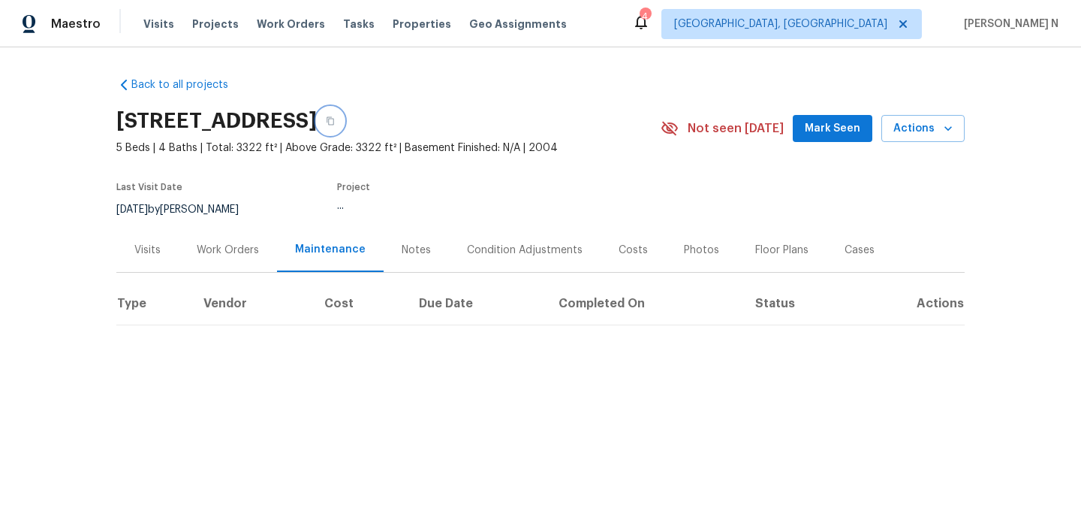
click at [344, 128] on button "button" at bounding box center [330, 120] width 27 height 27
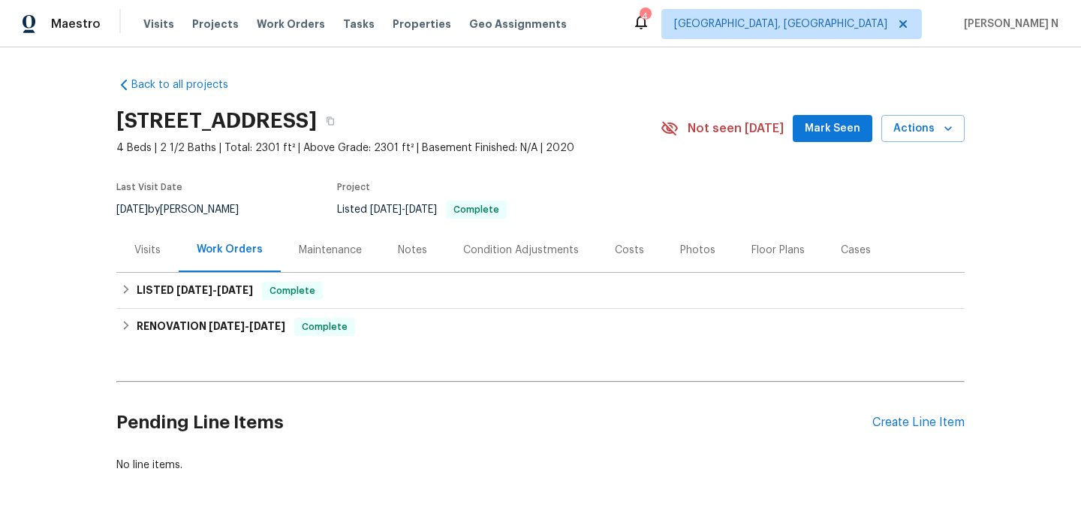
click at [328, 251] on div "Maintenance" at bounding box center [330, 250] width 63 height 15
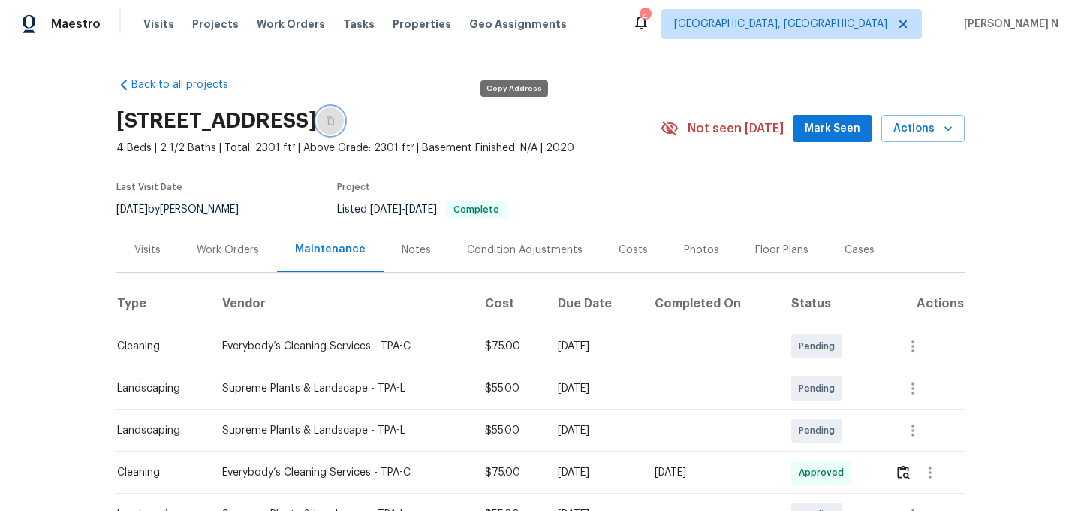
click at [335, 122] on icon "button" at bounding box center [330, 120] width 9 height 9
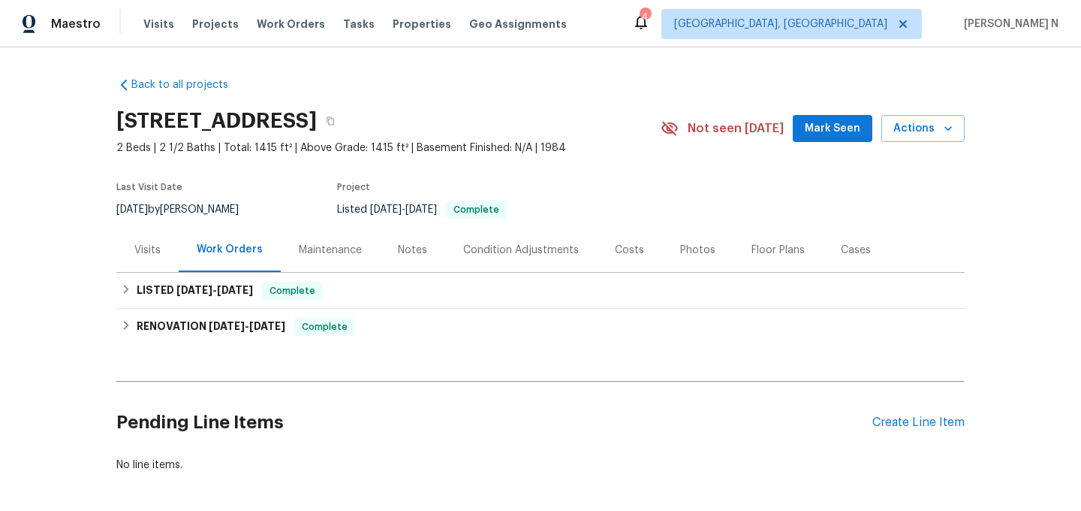
click at [341, 258] on div "Maintenance" at bounding box center [330, 250] width 99 height 44
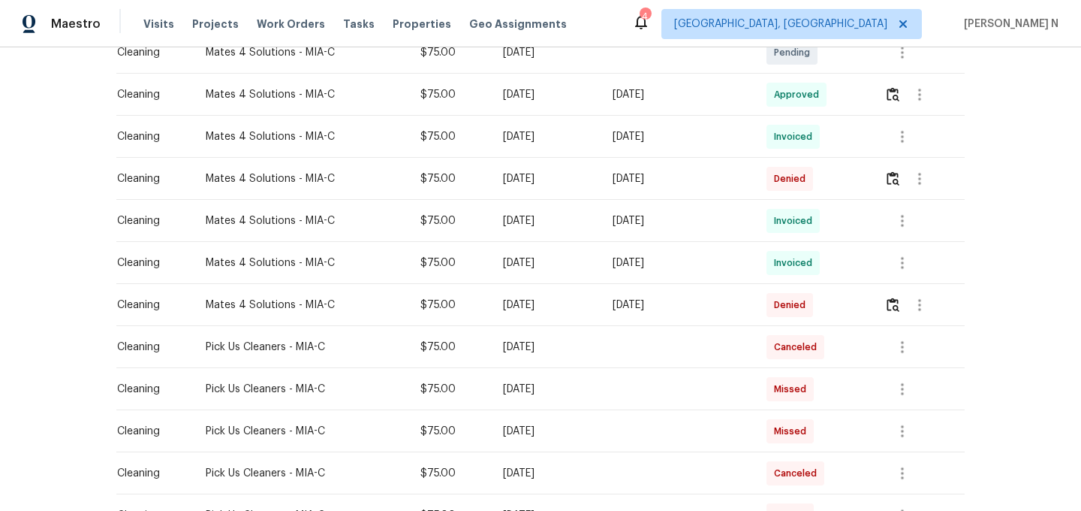
scroll to position [128, 0]
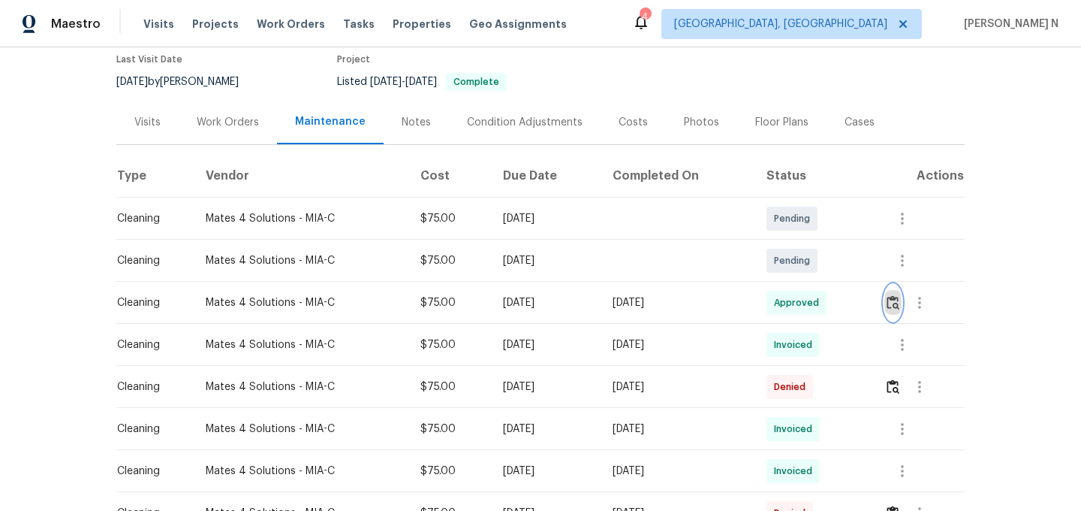
click at [902, 297] on button "button" at bounding box center [893, 303] width 17 height 36
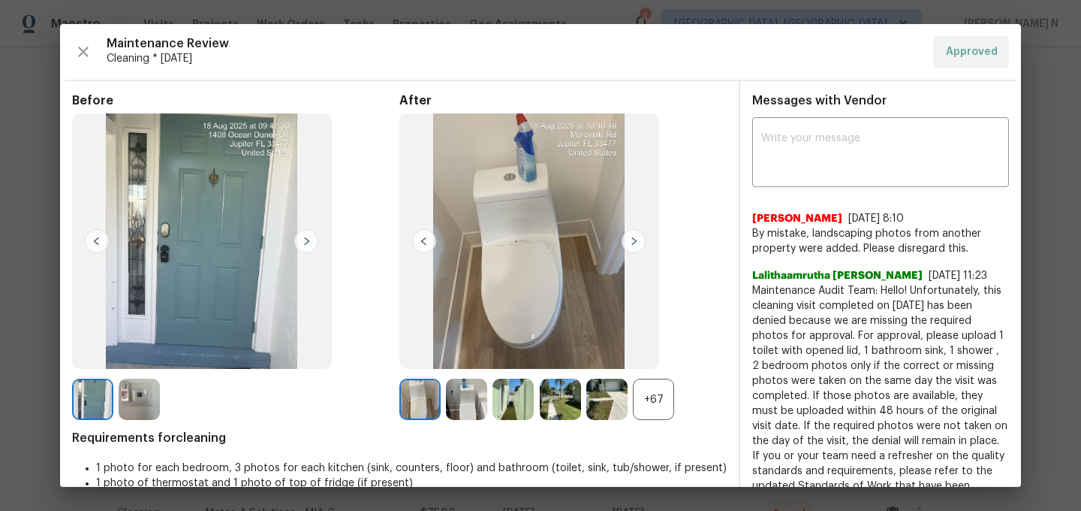
click at [659, 410] on div "+67" at bounding box center [653, 398] width 41 height 41
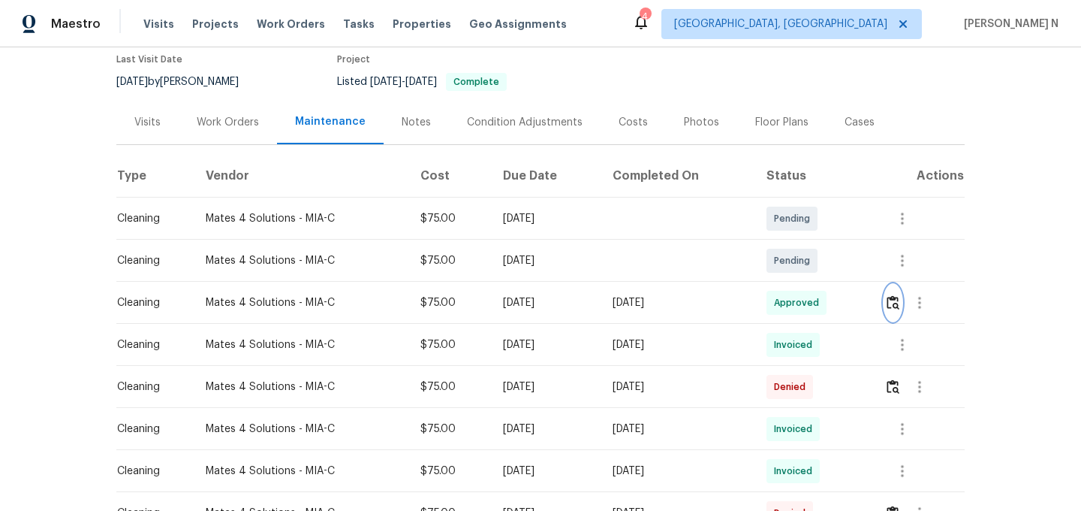
scroll to position [0, 0]
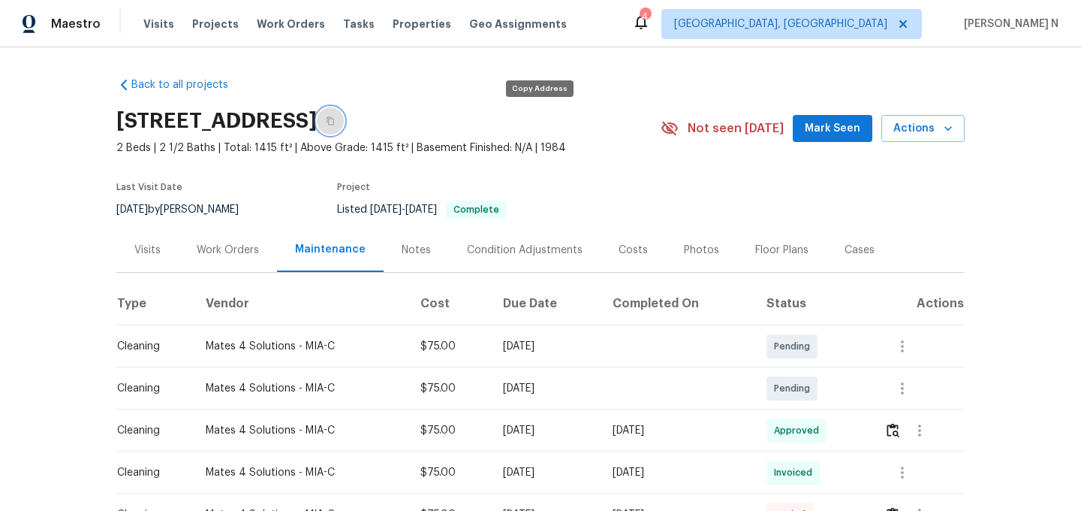
click at [344, 115] on button "button" at bounding box center [330, 120] width 27 height 27
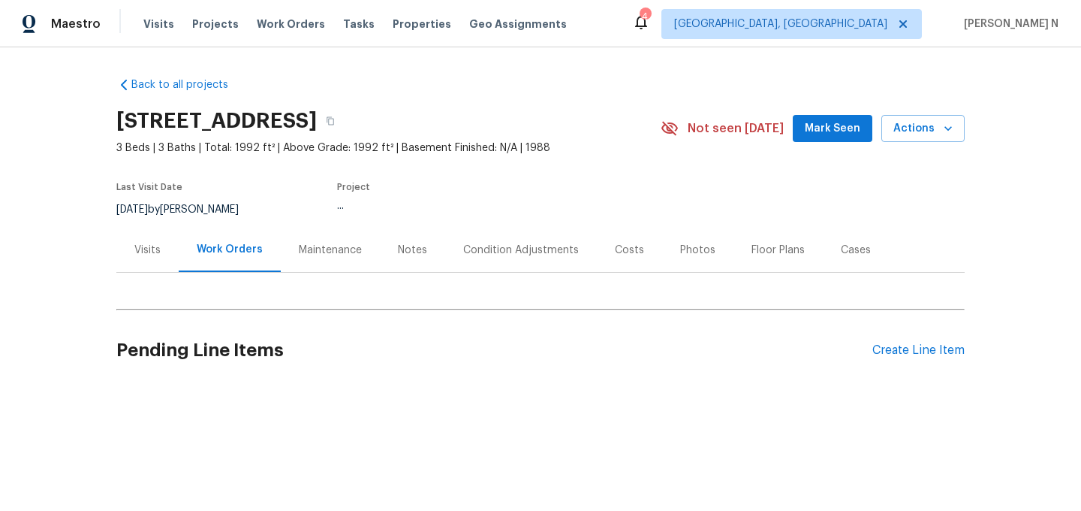
click at [300, 253] on div "Maintenance" at bounding box center [330, 250] width 63 height 15
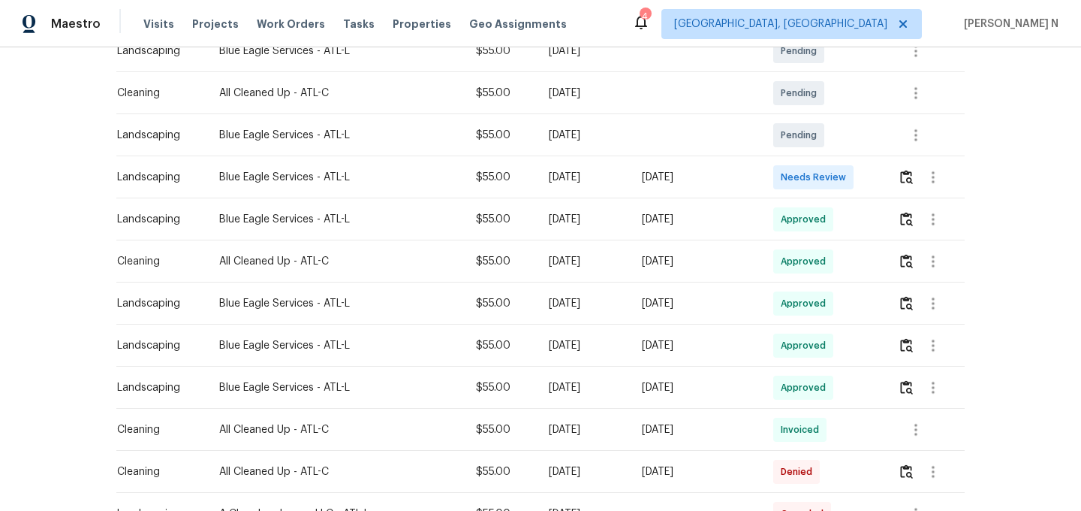
scroll to position [294, 0]
click at [913, 267] on img "button" at bounding box center [906, 262] width 13 height 14
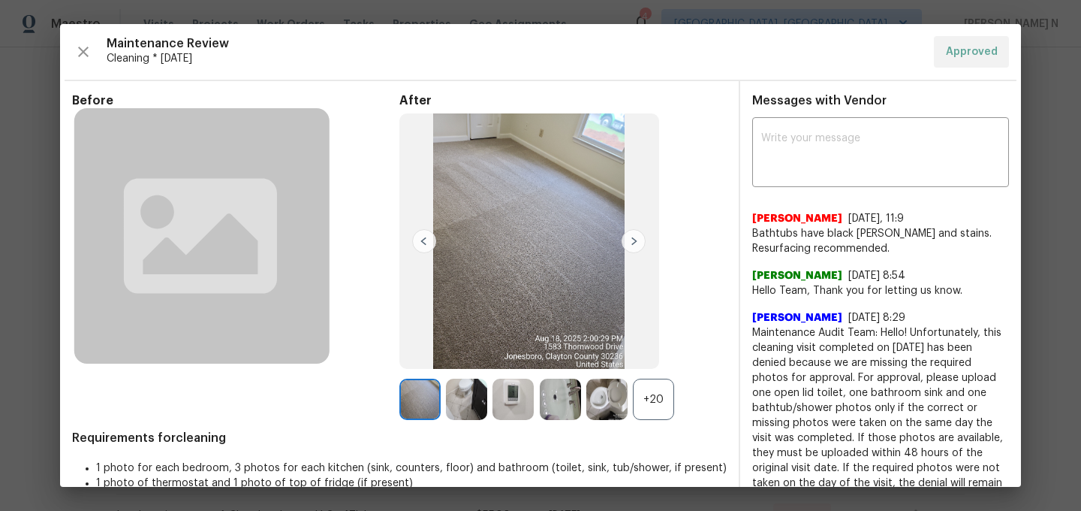
click at [654, 410] on div "+20" at bounding box center [653, 398] width 41 height 41
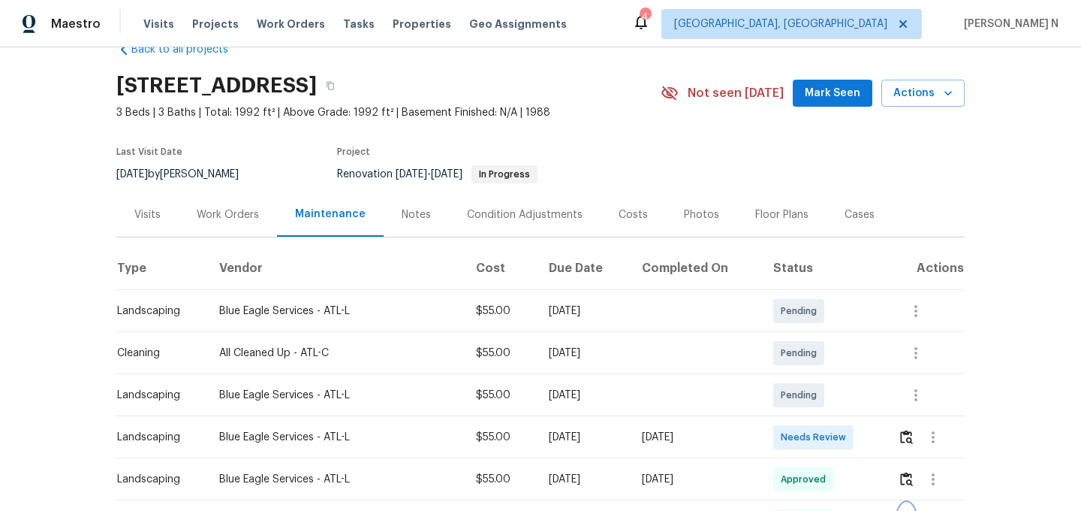
scroll to position [0, 0]
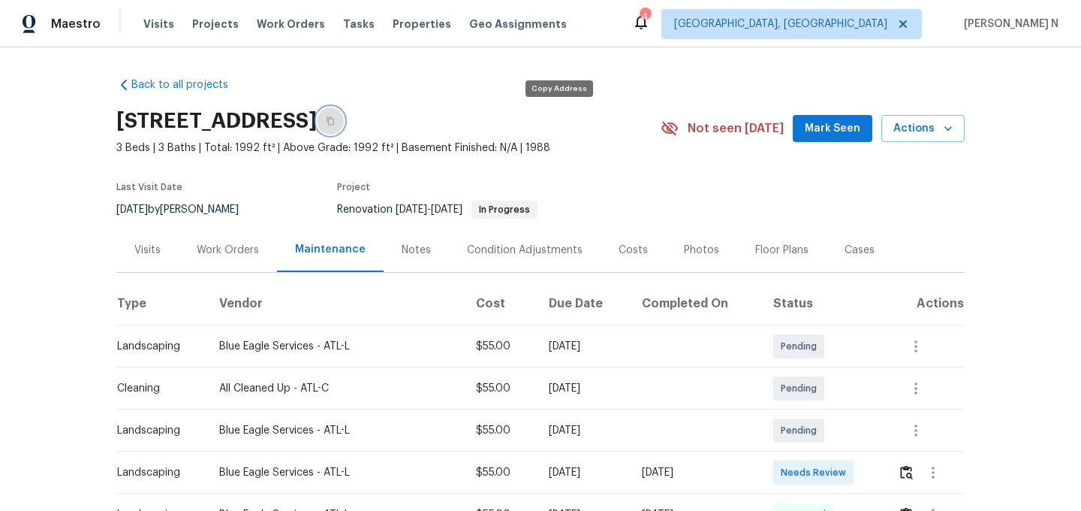
click at [335, 120] on icon "button" at bounding box center [330, 120] width 9 height 9
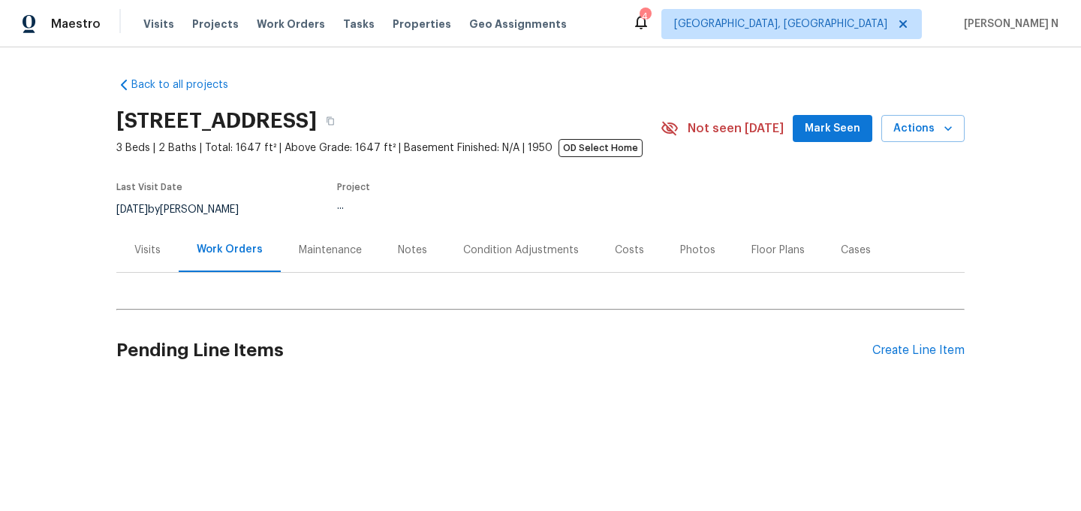
click at [337, 246] on div "Maintenance" at bounding box center [330, 250] width 63 height 15
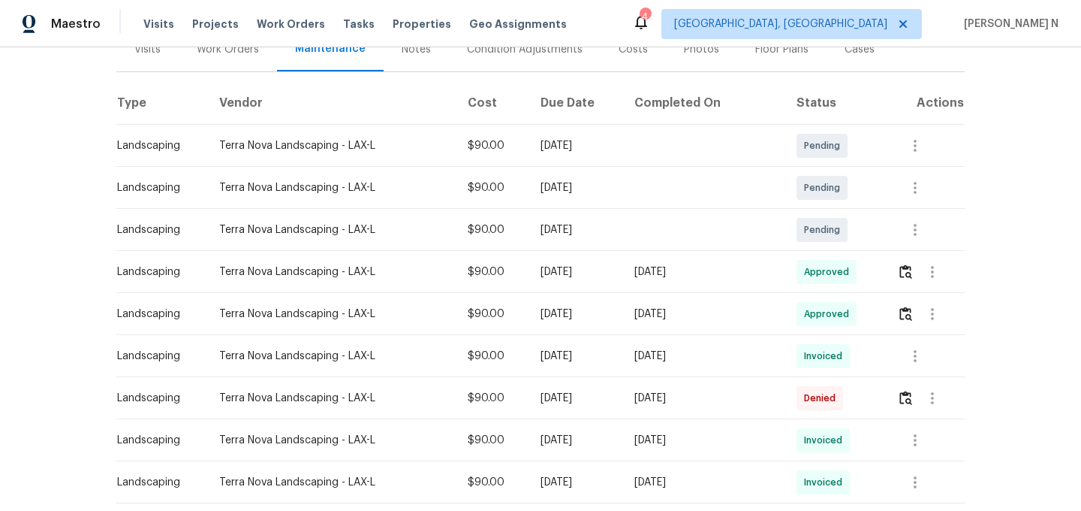
scroll to position [335, 0]
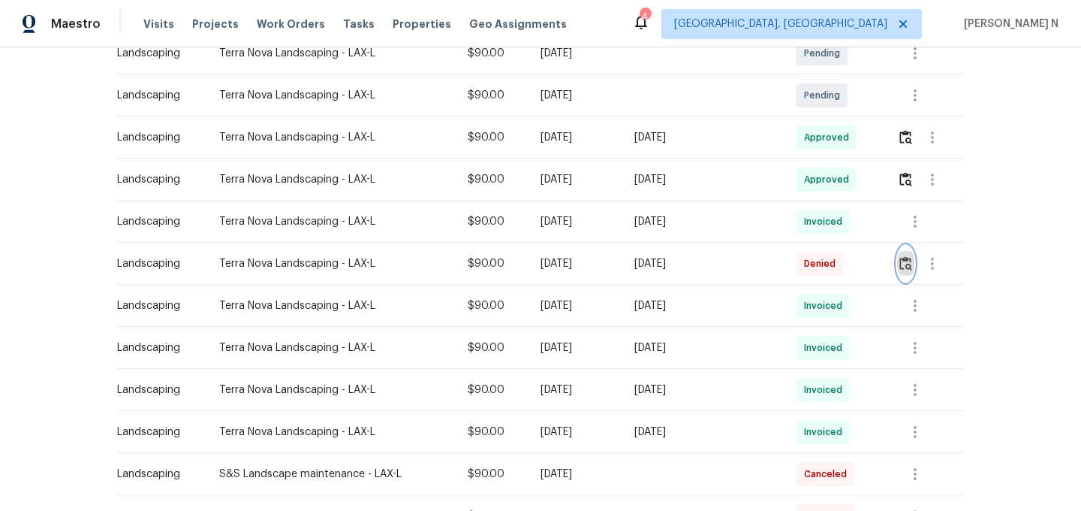
click at [909, 270] on img "button" at bounding box center [906, 263] width 13 height 14
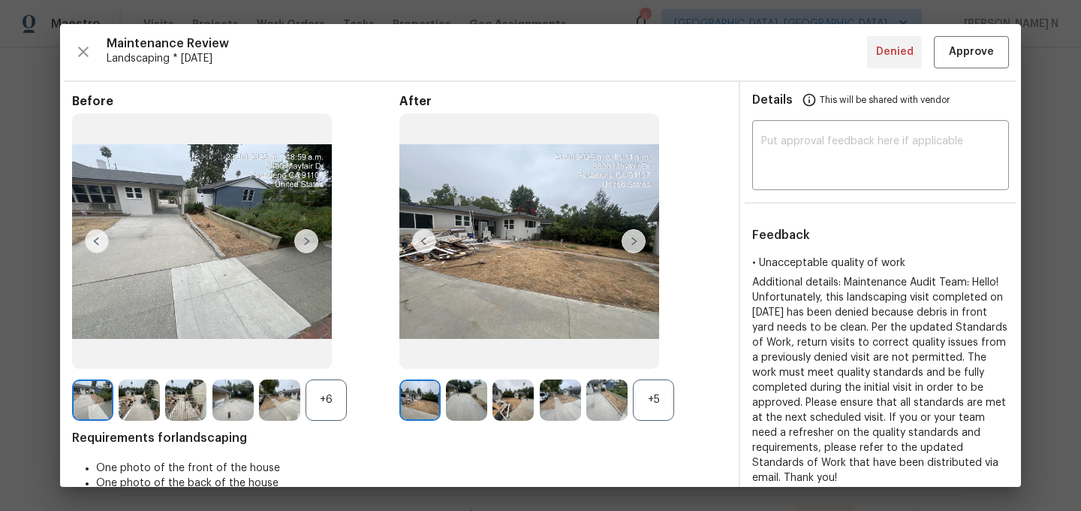
click at [665, 410] on div "+5" at bounding box center [653, 399] width 41 height 41
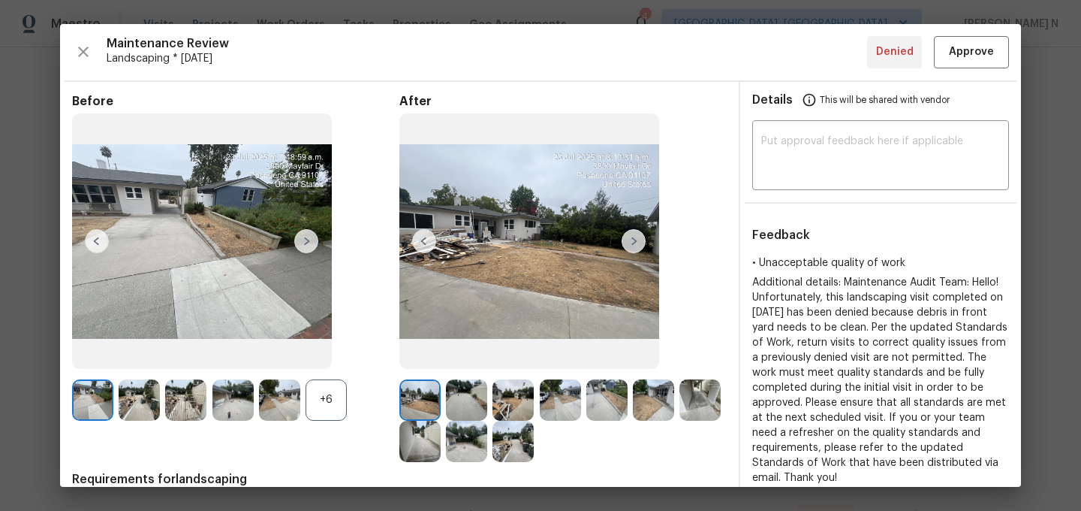
click at [321, 395] on div "+6" at bounding box center [326, 399] width 41 height 41
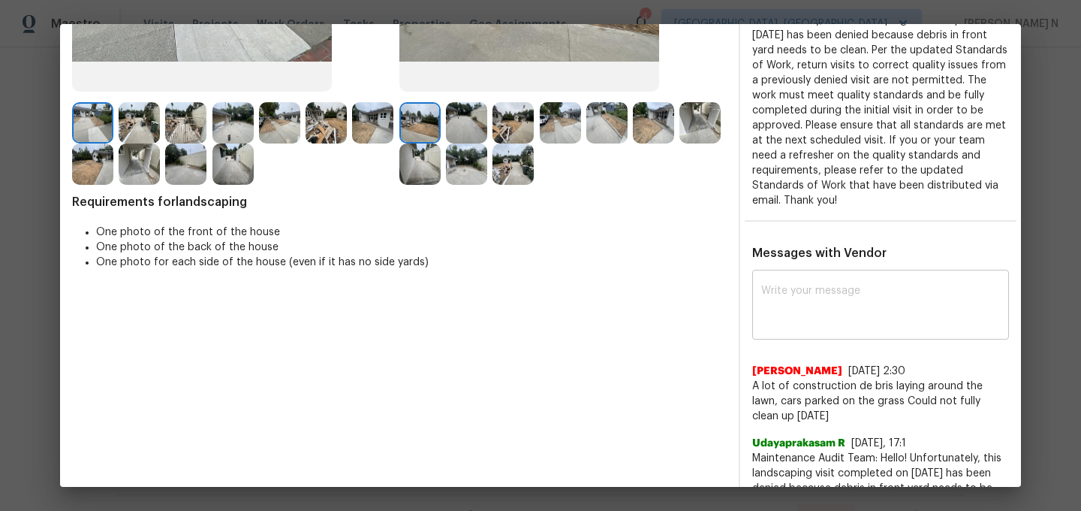
scroll to position [323, 0]
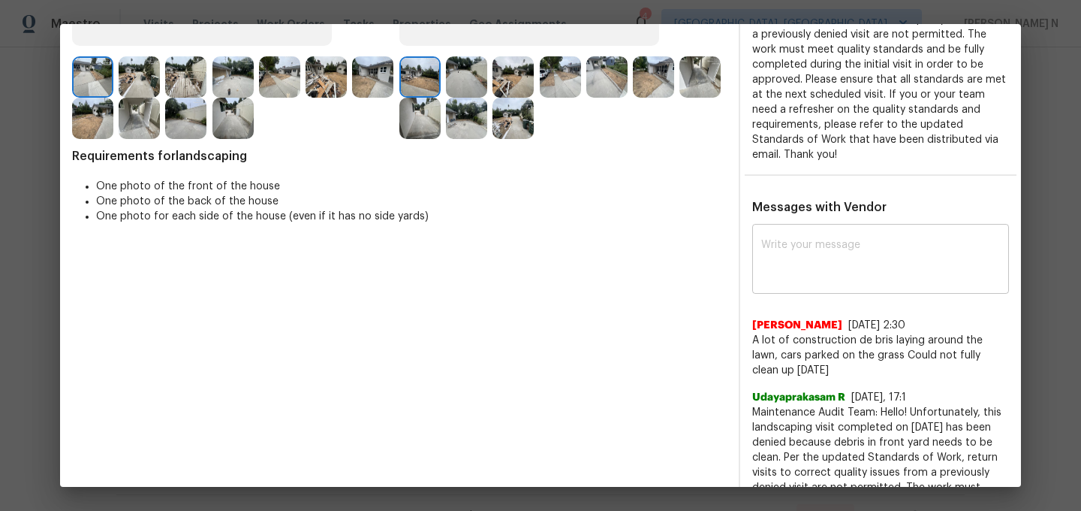
click at [829, 262] on textarea at bounding box center [880, 261] width 239 height 42
paste textarea "Maintenance Audit Team: Hello! Thank you for the feedback after further review …"
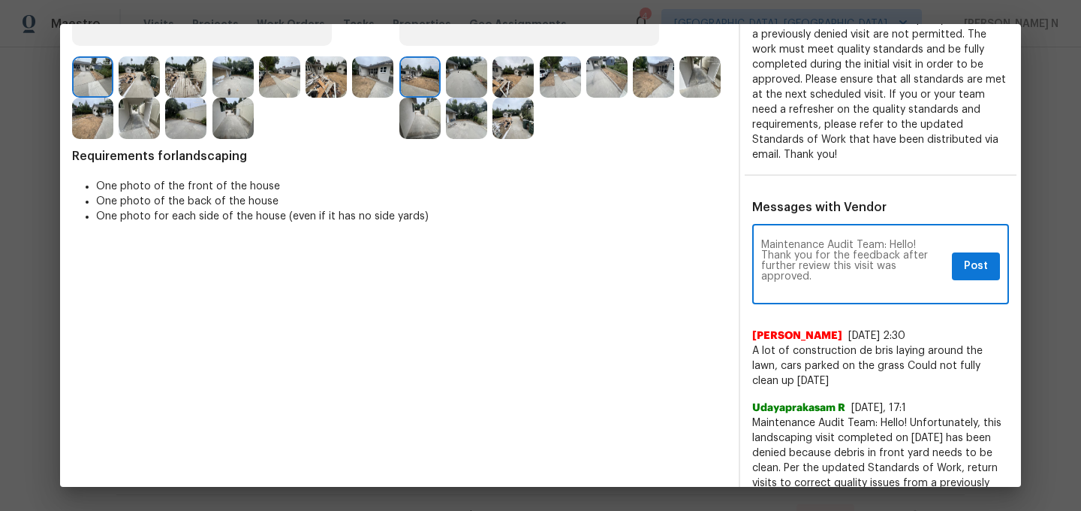
scroll to position [0, 0]
type textarea "Maintenance Audit Team: Hello! Thank you for the feedback after further review …"
click at [1001, 255] on div "Maintenance Audit Team: Hello! Thank you for the feedback after further review …" at bounding box center [880, 266] width 257 height 77
click at [989, 252] on button "Post" at bounding box center [976, 266] width 48 height 28
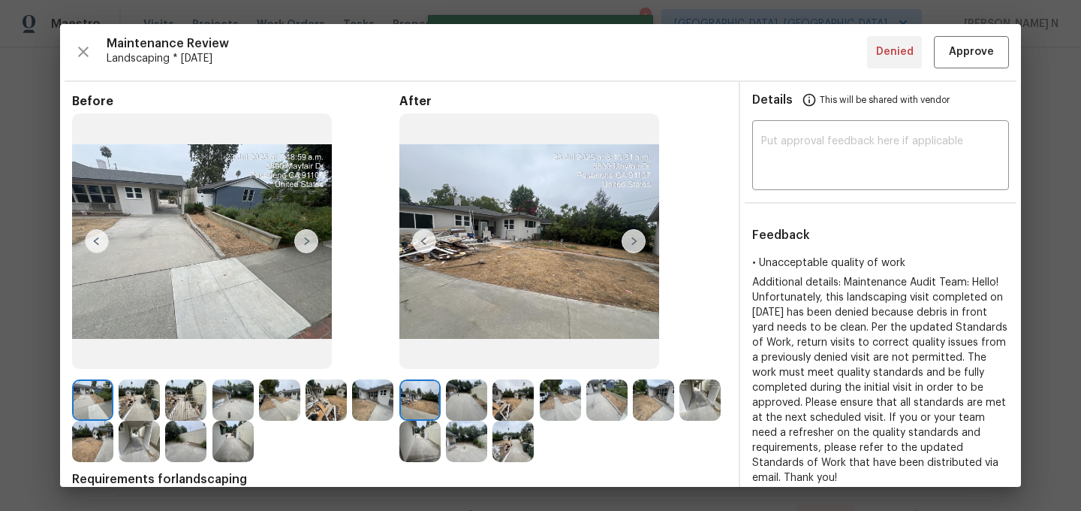
scroll to position [0, 0]
click at [972, 64] on button "Approve" at bounding box center [971, 52] width 75 height 32
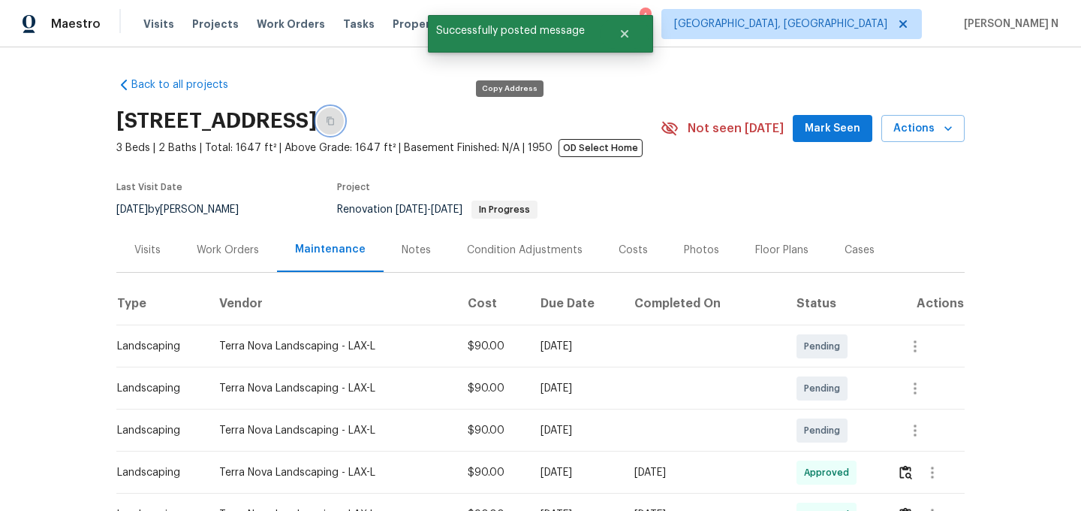
click at [335, 118] on icon "button" at bounding box center [330, 120] width 9 height 9
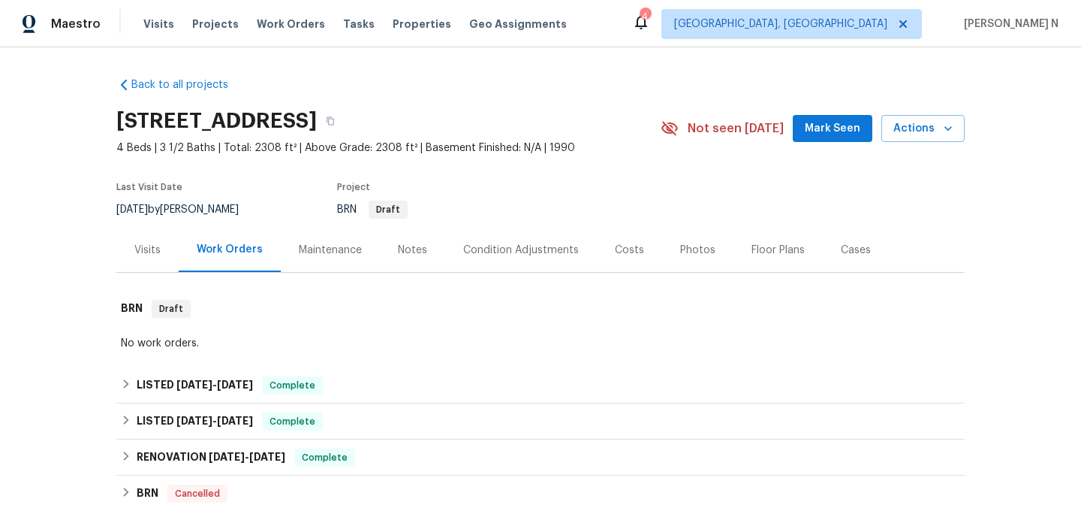
click at [324, 249] on div "Maintenance" at bounding box center [330, 250] width 63 height 15
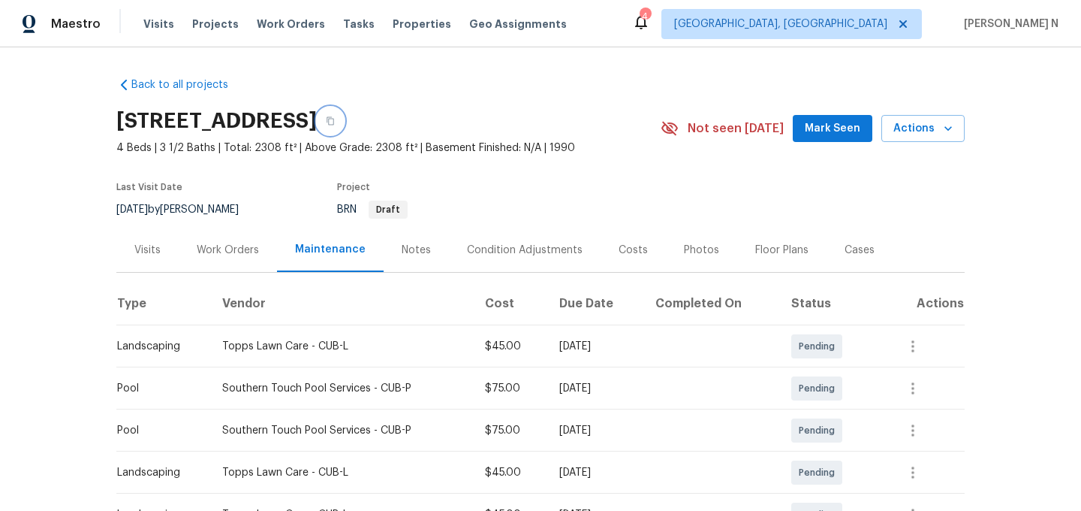
click at [335, 123] on icon "button" at bounding box center [330, 120] width 9 height 9
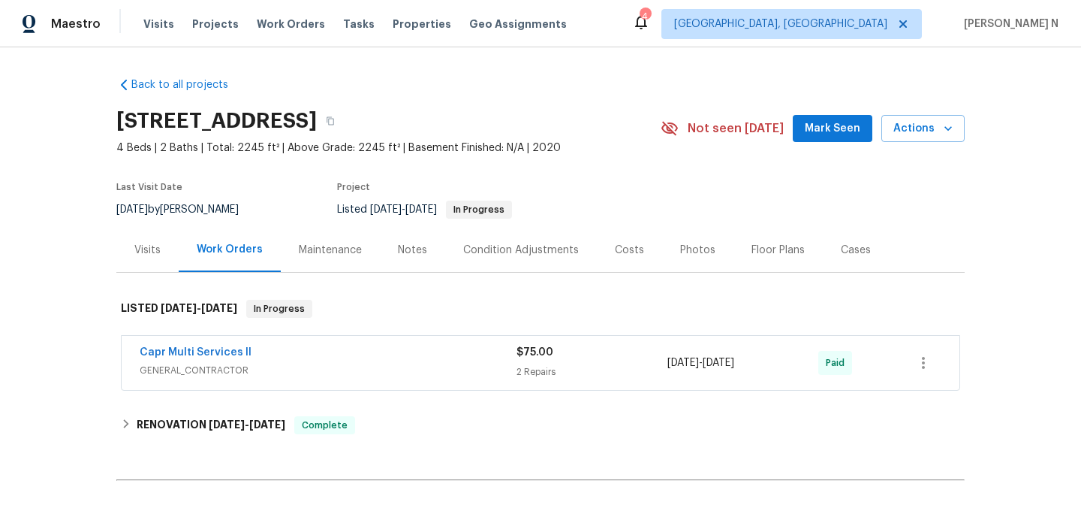
click at [333, 245] on div "Maintenance" at bounding box center [330, 250] width 63 height 15
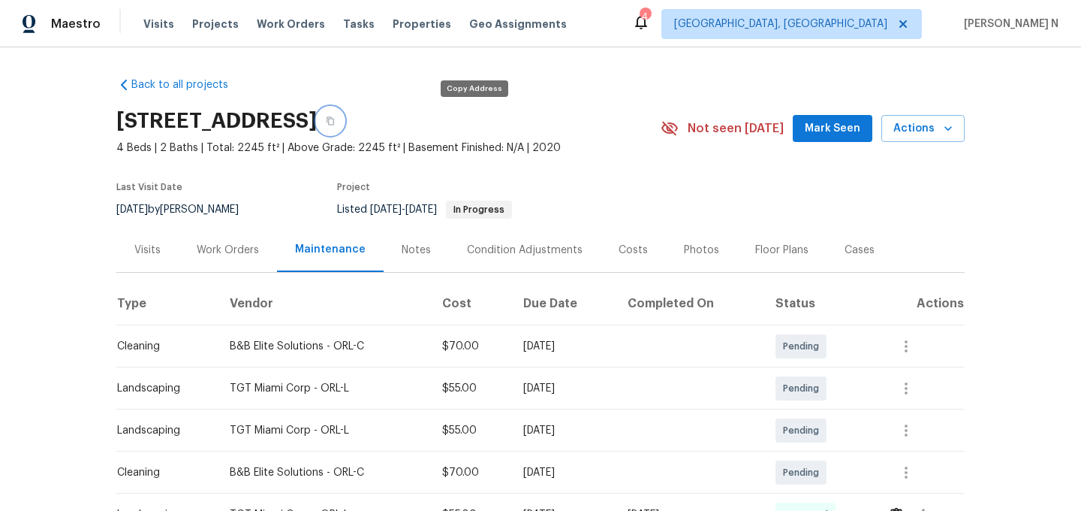
click at [344, 111] on button "button" at bounding box center [330, 120] width 27 height 27
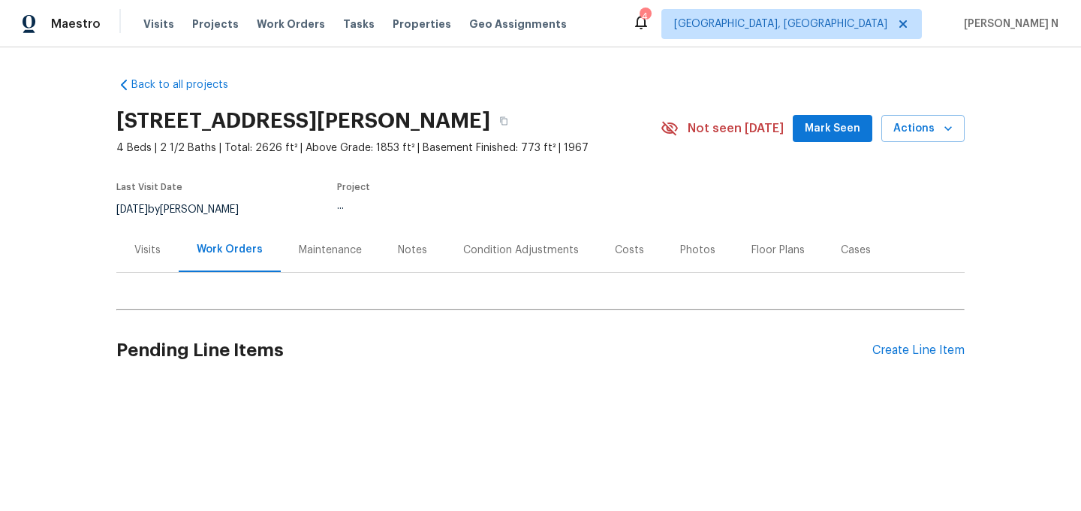
click at [338, 243] on div "Maintenance" at bounding box center [330, 250] width 63 height 15
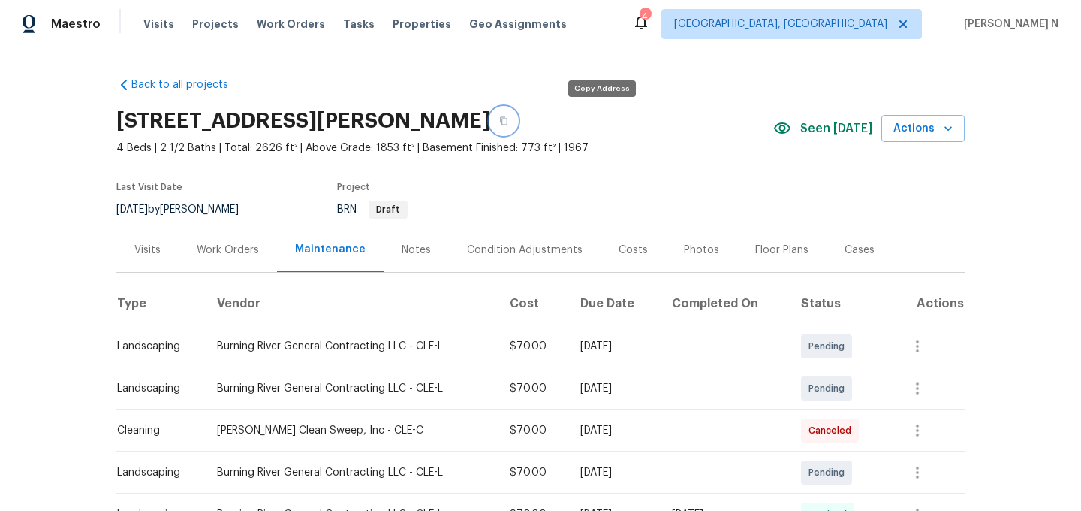
click at [508, 124] on icon "button" at bounding box center [503, 120] width 9 height 9
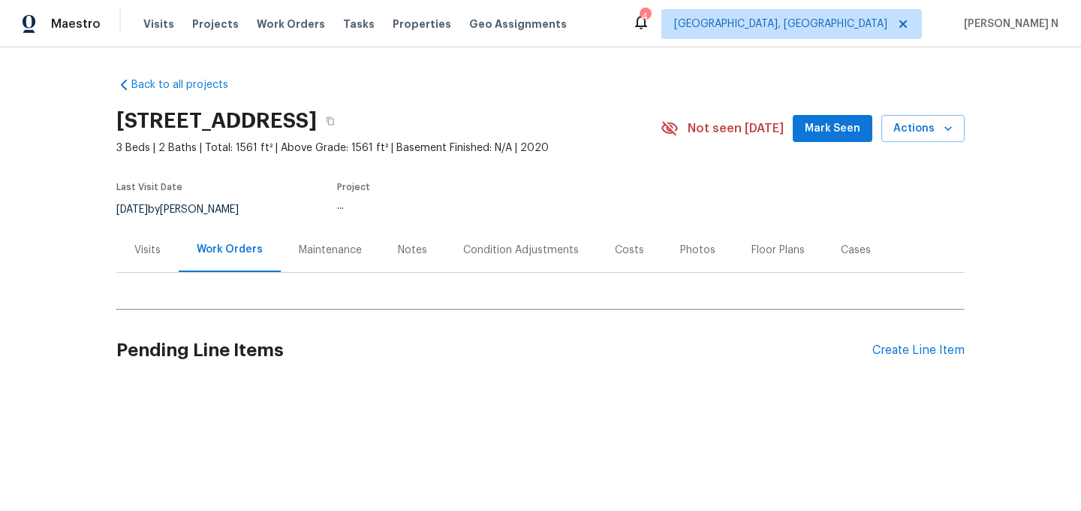
click at [324, 249] on div "Maintenance" at bounding box center [330, 250] width 63 height 15
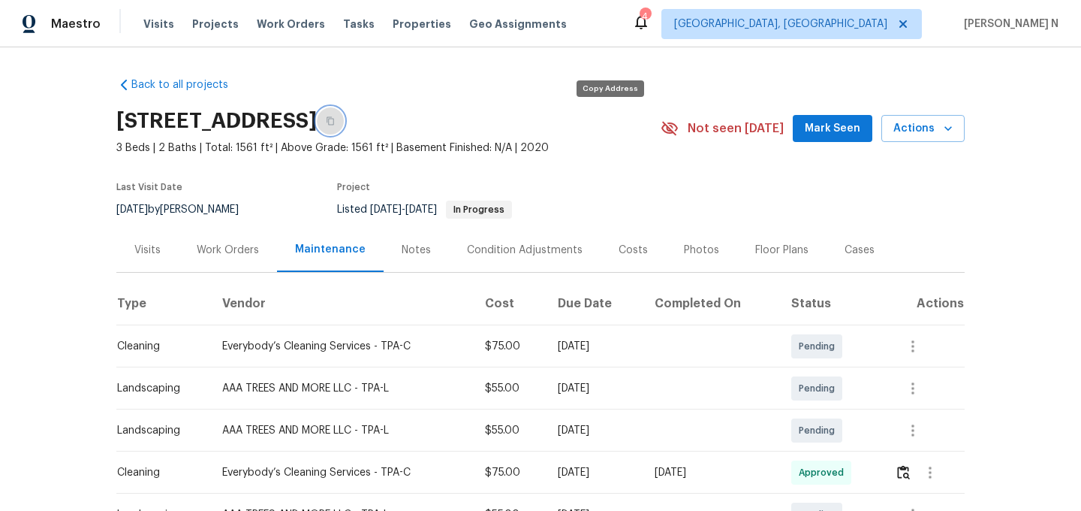
click at [344, 127] on button "button" at bounding box center [330, 120] width 27 height 27
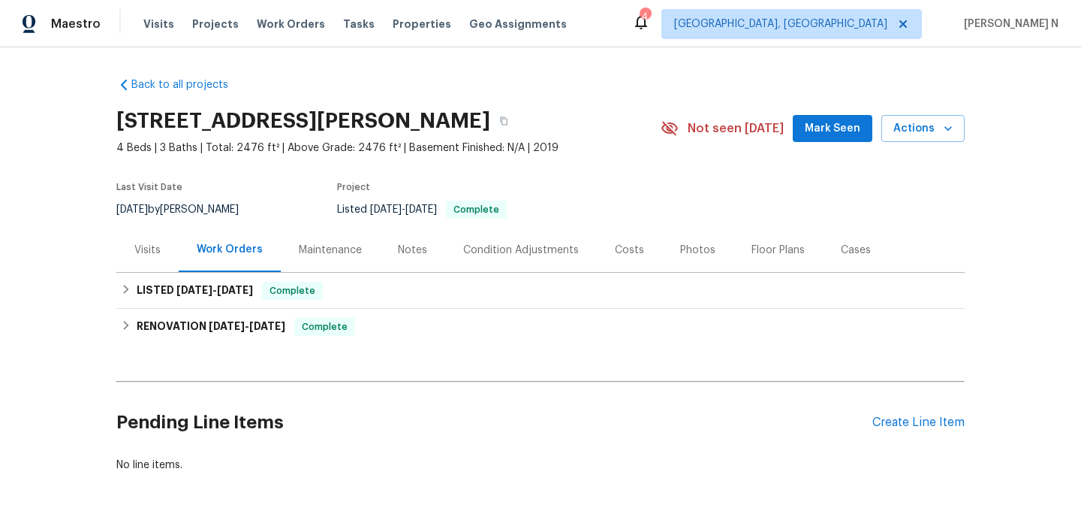
click at [333, 251] on div "Maintenance" at bounding box center [330, 250] width 63 height 15
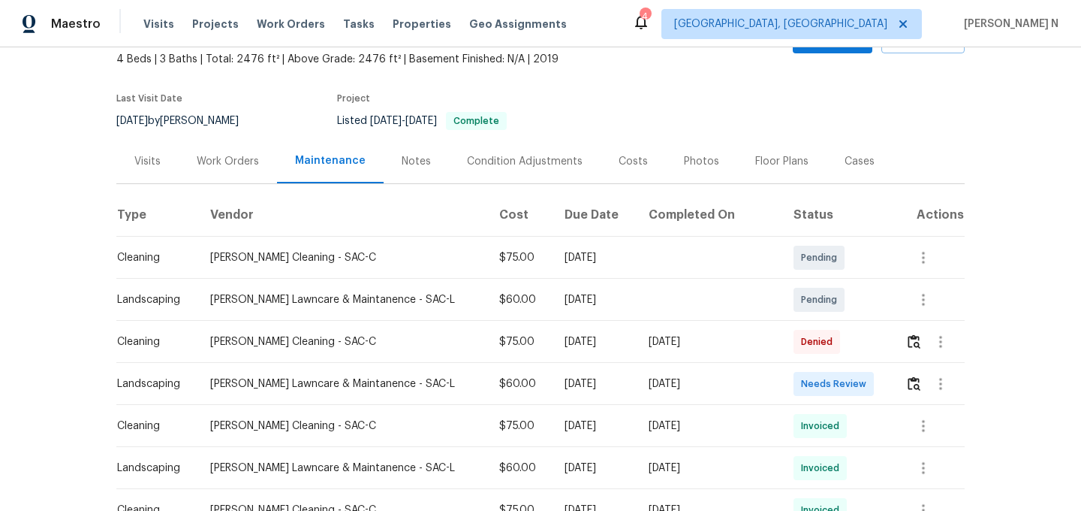
scroll to position [194, 0]
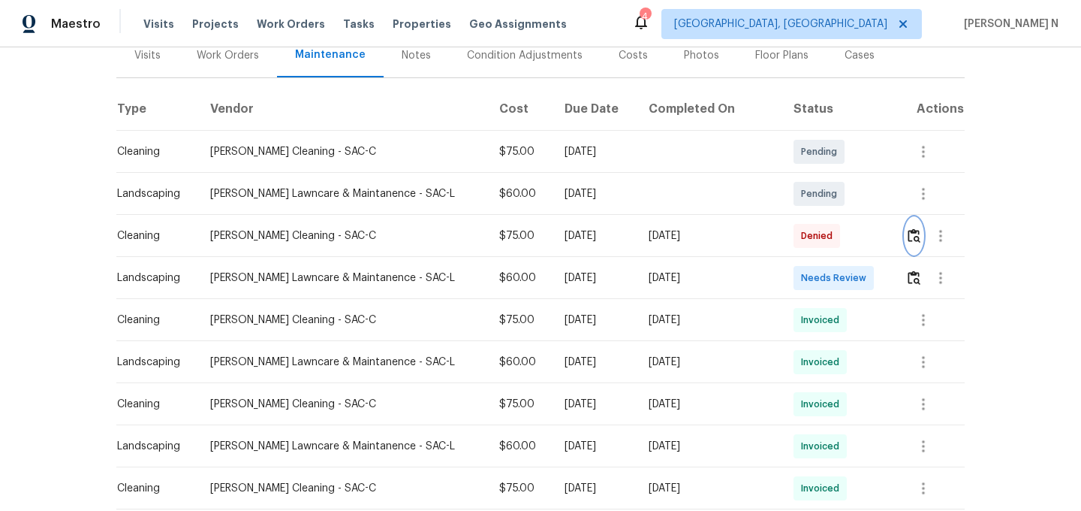
click at [912, 234] on img "button" at bounding box center [914, 235] width 13 height 14
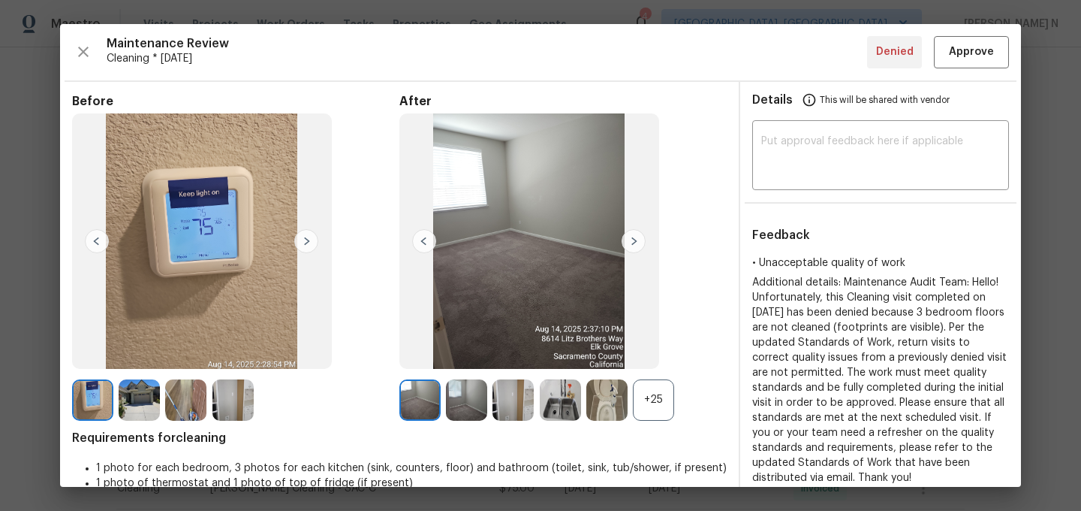
click at [653, 393] on div "+25" at bounding box center [653, 399] width 41 height 41
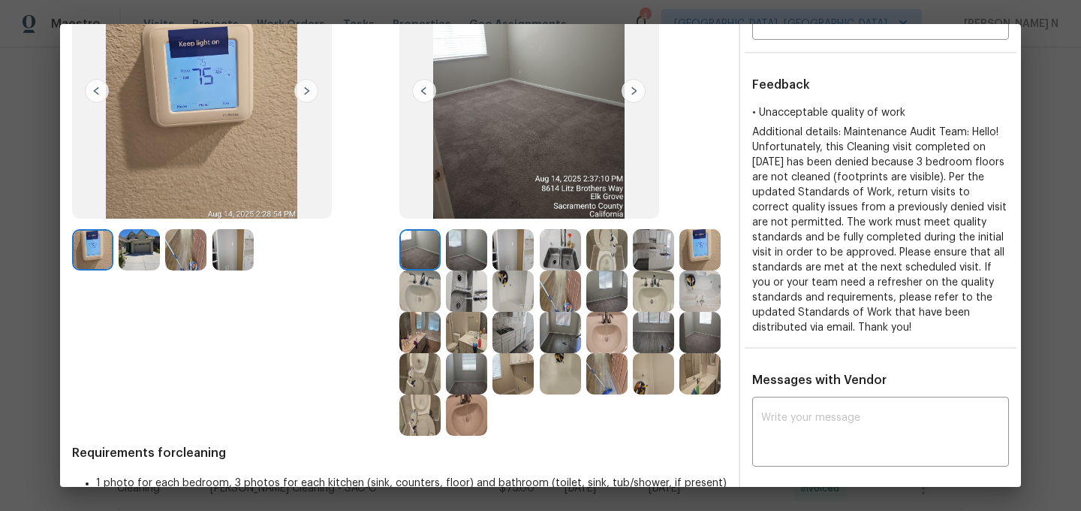
scroll to position [128, 0]
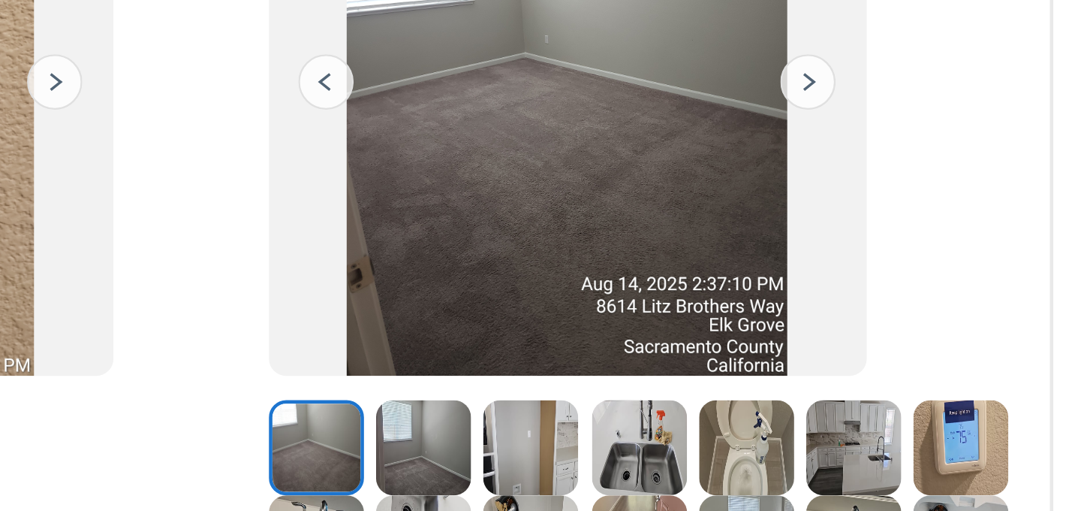
click at [454, 276] on img at bounding box center [466, 271] width 41 height 41
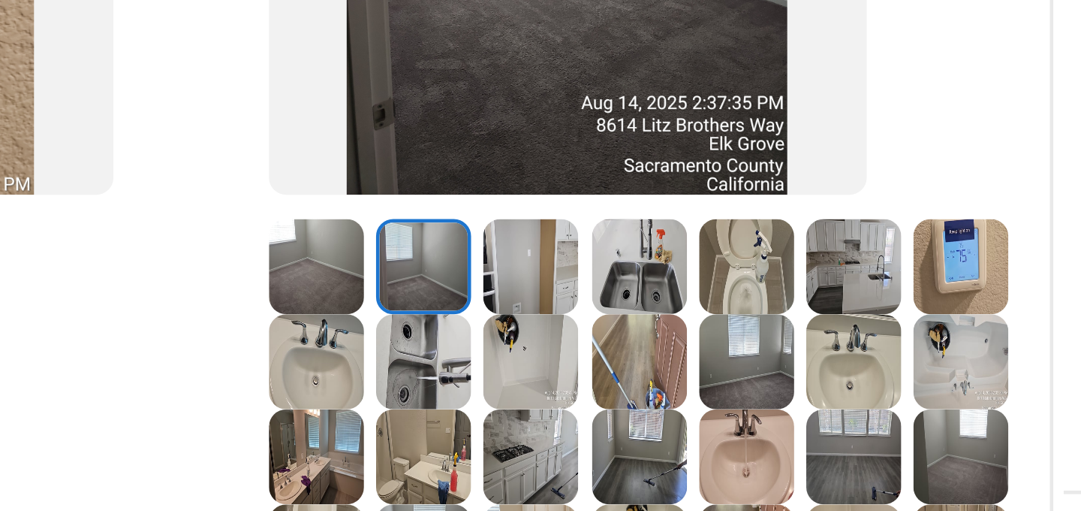
scroll to position [226, 0]
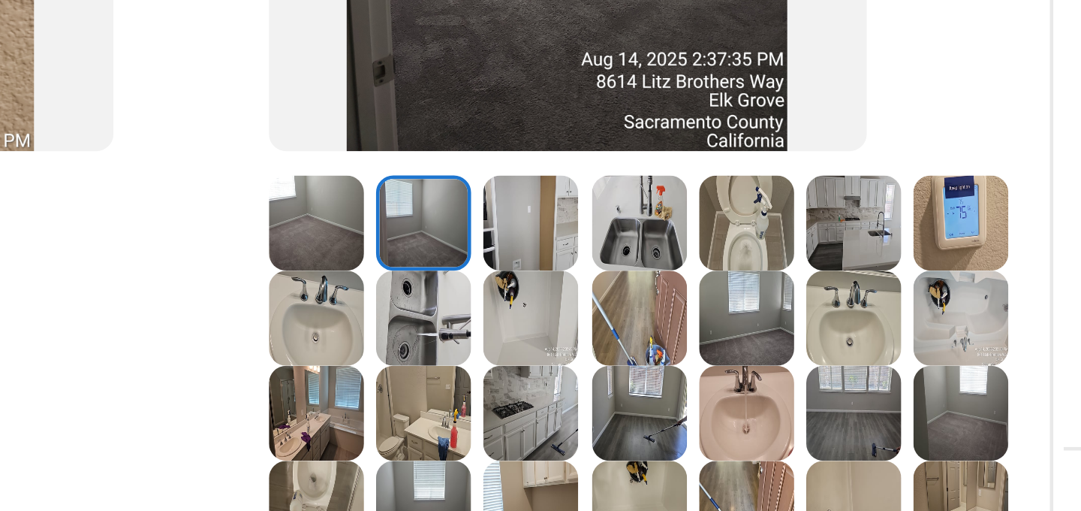
click at [616, 213] on img at bounding box center [606, 214] width 41 height 41
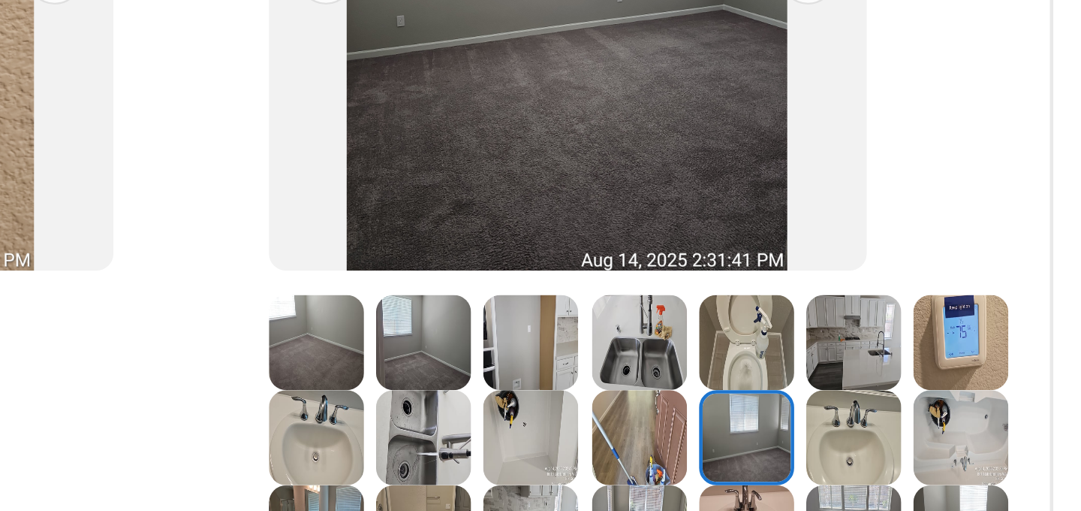
scroll to position [161, 0]
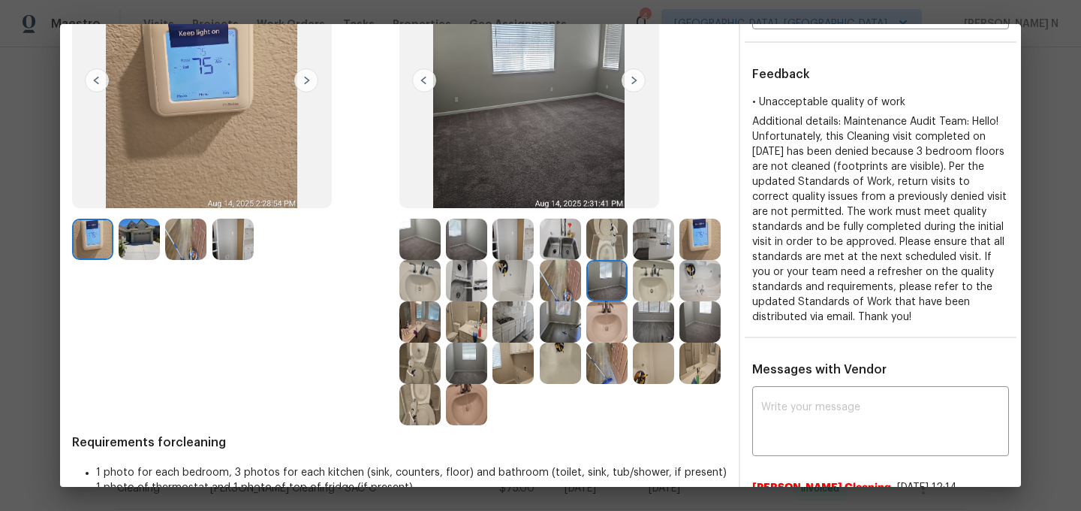
click at [713, 301] on img at bounding box center [700, 321] width 41 height 41
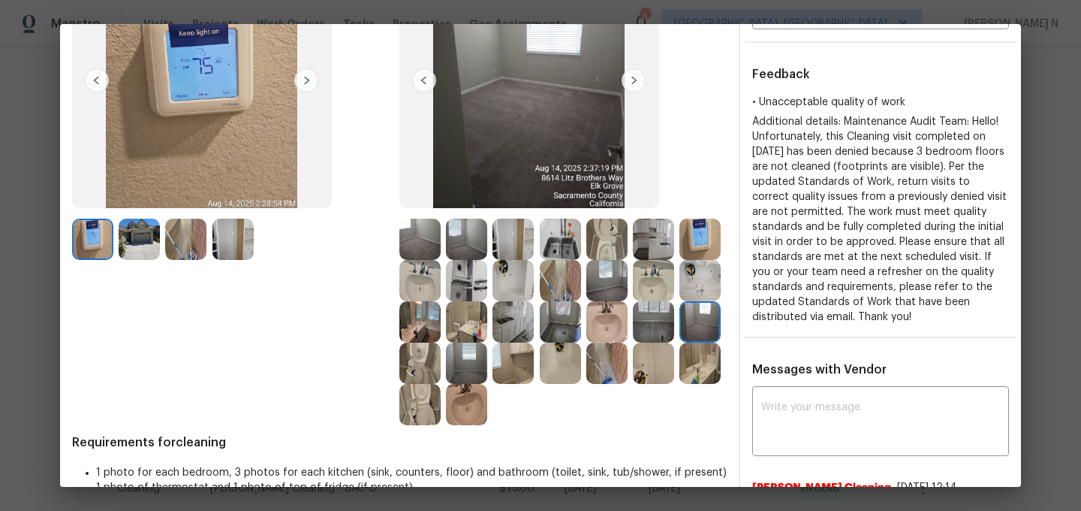
scroll to position [0, 0]
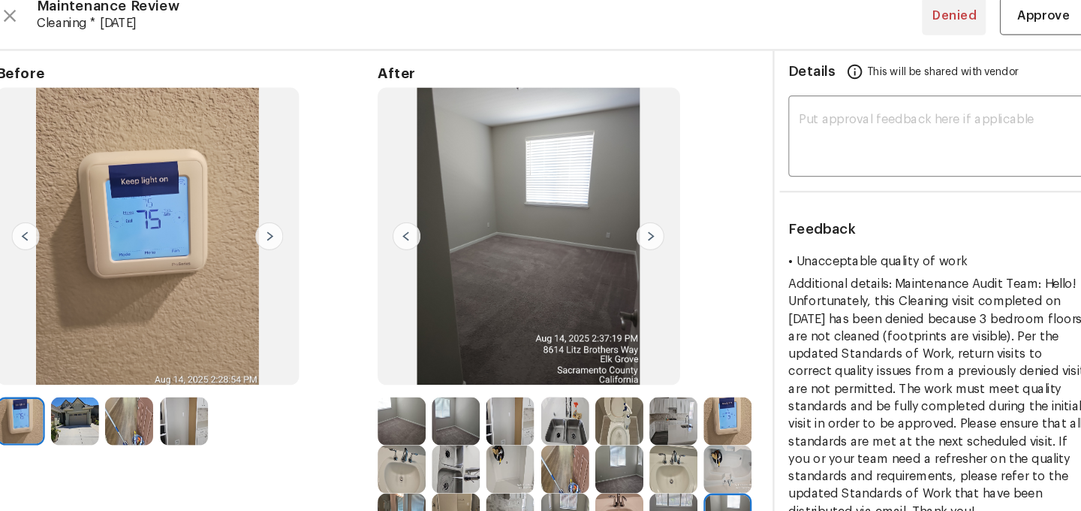
click at [414, 403] on img at bounding box center [419, 399] width 41 height 41
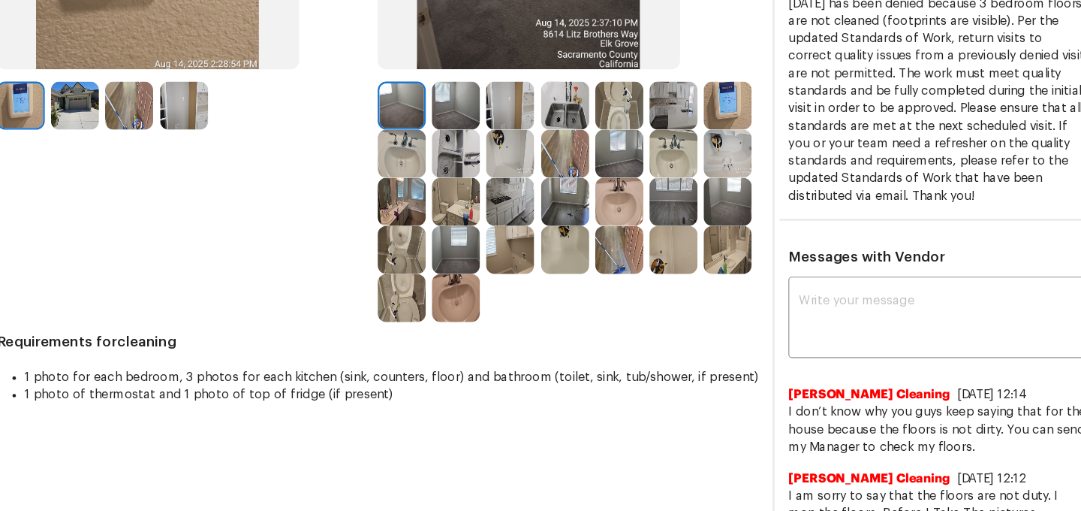
scroll to position [234, 0]
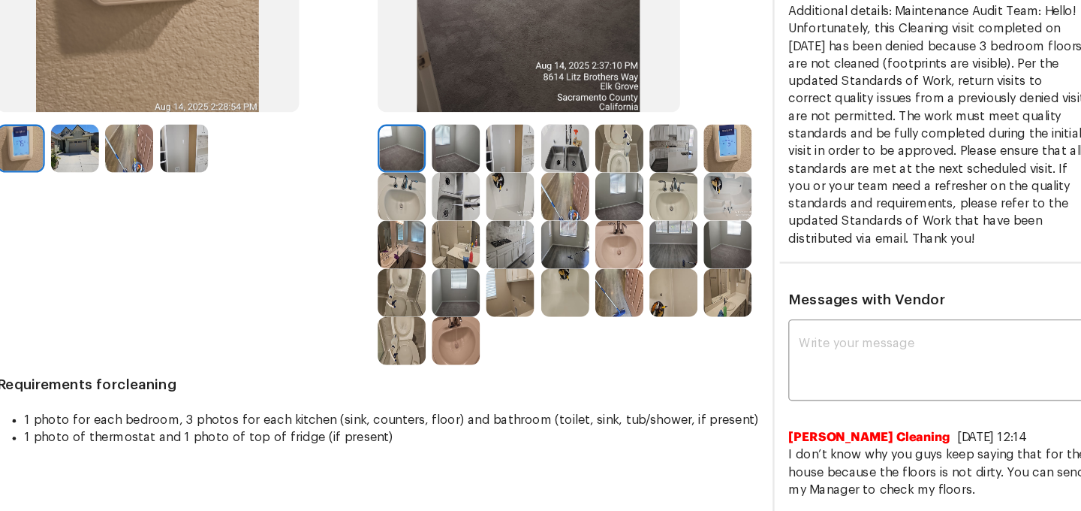
click at [474, 283] on img at bounding box center [466, 289] width 41 height 41
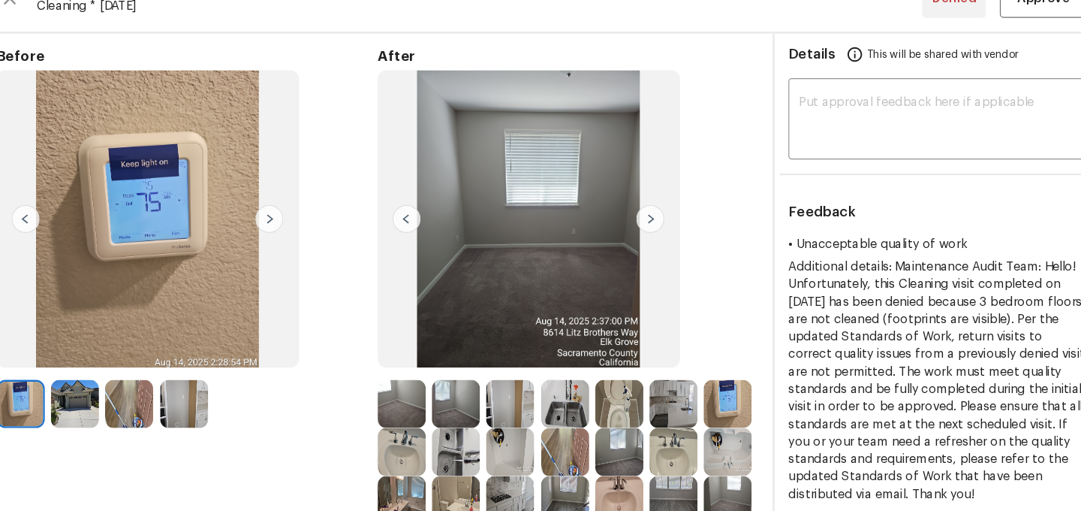
scroll to position [0, 0]
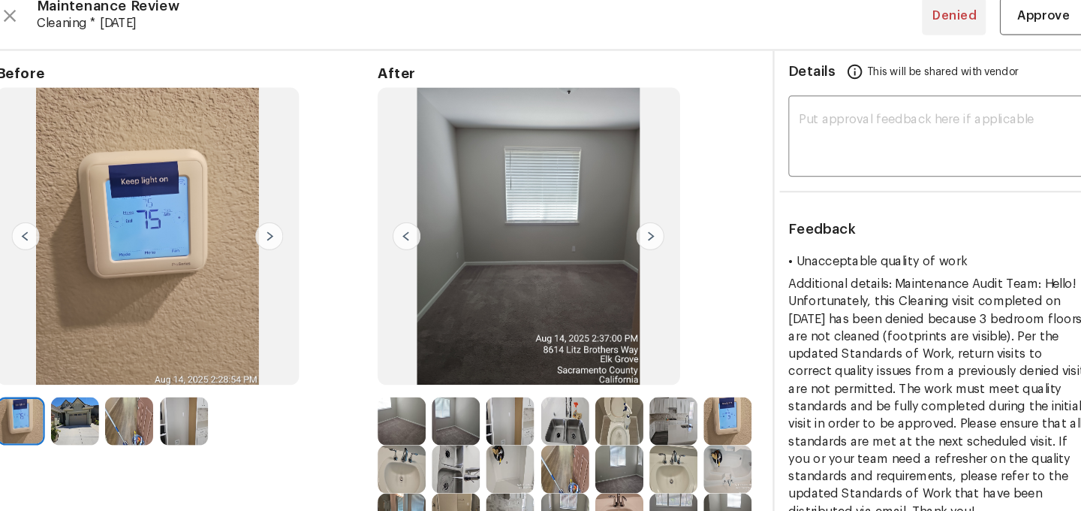
click at [431, 401] on img at bounding box center [419, 399] width 41 height 41
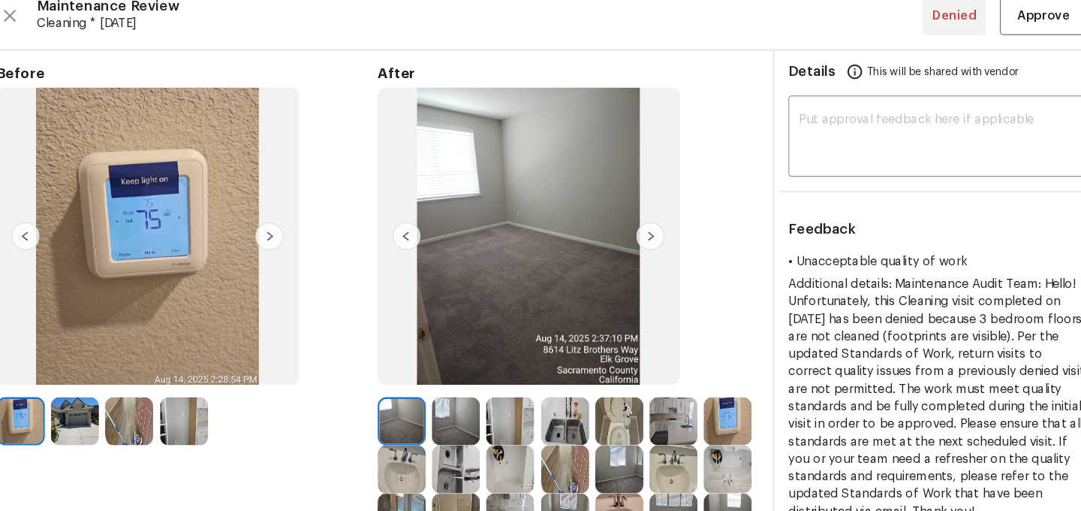
click at [489, 400] on div at bounding box center [469, 399] width 47 height 41
click at [472, 400] on img at bounding box center [466, 399] width 41 height 41
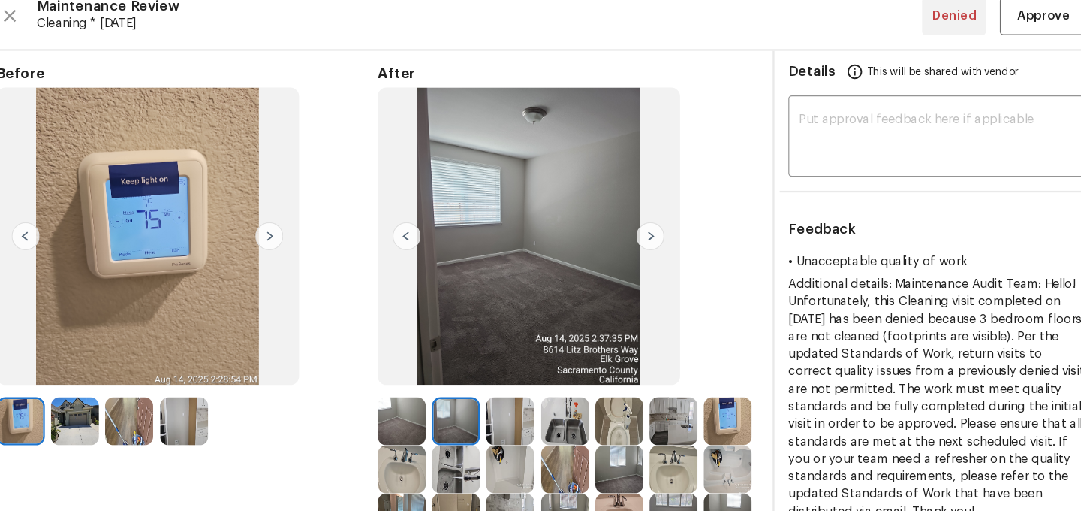
click at [434, 403] on img at bounding box center [419, 399] width 41 height 41
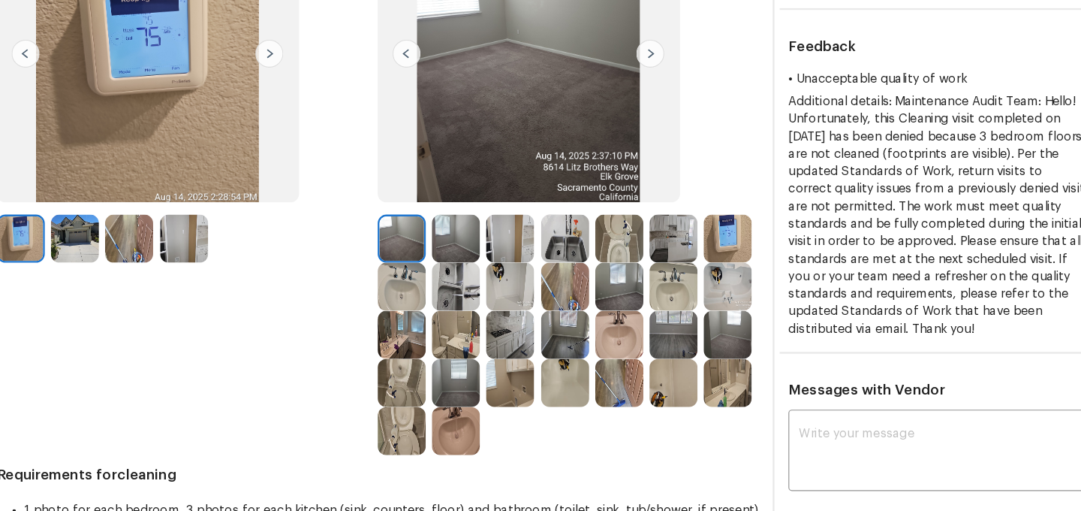
scroll to position [210, 0]
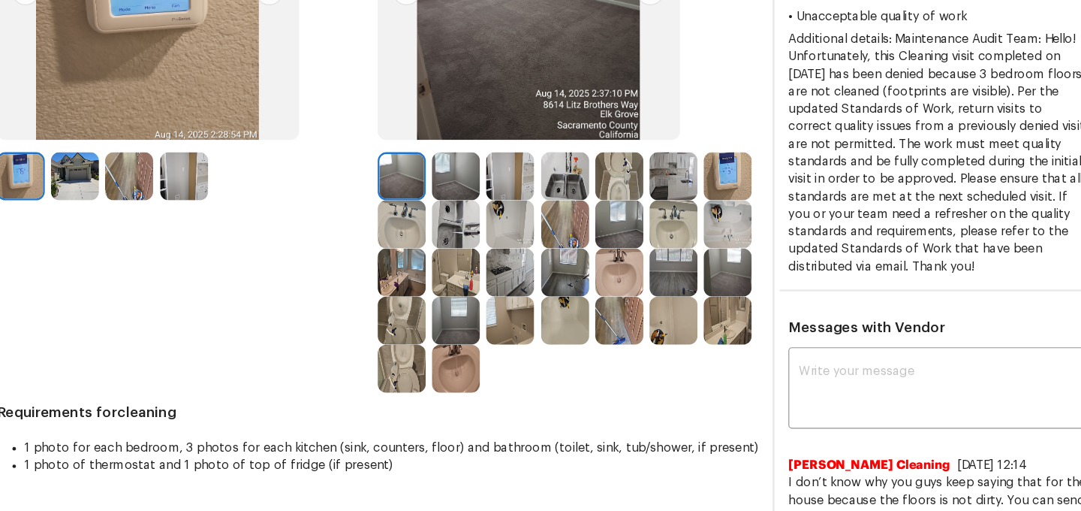
click at [466, 321] on img at bounding box center [466, 313] width 41 height 41
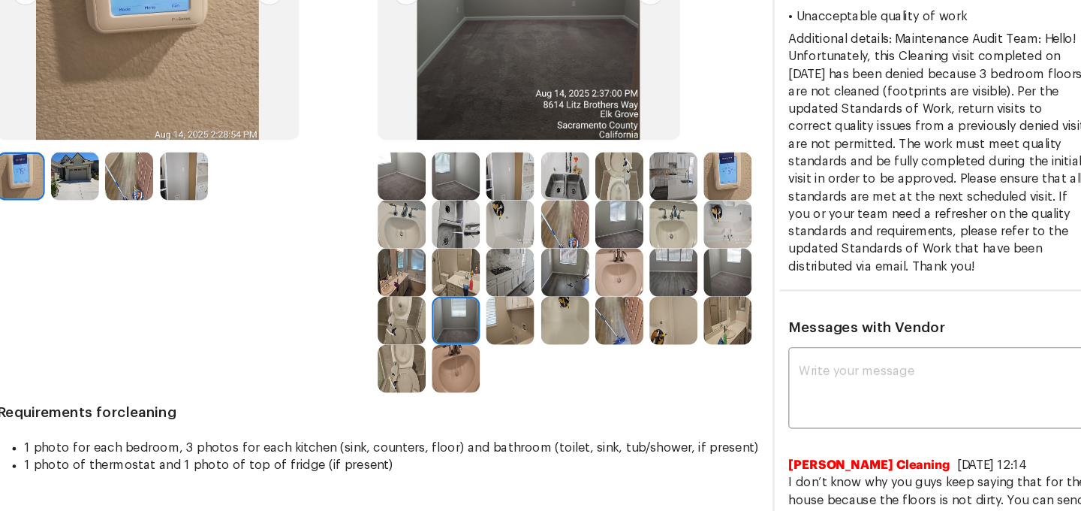
scroll to position [61, 0]
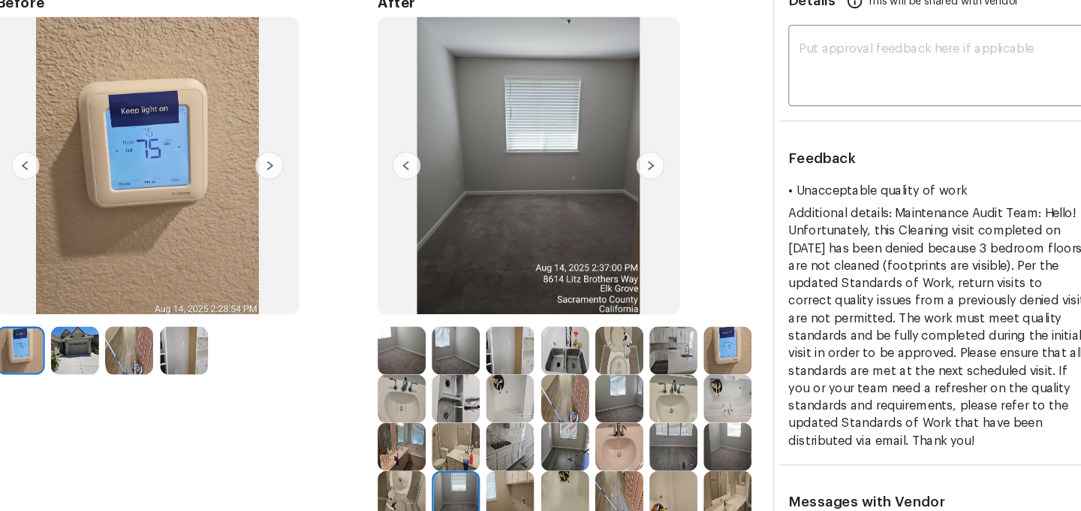
click at [466, 327] on img at bounding box center [466, 338] width 41 height 41
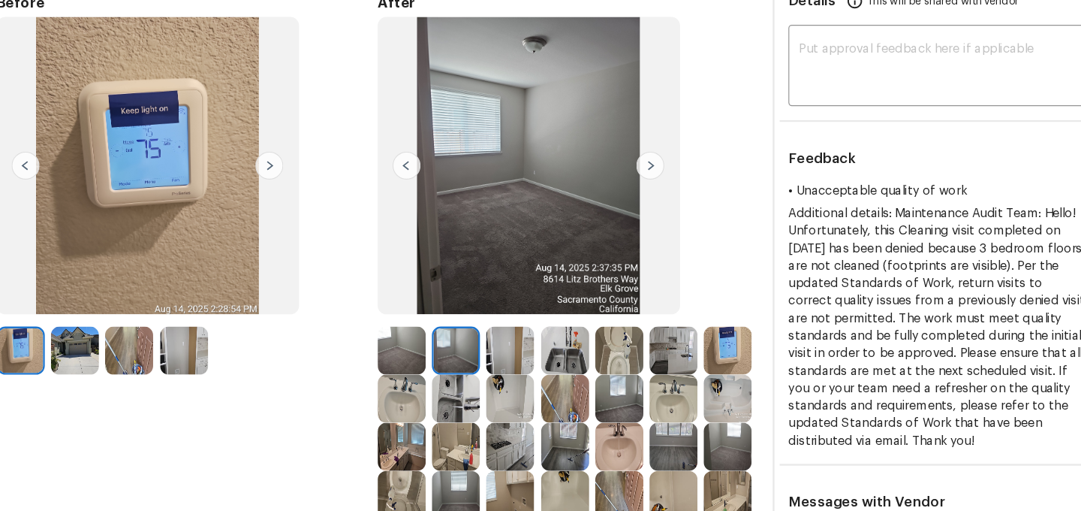
scroll to position [203, 0]
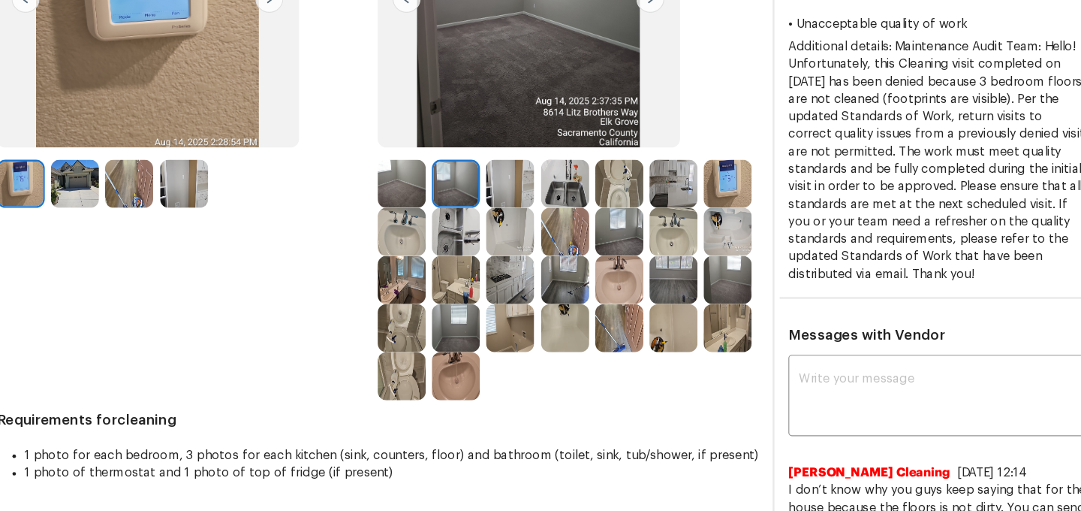
click at [471, 330] on img at bounding box center [466, 320] width 41 height 41
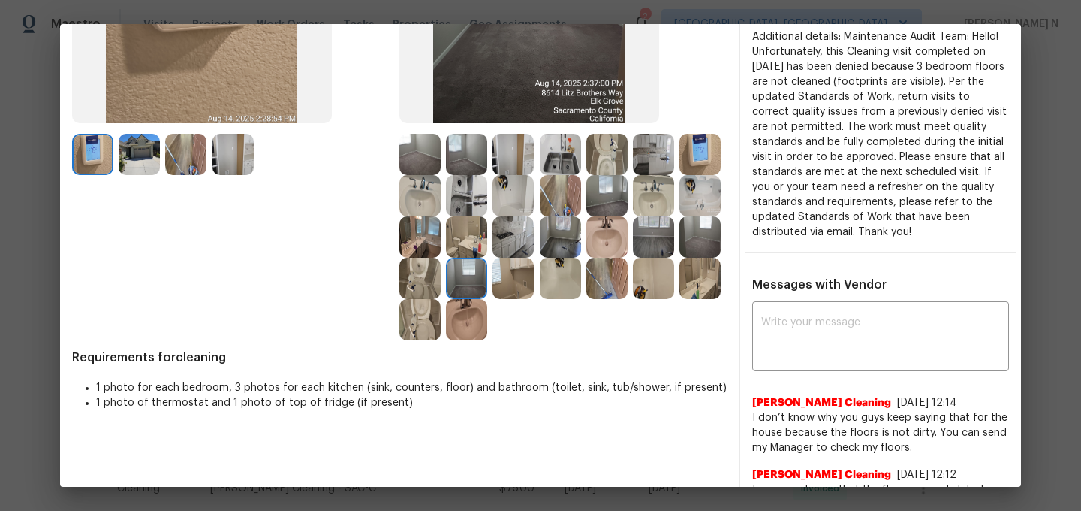
scroll to position [301, 0]
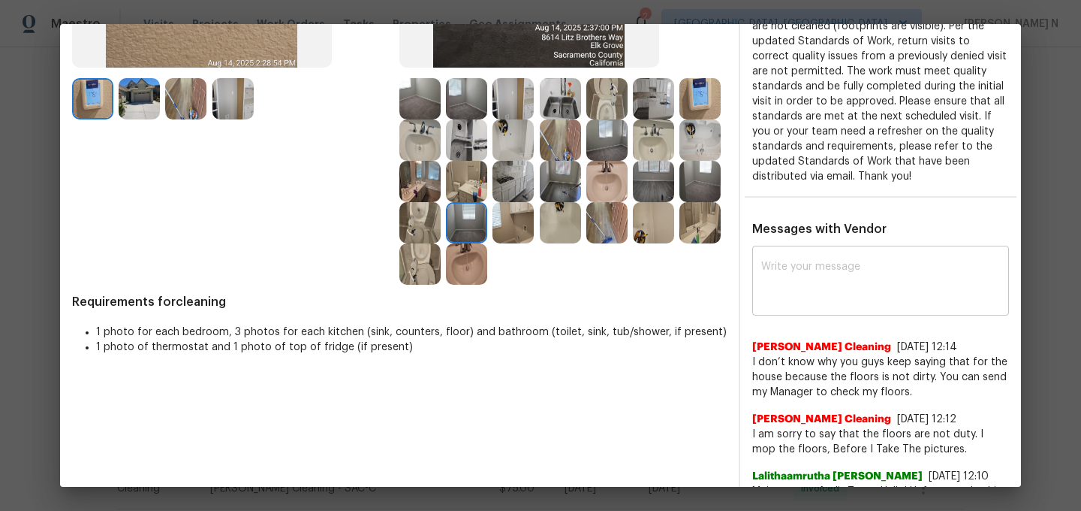
click at [799, 297] on textarea at bounding box center [880, 282] width 239 height 42
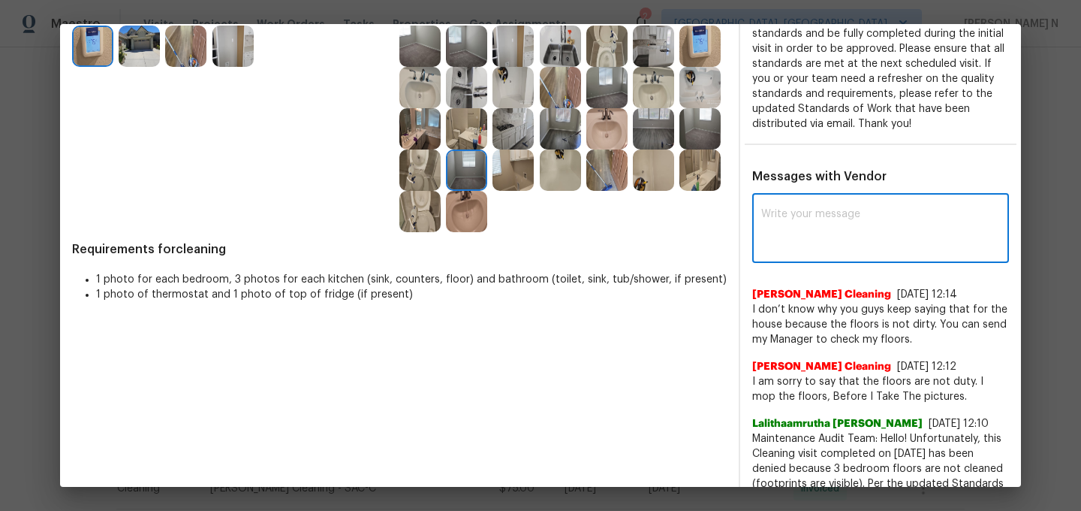
scroll to position [360, 0]
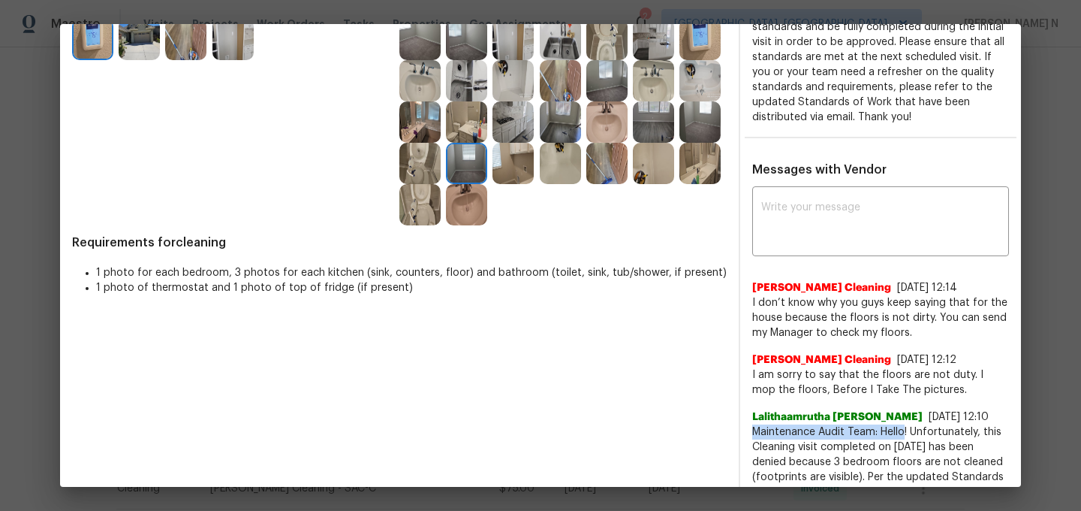
drag, startPoint x: 771, startPoint y: 431, endPoint x: 882, endPoint y: 431, distance: 110.4
copy span "Maintenance Audit Team: Hello!"
click at [815, 222] on textarea at bounding box center [880, 223] width 239 height 42
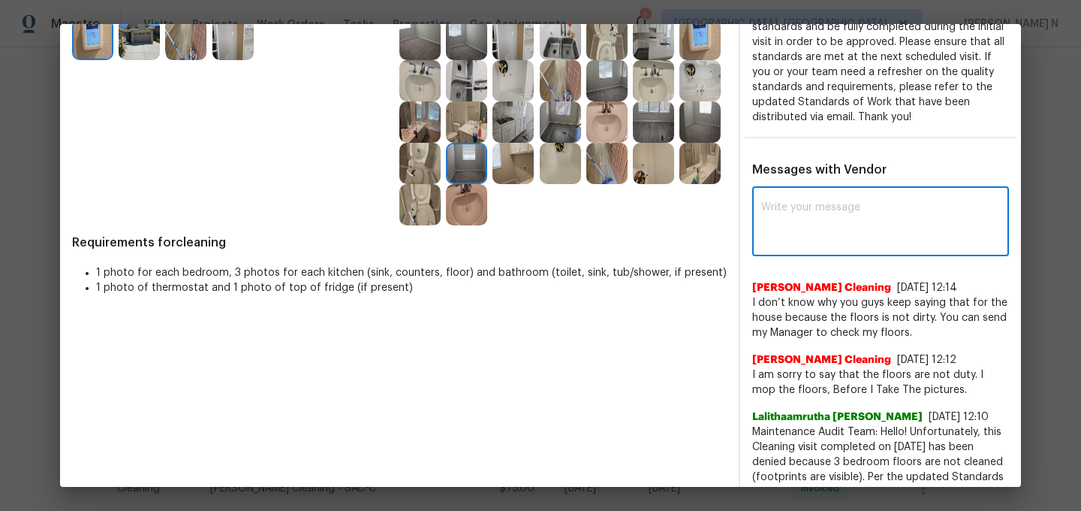
paste textarea "Maintenance Audit Team: Hello!"
click at [785, 219] on textarea "Maintenance Audit Team: Hello! The foot prints are cler" at bounding box center [853, 223] width 185 height 42
click at [851, 214] on textarea "Maintenance Audit Team: Hello! The footprints are cler" at bounding box center [853, 223] width 185 height 42
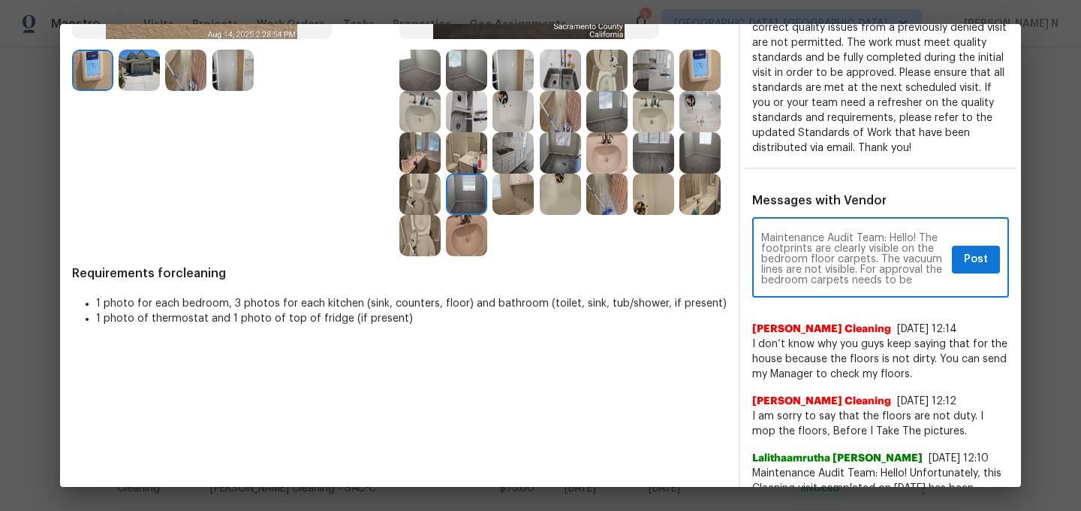
scroll to position [285, 0]
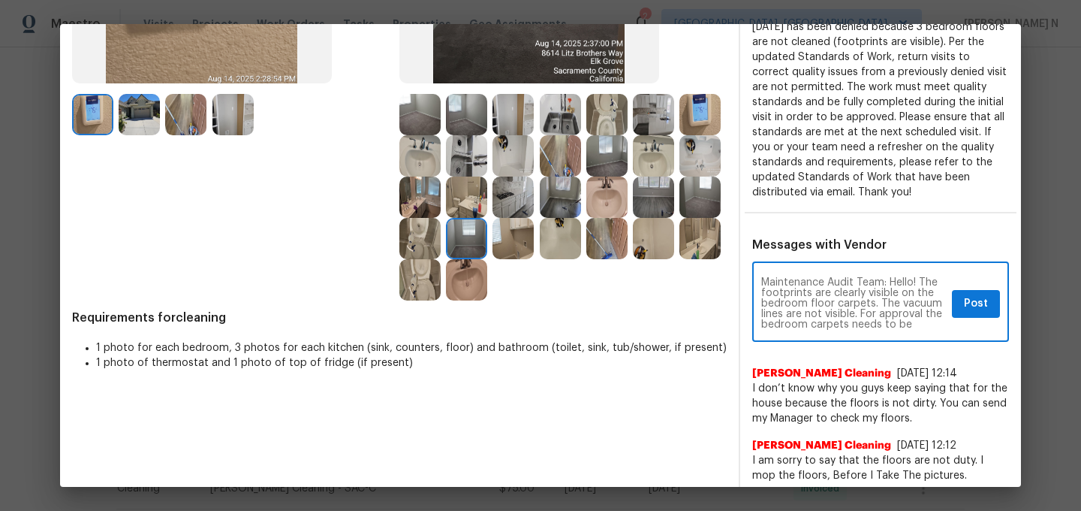
click at [855, 320] on textarea "Maintenance Audit Team: Hello! The footprints are clearly visible on the bedroo…" at bounding box center [853, 303] width 185 height 53
drag, startPoint x: 923, startPoint y: 281, endPoint x: 932, endPoint y: 332, distance: 51.9
click at [932, 332] on div "Maintenance Audit Team: Hello! The footprints are clearly visible on the bedroo…" at bounding box center [880, 303] width 257 height 77
paste textarea "Hello! Footprints are clearly visible on the bedroom carpet, and vacuum lines a…"
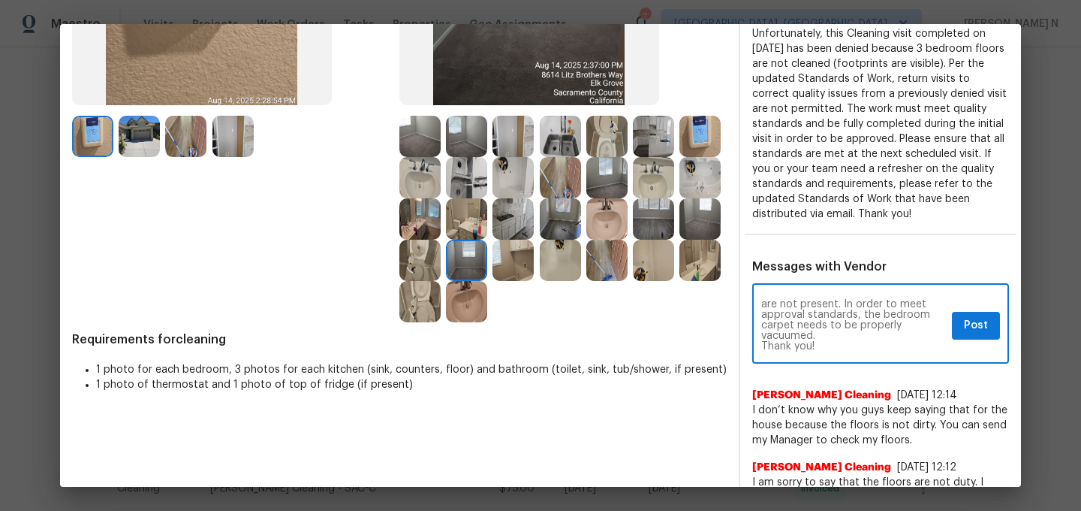
scroll to position [0, 0]
click at [902, 300] on textarea "Maintenance Audit Team: Hello! Hello! Footprints are clearly visible on the bed…" at bounding box center [853, 325] width 185 height 53
drag, startPoint x: 902, startPoint y: 300, endPoint x: 915, endPoint y: 300, distance: 13.5
click at [915, 300] on textarea "Maintenance Audit Team: Hello! Hello! Footprints are clearly visible on the bed…" at bounding box center [853, 325] width 185 height 53
type textarea "Maintenance Audit Team:Hello! Footprints are clearly visible on the bedroom car…"
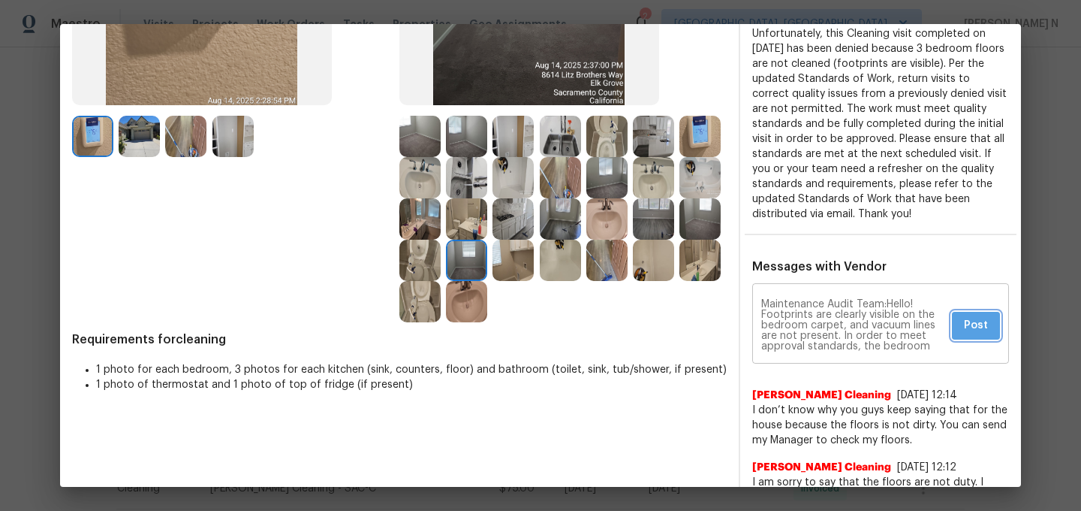
click at [972, 325] on span "Post" at bounding box center [976, 325] width 24 height 19
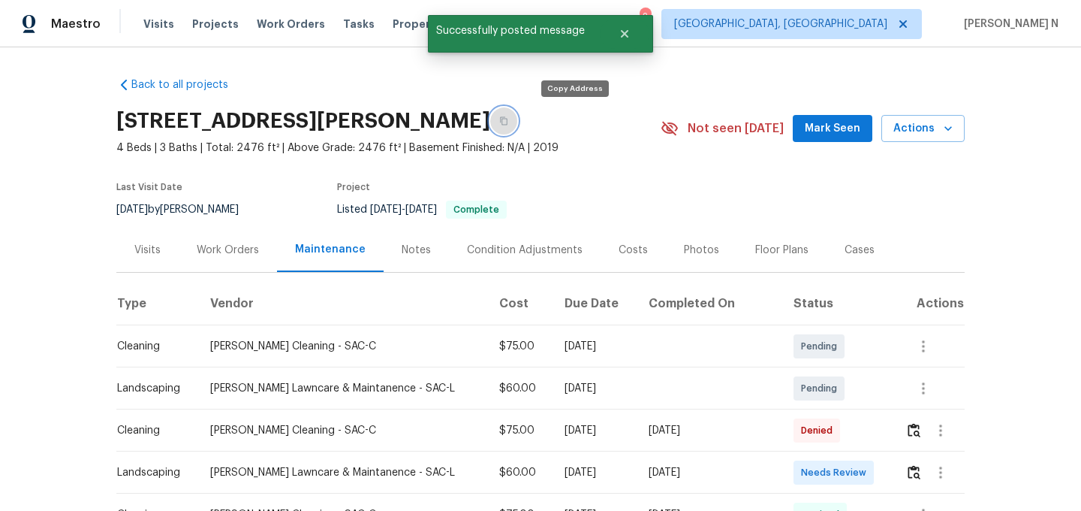
click at [508, 119] on icon "button" at bounding box center [503, 120] width 9 height 9
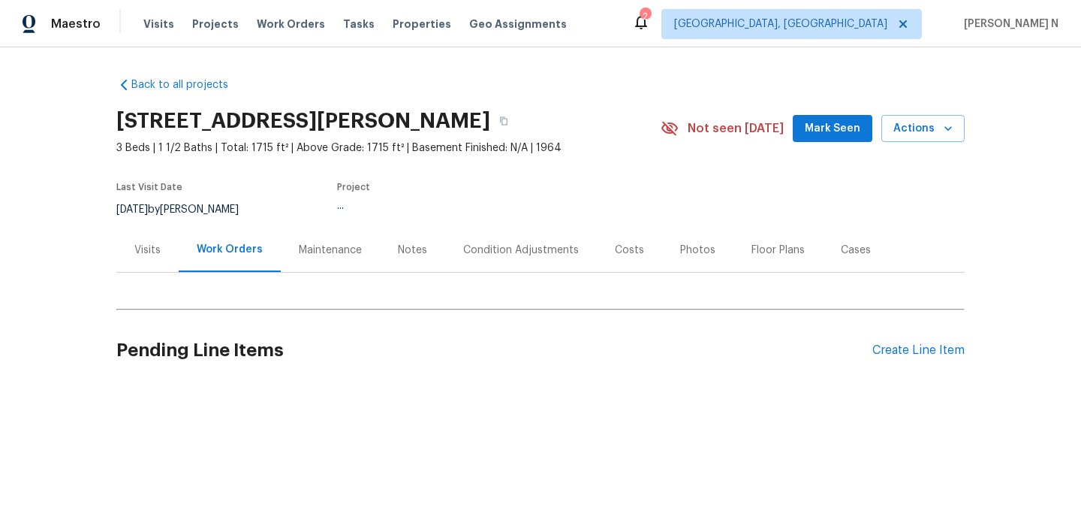
click at [316, 250] on div "Maintenance" at bounding box center [330, 250] width 63 height 15
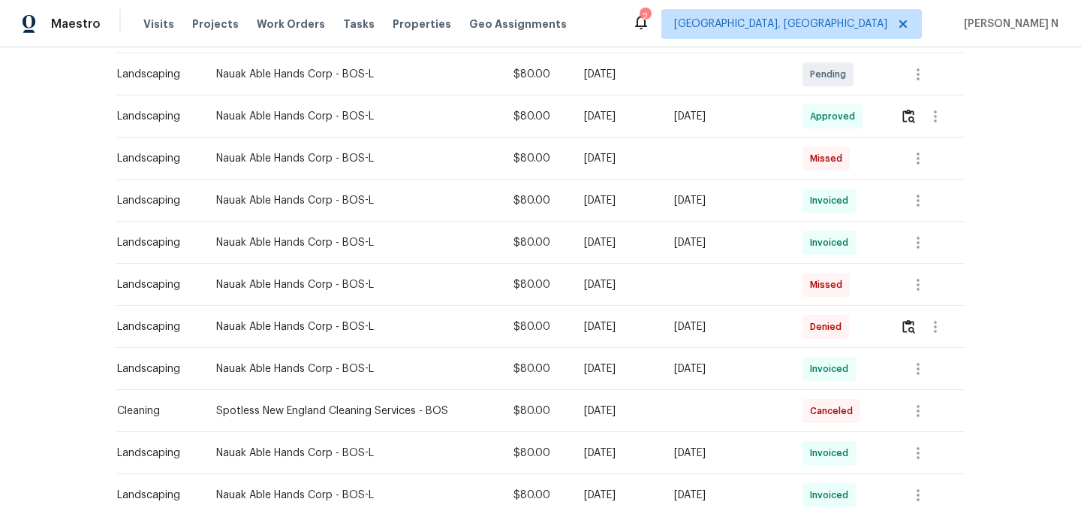
scroll to position [284, 0]
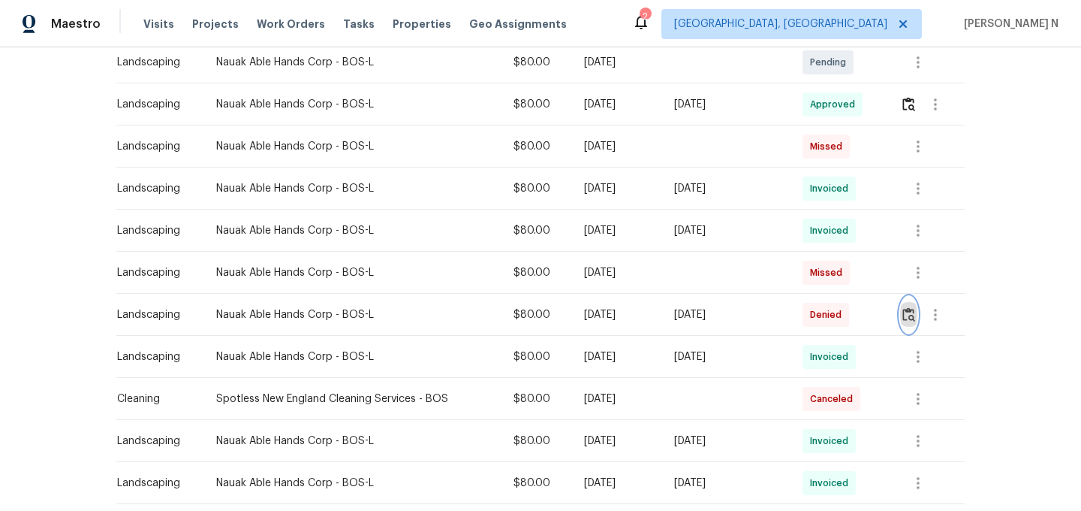
click at [912, 315] on img "button" at bounding box center [909, 314] width 13 height 14
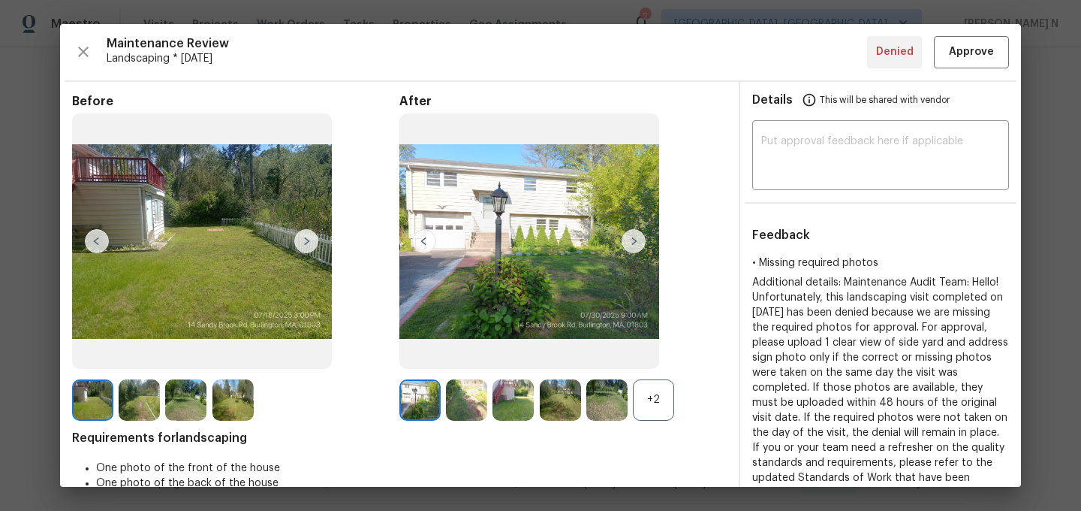
click at [655, 403] on div "+2" at bounding box center [653, 399] width 41 height 41
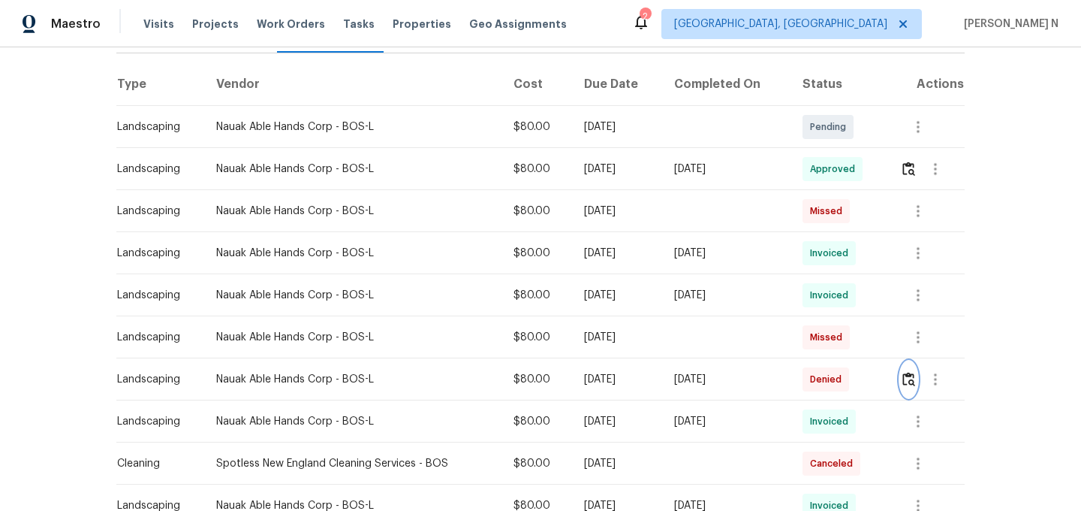
scroll to position [121, 0]
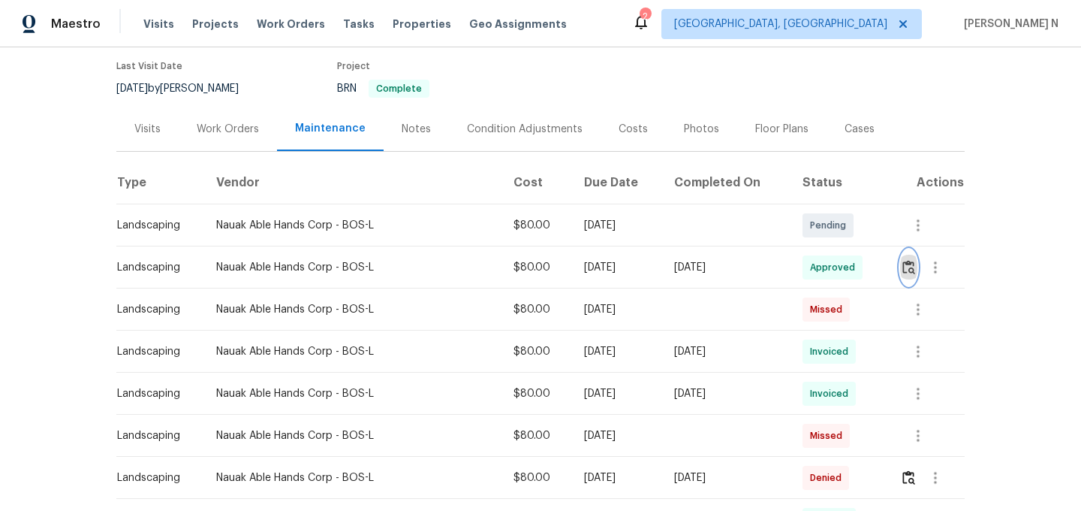
click at [918, 264] on button "button" at bounding box center [908, 267] width 17 height 36
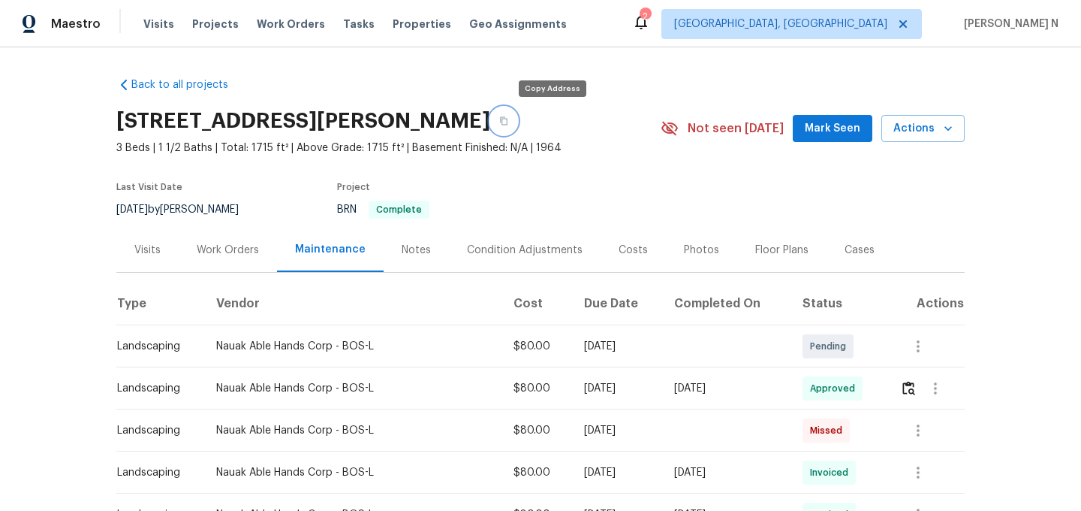
click at [508, 122] on icon "button" at bounding box center [504, 121] width 8 height 8
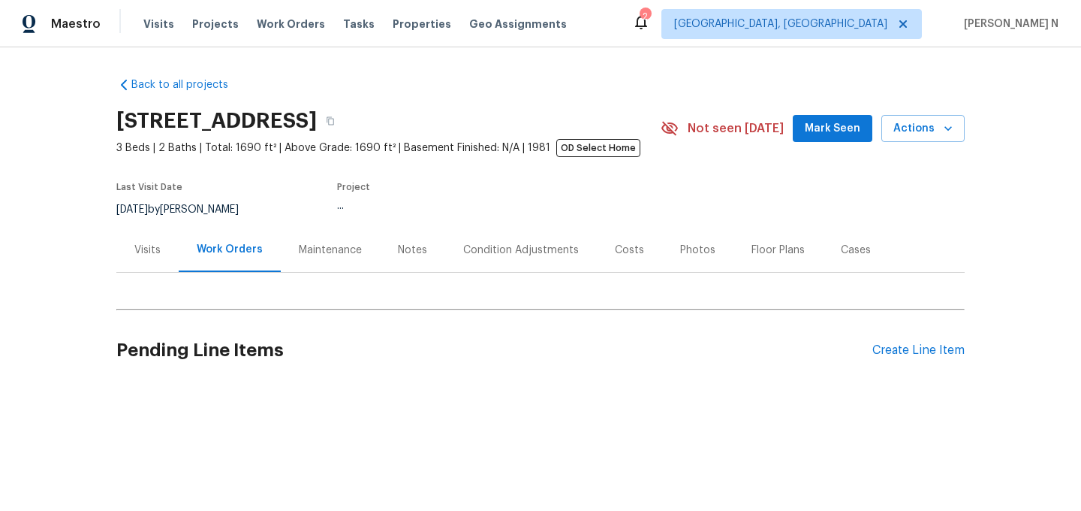
click at [320, 254] on div "Maintenance" at bounding box center [330, 250] width 63 height 15
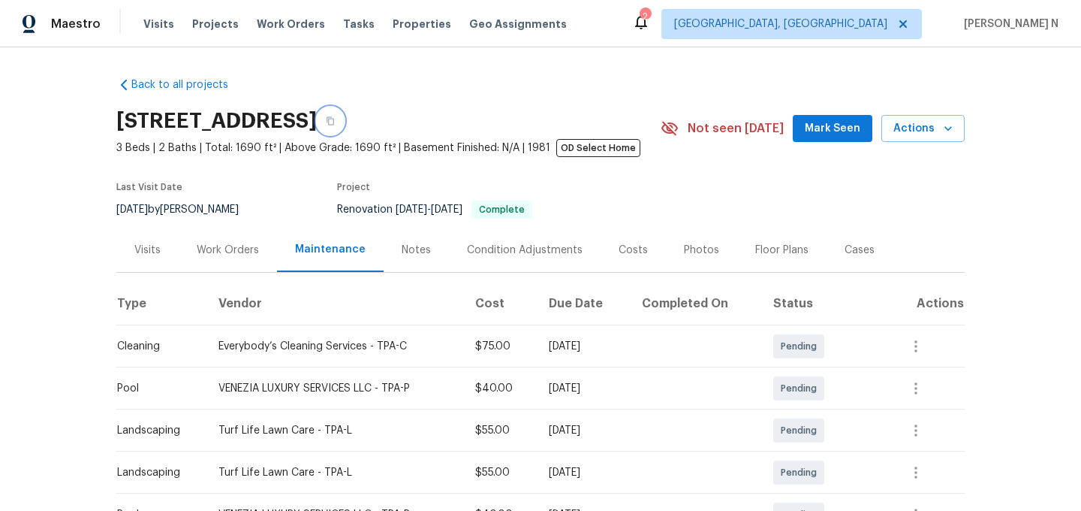
click at [344, 129] on button "button" at bounding box center [330, 120] width 27 height 27
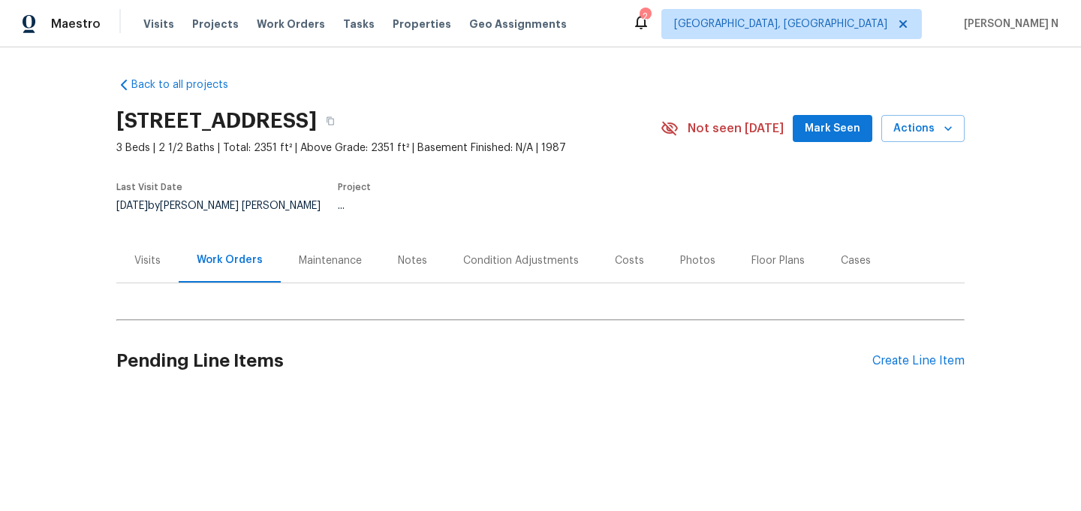
click at [348, 257] on div "Maintenance" at bounding box center [330, 260] width 63 height 15
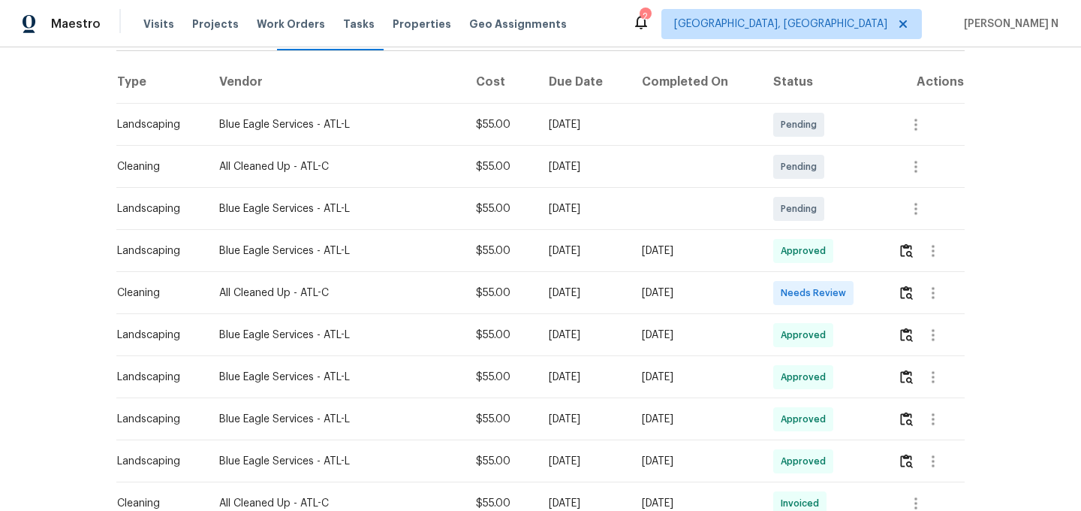
scroll to position [173, 0]
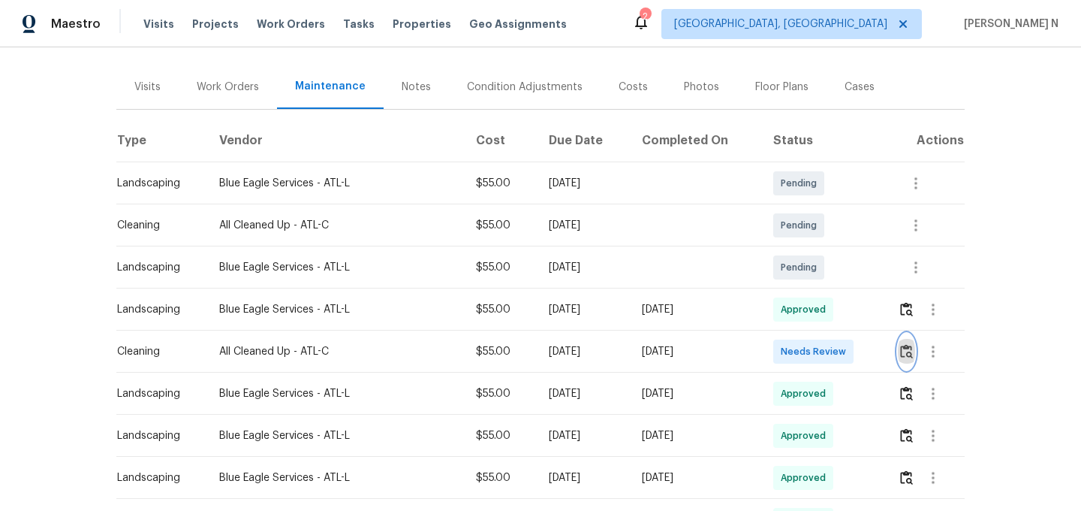
click at [910, 344] on img "button" at bounding box center [906, 351] width 13 height 14
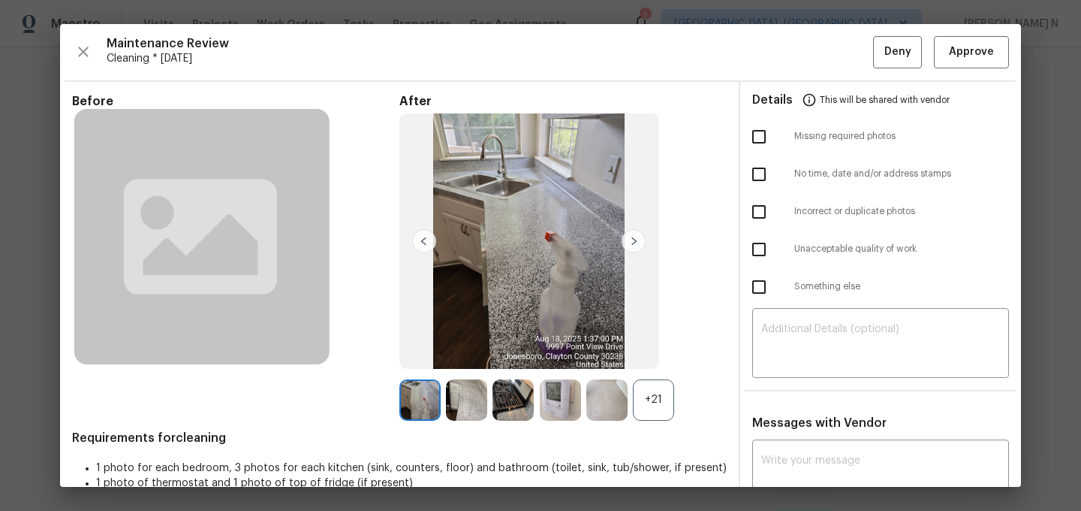
click at [656, 394] on div "+21" at bounding box center [653, 399] width 41 height 41
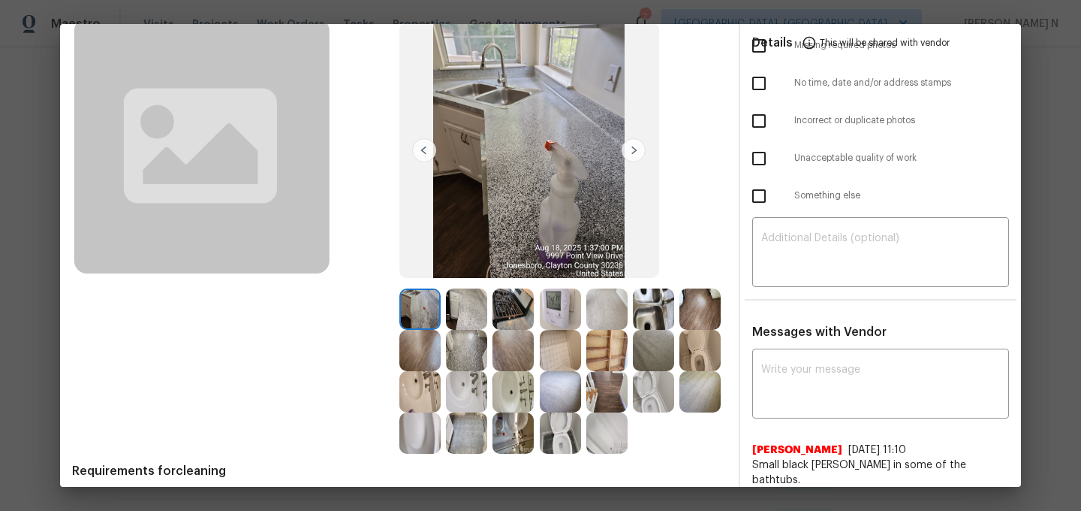
scroll to position [149, 0]
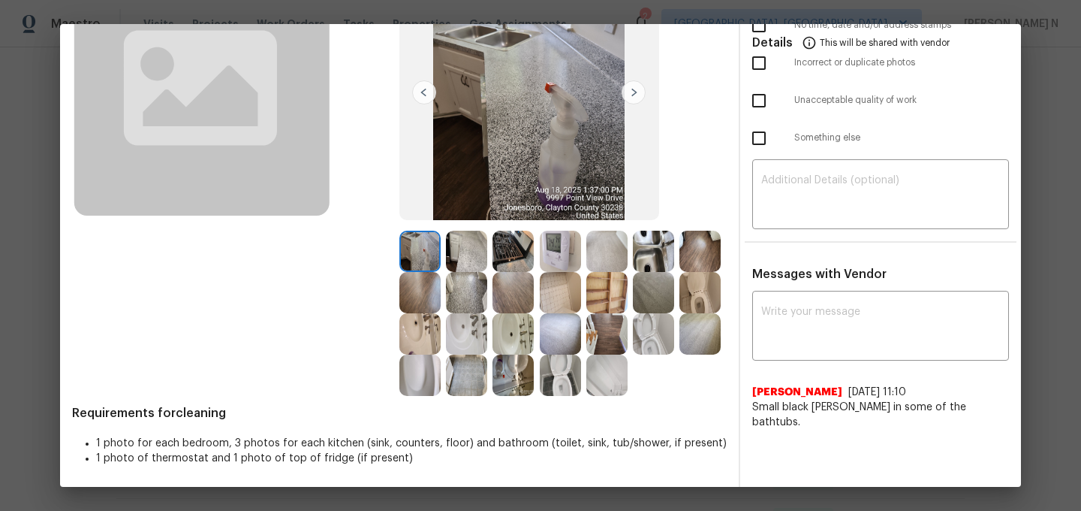
click at [418, 379] on img at bounding box center [419, 374] width 41 height 41
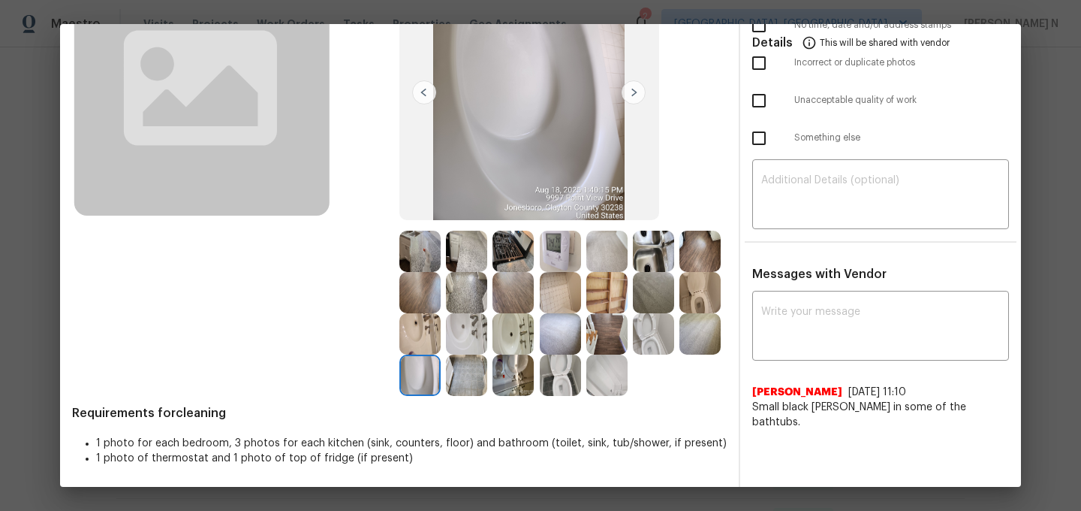
click at [597, 378] on img at bounding box center [606, 374] width 41 height 41
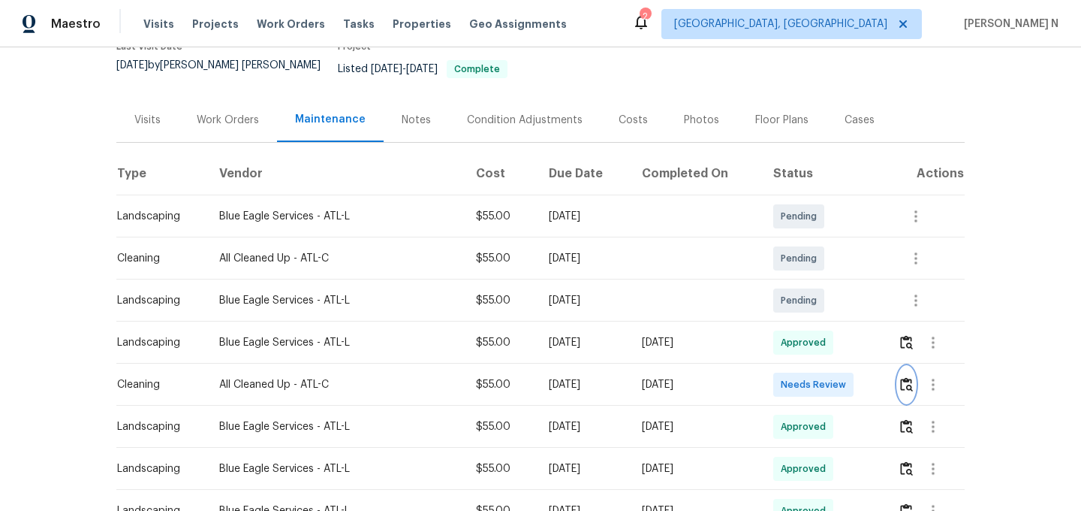
scroll to position [203, 0]
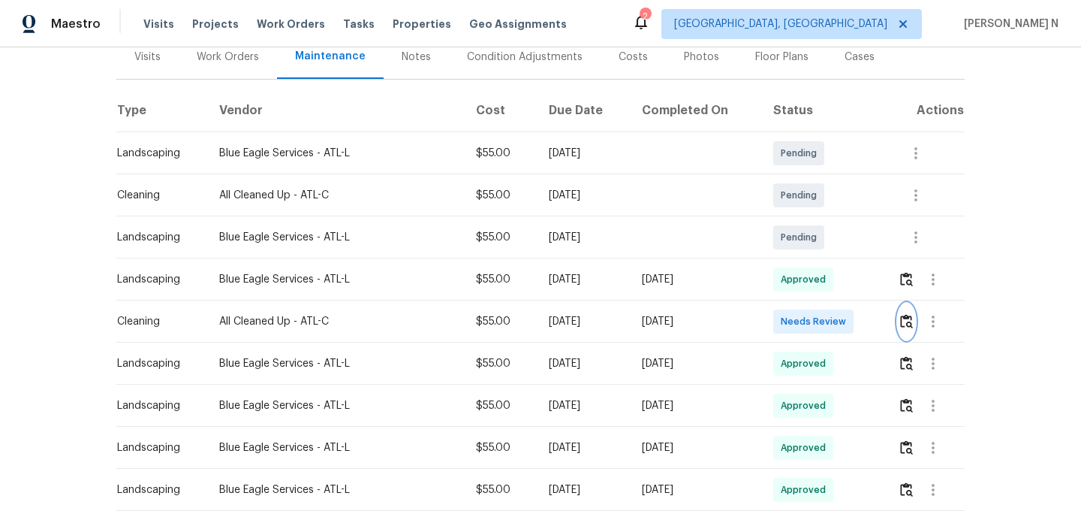
click at [906, 303] on button "button" at bounding box center [906, 321] width 17 height 36
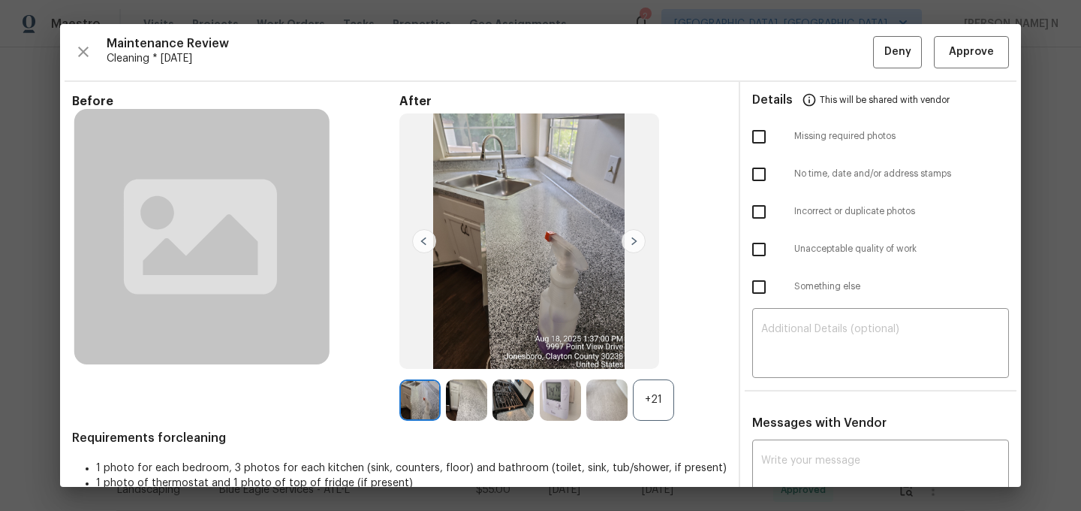
click at [651, 378] on div "After +21" at bounding box center [562, 257] width 327 height 327
click at [653, 385] on div "+21" at bounding box center [653, 399] width 41 height 41
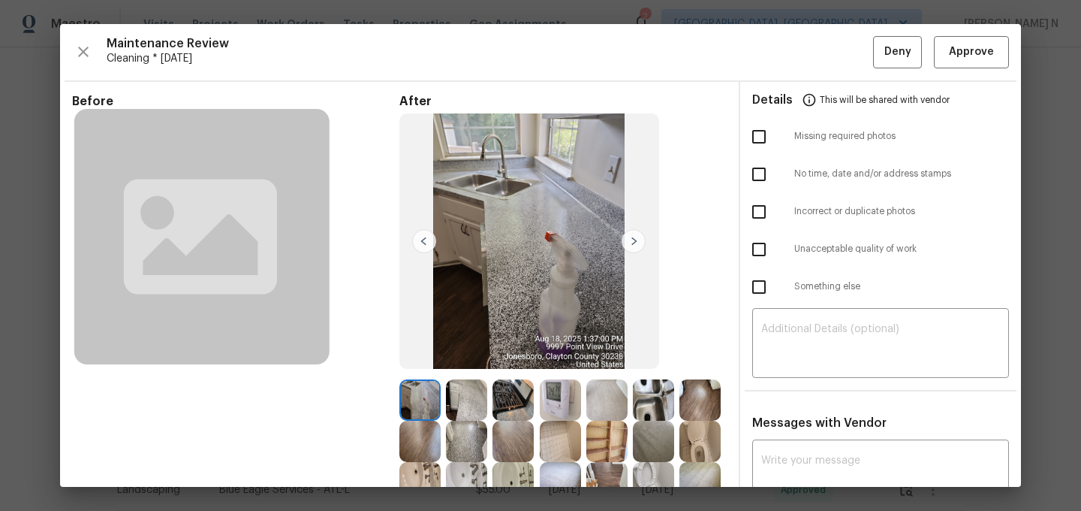
scroll to position [149, 0]
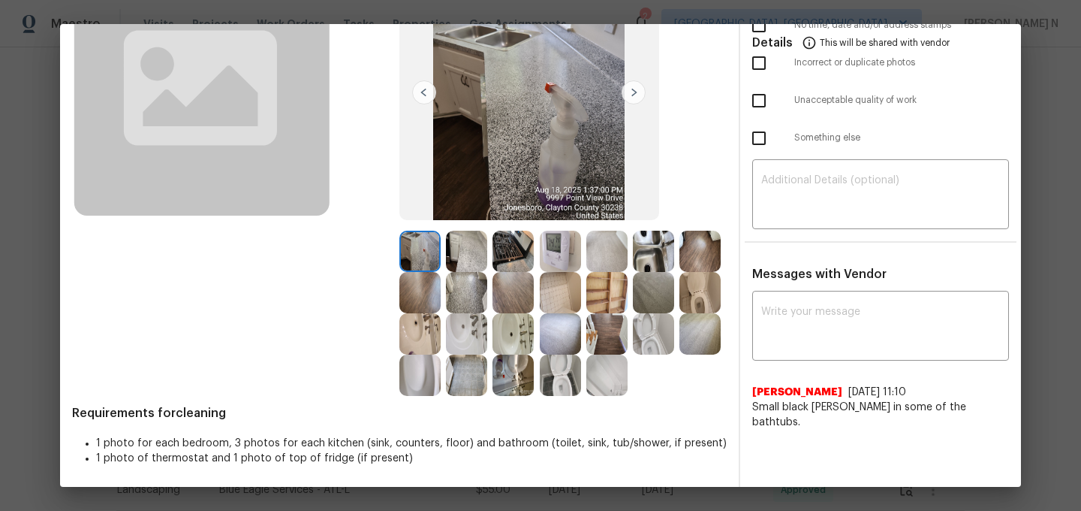
click at [708, 298] on img at bounding box center [700, 292] width 41 height 41
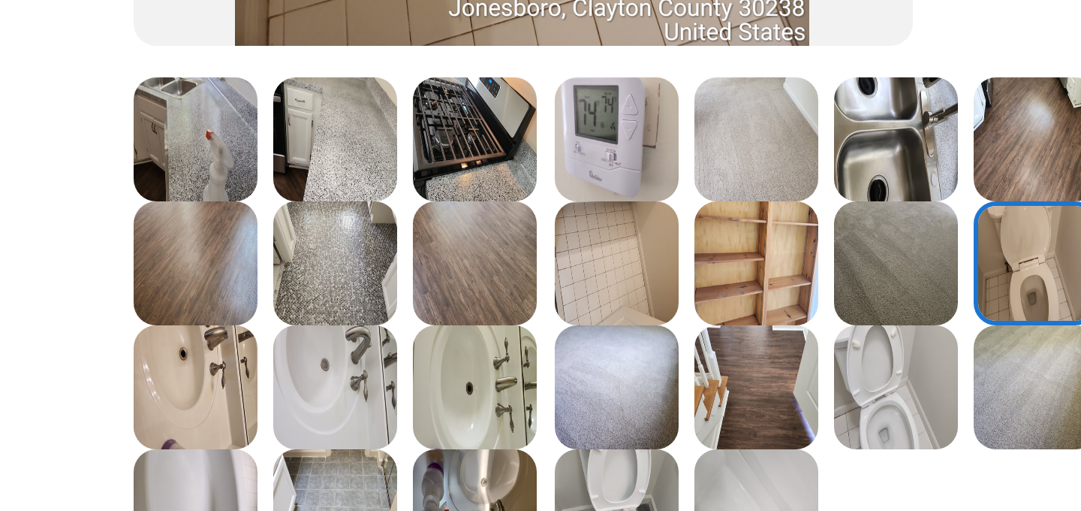
click at [653, 319] on img at bounding box center [653, 333] width 41 height 41
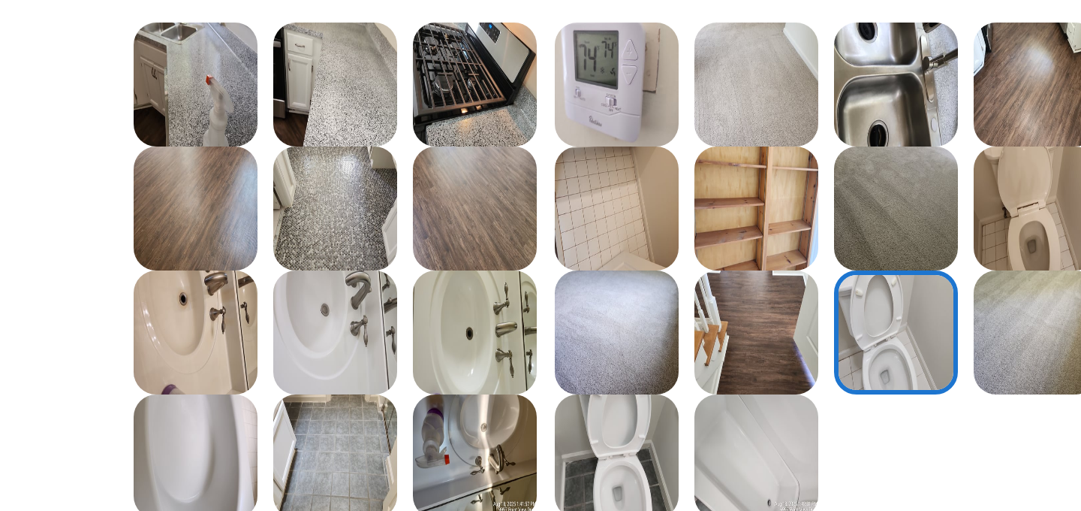
click at [562, 374] on img at bounding box center [560, 374] width 41 height 41
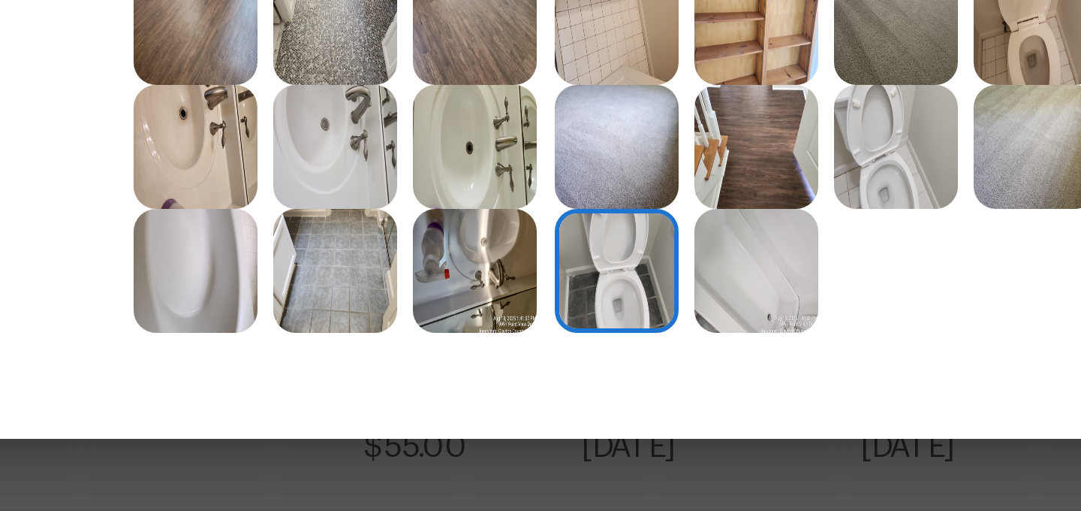
scroll to position [86, 0]
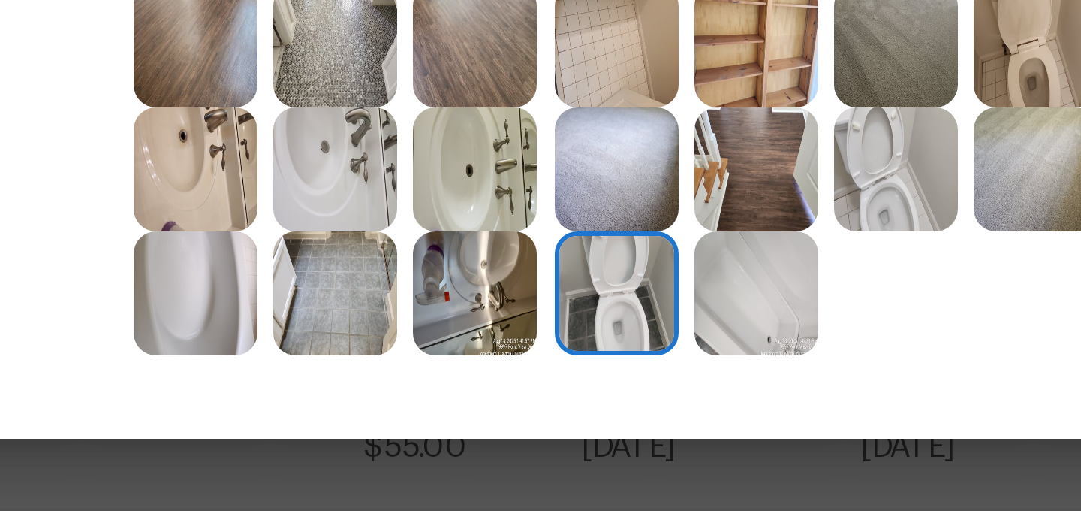
click at [562, 442] on img at bounding box center [560, 438] width 41 height 41
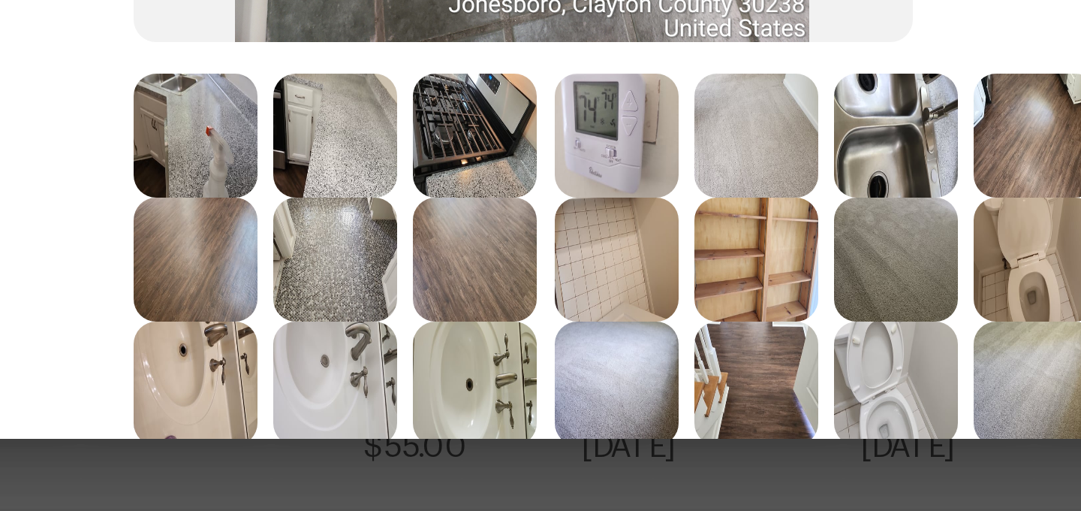
scroll to position [10, 0]
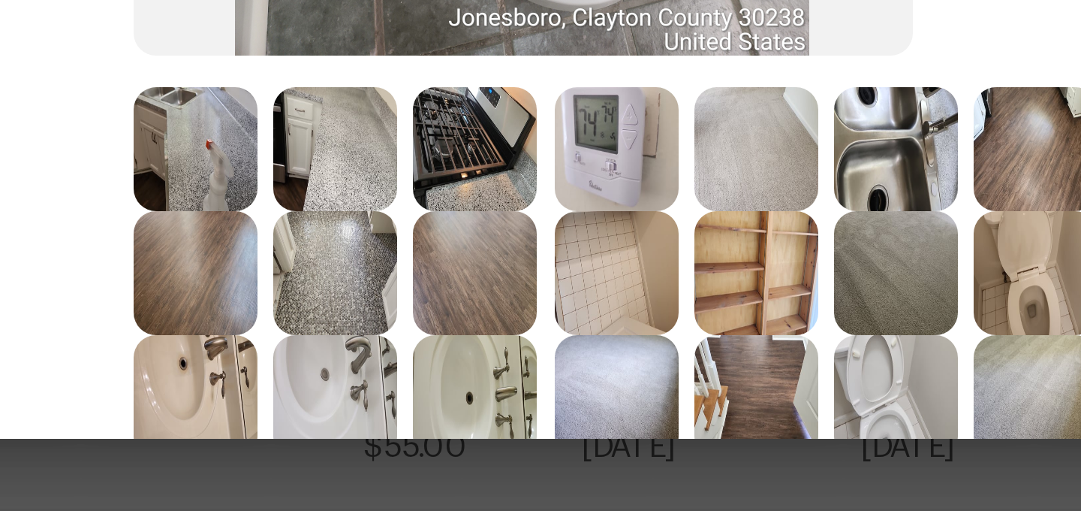
click at [651, 465] on img at bounding box center [653, 472] width 41 height 41
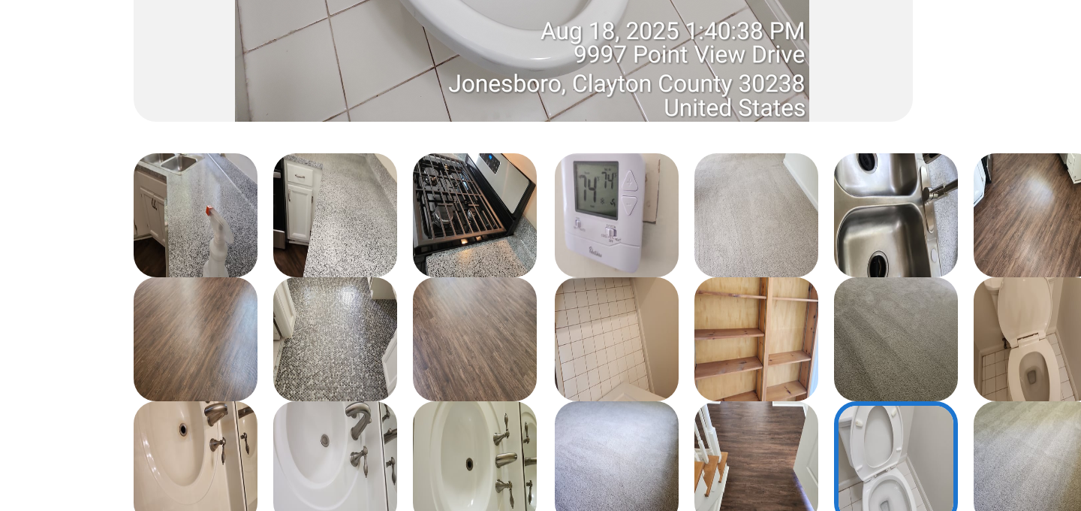
scroll to position [143, 0]
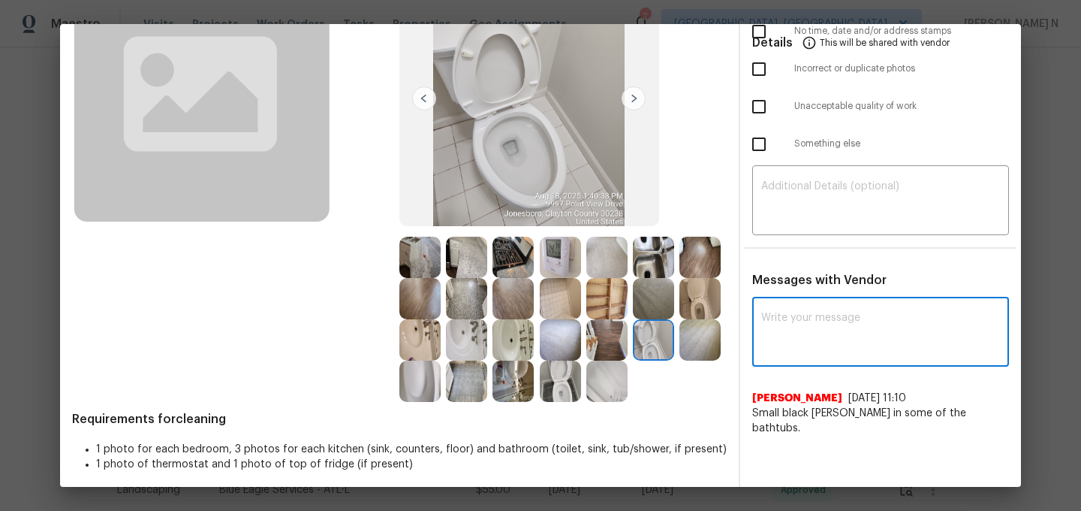
click at [797, 340] on textarea at bounding box center [880, 333] width 239 height 42
paste textarea "Maintenance Audit Team: Hello! Thank you for the feedback after further review …"
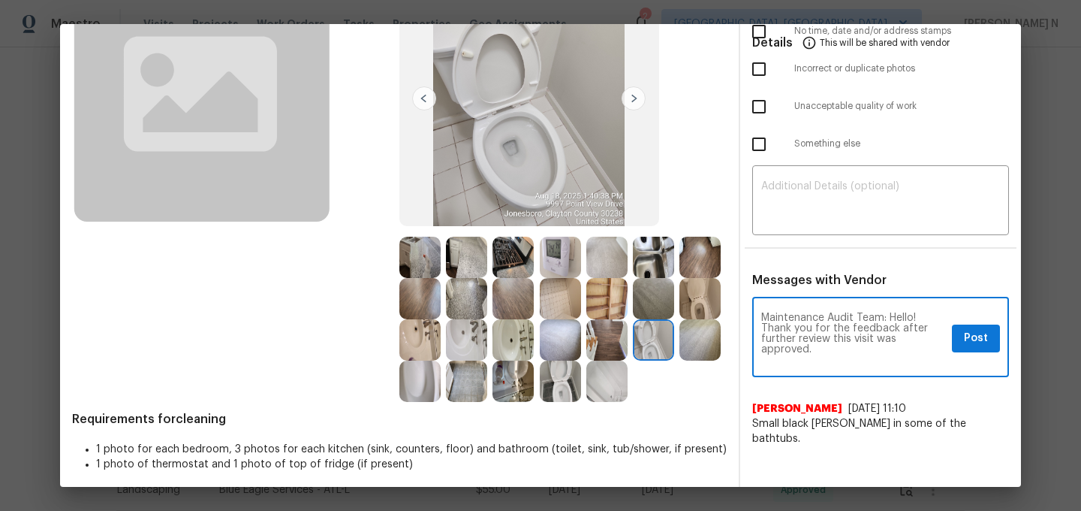
scroll to position [0, 0]
type textarea "Maintenance Audit Team: Hello! Thank you for the feedback after further review …"
click at [979, 351] on button "Post" at bounding box center [976, 338] width 48 height 28
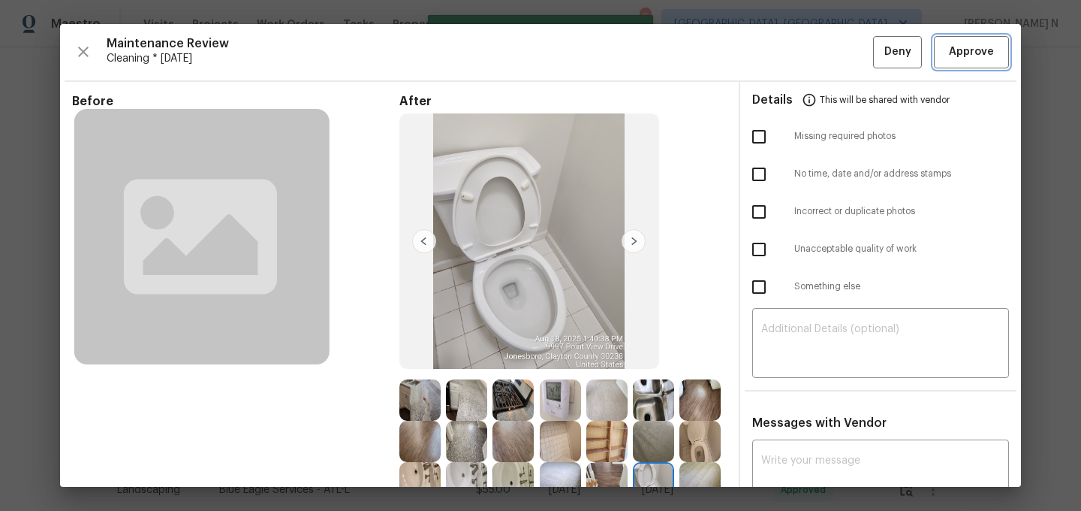
click at [961, 41] on button "Approve" at bounding box center [971, 52] width 75 height 32
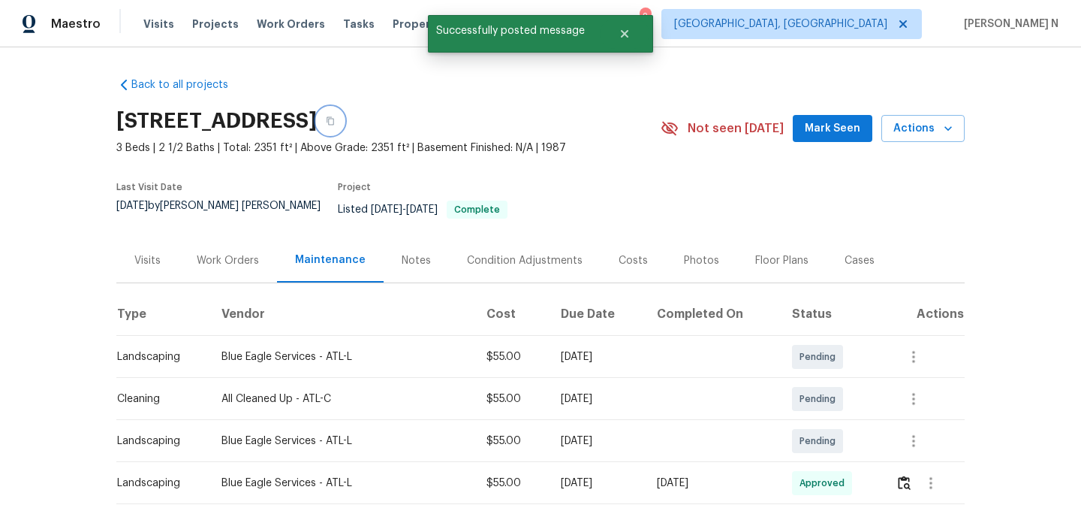
click at [344, 127] on button "button" at bounding box center [330, 120] width 27 height 27
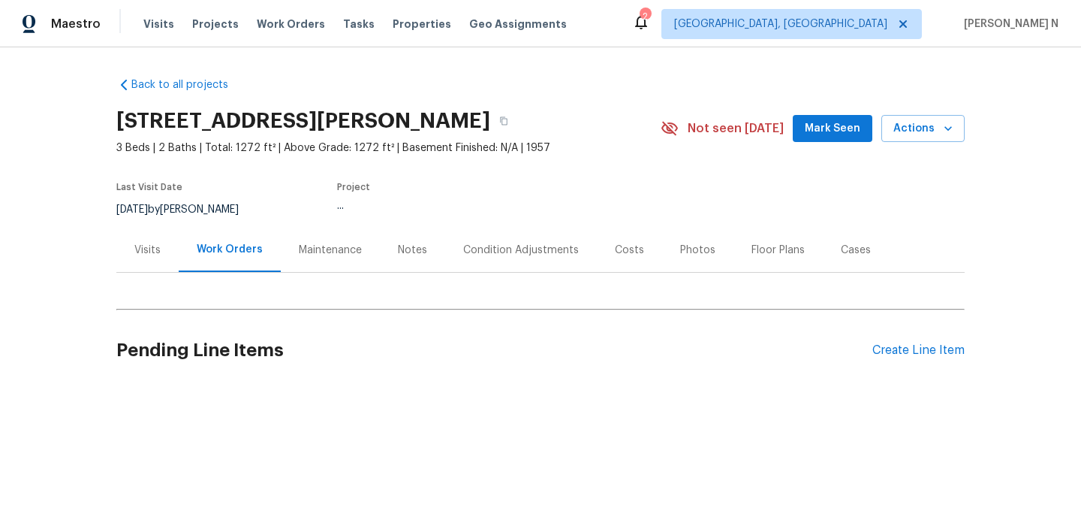
click at [318, 252] on div "Maintenance" at bounding box center [330, 250] width 63 height 15
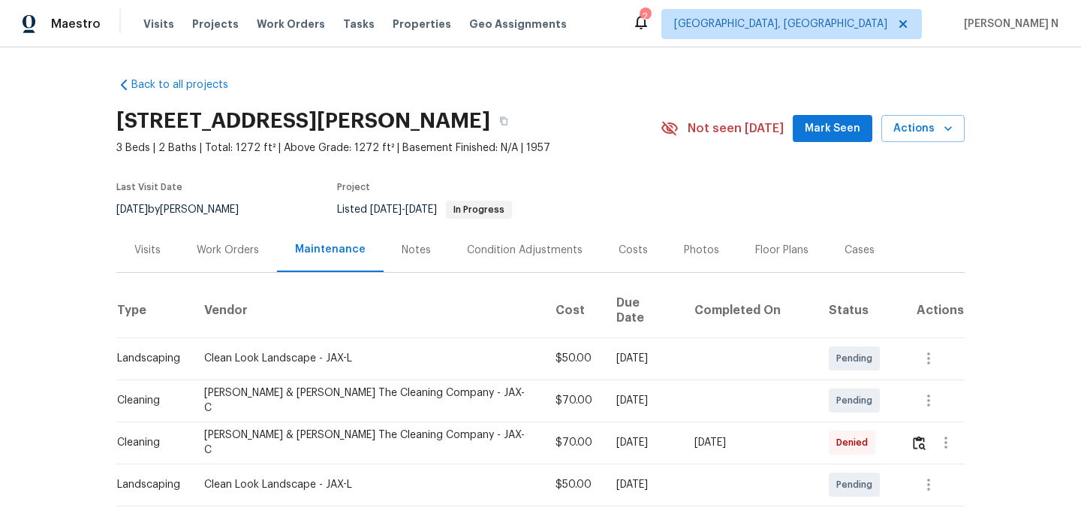
scroll to position [182, 0]
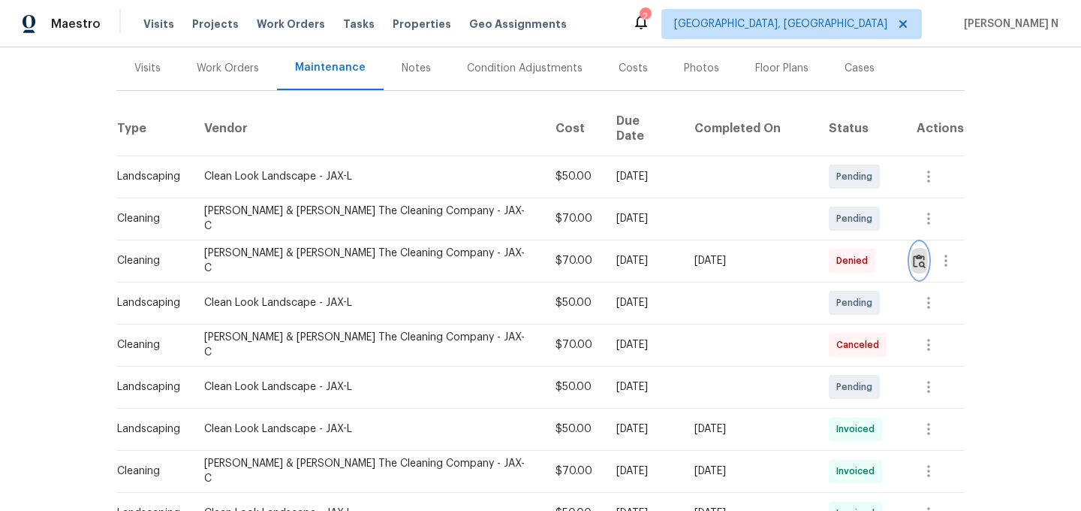
click at [916, 255] on button "button" at bounding box center [919, 261] width 17 height 36
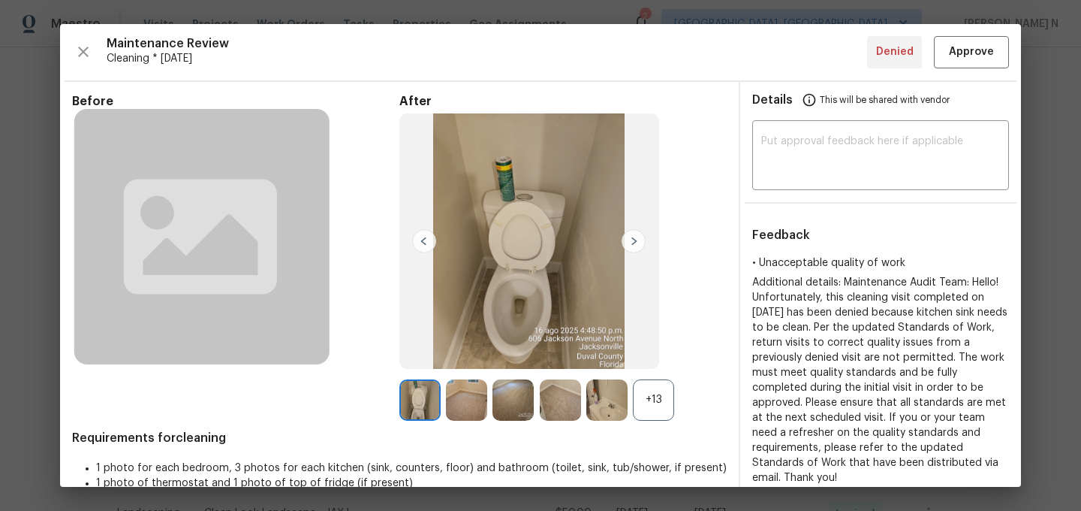
click at [659, 410] on div "+13" at bounding box center [653, 399] width 41 height 41
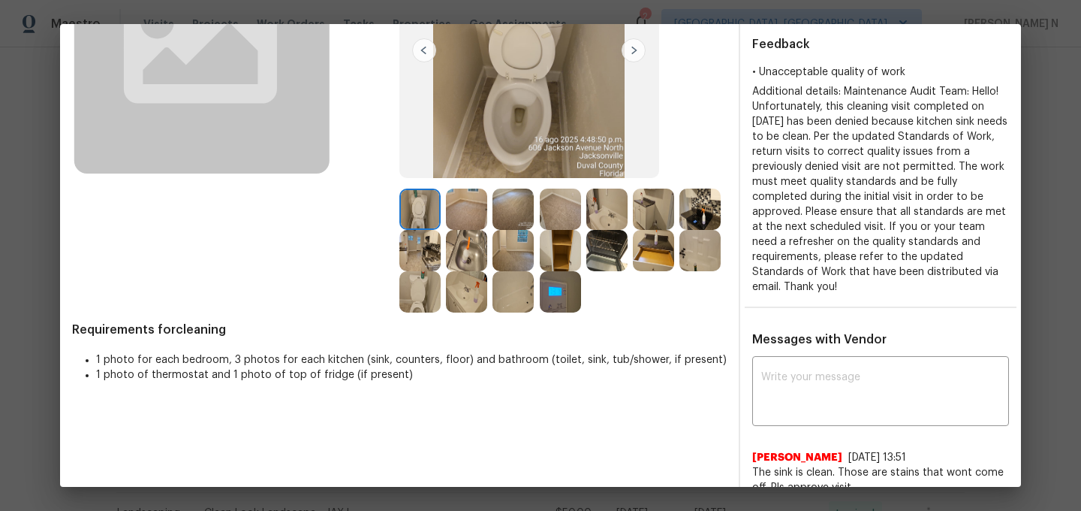
scroll to position [116, 0]
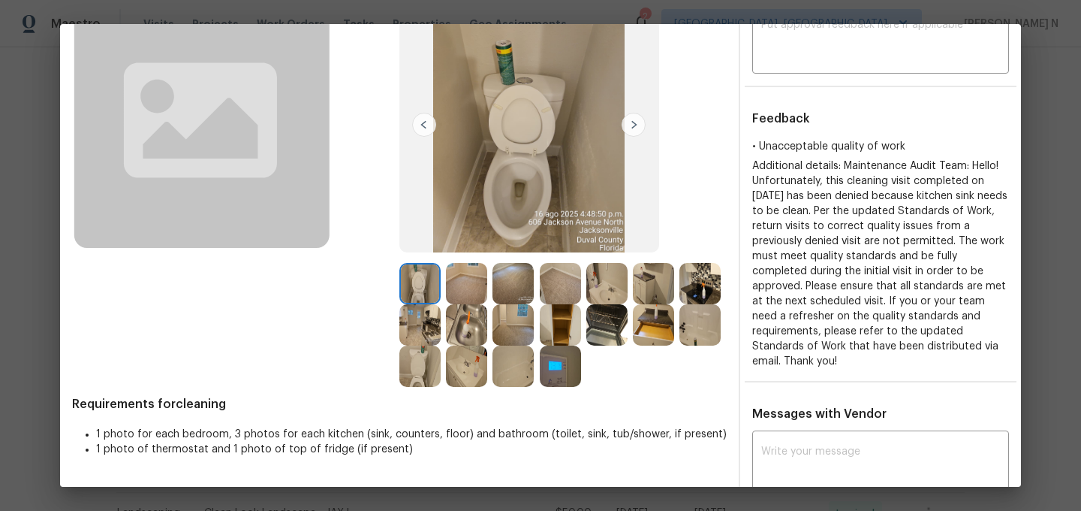
click at [476, 324] on img at bounding box center [466, 324] width 41 height 41
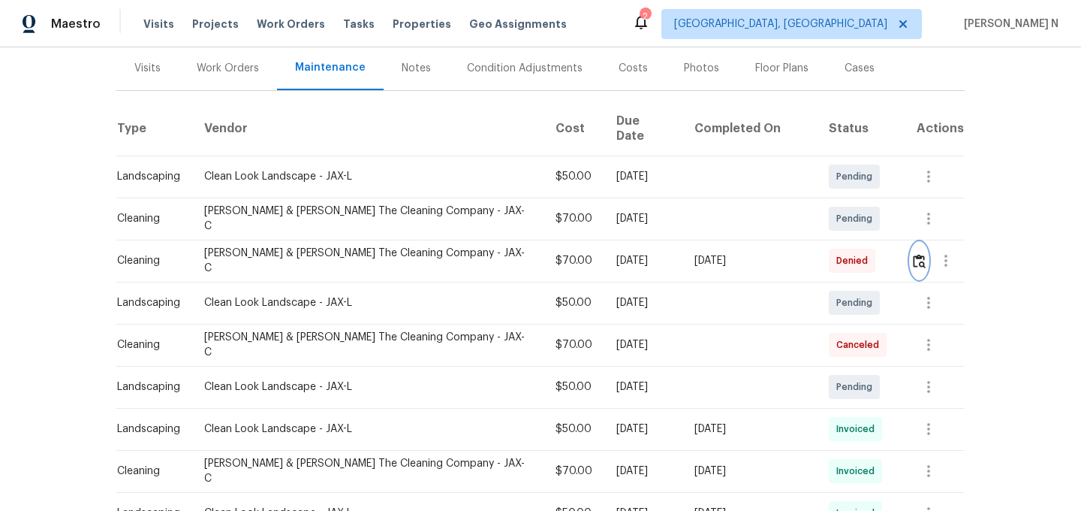
scroll to position [0, 0]
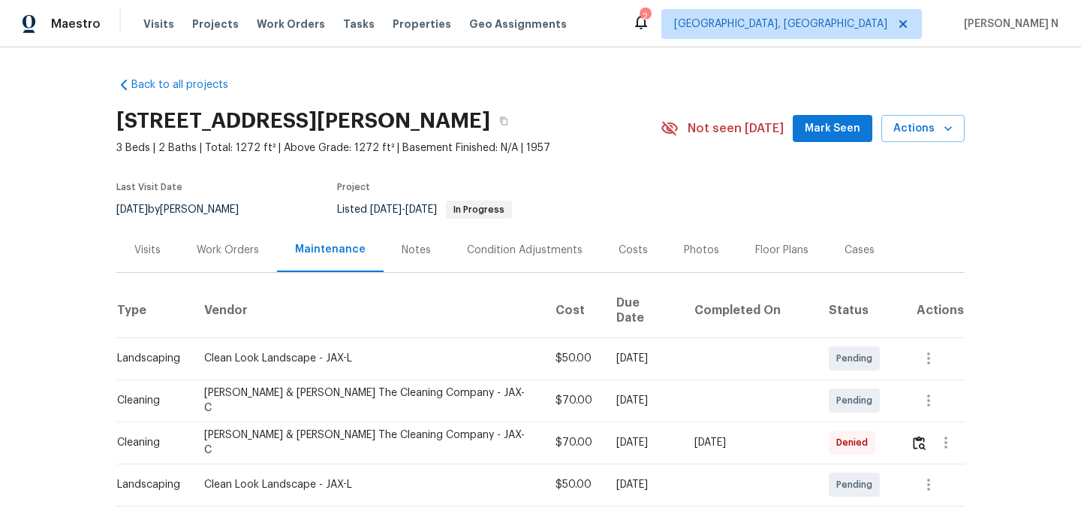
click at [577, 126] on div "[STREET_ADDRESS][PERSON_NAME]" at bounding box center [388, 120] width 544 height 39
click at [517, 127] on button "button" at bounding box center [503, 120] width 27 height 27
click at [508, 118] on icon "button" at bounding box center [503, 120] width 9 height 9
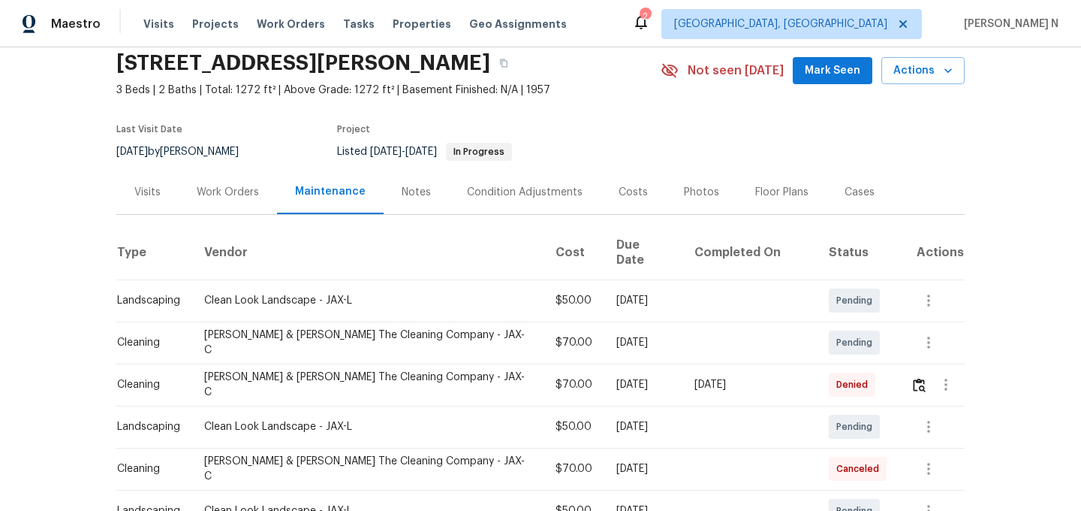
click at [906, 373] on td at bounding box center [932, 384] width 66 height 42
click at [915, 378] on img "button" at bounding box center [919, 385] width 13 height 14
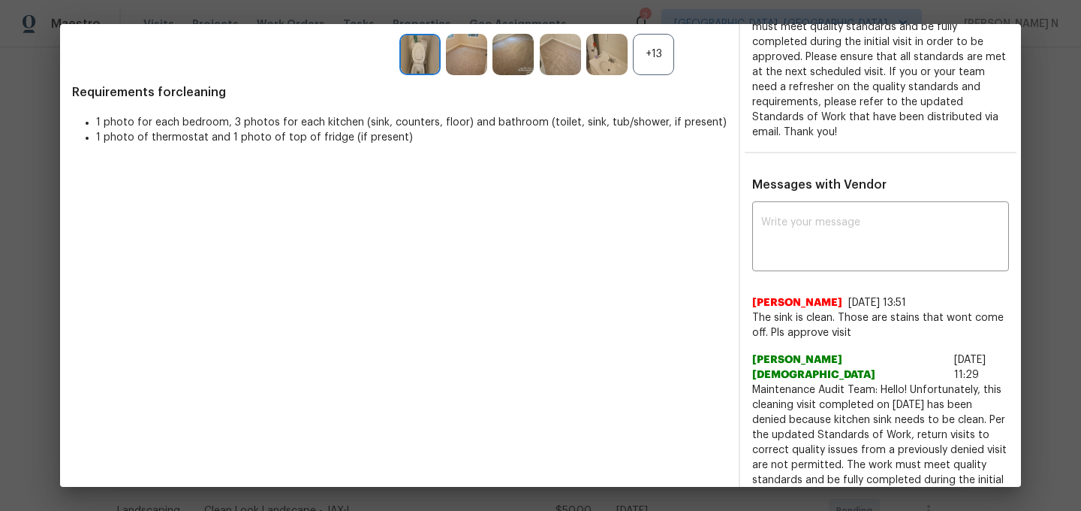
scroll to position [353, 0]
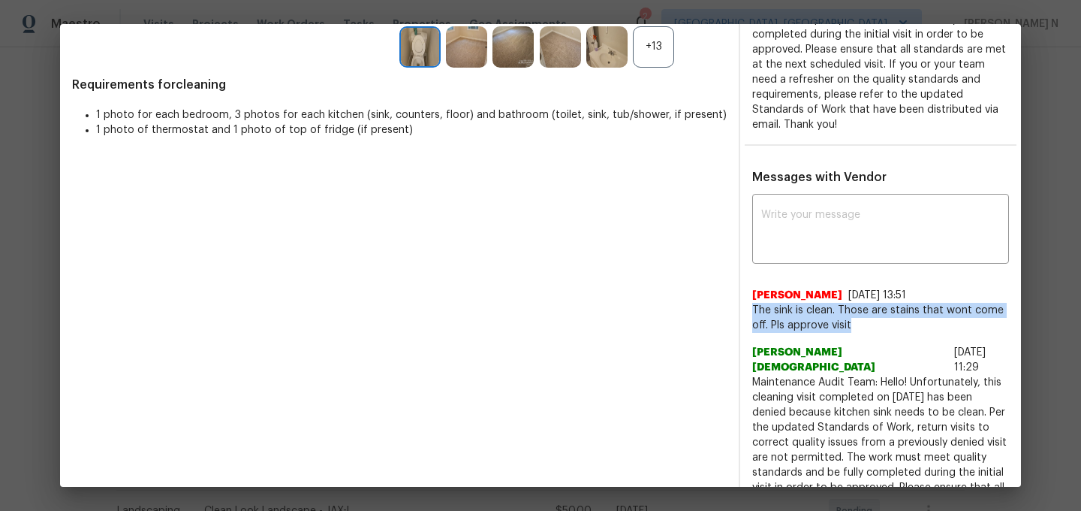
drag, startPoint x: 755, startPoint y: 292, endPoint x: 849, endPoint y: 315, distance: 96.5
click at [849, 315] on span "The sink is clean. Those are stains that wont come off. Pls approve visit" at bounding box center [880, 318] width 257 height 30
copy span "The sink is clean. Those are stains that wont come off. Pls approve visit"
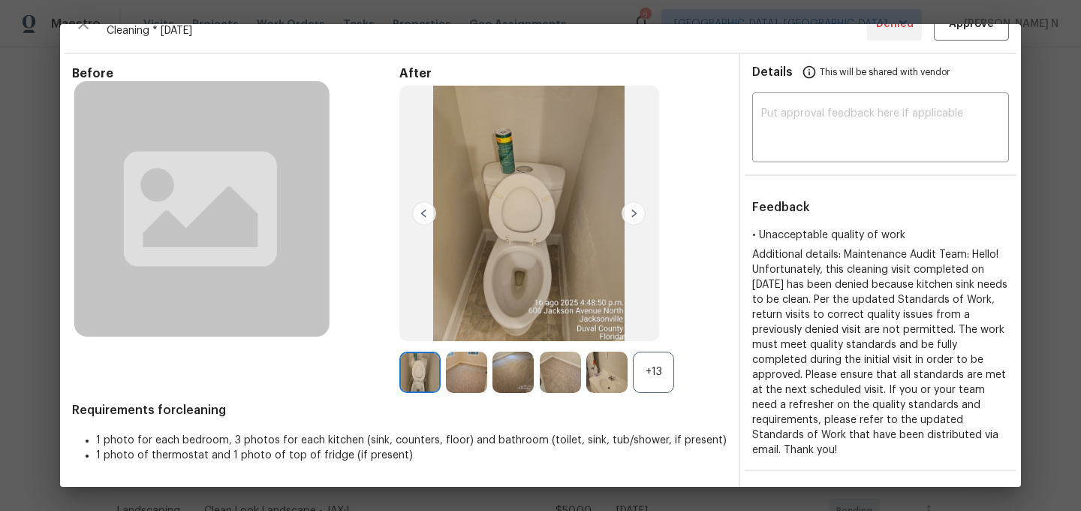
scroll to position [0, 0]
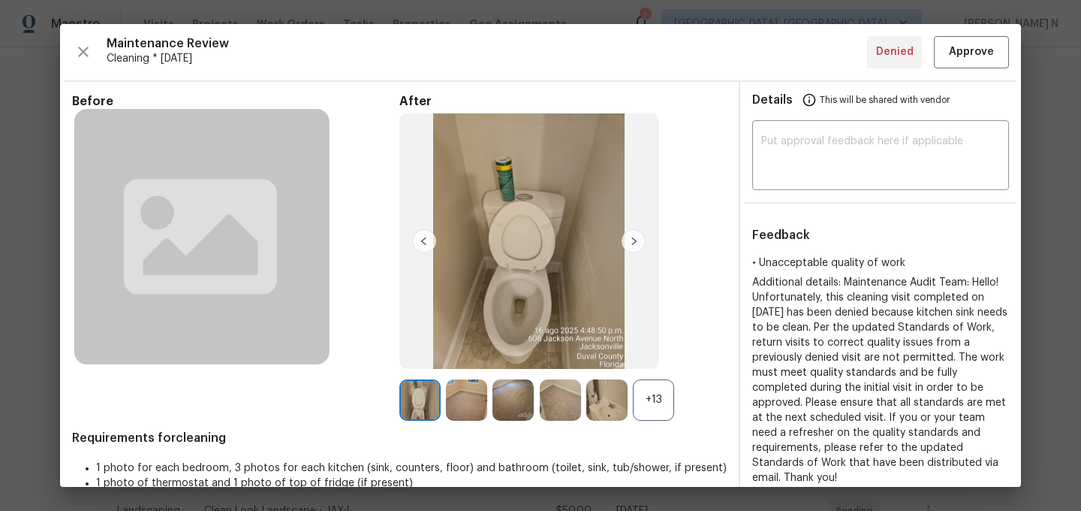
click at [668, 407] on div "+13" at bounding box center [653, 399] width 41 height 41
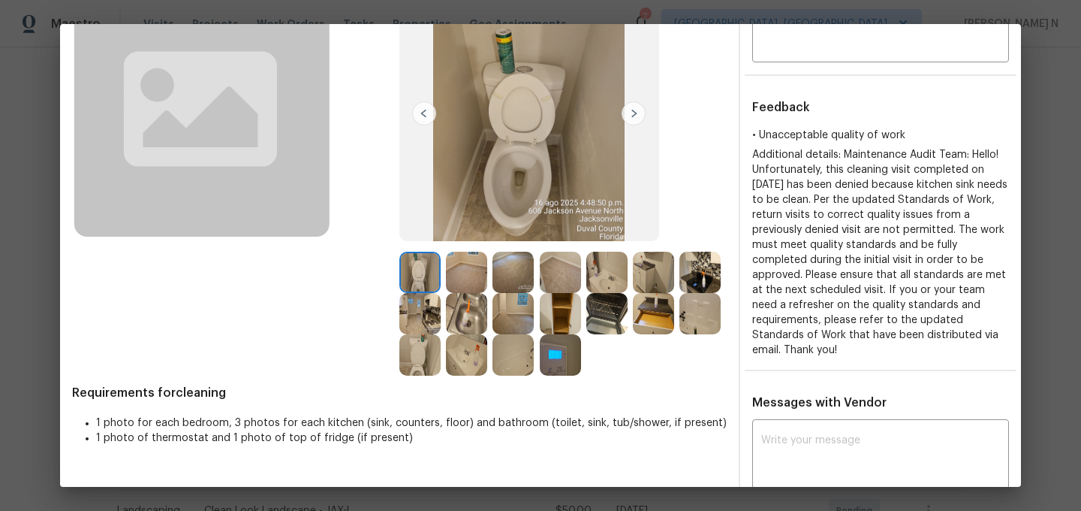
scroll to position [140, 0]
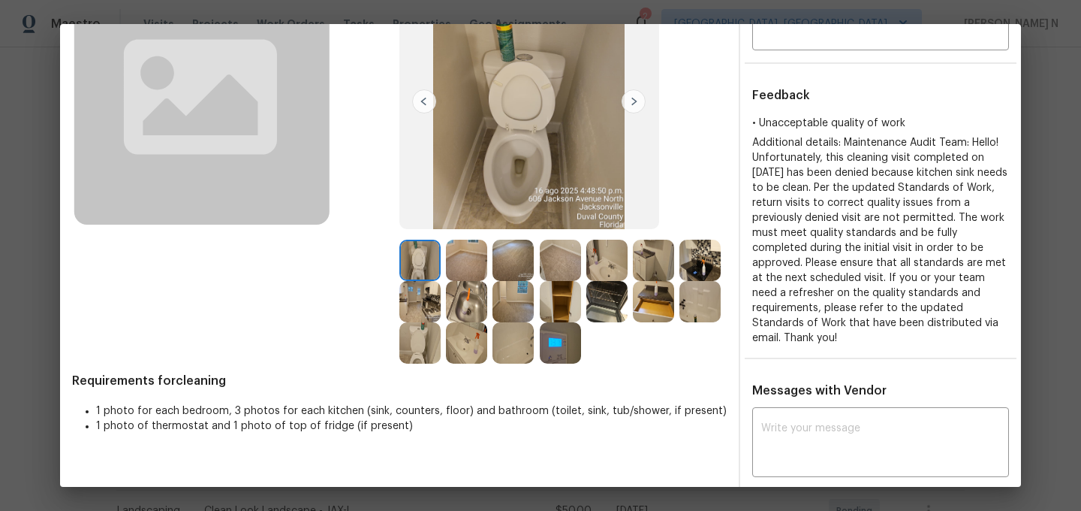
click at [475, 305] on img at bounding box center [466, 301] width 41 height 41
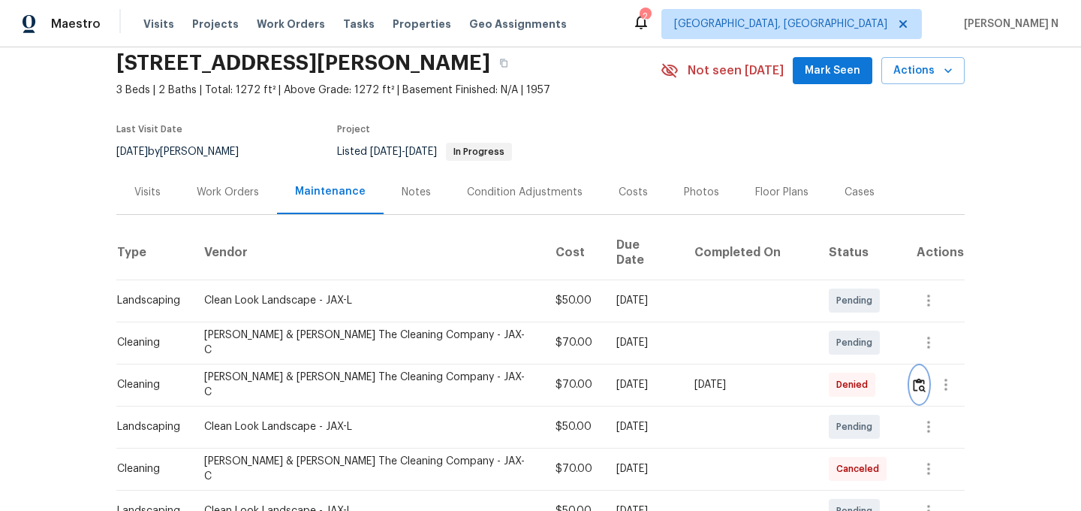
scroll to position [0, 0]
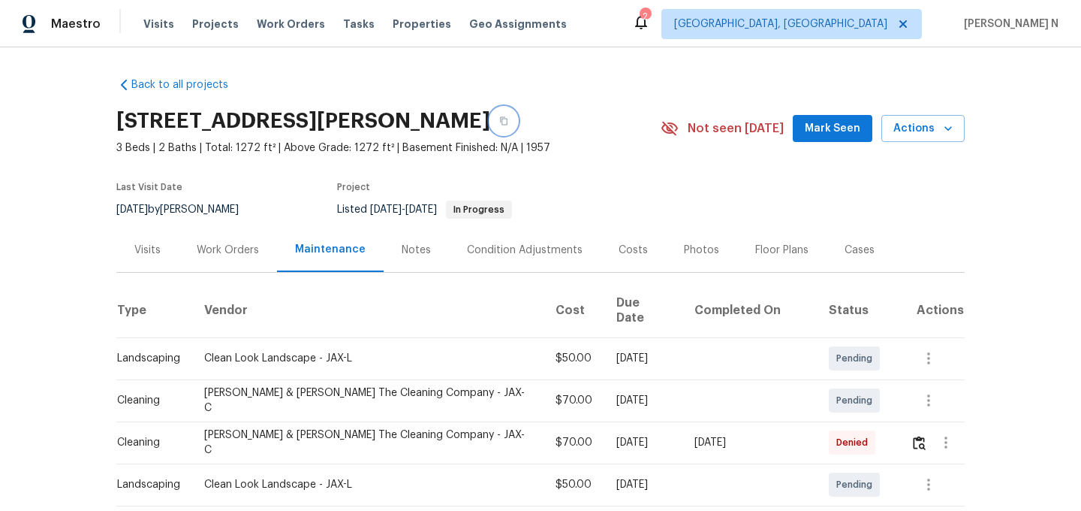
click at [517, 126] on button "button" at bounding box center [503, 120] width 27 height 27
